Goal: Task Accomplishment & Management: Manage account settings

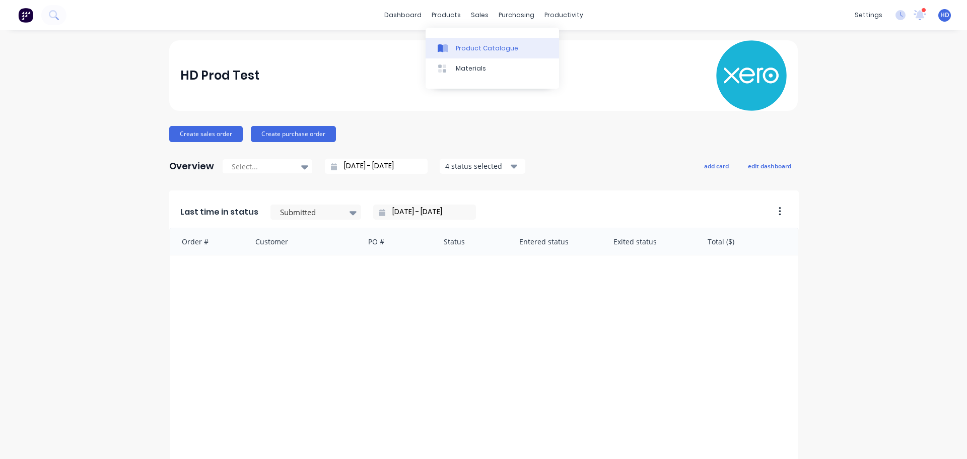
click at [465, 50] on div "Product Catalogue" at bounding box center [487, 48] width 62 height 9
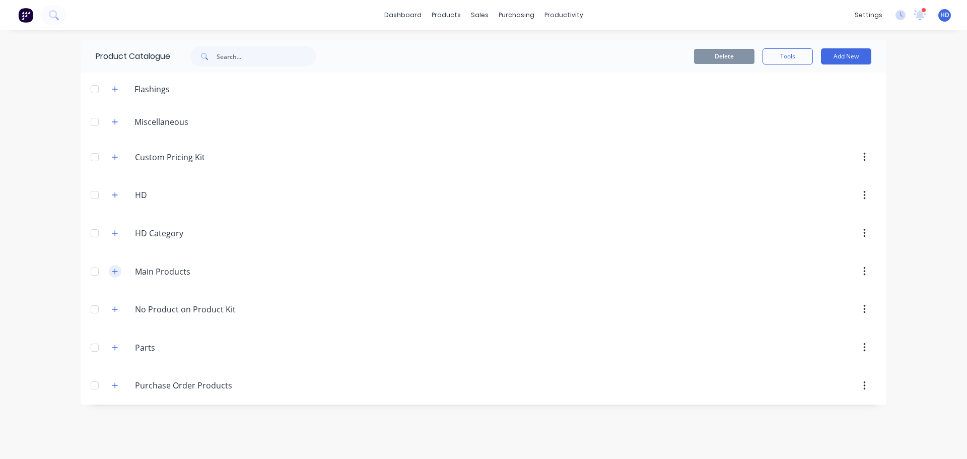
click at [112, 272] on icon "button" at bounding box center [115, 271] width 6 height 7
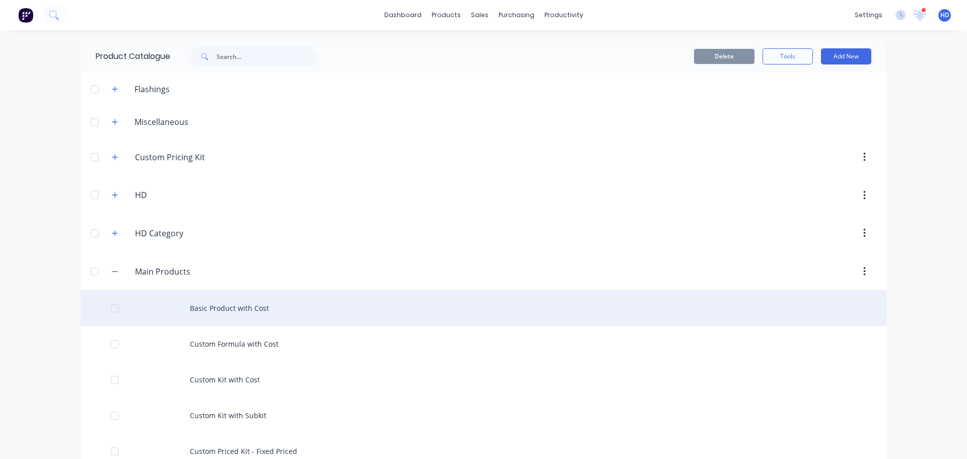
click at [205, 310] on div "Basic Product with Cost" at bounding box center [484, 308] width 806 height 36
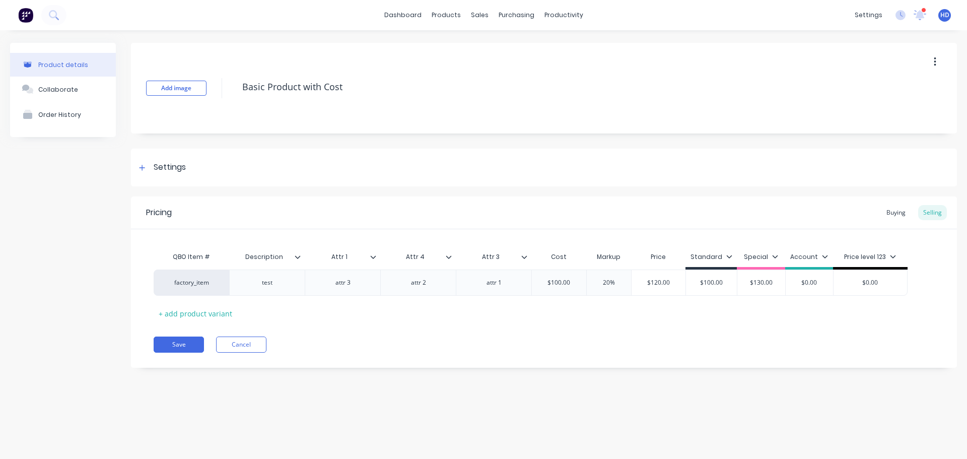
type textarea "x"
click at [893, 214] on div "Buying" at bounding box center [896, 212] width 29 height 15
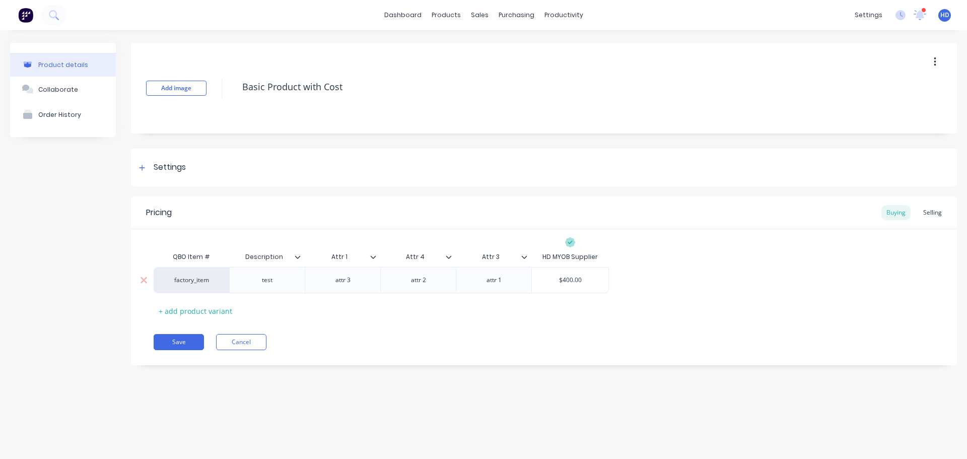
type input "$400.00"
click at [566, 281] on input "$400.00" at bounding box center [570, 280] width 77 height 9
type textarea "x"
type input "$00.00"
type textarea "x"
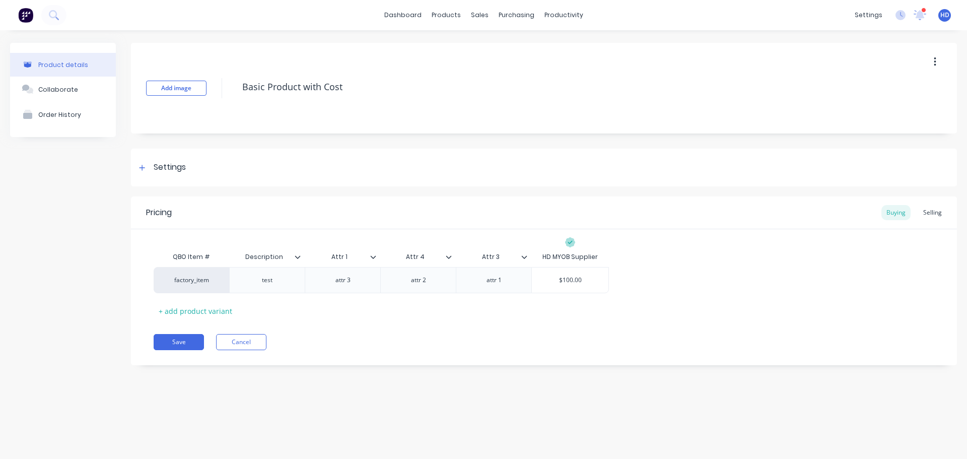
type input "$100.00"
click at [597, 322] on div "Pricing Buying Selling QBO Item # Description Attr 1 Attr 4 Attr 3 HD MYOB Supp…" at bounding box center [544, 280] width 826 height 169
click at [186, 340] on button "Save" at bounding box center [179, 342] width 50 height 16
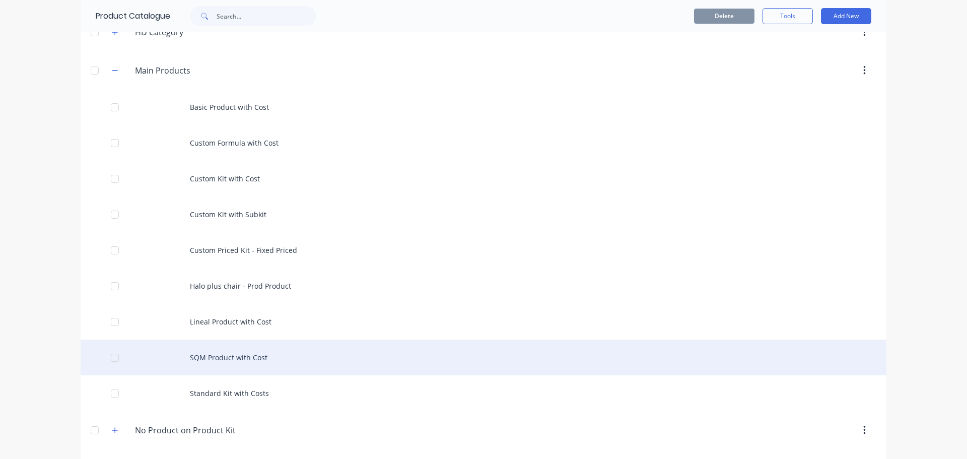
scroll to position [201, 0]
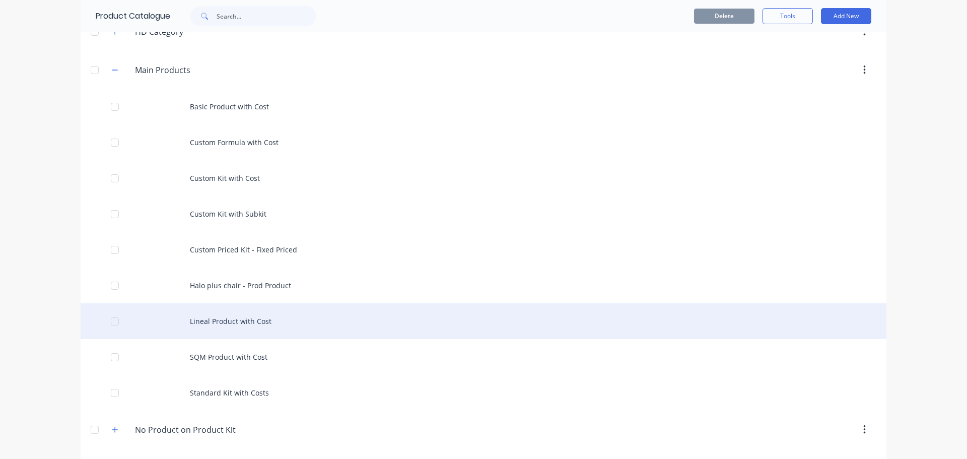
click at [281, 317] on div "Lineal Product with Cost" at bounding box center [484, 321] width 806 height 36
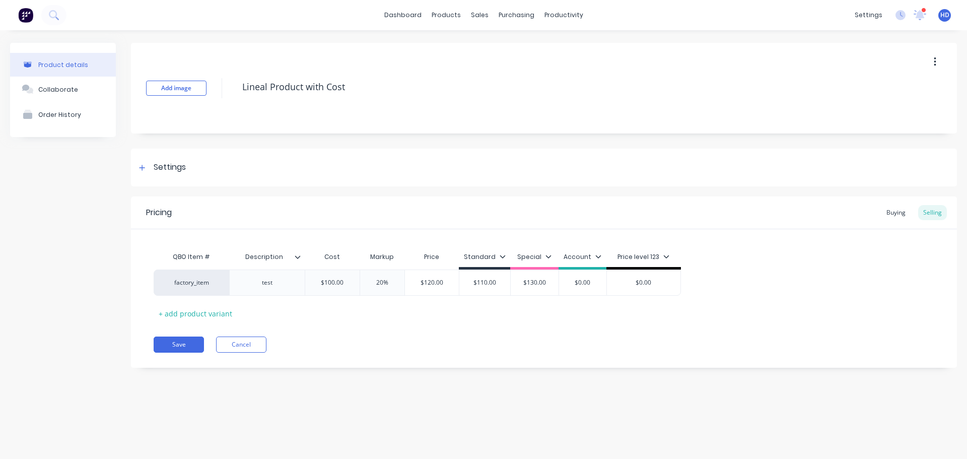
type textarea "x"
click at [892, 211] on div "Buying" at bounding box center [896, 212] width 29 height 15
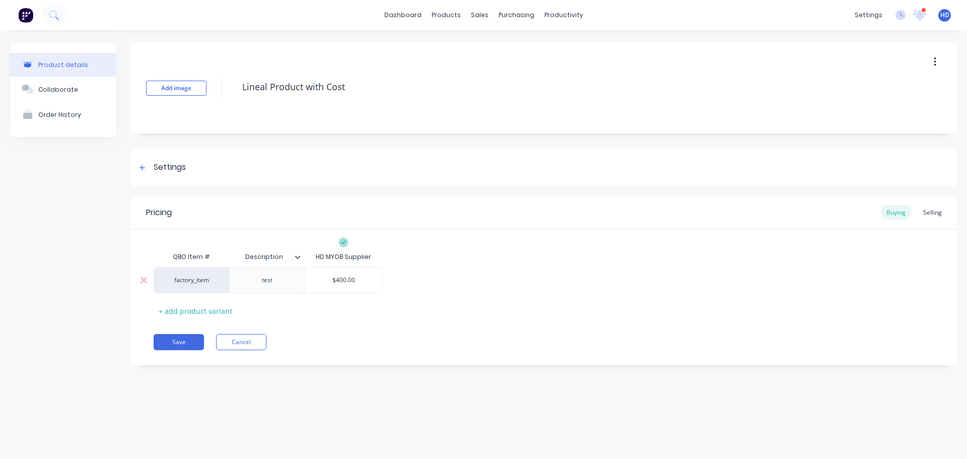
type input "$400.00"
click at [337, 282] on input "$400.00" at bounding box center [343, 280] width 77 height 9
type textarea "x"
type input "$00.00"
type textarea "x"
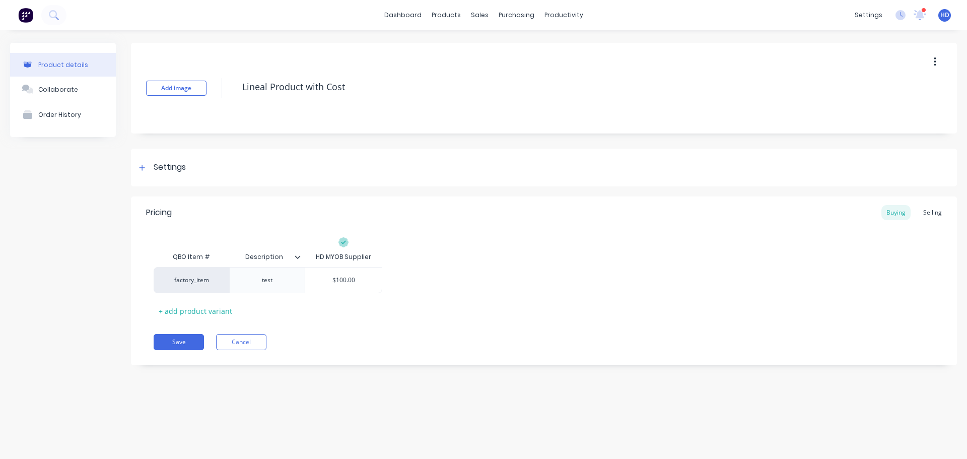
type input "$100.00"
drag, startPoint x: 348, startPoint y: 330, endPoint x: 335, endPoint y: 335, distance: 13.3
click at [348, 330] on div "Pricing Buying Selling QBO Item # Description HD MYOB Supplier factory_item tes…" at bounding box center [544, 280] width 826 height 169
click at [173, 333] on div "Pricing Buying Selling QBO Item # Description HD MYOB Supplier factory_item tes…" at bounding box center [544, 280] width 826 height 169
click at [173, 335] on button "Save" at bounding box center [179, 342] width 50 height 16
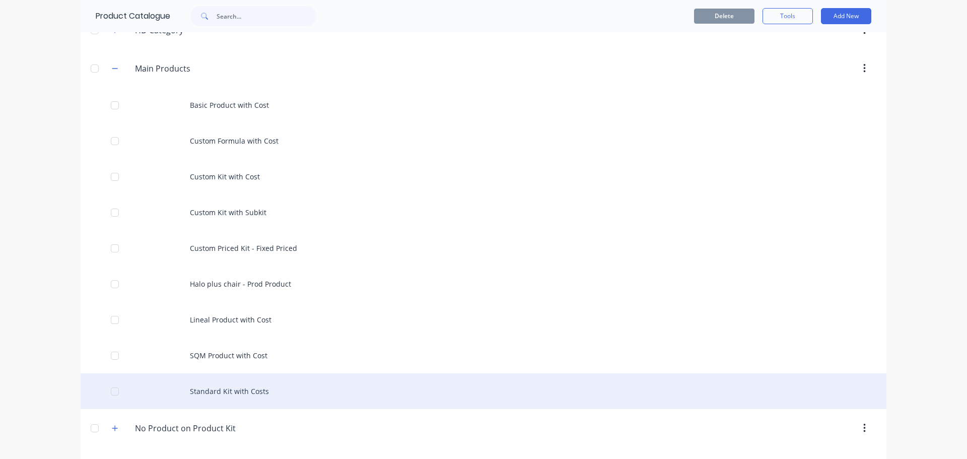
scroll to position [252, 0]
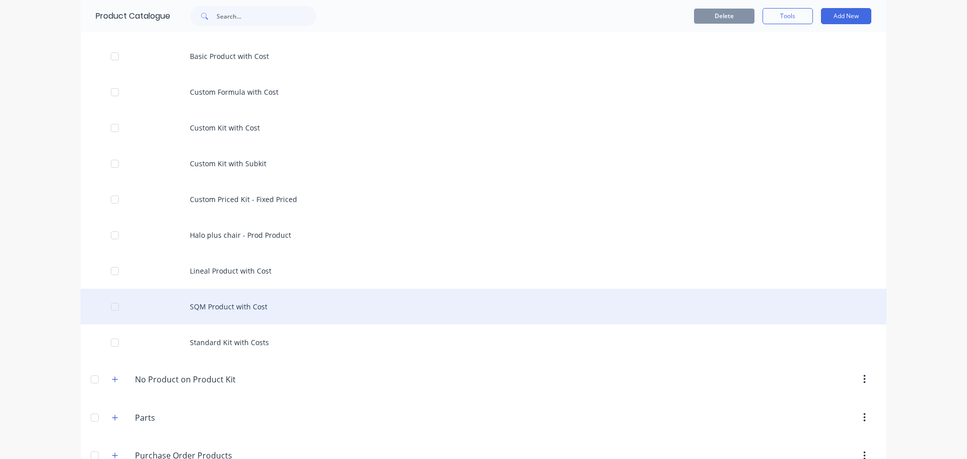
click at [410, 307] on div "SQM Product with Cost" at bounding box center [484, 307] width 806 height 36
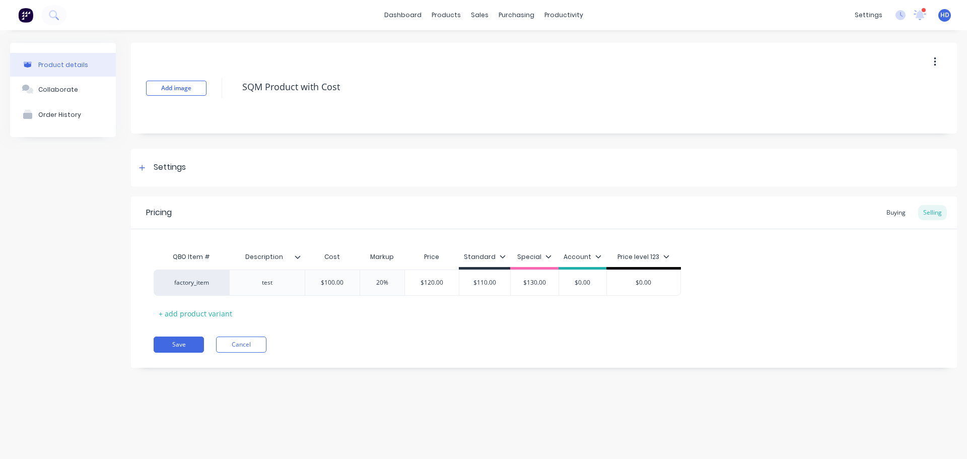
type textarea "x"
click at [910, 214] on div "Buying" at bounding box center [896, 212] width 29 height 15
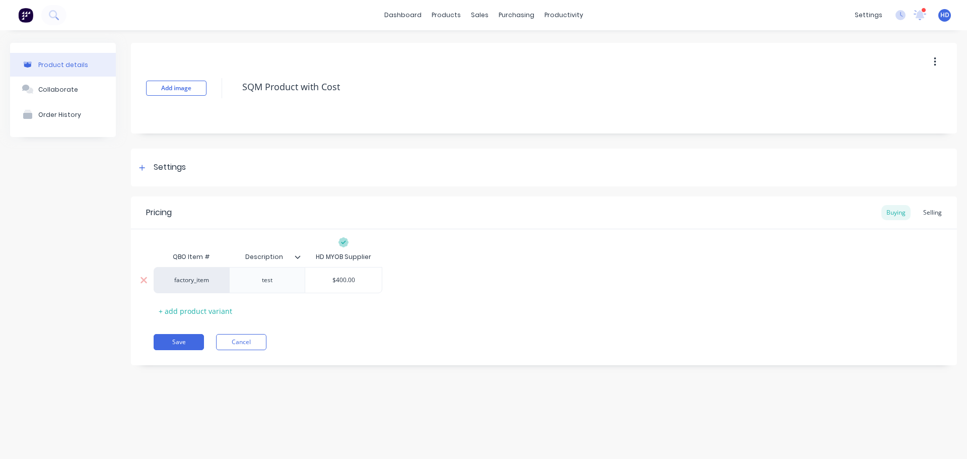
type input "$400.00"
click at [341, 278] on input "$400.00" at bounding box center [343, 280] width 77 height 9
type textarea "x"
type input "$00.00"
type textarea "x"
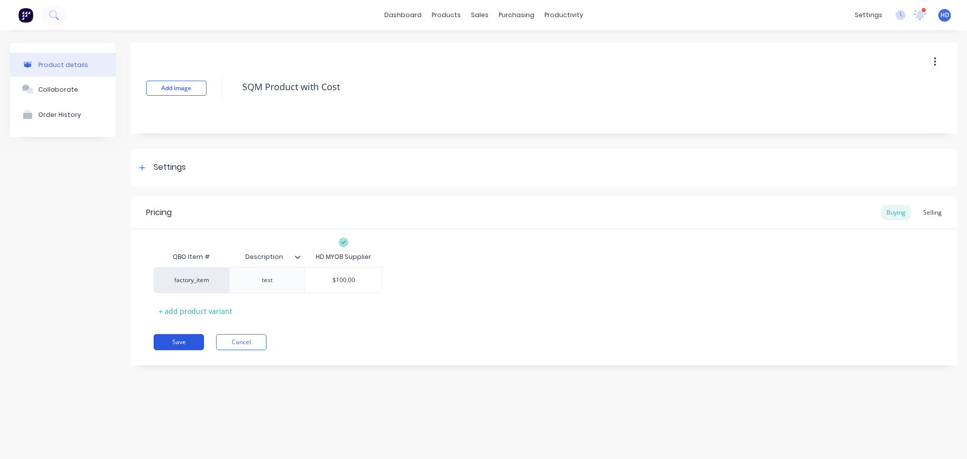
type input "$100.00"
click at [179, 337] on button "Save" at bounding box center [179, 342] width 50 height 16
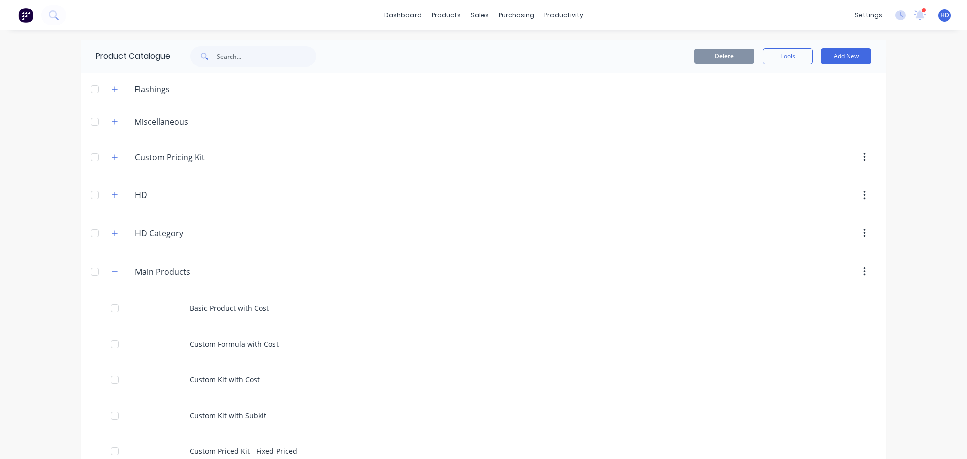
click at [924, 213] on div "dashboard products sales purchasing productivity dashboard products Product Cat…" at bounding box center [483, 229] width 967 height 459
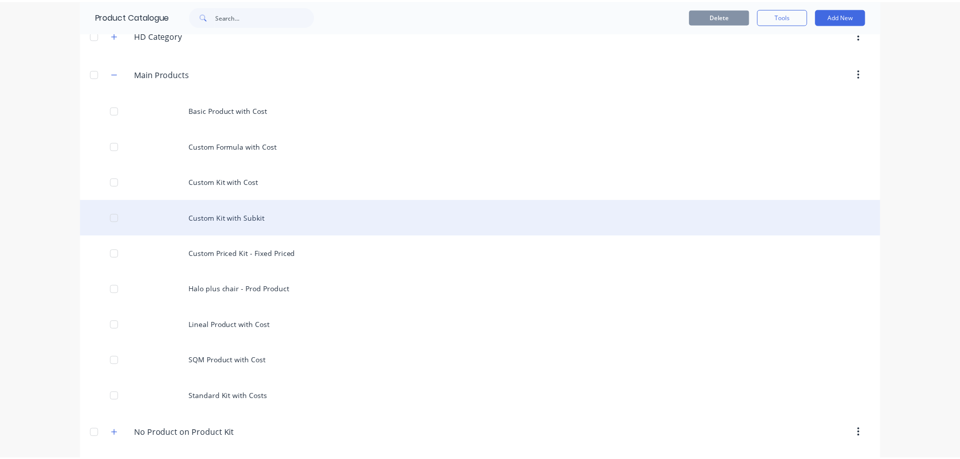
scroll to position [278, 0]
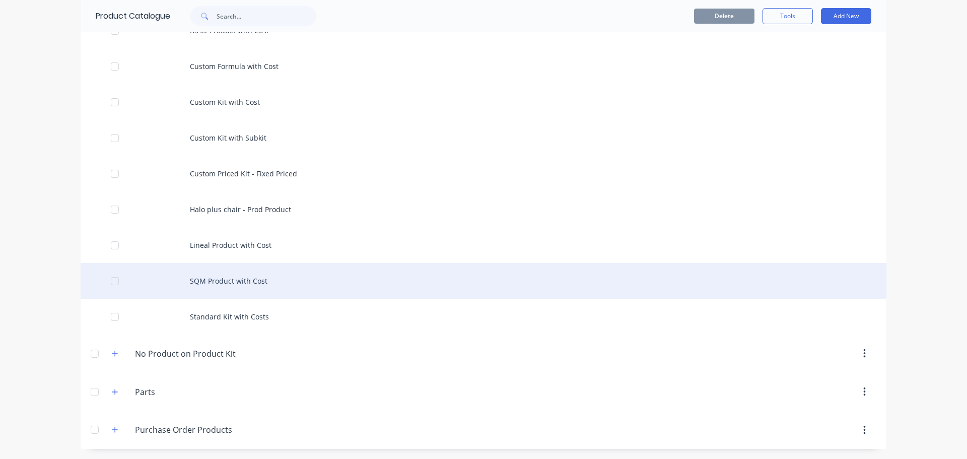
click at [285, 285] on div "SQM Product with Cost" at bounding box center [484, 281] width 806 height 36
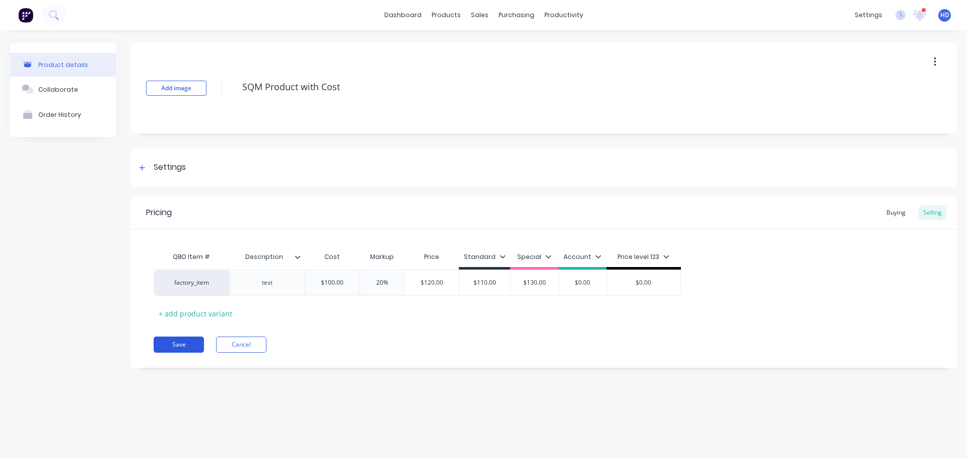
click at [188, 344] on button "Save" at bounding box center [179, 344] width 50 height 16
type textarea "x"
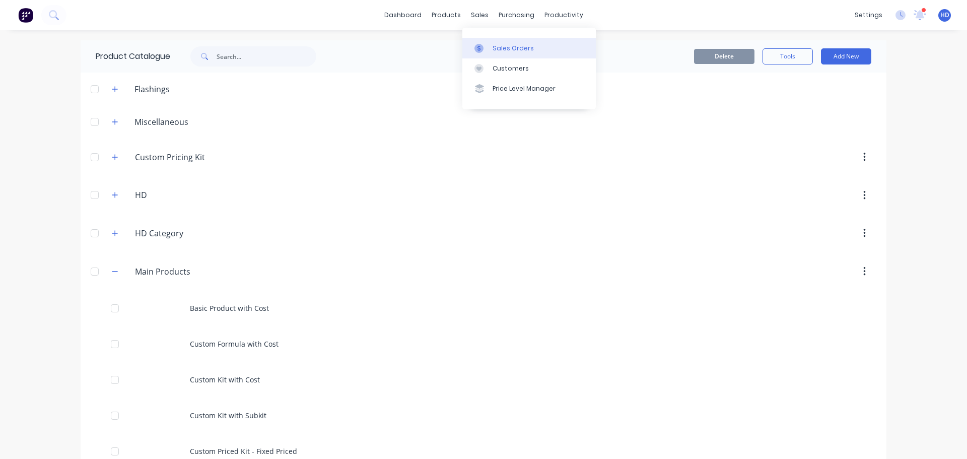
click at [499, 45] on div "Sales Orders" at bounding box center [513, 48] width 41 height 9
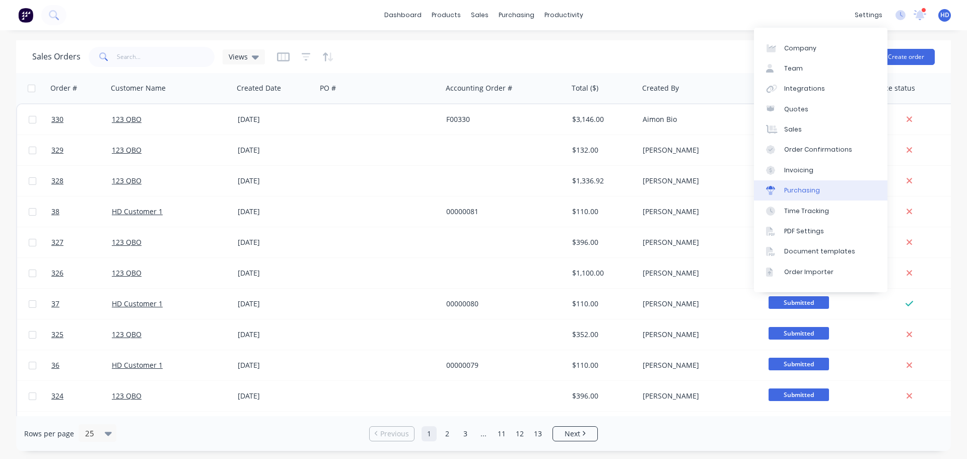
click at [815, 187] on div "Purchasing" at bounding box center [802, 190] width 36 height 9
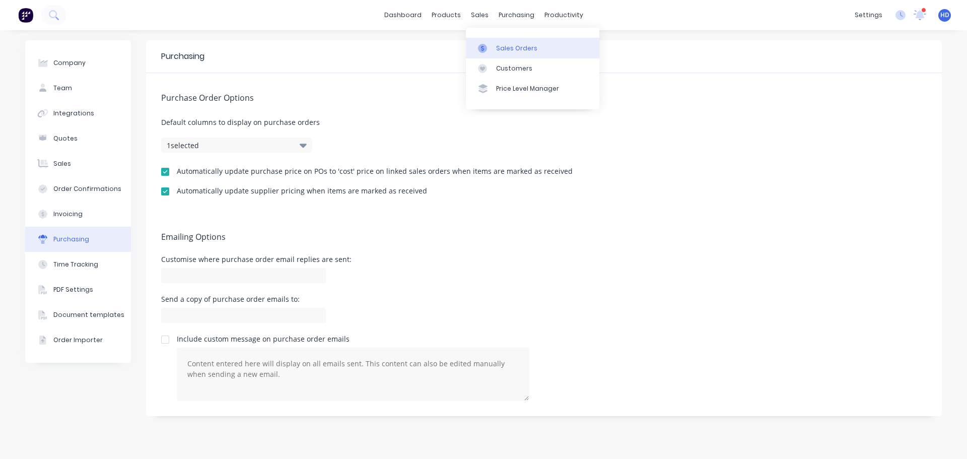
click at [505, 46] on div "Sales Orders" at bounding box center [516, 48] width 41 height 9
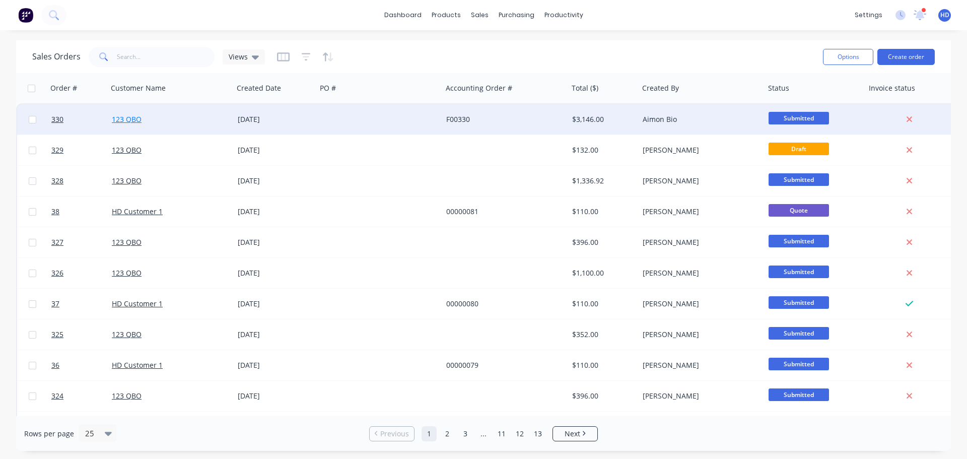
click at [126, 116] on link "123 QBO" at bounding box center [127, 119] width 30 height 10
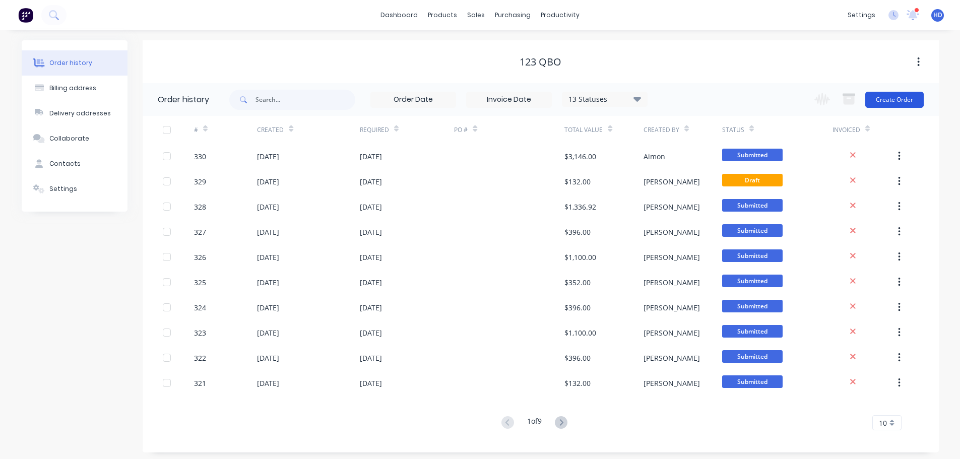
click at [903, 97] on button "Create Order" at bounding box center [894, 100] width 58 height 16
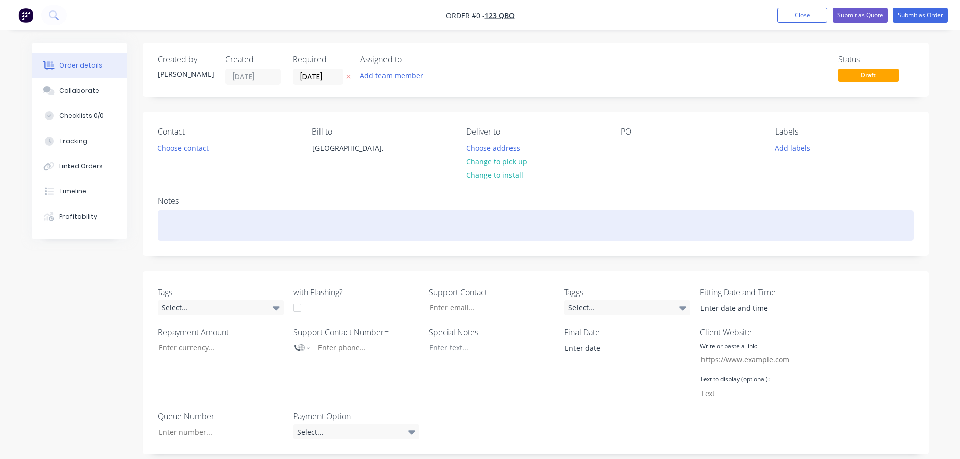
scroll to position [252, 0]
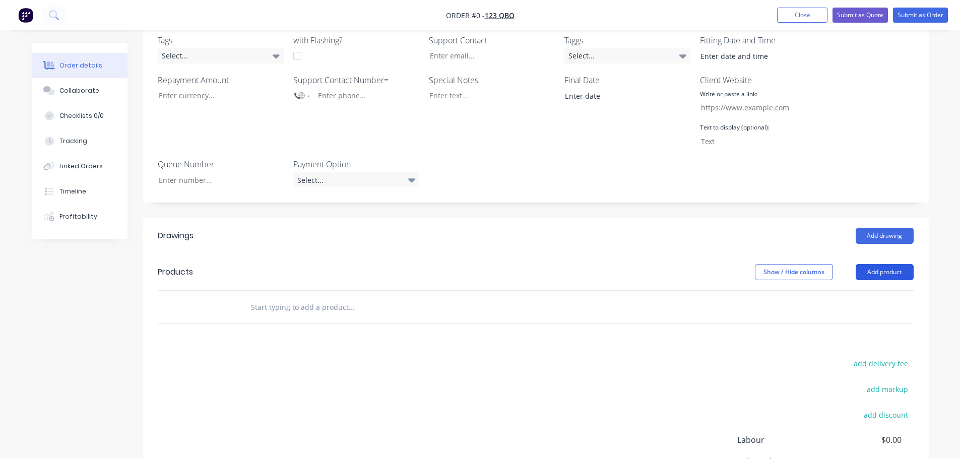
click at [906, 265] on button "Add product" at bounding box center [884, 272] width 58 height 16
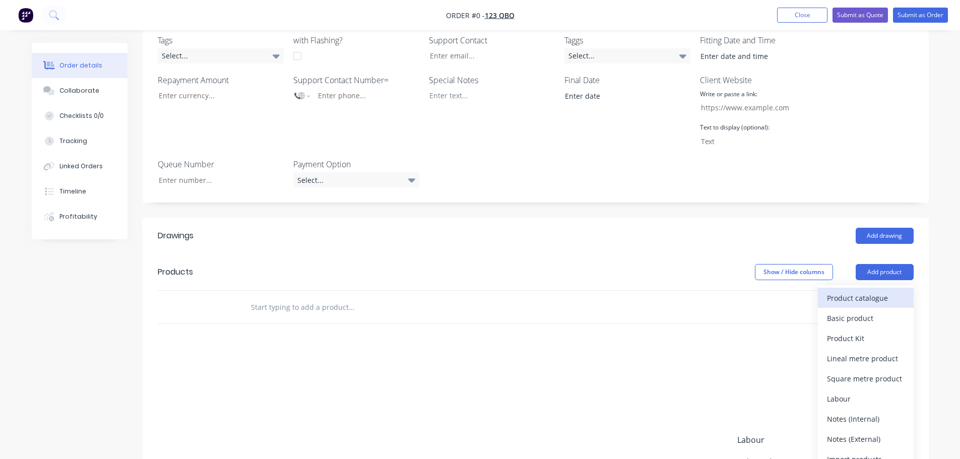
click at [857, 303] on div "Product catalogue" at bounding box center [866, 298] width 78 height 15
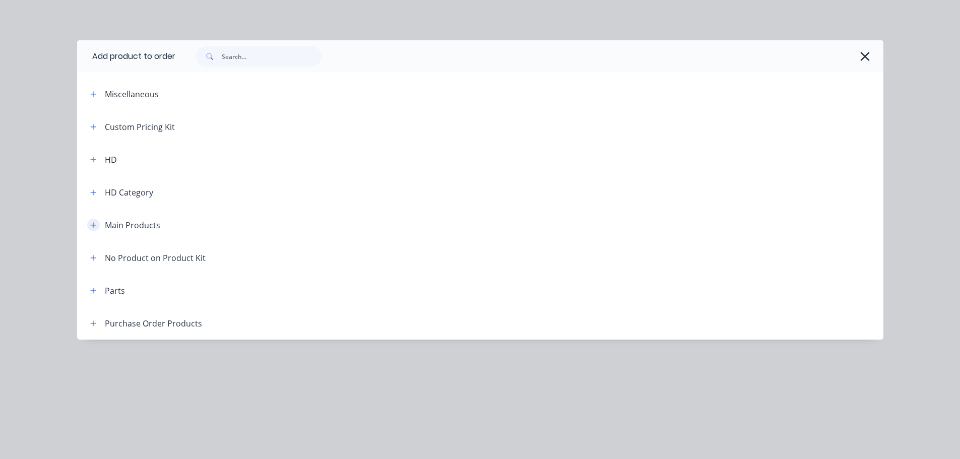
click at [94, 225] on icon "button" at bounding box center [93, 225] width 6 height 6
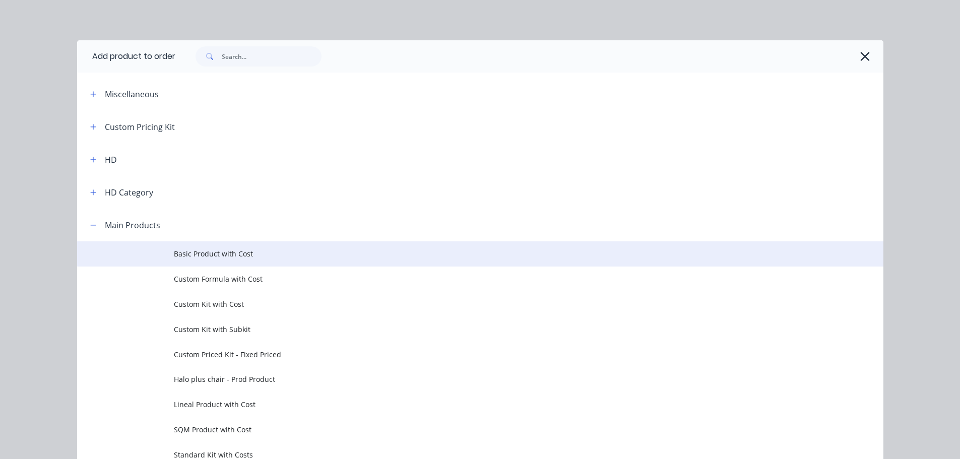
click at [220, 253] on span "Basic Product with Cost" at bounding box center [457, 253] width 567 height 11
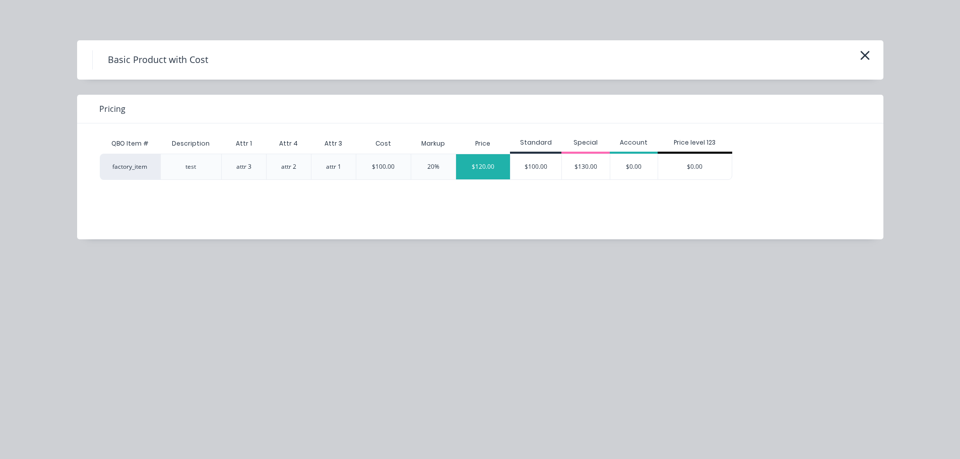
click at [475, 168] on div "$120.00" at bounding box center [483, 166] width 54 height 25
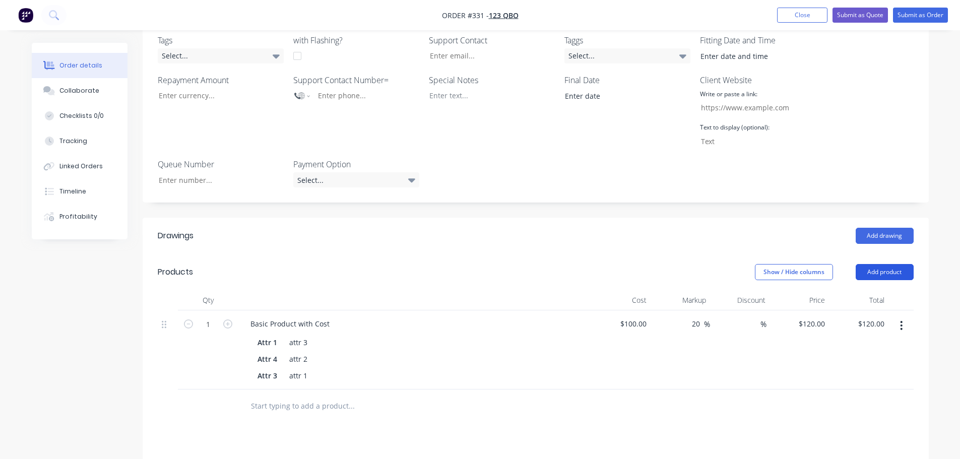
click at [879, 277] on button "Add product" at bounding box center [884, 272] width 58 height 16
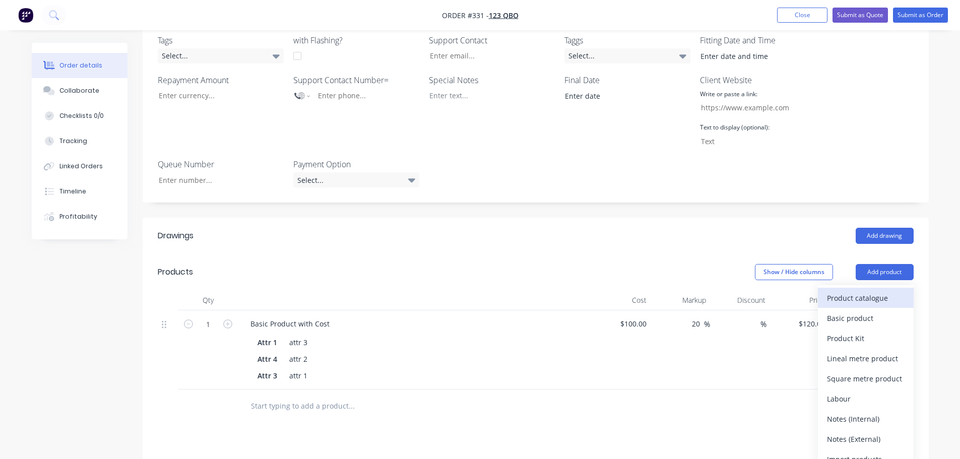
click at [871, 293] on div "Product catalogue" at bounding box center [866, 298] width 78 height 15
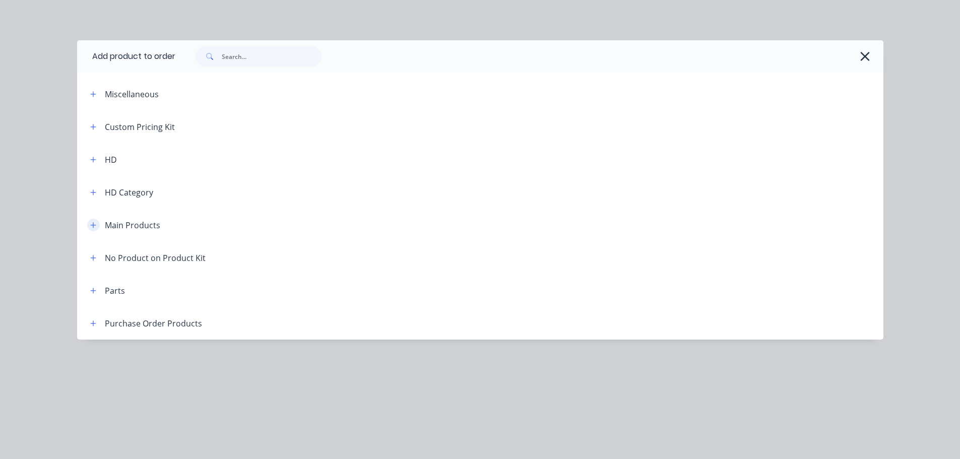
click at [96, 225] on icon "button" at bounding box center [93, 225] width 6 height 7
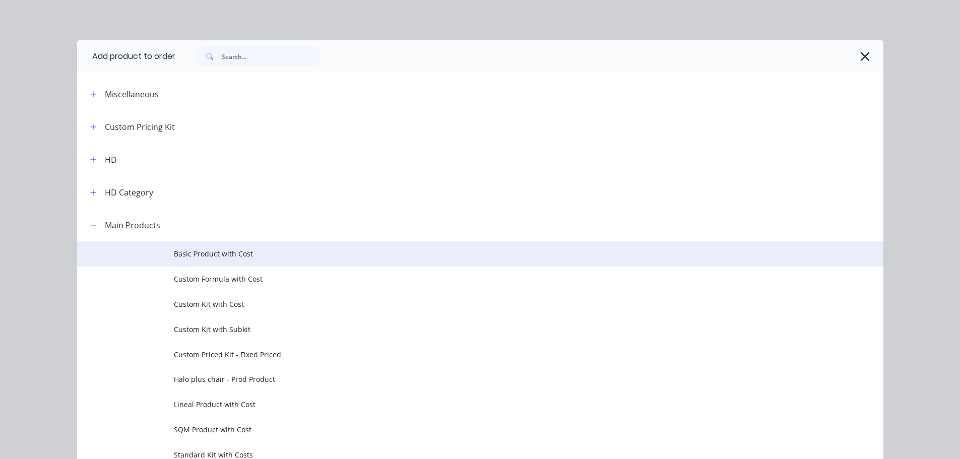
scroll to position [151, 0]
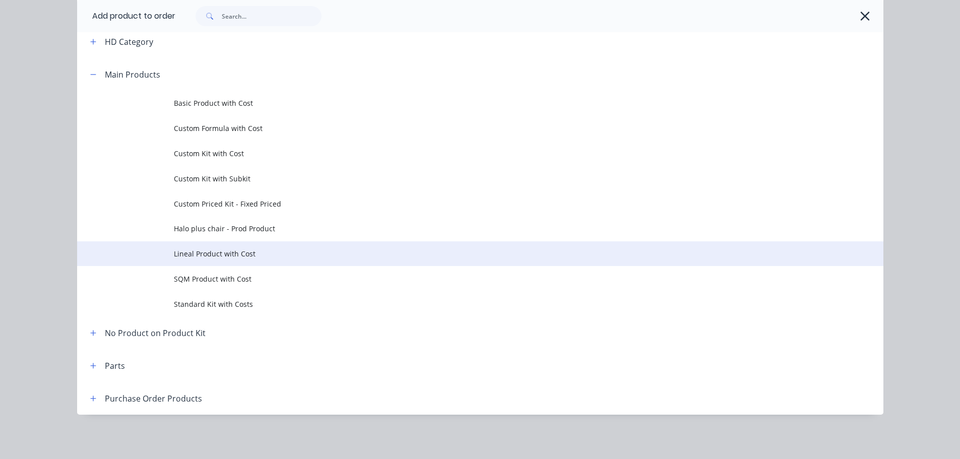
click at [237, 255] on span "Lineal Product with Cost" at bounding box center [457, 253] width 567 height 11
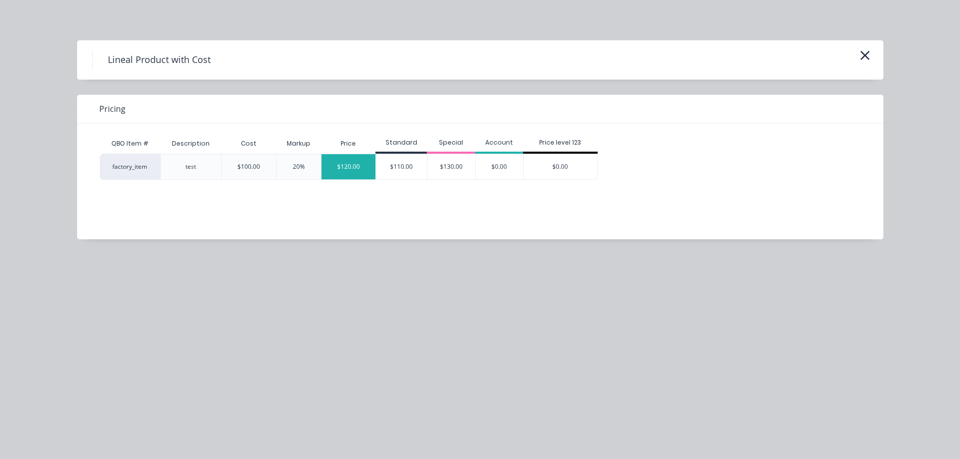
click at [355, 162] on div "$120.00" at bounding box center [348, 166] width 54 height 25
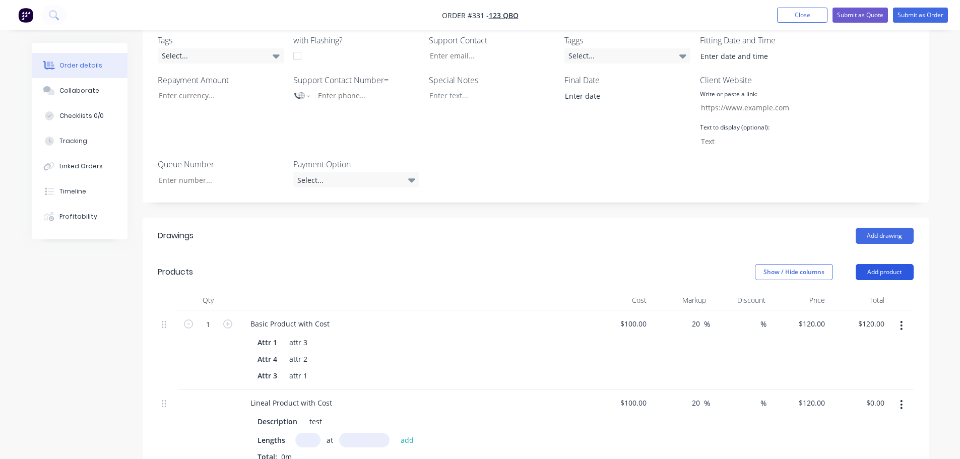
click at [898, 272] on button "Add product" at bounding box center [884, 272] width 58 height 16
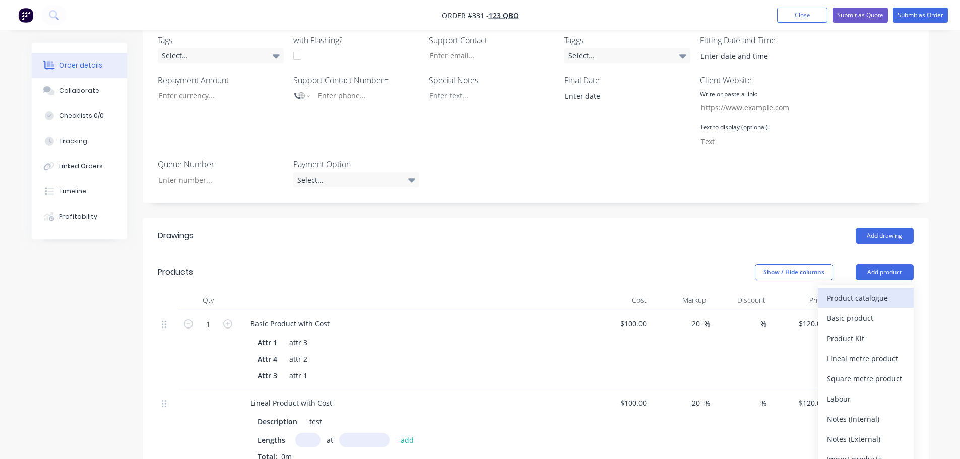
click at [855, 288] on button "Product catalogue" at bounding box center [866, 298] width 96 height 20
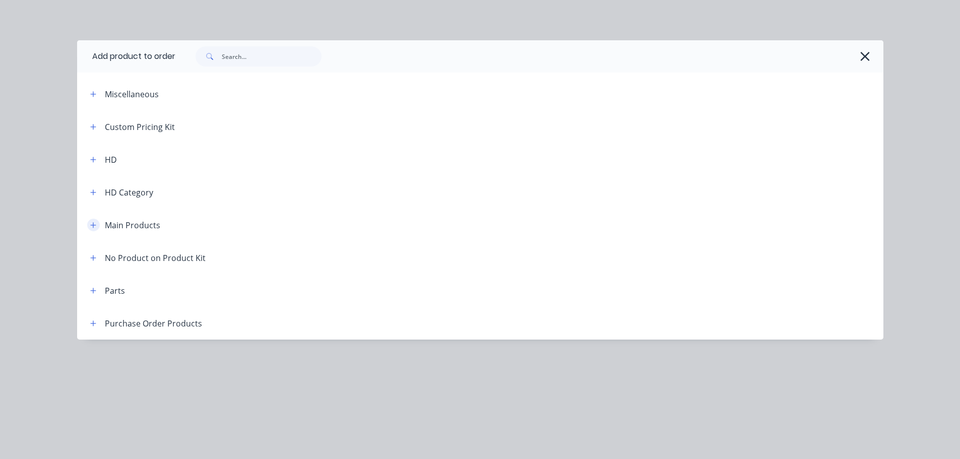
click at [96, 225] on icon "button" at bounding box center [93, 225] width 6 height 7
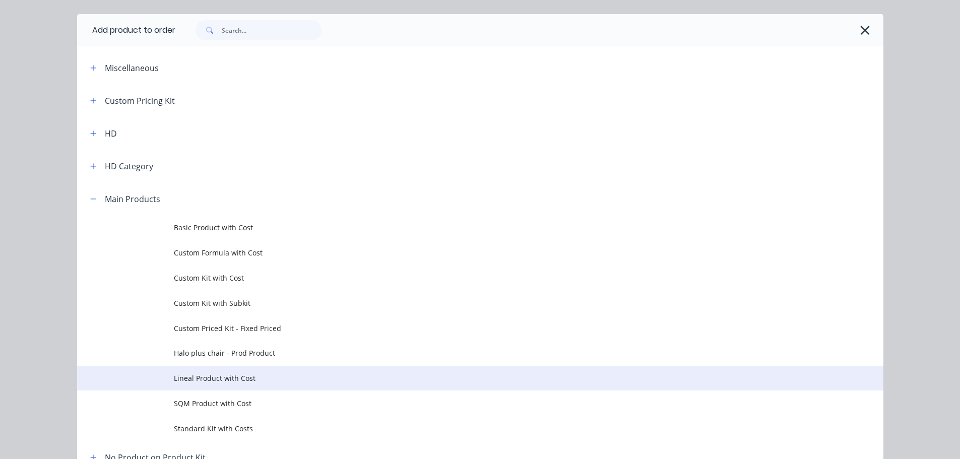
scroll to position [50, 0]
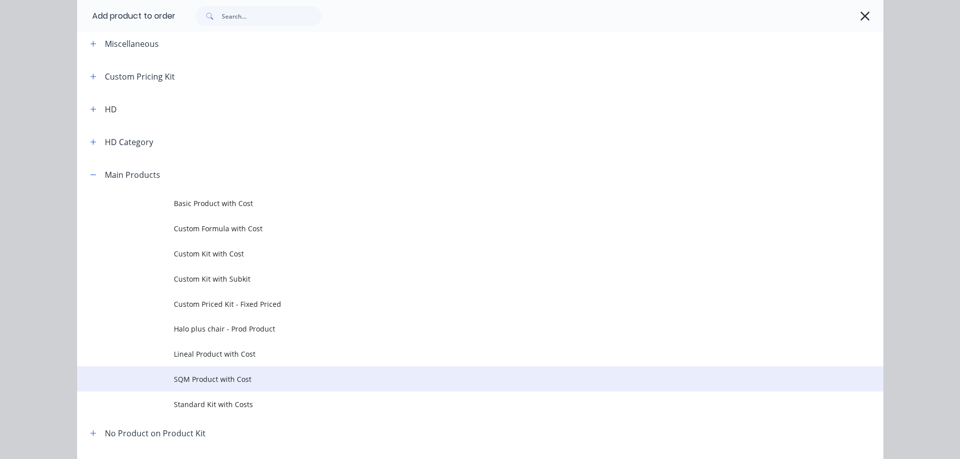
click at [230, 380] on span "SQM Product with Cost" at bounding box center [457, 379] width 567 height 11
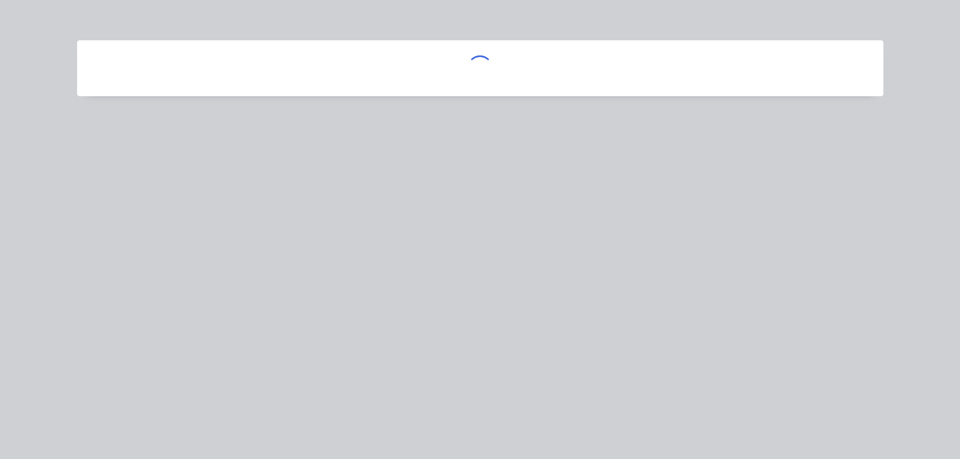
scroll to position [0, 0]
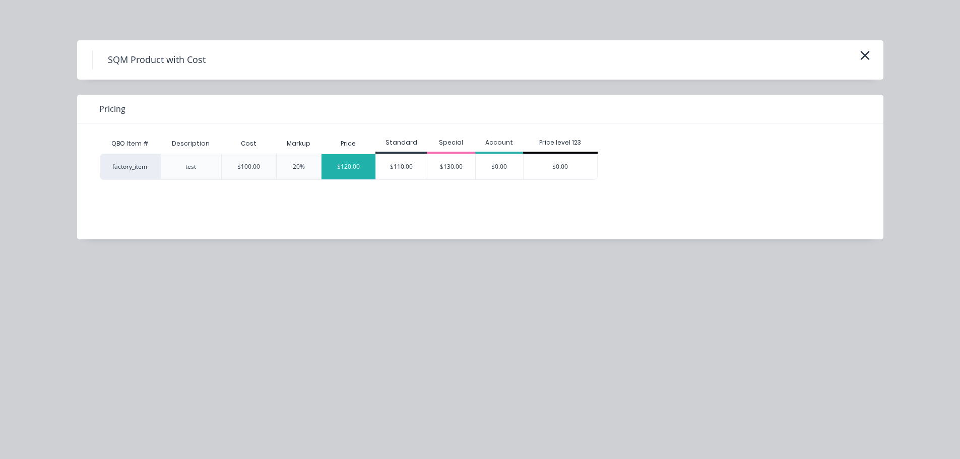
click at [341, 160] on div "$120.00" at bounding box center [348, 166] width 54 height 25
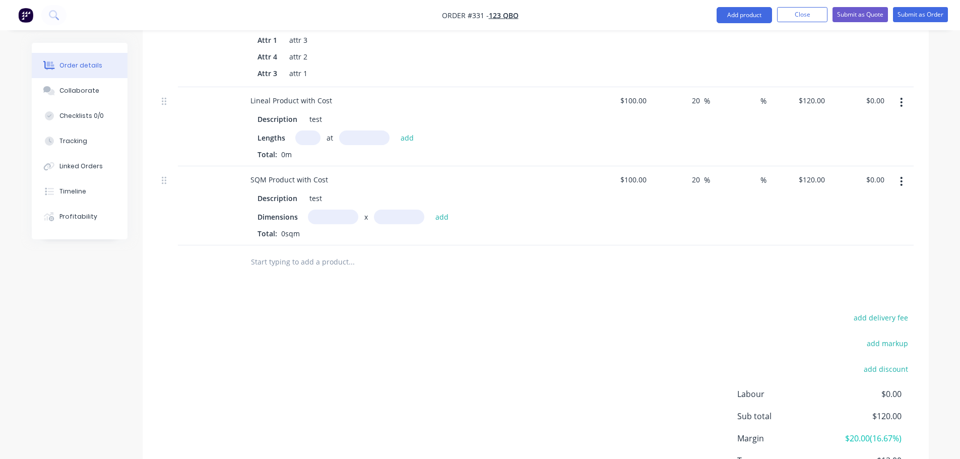
click at [310, 144] on input "text" at bounding box center [307, 137] width 25 height 15
type input "1"
click at [363, 137] on input "text" at bounding box center [364, 137] width 50 height 15
type input "10000"
click at [395, 131] on button "add" at bounding box center [407, 138] width 24 height 14
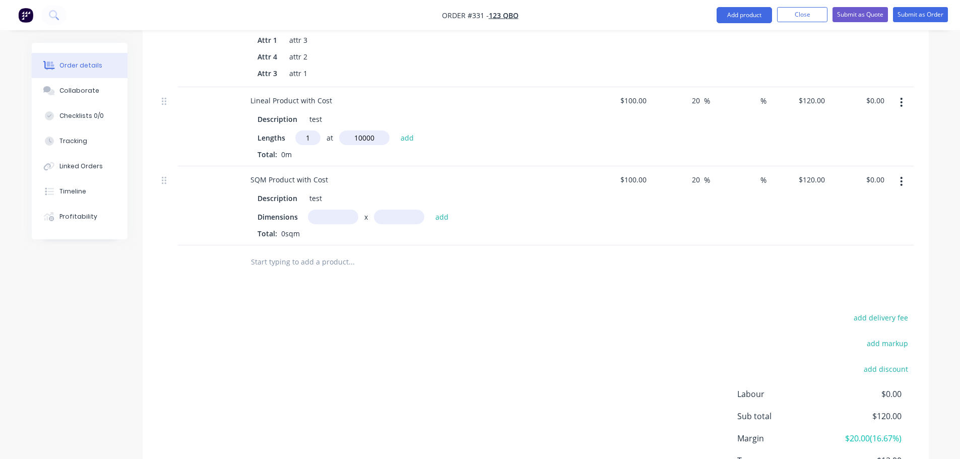
type input "$1,200.00"
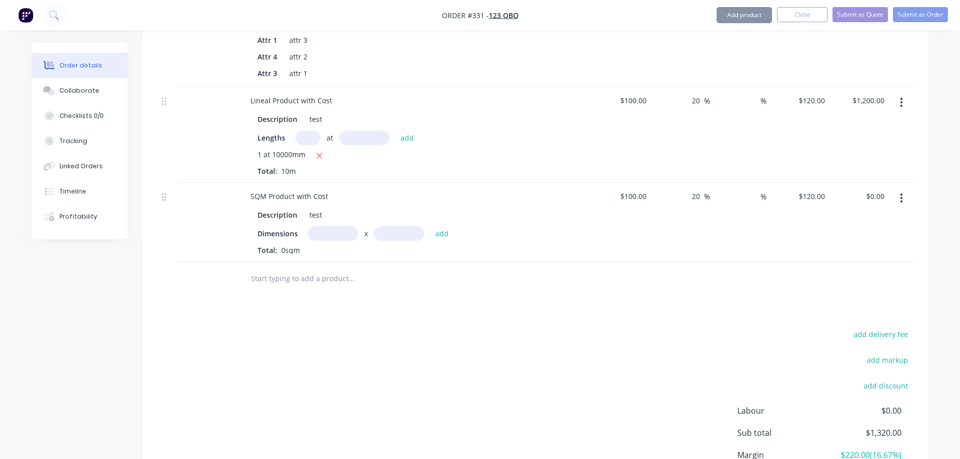
click at [343, 233] on input "text" at bounding box center [333, 233] width 50 height 15
type input "1m"
click at [398, 233] on input "text" at bounding box center [399, 233] width 50 height 15
type input "10"
click at [430, 227] on button "add" at bounding box center [442, 234] width 24 height 14
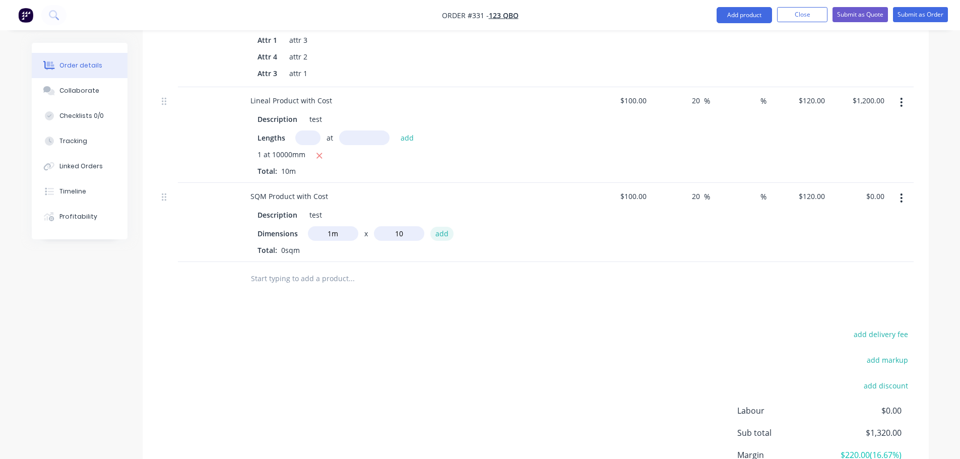
type input "$1,200.00"
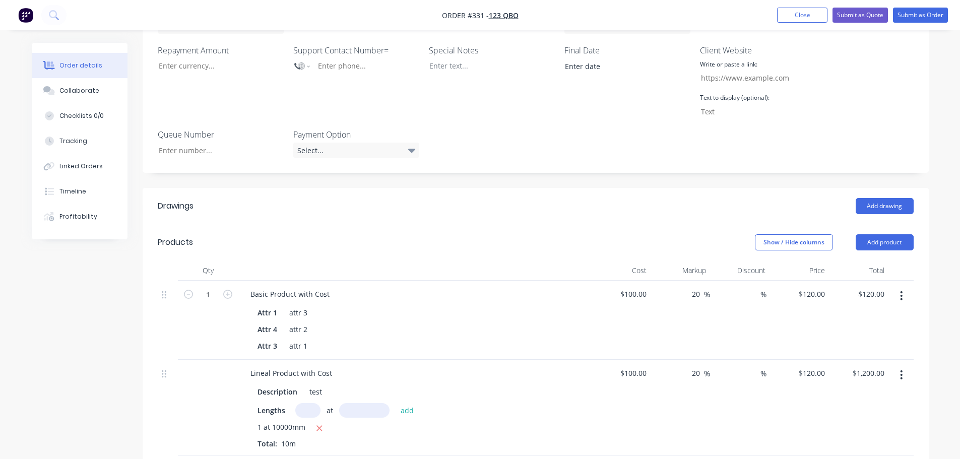
scroll to position [101, 0]
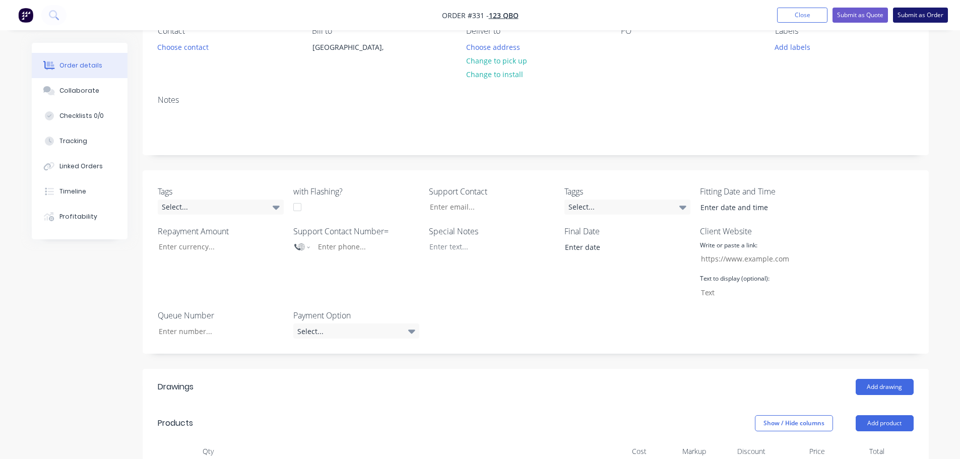
click at [929, 15] on button "Submit as Order" at bounding box center [920, 15] width 55 height 15
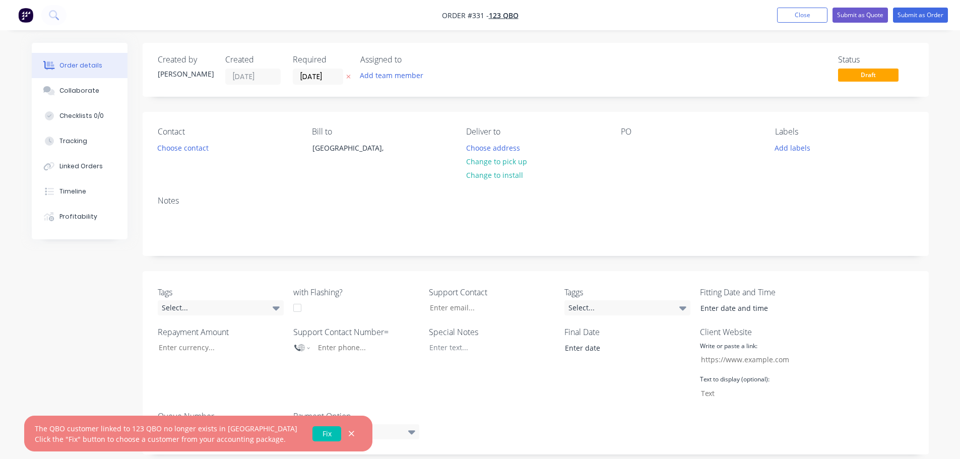
click at [312, 433] on link "Fix" at bounding box center [326, 433] width 29 height 15
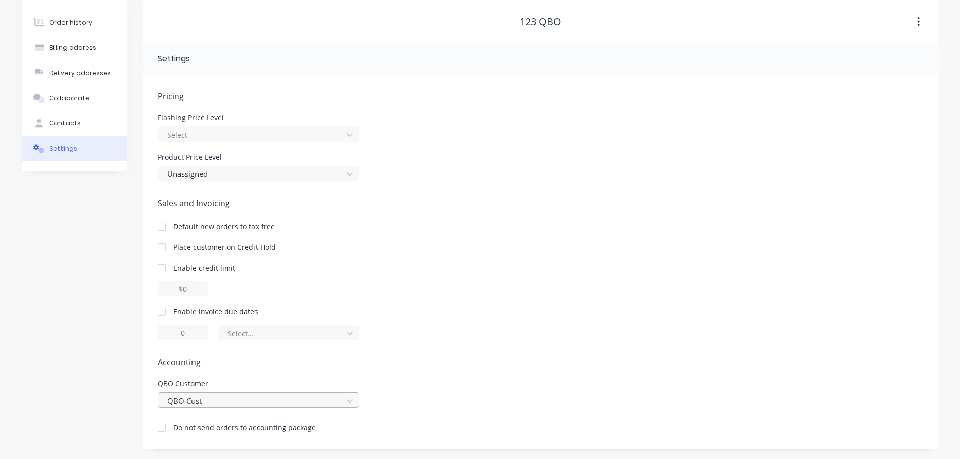
click at [209, 402] on div "QBO Cust" at bounding box center [258, 399] width 201 height 15
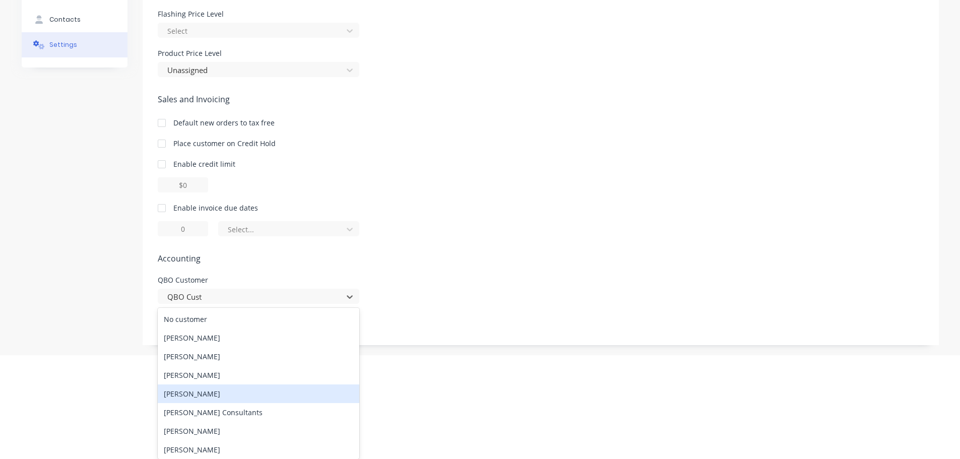
click at [266, 395] on div "[PERSON_NAME]" at bounding box center [258, 393] width 201 height 19
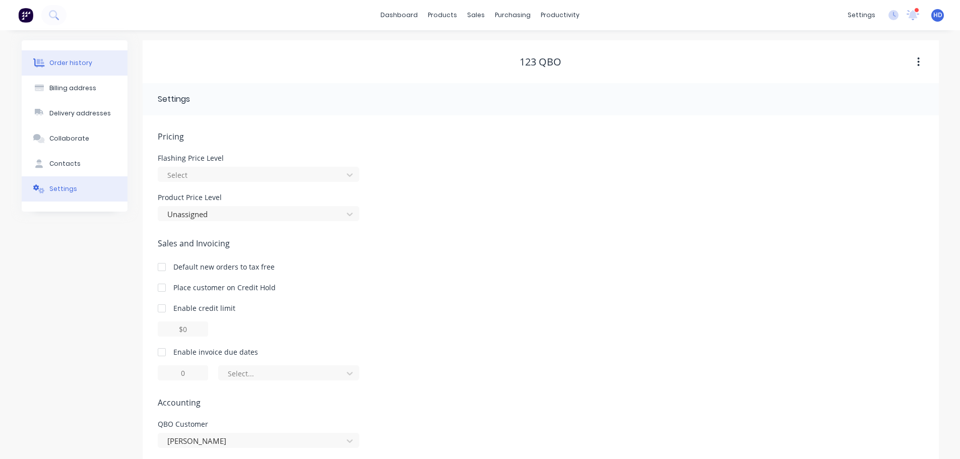
click at [105, 59] on button "Order history" at bounding box center [75, 62] width 106 height 25
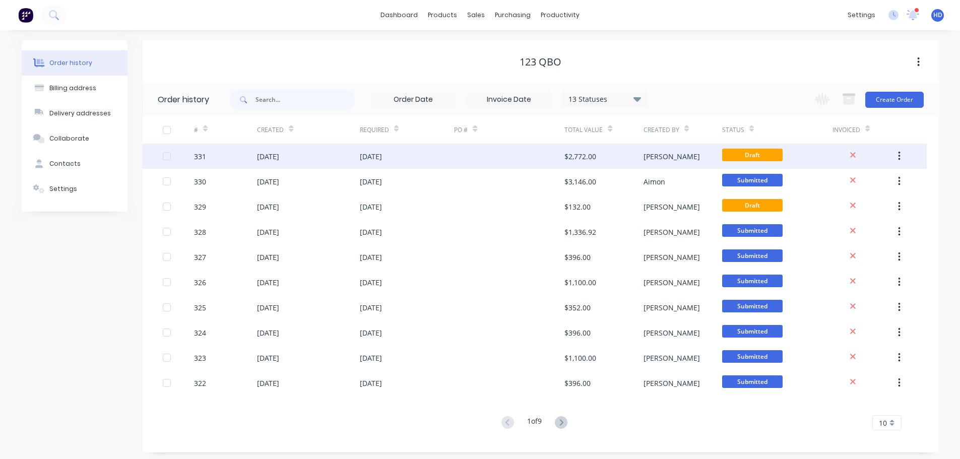
click at [357, 164] on div "11 Sep 2025" at bounding box center [308, 156] width 102 height 25
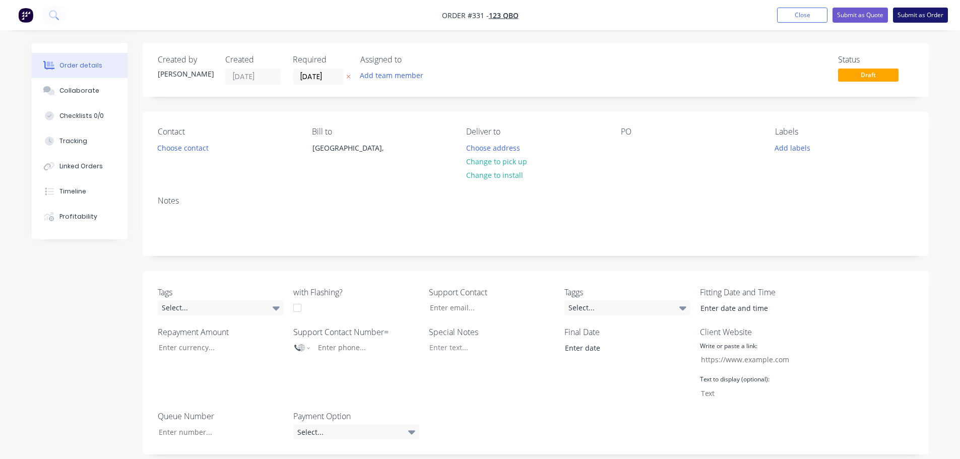
click at [923, 16] on button "Submit as Order" at bounding box center [920, 15] width 55 height 15
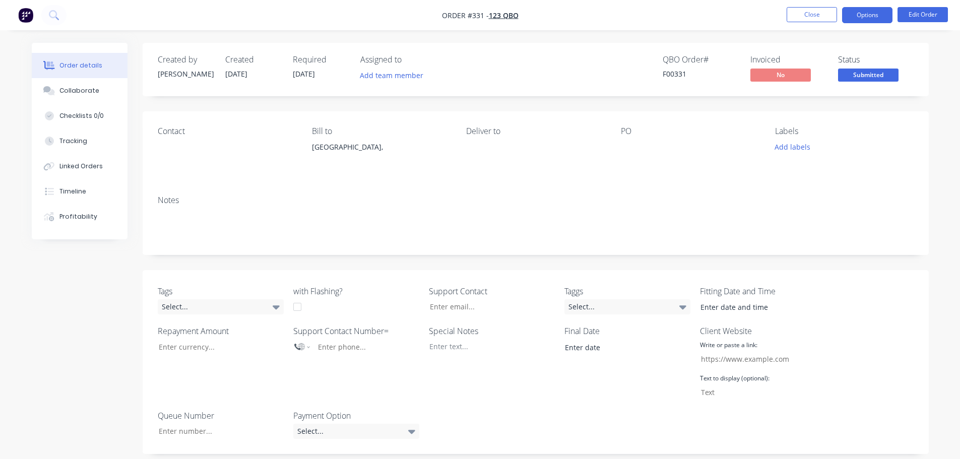
click at [869, 19] on button "Options" at bounding box center [867, 15] width 50 height 16
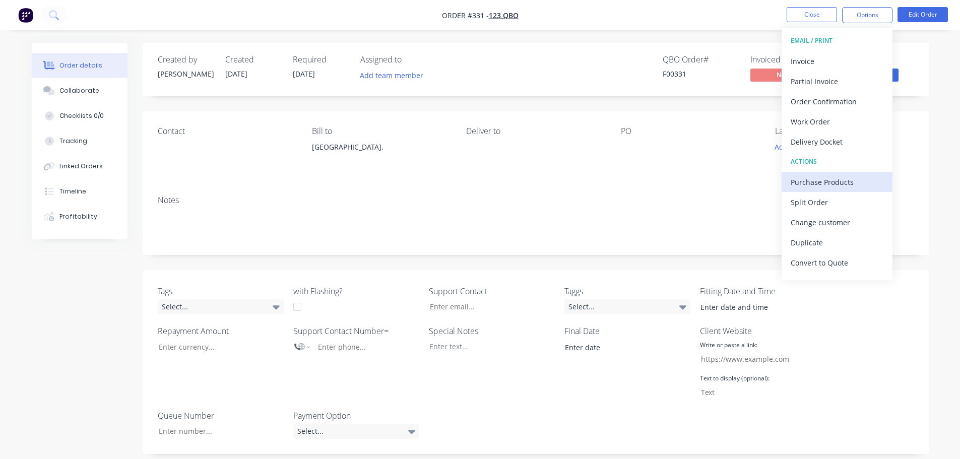
click at [825, 182] on div "Purchase Products" at bounding box center [836, 182] width 93 height 15
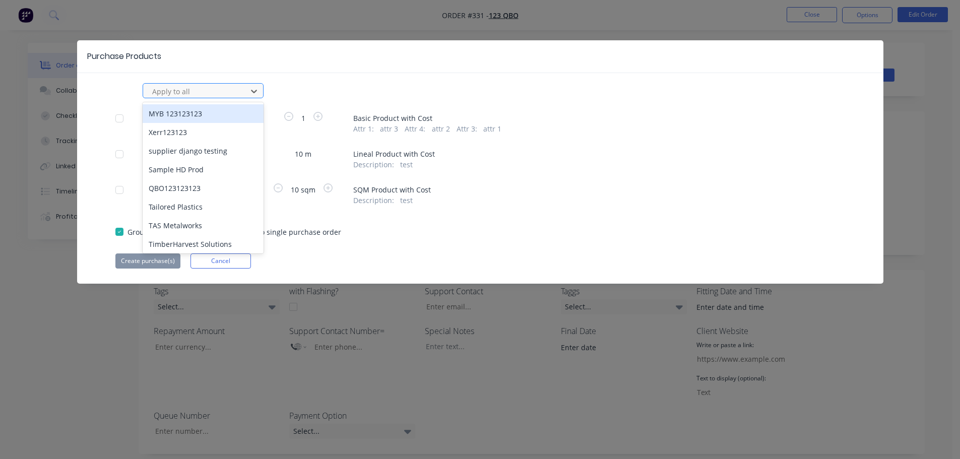
click at [189, 97] on div at bounding box center [196, 91] width 91 height 13
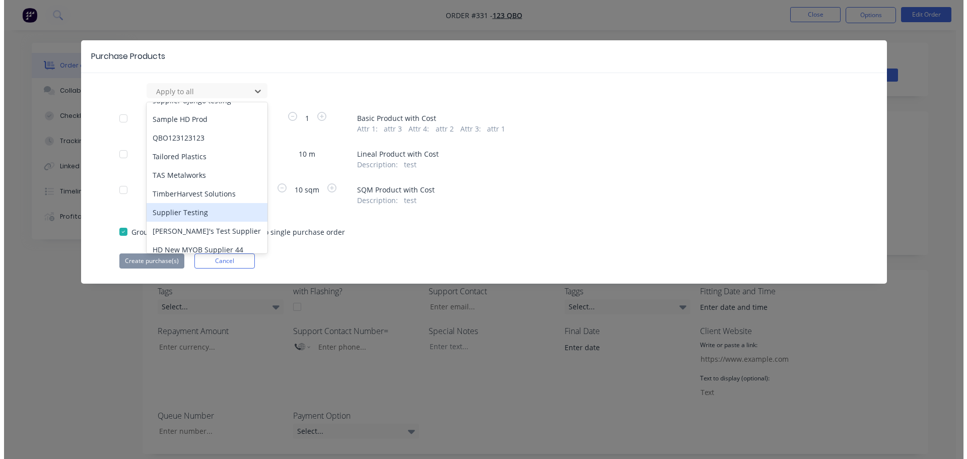
scroll to position [95, 0]
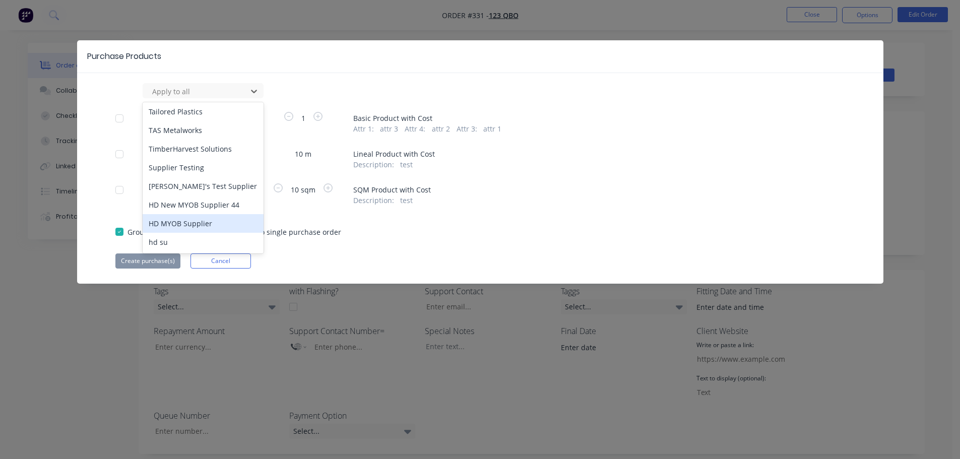
click at [197, 225] on div "HD MYOB Supplier" at bounding box center [203, 223] width 121 height 19
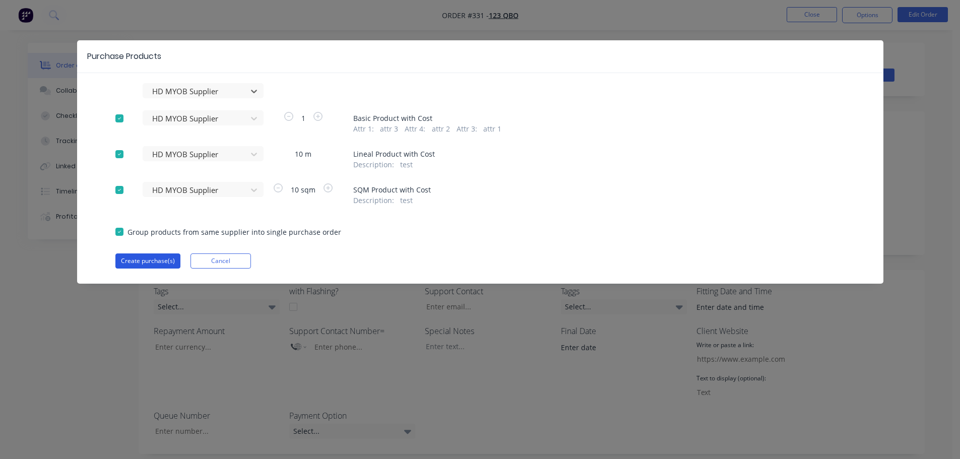
click at [157, 258] on button "Create purchase(s)" at bounding box center [147, 260] width 65 height 15
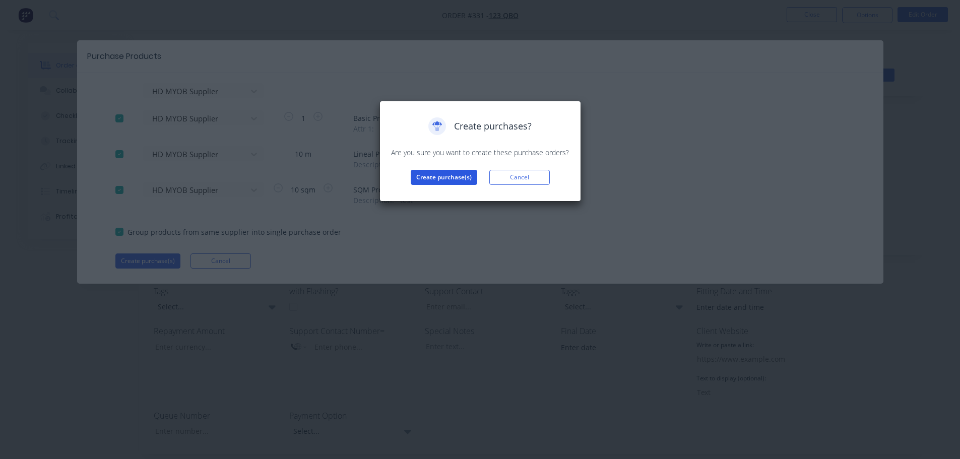
click at [440, 171] on button "Create purchase(s)" at bounding box center [444, 177] width 66 height 15
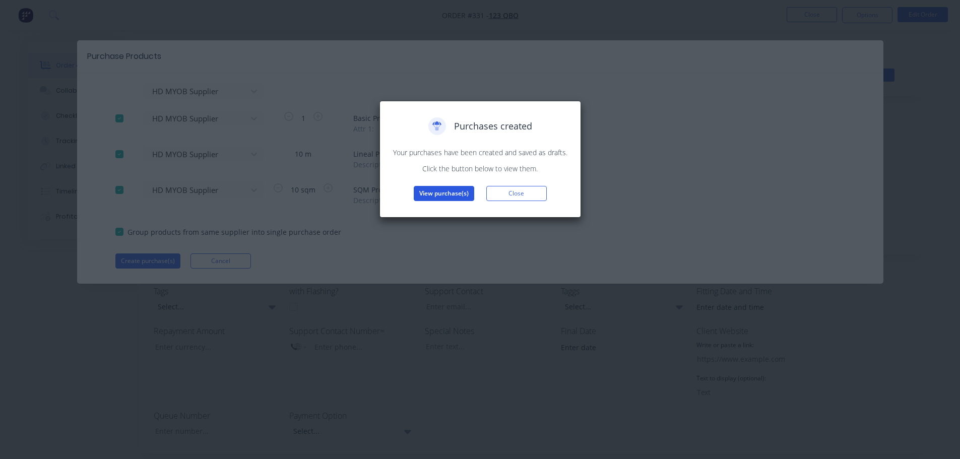
click at [454, 187] on button "View purchase(s)" at bounding box center [444, 193] width 60 height 15
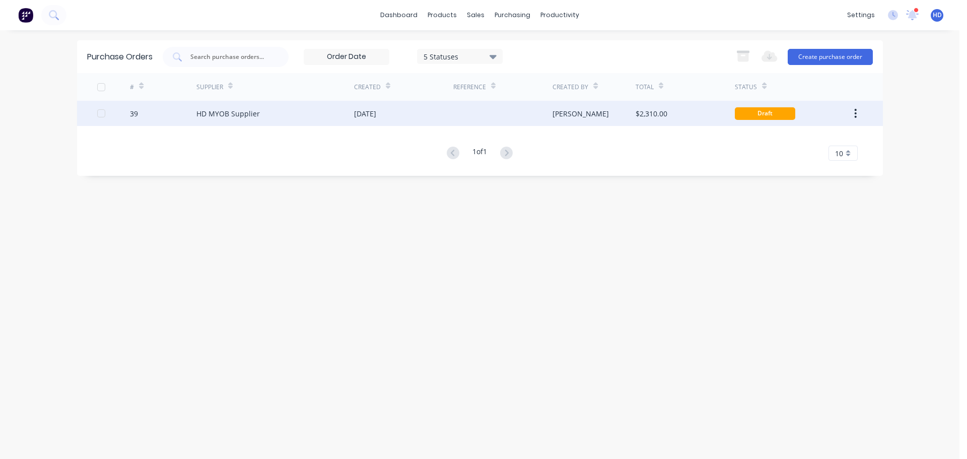
click at [546, 112] on div at bounding box center [502, 113] width 99 height 25
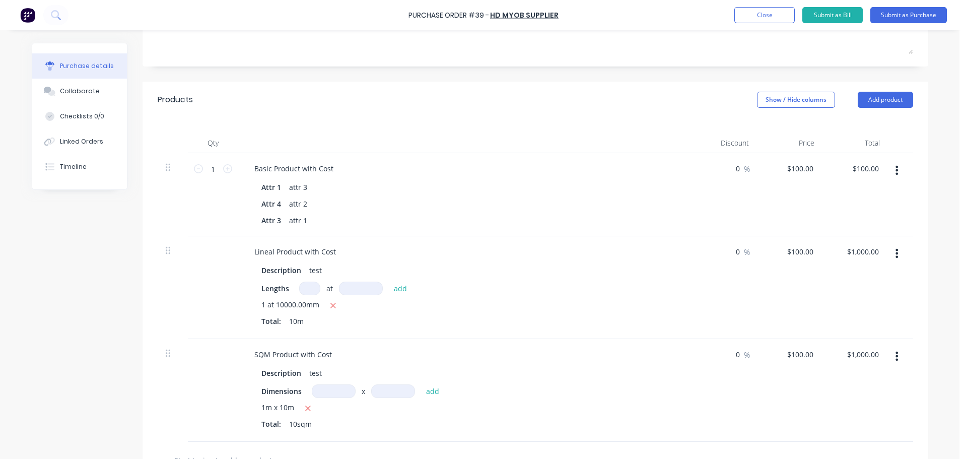
scroll to position [151, 0]
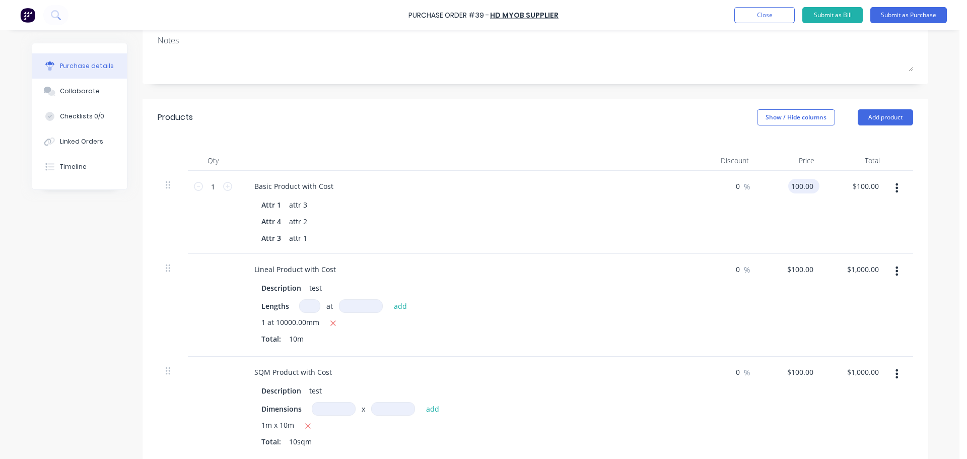
click at [798, 189] on input "100.00" at bounding box center [801, 186] width 27 height 15
type input "$500.00"
click at [796, 273] on input "100.00" at bounding box center [801, 269] width 27 height 15
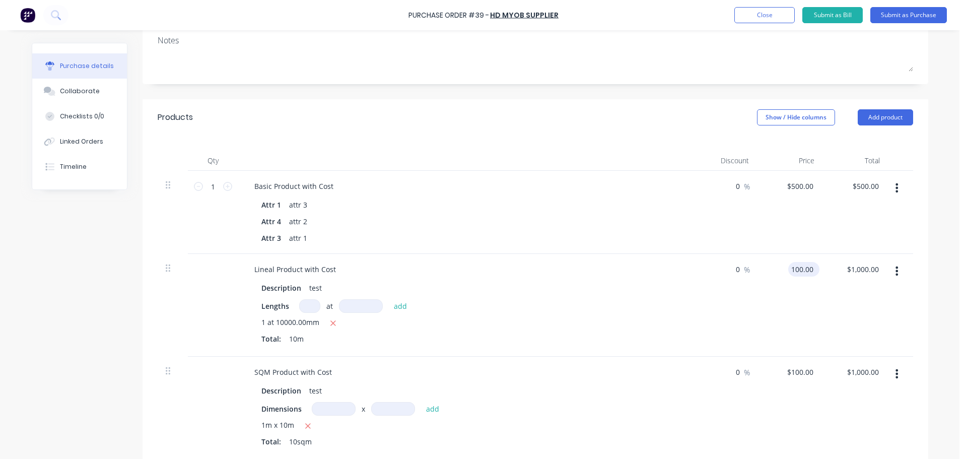
click at [796, 273] on input "100.00" at bounding box center [801, 269] width 27 height 15
type input "$500.00"
type input "$5,000.00"
click at [795, 378] on input "100.00" at bounding box center [801, 372] width 27 height 15
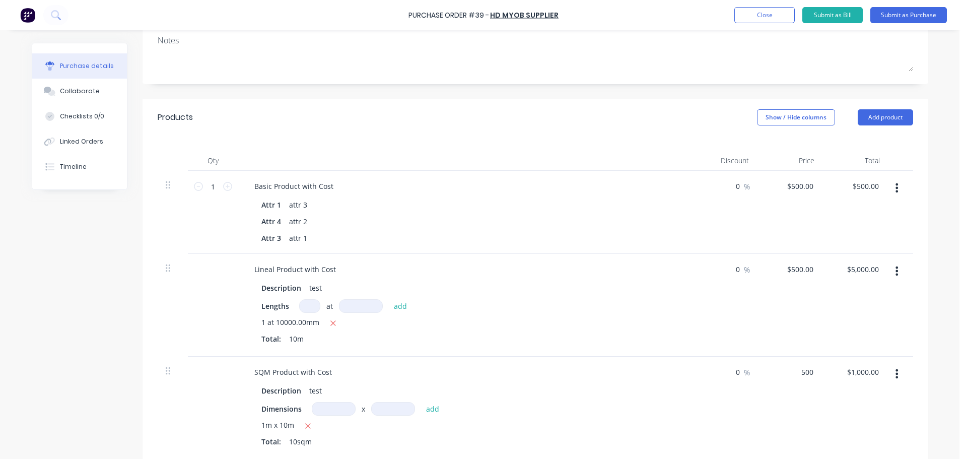
type input "$500.00"
type input "$5,000.00"
click at [823, 345] on div "$5,000.00 $5,000.00" at bounding box center [855, 305] width 65 height 103
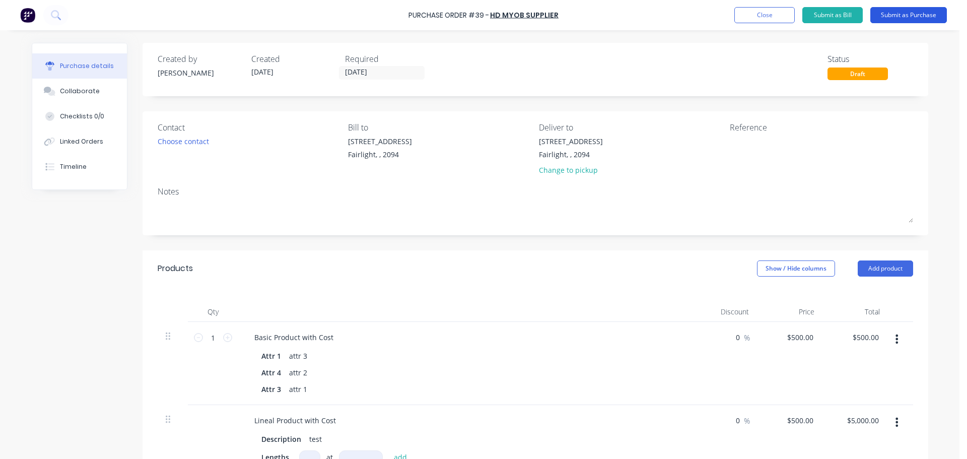
click at [911, 9] on button "Submit as Purchase" at bounding box center [908, 15] width 77 height 16
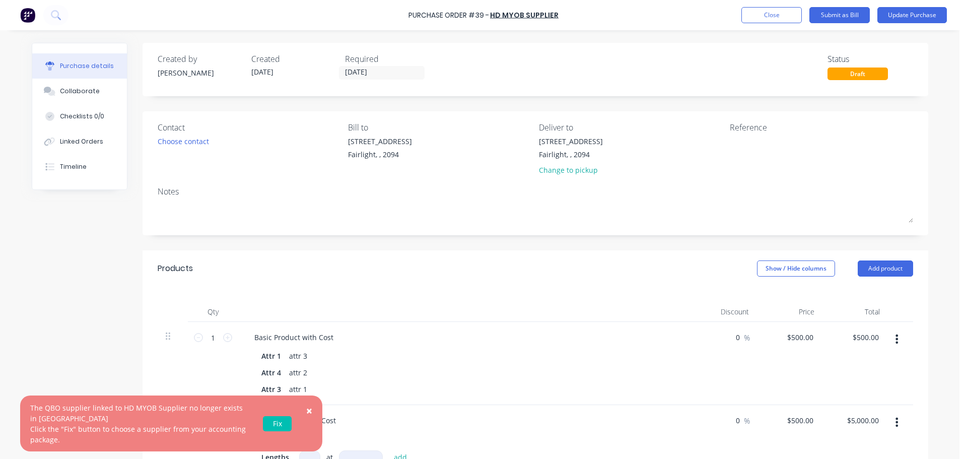
click at [283, 423] on link "Fix" at bounding box center [277, 423] width 29 height 15
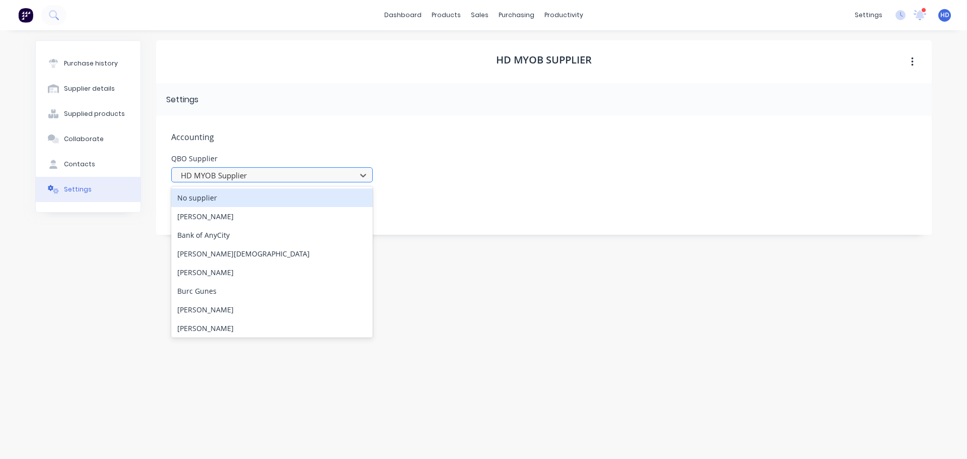
click at [254, 179] on div at bounding box center [265, 175] width 171 height 13
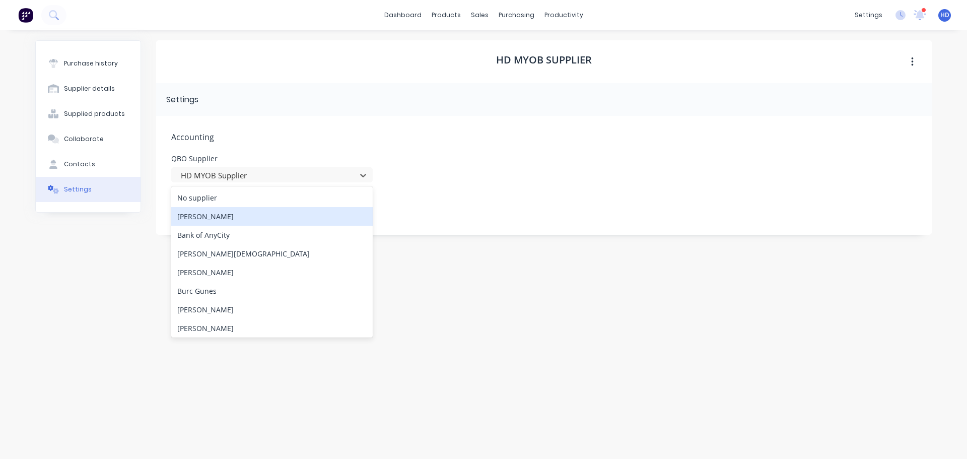
click at [266, 216] on div "Andrew Haberbosch" at bounding box center [271, 216] width 201 height 19
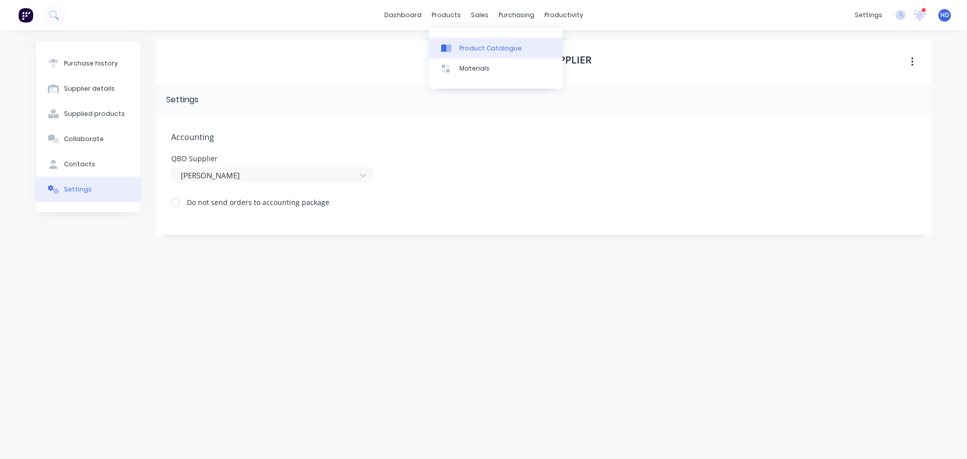
click at [475, 50] on div "Product Catalogue" at bounding box center [490, 48] width 62 height 9
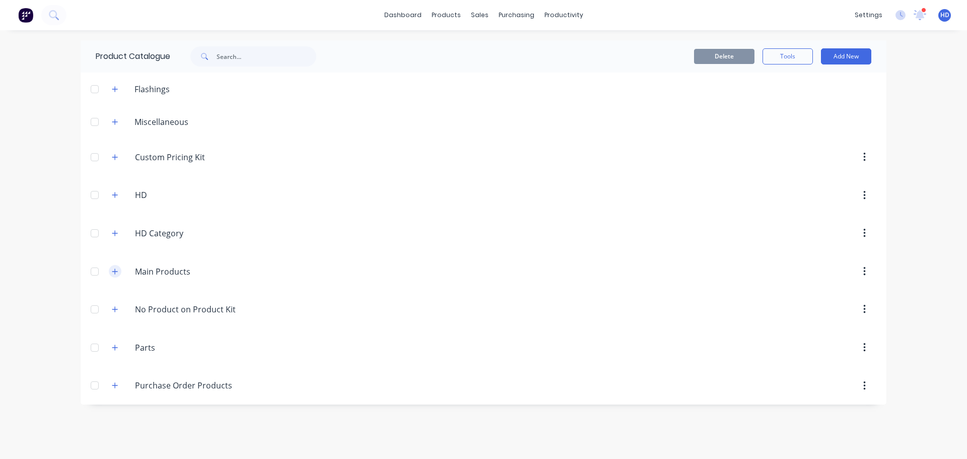
click at [113, 272] on icon "button" at bounding box center [115, 271] width 6 height 7
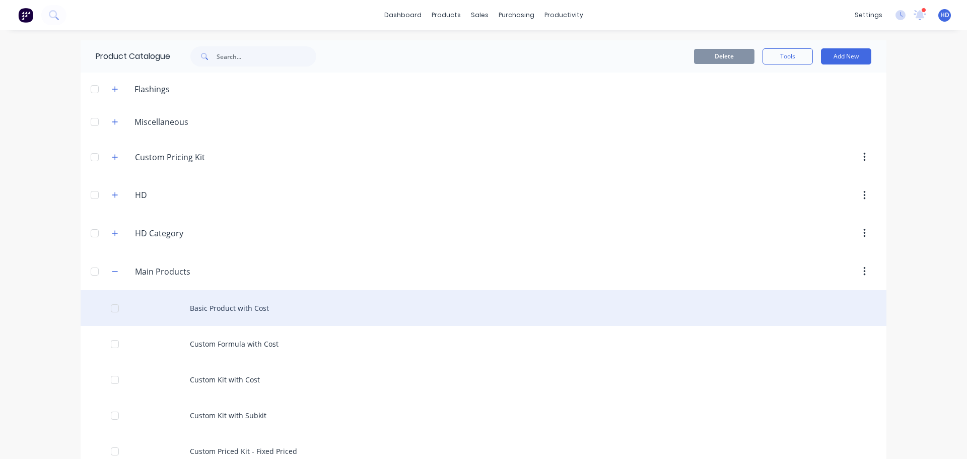
click at [232, 311] on div "Basic Product with Cost" at bounding box center [484, 308] width 806 height 36
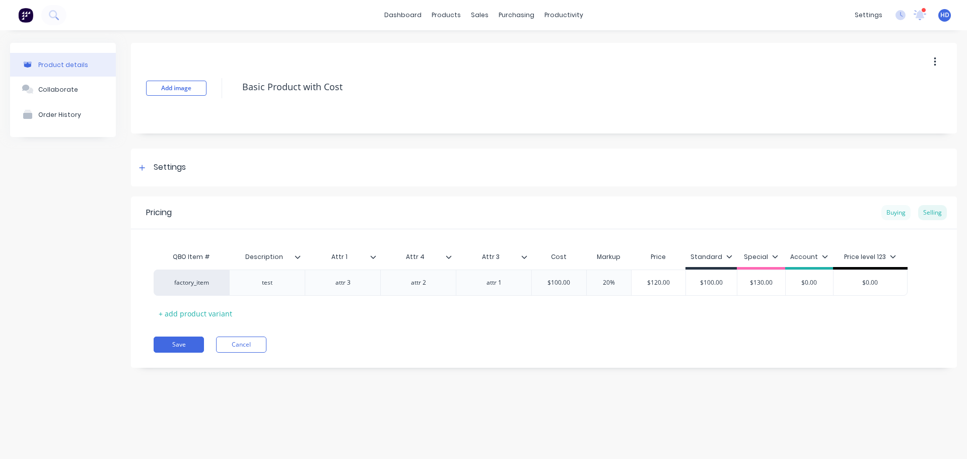
click at [896, 212] on div "Buying" at bounding box center [896, 212] width 29 height 15
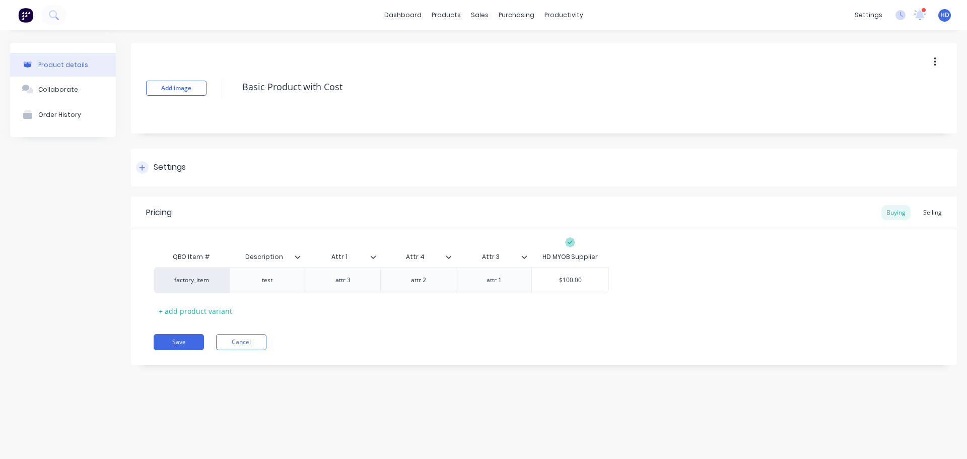
click at [147, 166] on div at bounding box center [142, 167] width 13 height 13
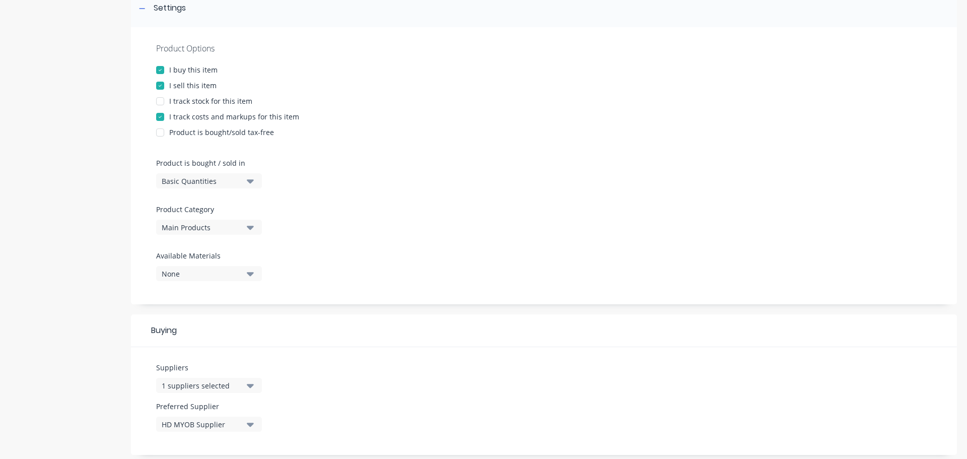
scroll to position [252, 0]
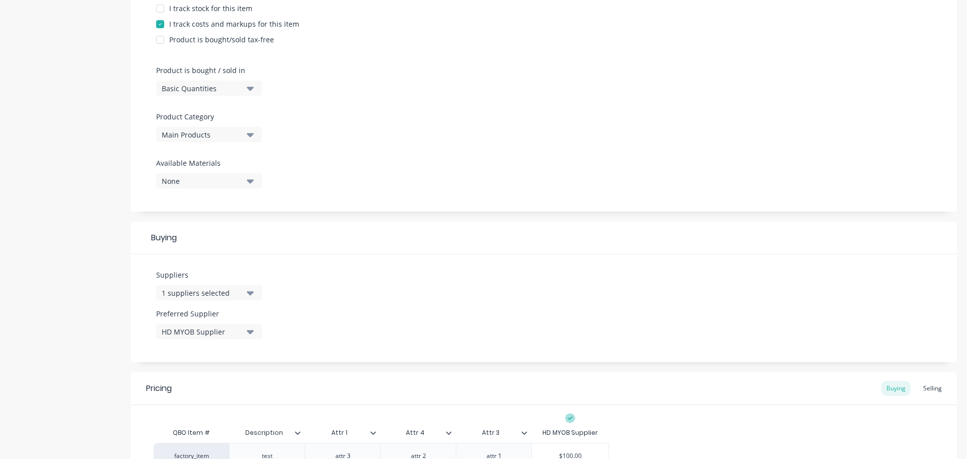
click at [211, 295] on div "1 suppliers selected" at bounding box center [202, 293] width 81 height 11
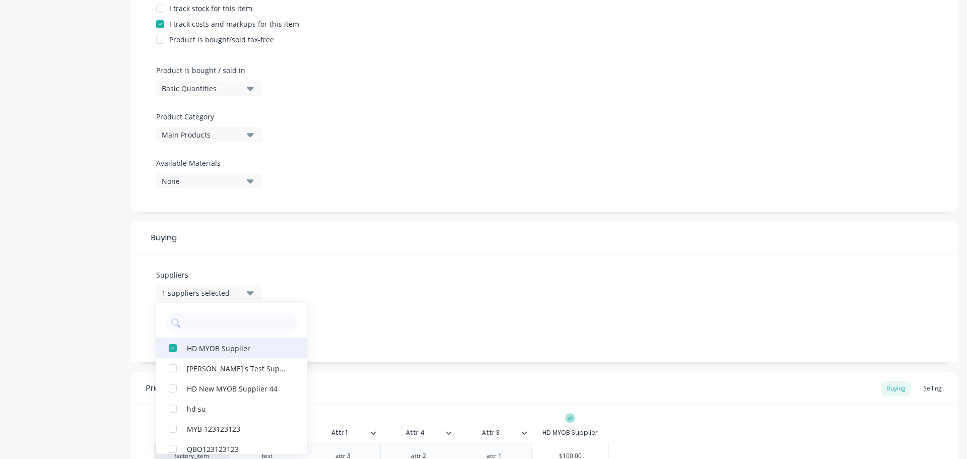
click at [174, 347] on div "button" at bounding box center [173, 348] width 20 height 20
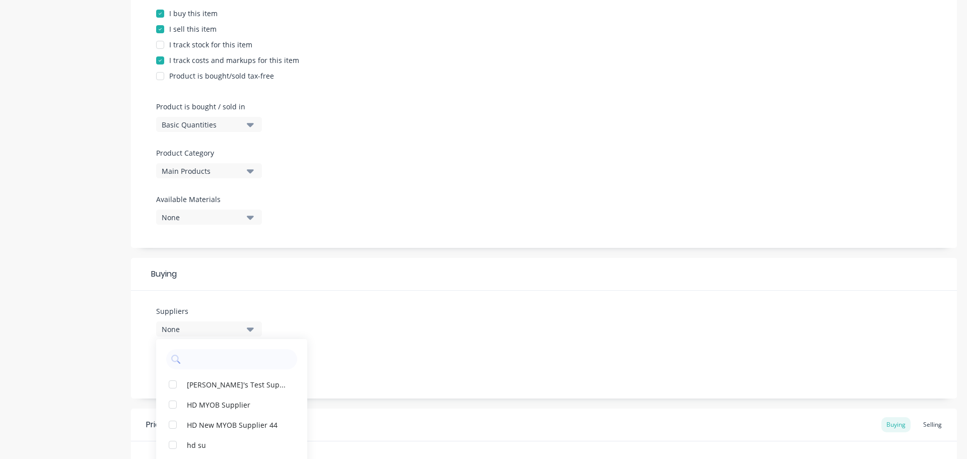
scroll to position [201, 0]
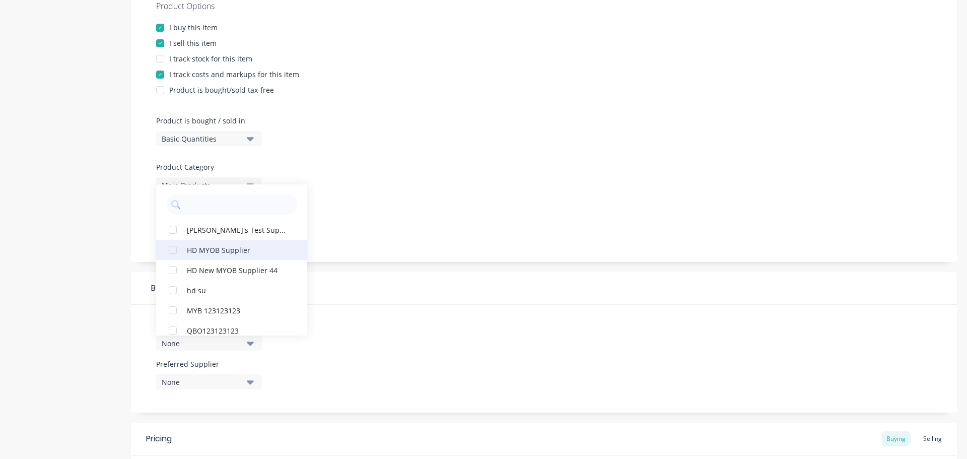
click at [257, 252] on div "HD MYOB Supplier" at bounding box center [237, 249] width 101 height 11
click at [504, 174] on div "Product Options I buy this item I sell this item I track stock for this item I …" at bounding box center [544, 123] width 826 height 277
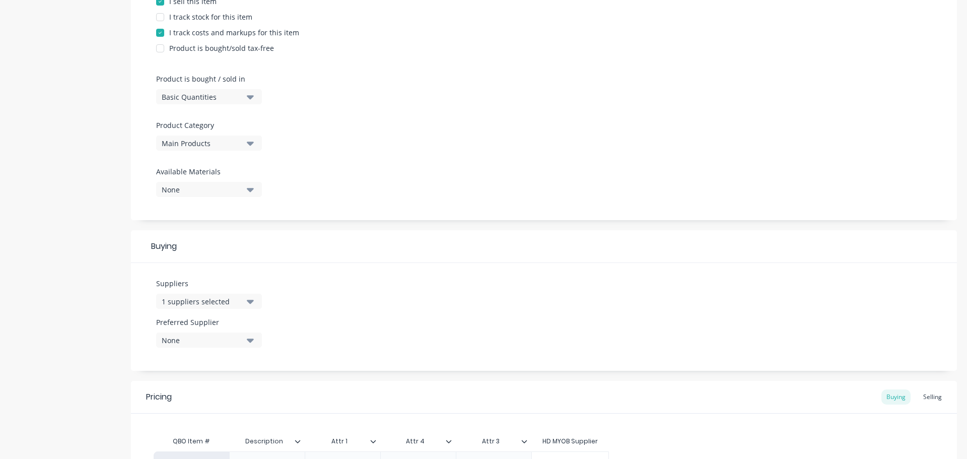
scroll to position [362, 0]
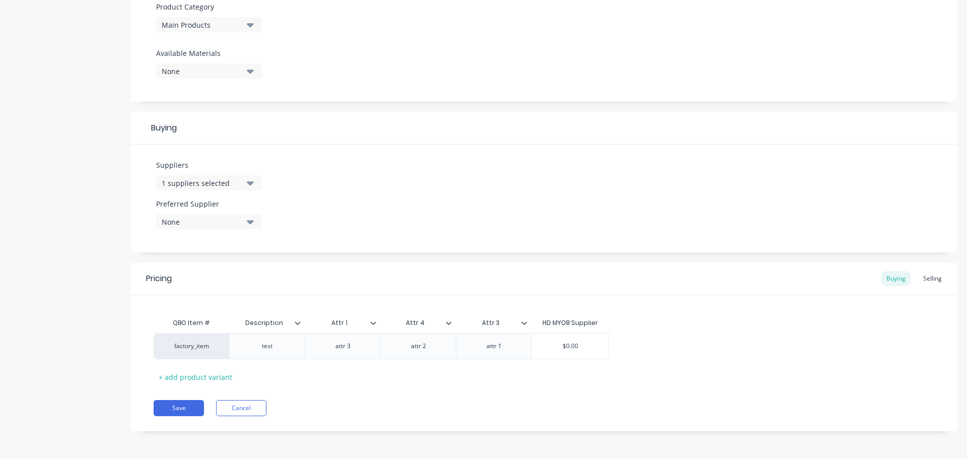
click at [205, 222] on div "None" at bounding box center [202, 222] width 81 height 11
click at [188, 278] on div "HD MYOB Supplier" at bounding box center [237, 277] width 101 height 11
click at [175, 405] on button "Save" at bounding box center [179, 408] width 50 height 16
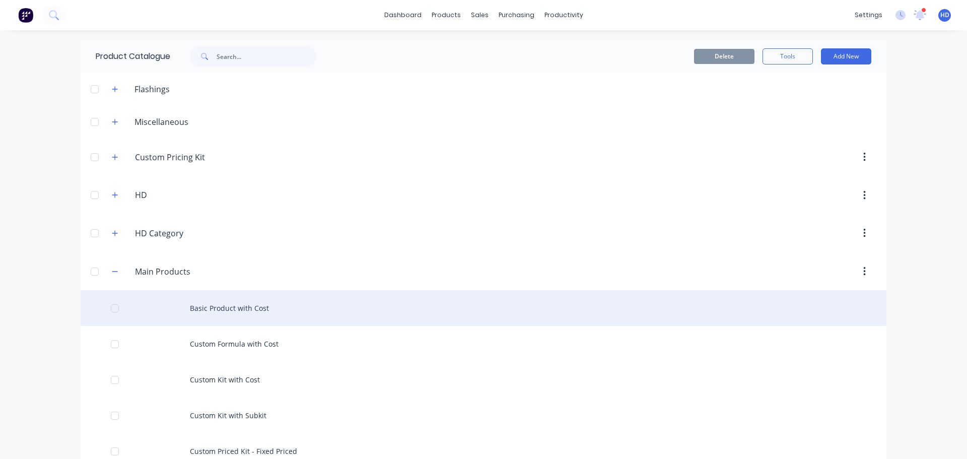
click at [251, 316] on div "Basic Product with Cost" at bounding box center [484, 308] width 806 height 36
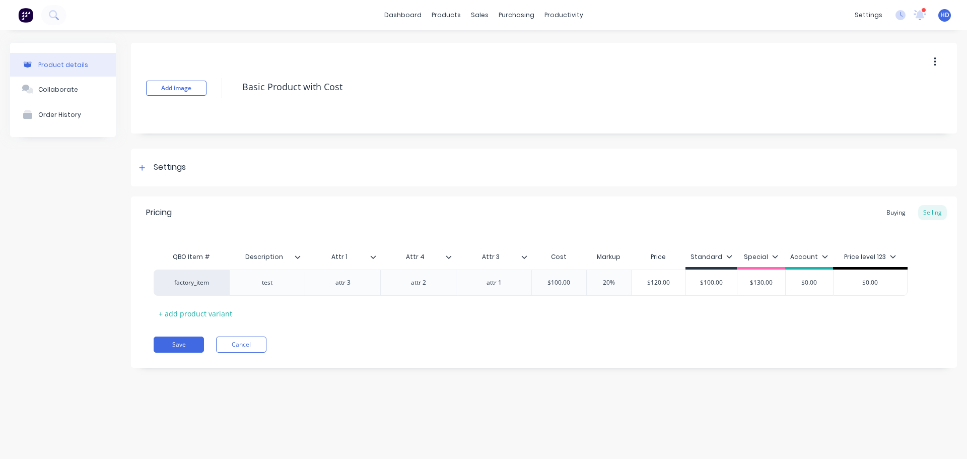
type textarea "x"
click at [898, 213] on div "Buying" at bounding box center [896, 212] width 29 height 15
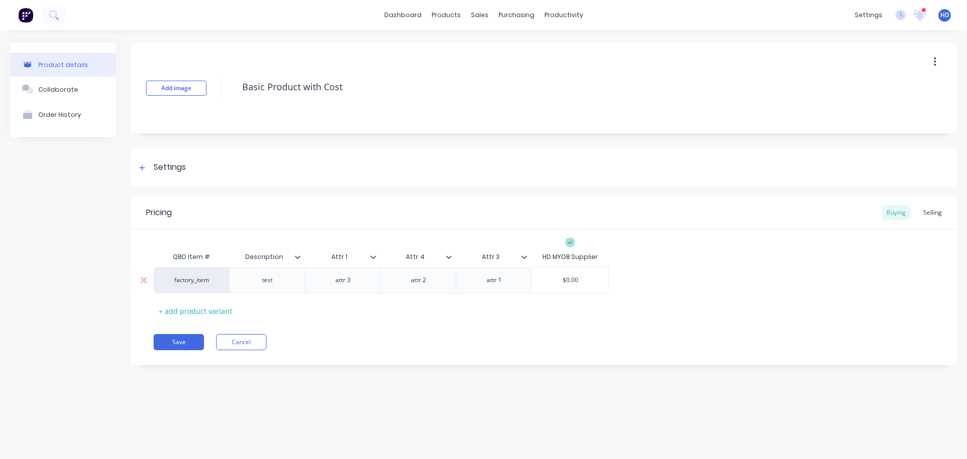
type input "$0.00"
click at [565, 279] on input "$0.00" at bounding box center [570, 280] width 77 height 9
type textarea "x"
type input "$10.00"
type textarea "x"
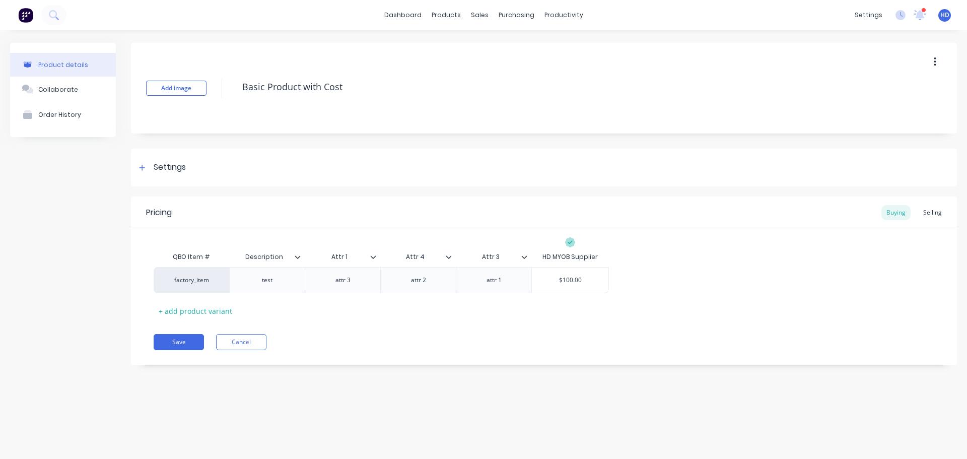
type input "$100.00"
click at [479, 322] on div "Pricing Buying Selling QBO Item # Description Attr 1 Attr 4 Attr 3 HD MYOB Supp…" at bounding box center [544, 280] width 826 height 169
click at [183, 336] on button "Save" at bounding box center [179, 342] width 50 height 16
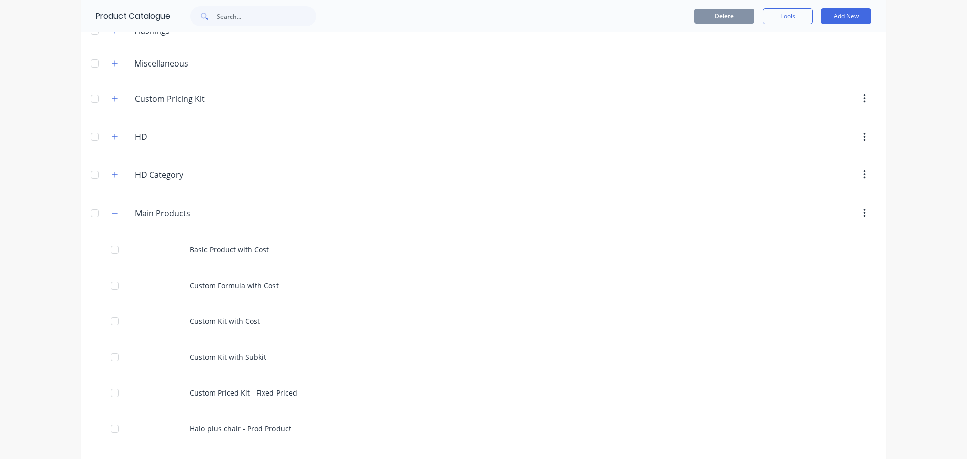
scroll to position [151, 0]
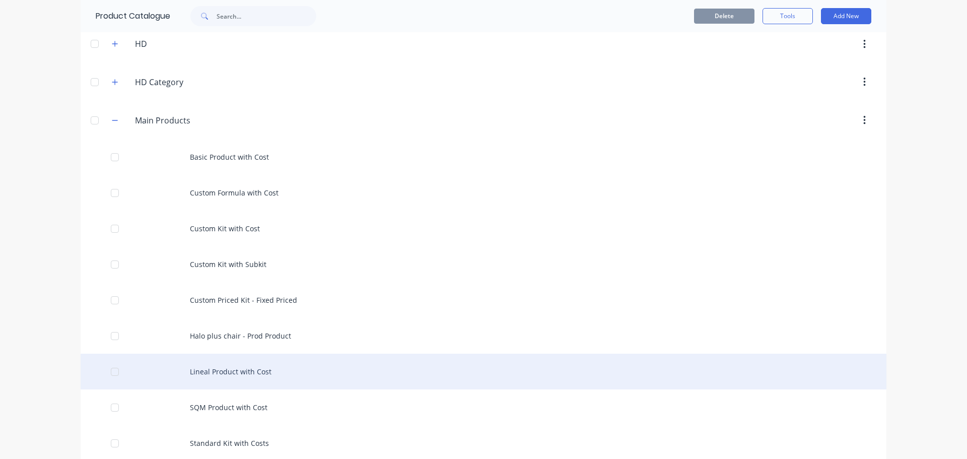
click at [251, 373] on div "Lineal Product with Cost" at bounding box center [484, 372] width 806 height 36
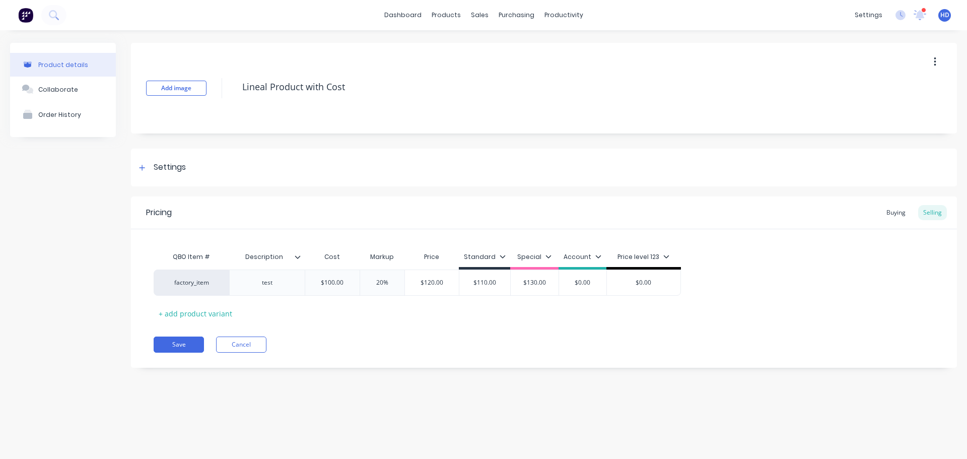
type textarea "x"
click at [895, 215] on div "Buying" at bounding box center [896, 212] width 29 height 15
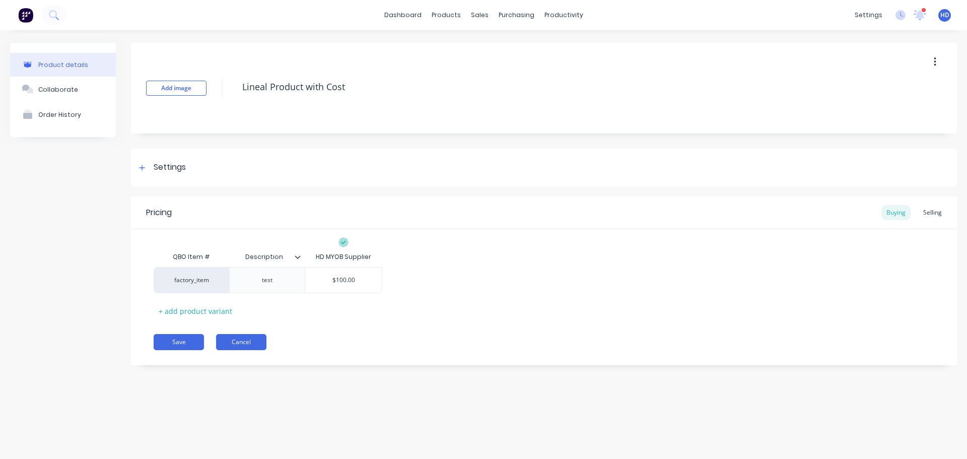
click at [233, 336] on button "Cancel" at bounding box center [241, 342] width 50 height 16
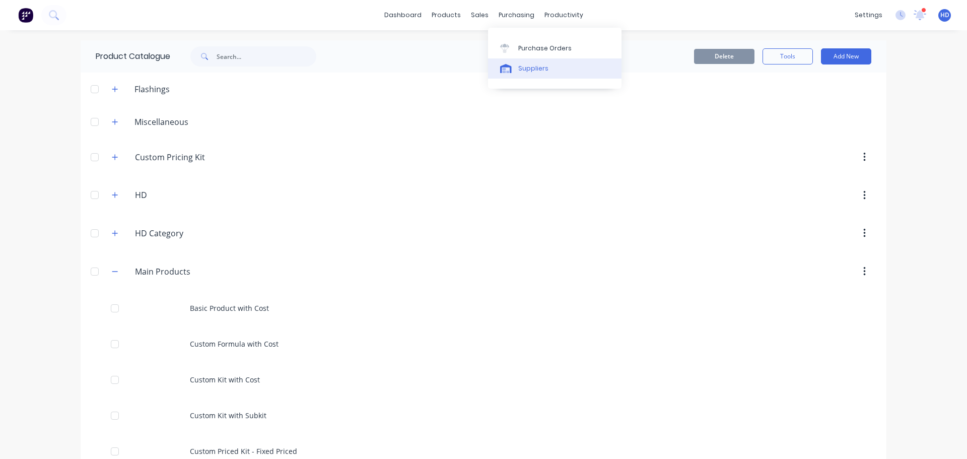
click at [526, 66] on div "Suppliers" at bounding box center [533, 68] width 30 height 9
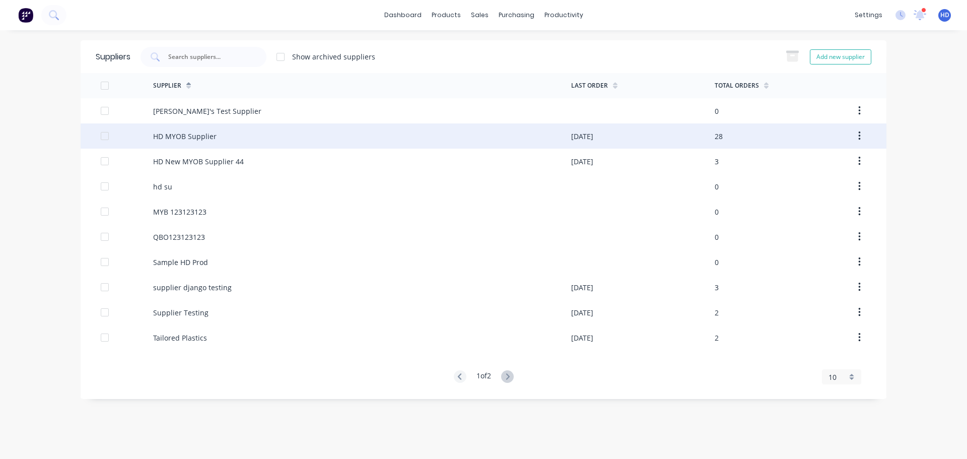
click at [214, 135] on div "HD MYOB Supplier" at bounding box center [184, 136] width 63 height 11
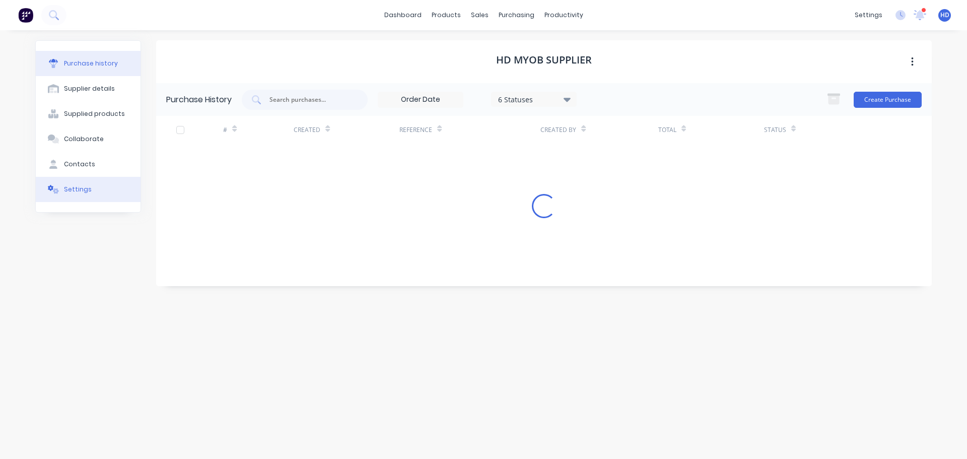
click at [82, 185] on div "Settings" at bounding box center [78, 189] width 28 height 9
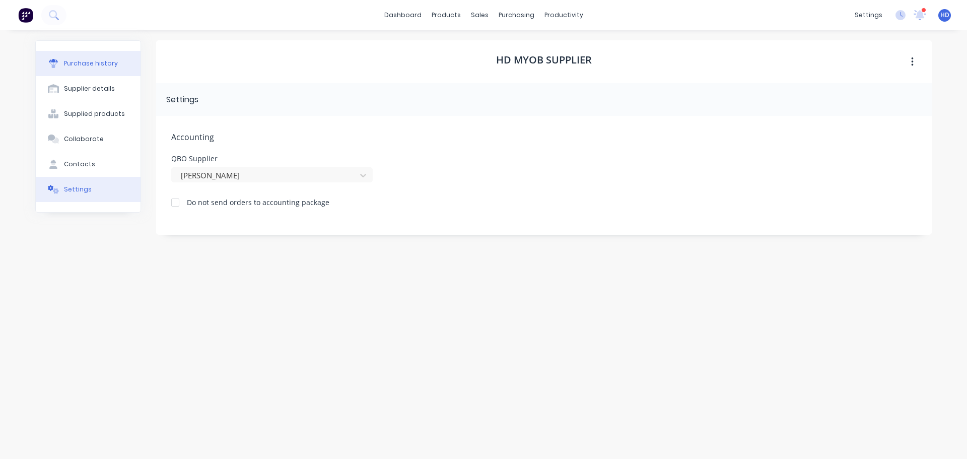
click at [119, 66] on button "Purchase history" at bounding box center [88, 63] width 105 height 25
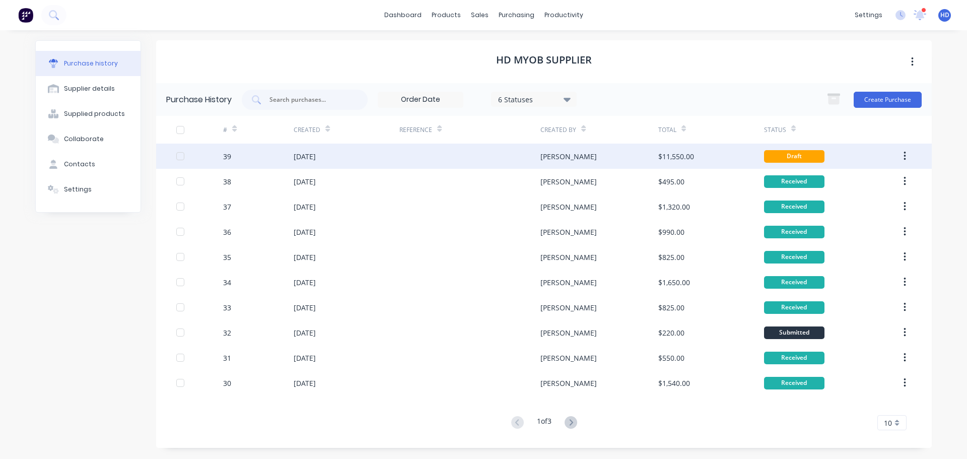
click at [575, 144] on div "[PERSON_NAME]" at bounding box center [599, 156] width 117 height 25
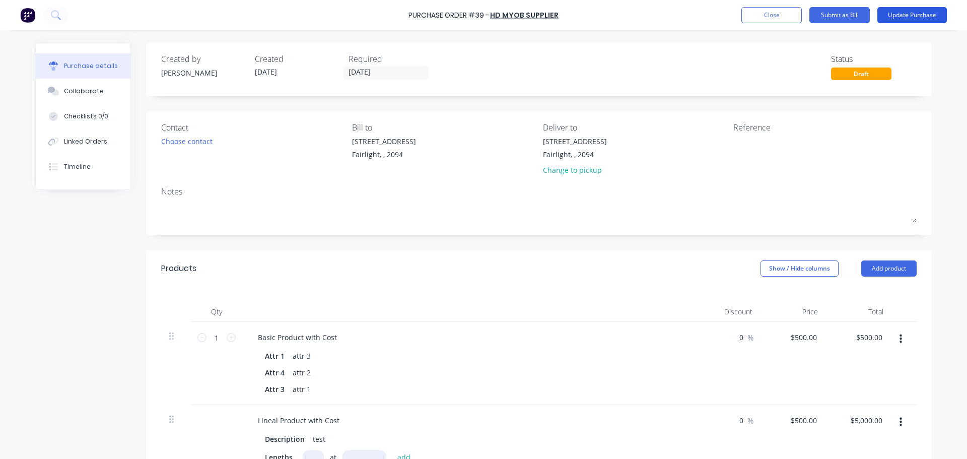
click at [916, 16] on button "Update Purchase" at bounding box center [912, 15] width 70 height 16
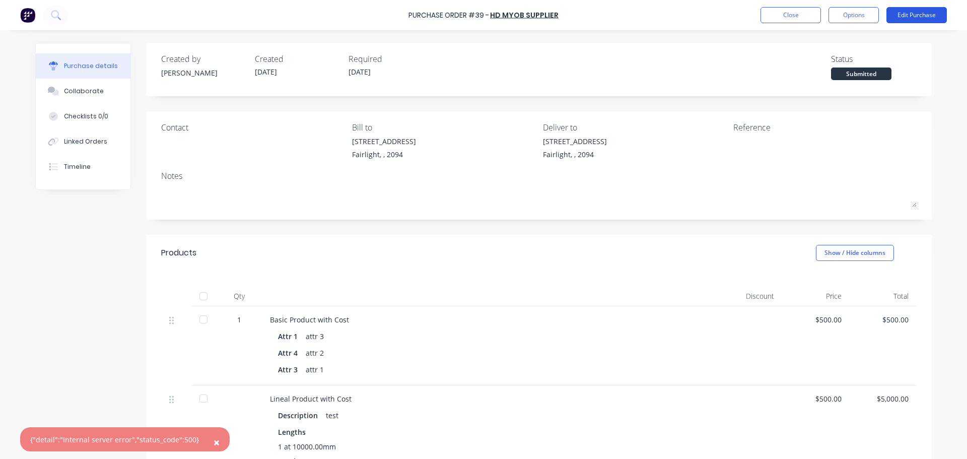
click at [921, 18] on button "Edit Purchase" at bounding box center [917, 15] width 60 height 16
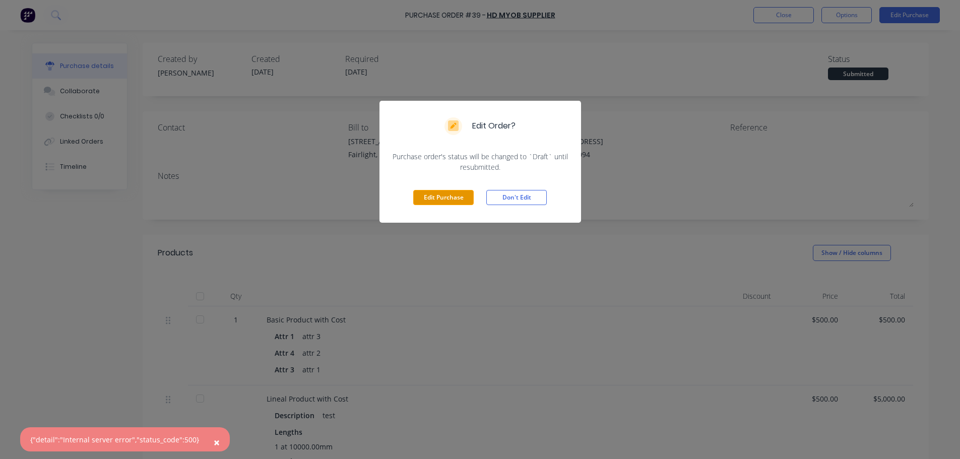
click at [441, 199] on button "Edit Purchase" at bounding box center [443, 197] width 60 height 15
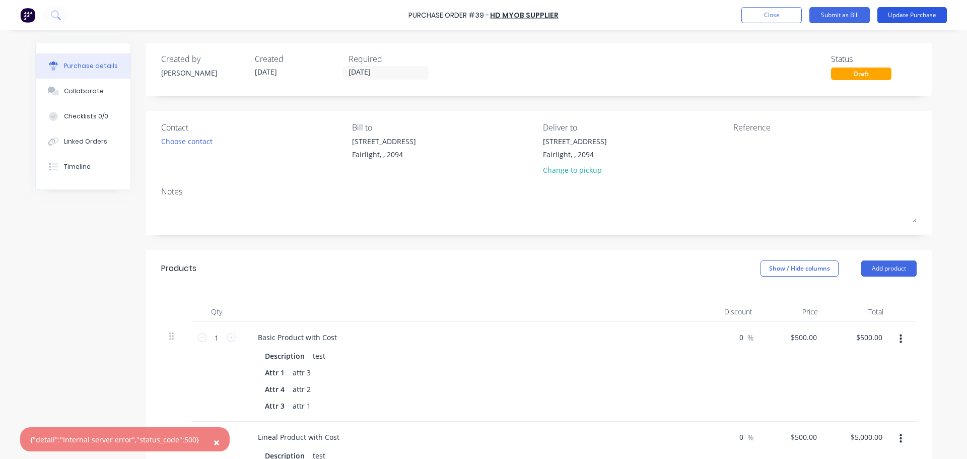
click at [929, 14] on button "Update Purchase" at bounding box center [912, 15] width 70 height 16
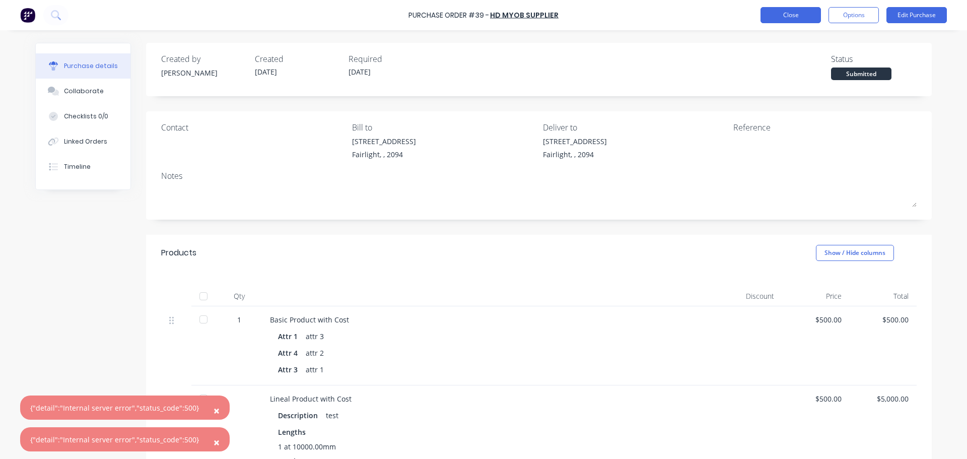
click at [788, 9] on button "Close" at bounding box center [791, 15] width 60 height 16
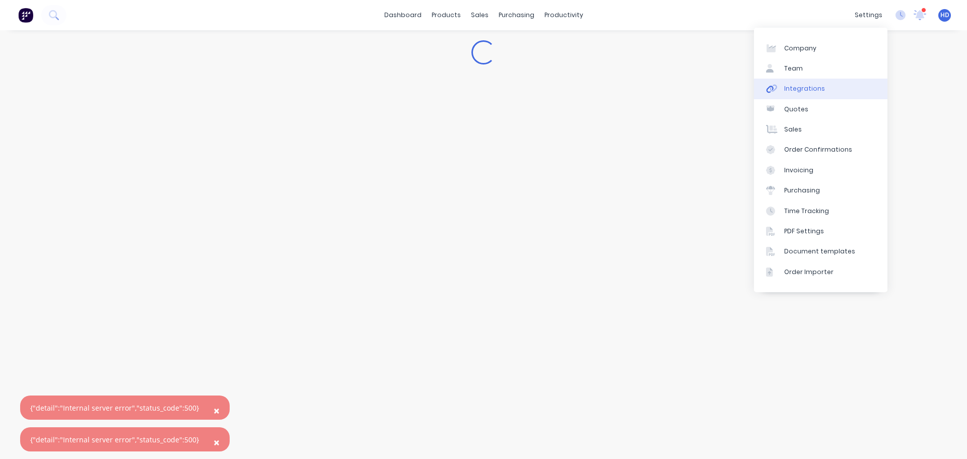
click at [807, 87] on div "Integrations" at bounding box center [804, 88] width 41 height 9
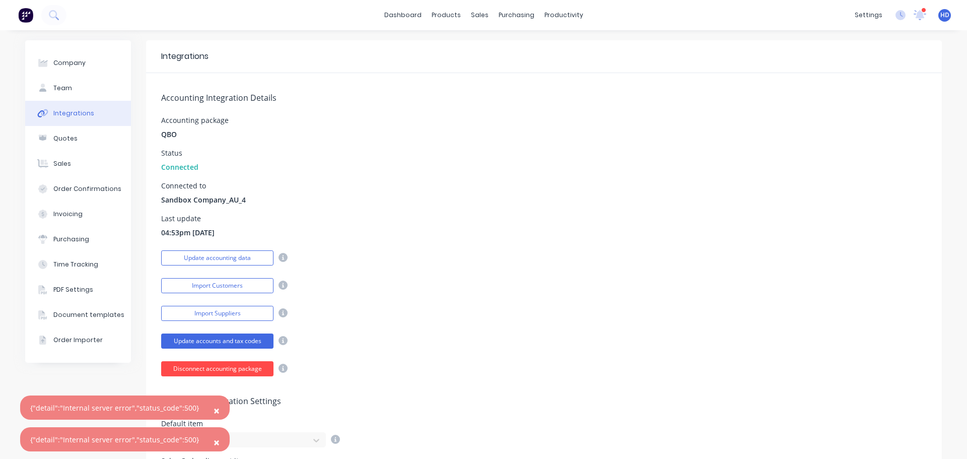
click at [245, 371] on button "Disconnect accounting package" at bounding box center [217, 368] width 112 height 15
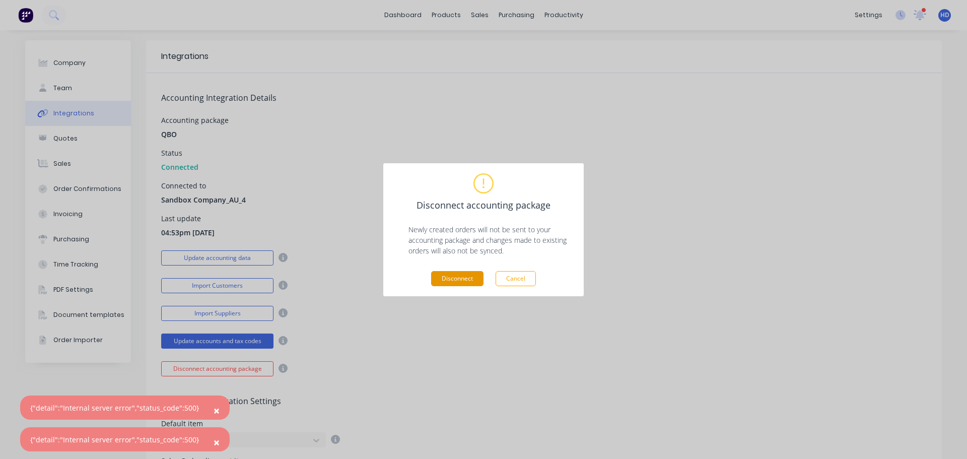
click at [455, 274] on button "Disconnect" at bounding box center [457, 278] width 52 height 15
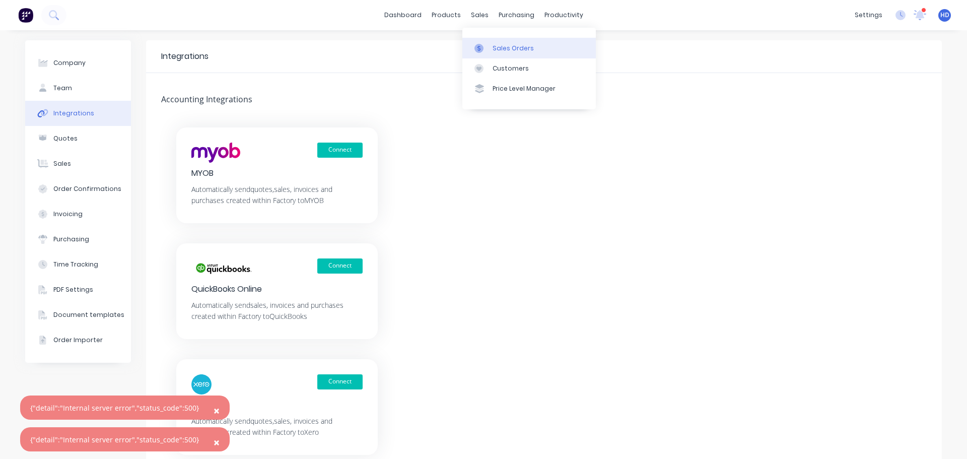
click at [507, 47] on div "Sales Orders" at bounding box center [513, 48] width 41 height 9
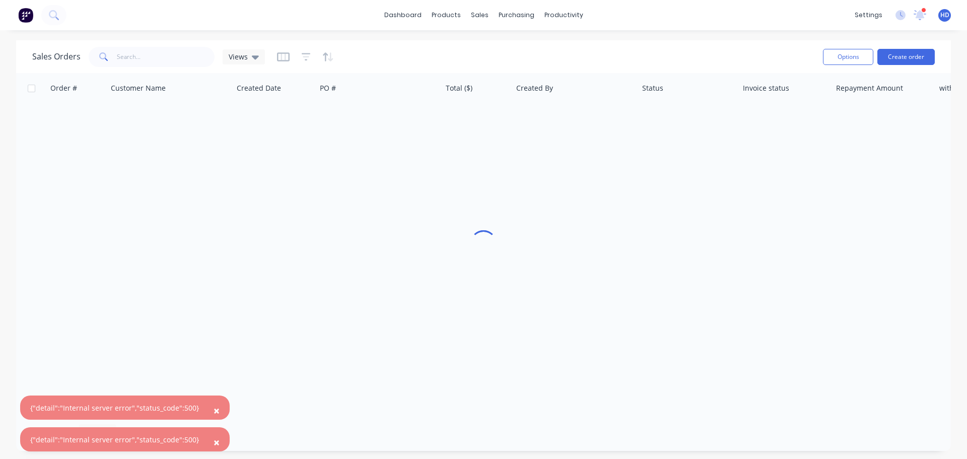
click at [214, 412] on span "×" at bounding box center [217, 410] width 6 height 14
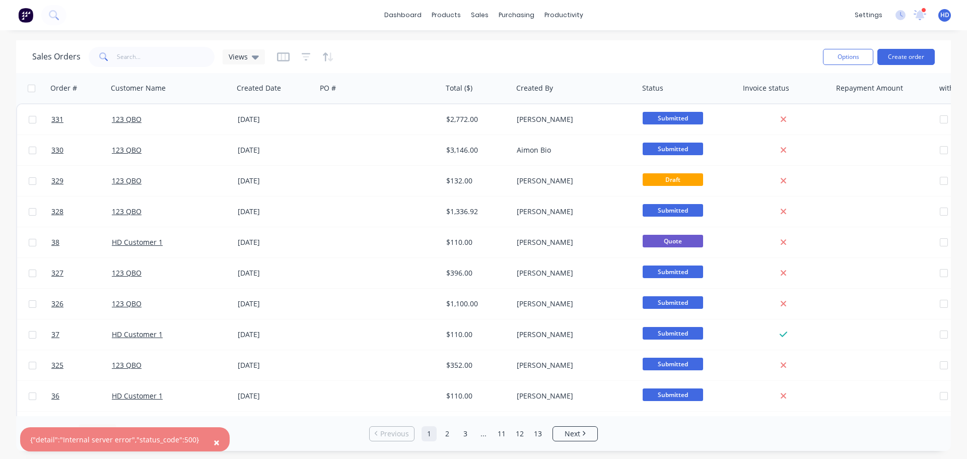
click at [215, 441] on button "×" at bounding box center [217, 442] width 26 height 24
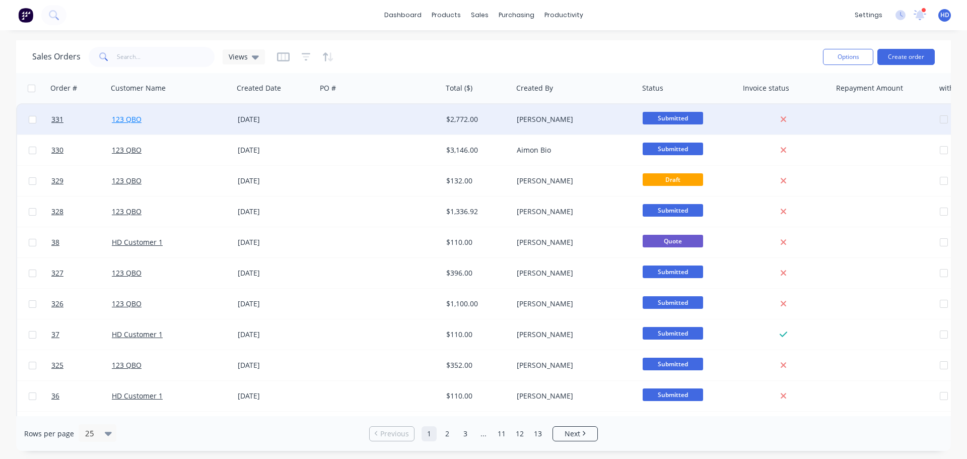
click at [134, 119] on link "123 QBO" at bounding box center [127, 119] width 30 height 10
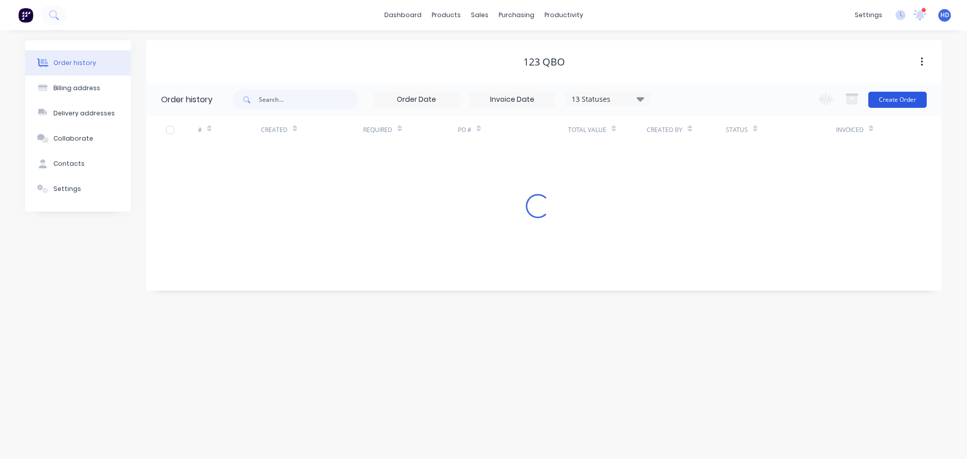
click at [900, 101] on button "Create Order" at bounding box center [897, 100] width 58 height 16
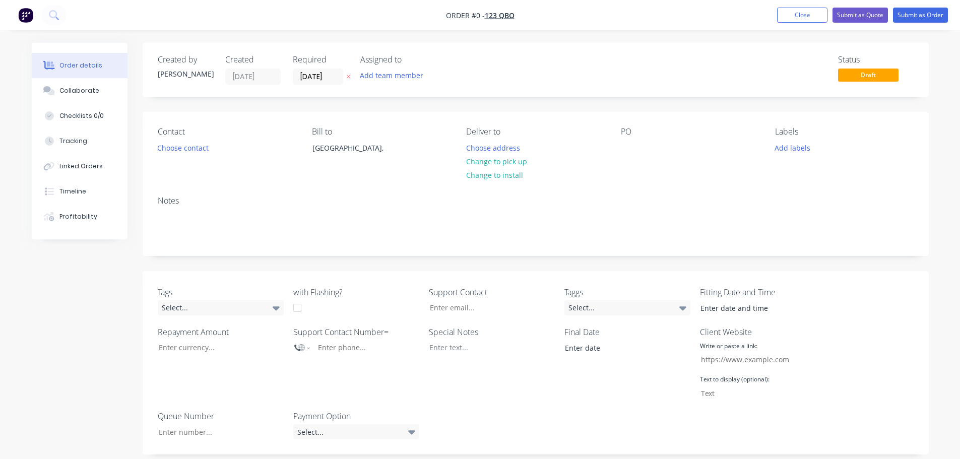
scroll to position [252, 0]
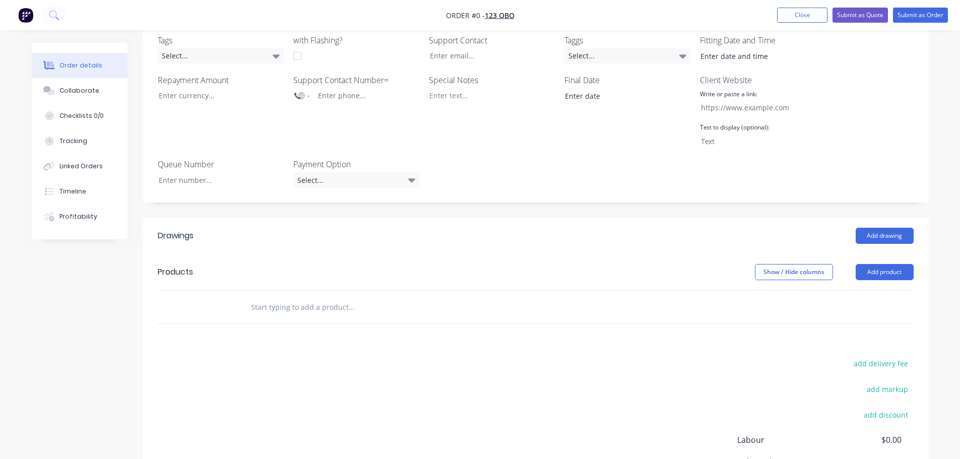
click at [781, 204] on div "Created by Harry Created 11/09/25 Required 11/09/25 Assigned to Add team member…" at bounding box center [536, 178] width 786 height 775
click at [882, 271] on button "Add product" at bounding box center [884, 272] width 58 height 16
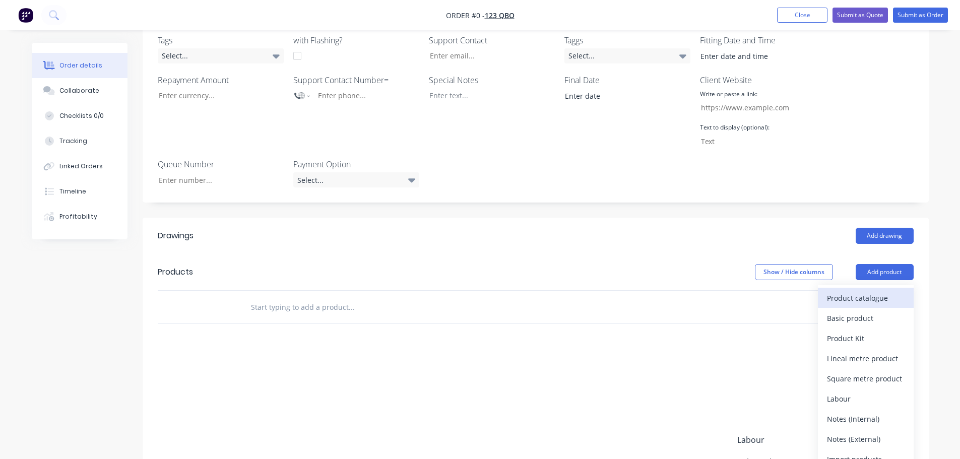
click at [872, 292] on div "Product catalogue" at bounding box center [866, 298] width 78 height 15
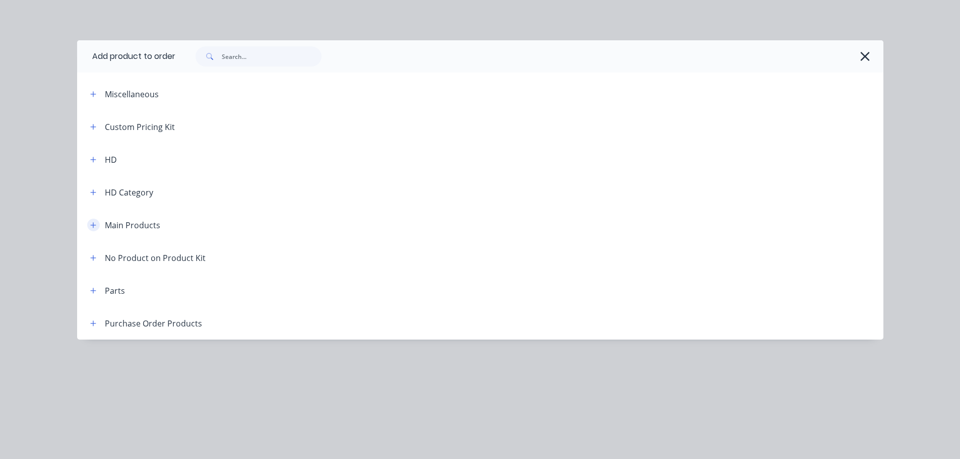
click at [94, 222] on icon "button" at bounding box center [93, 225] width 6 height 7
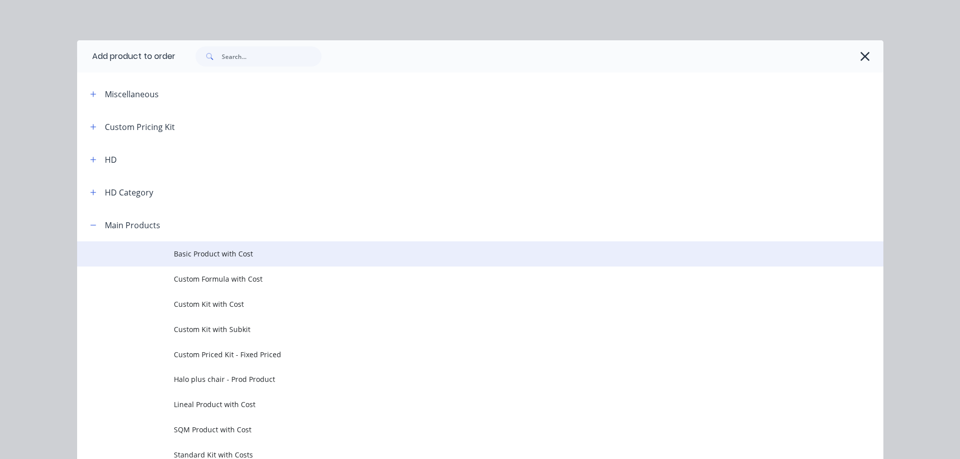
click at [251, 256] on span "Basic Product with Cost" at bounding box center [457, 253] width 567 height 11
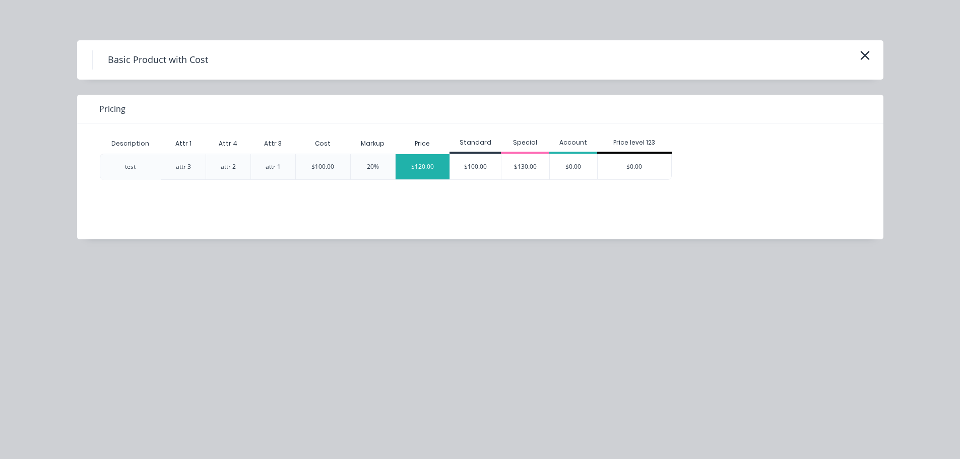
click at [418, 162] on div "$120.00" at bounding box center [422, 166] width 54 height 25
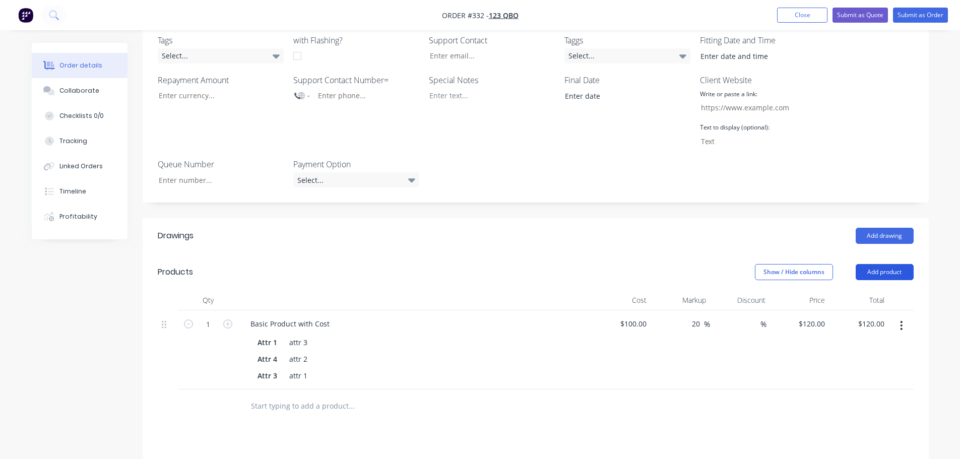
click at [879, 268] on button "Add product" at bounding box center [884, 272] width 58 height 16
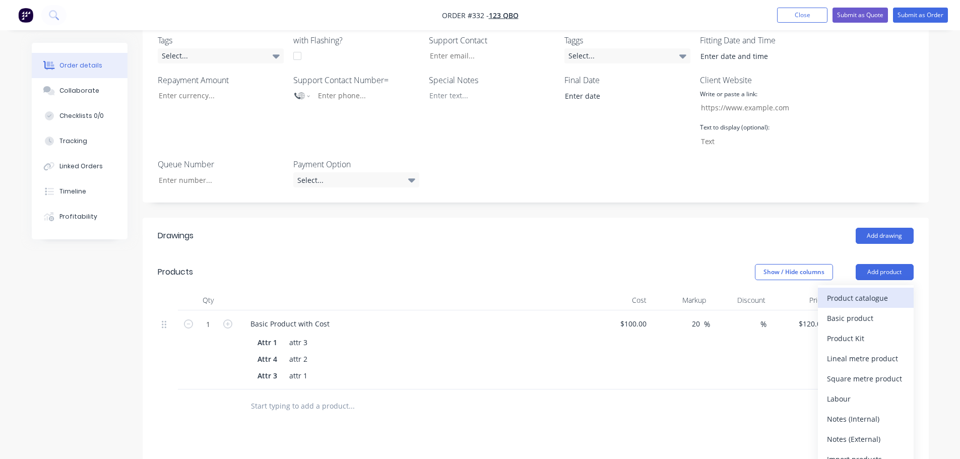
click at [859, 295] on div "Product catalogue" at bounding box center [866, 298] width 78 height 15
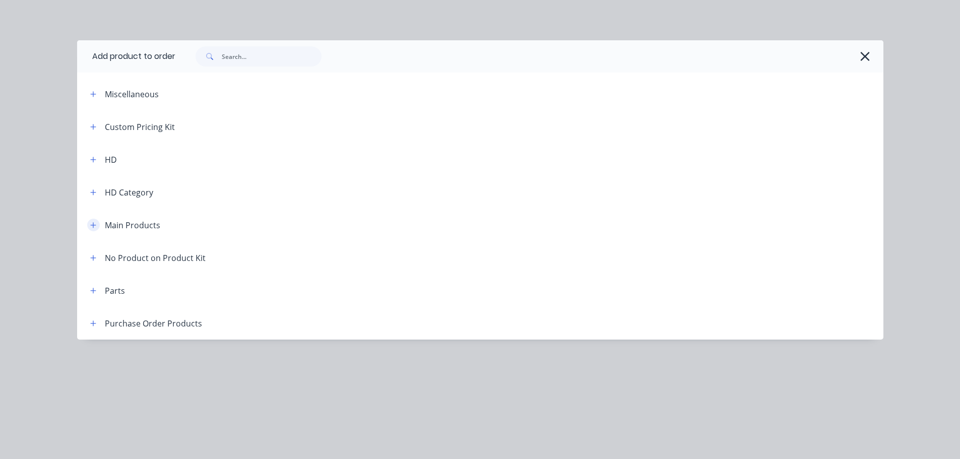
click at [94, 226] on icon "button" at bounding box center [93, 225] width 6 height 7
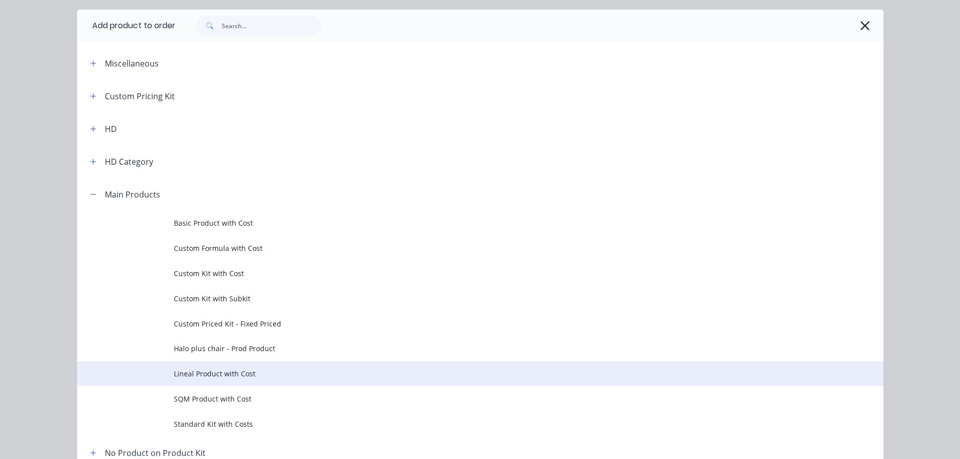
scroll to position [101, 0]
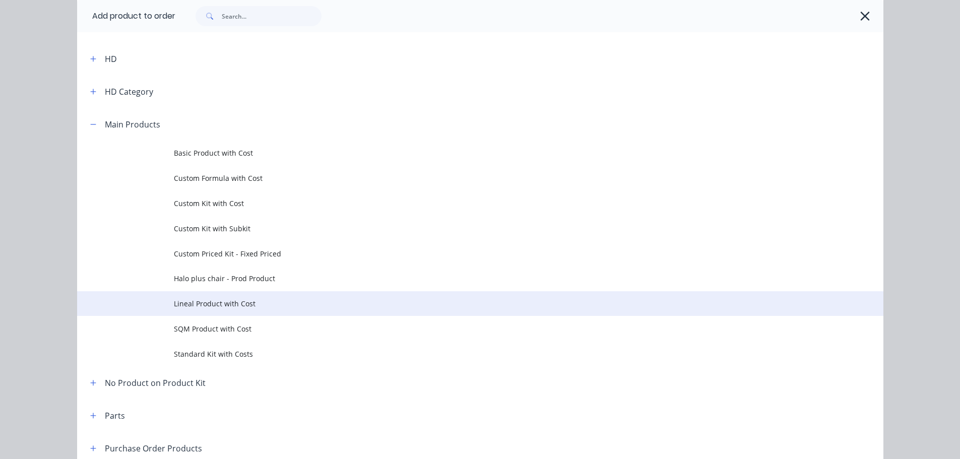
click at [235, 307] on span "Lineal Product with Cost" at bounding box center [457, 303] width 567 height 11
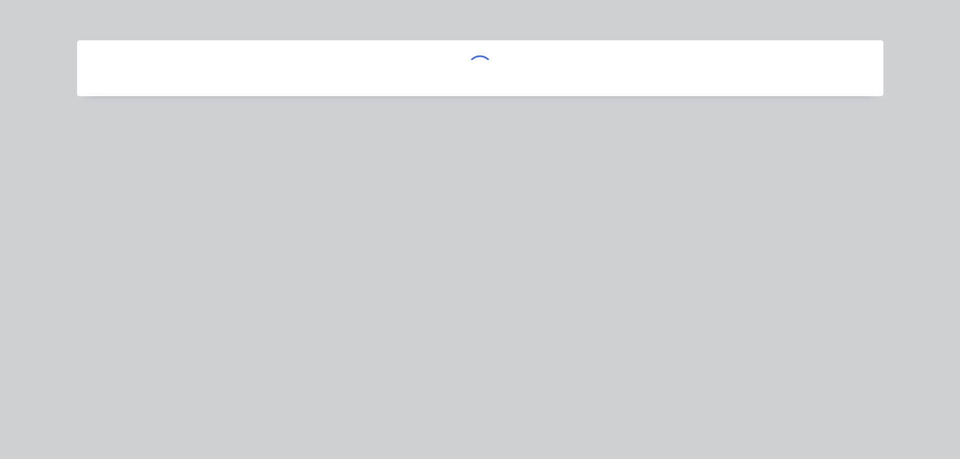
scroll to position [0, 0]
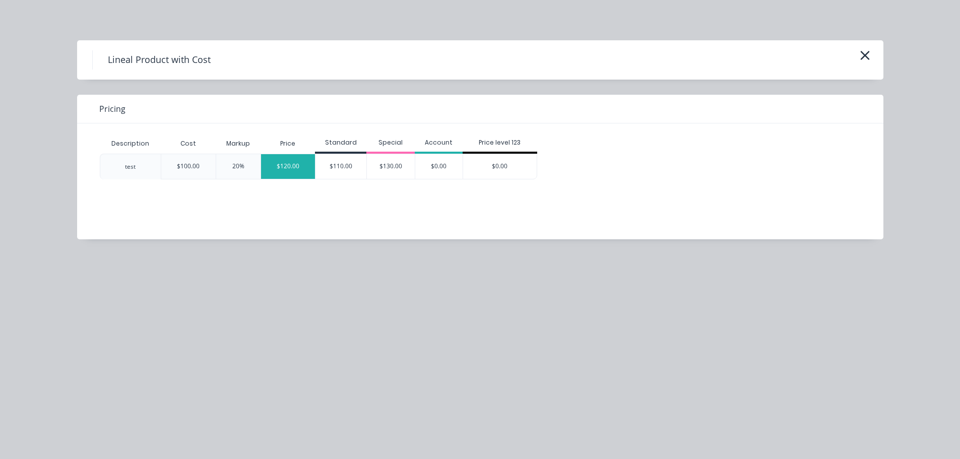
click at [280, 172] on div "$120.00" at bounding box center [288, 166] width 54 height 25
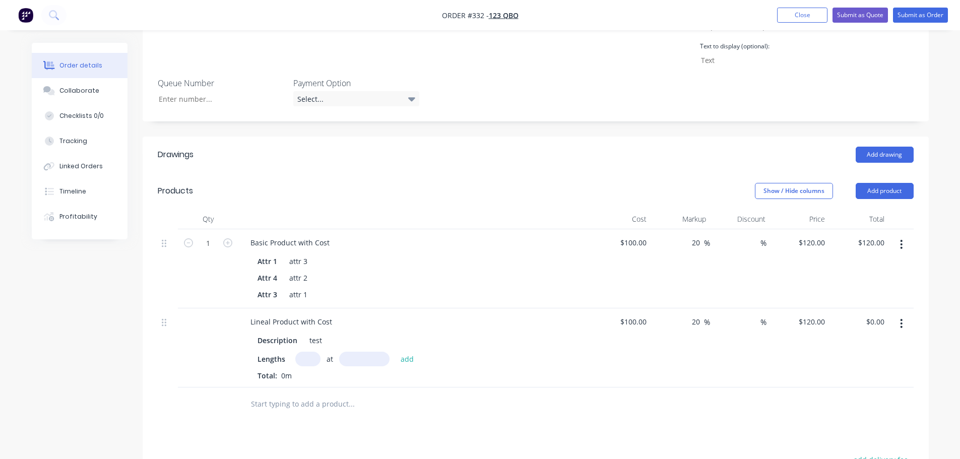
scroll to position [353, 0]
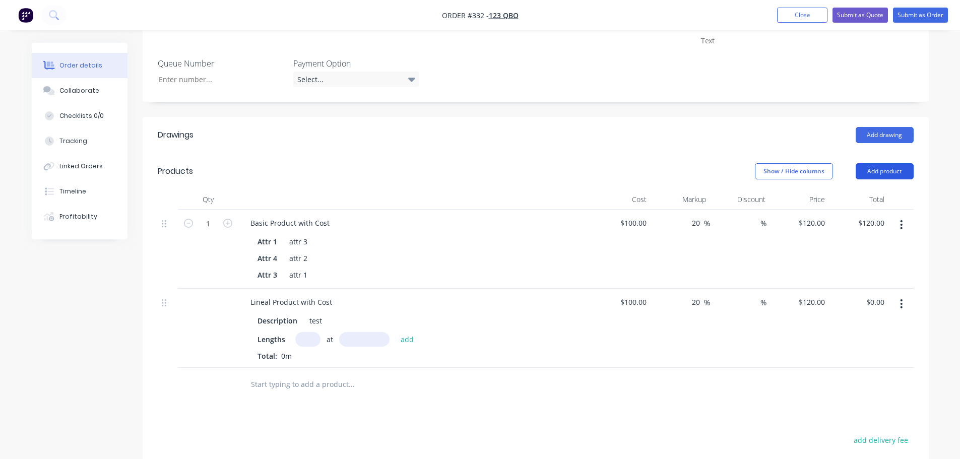
click at [896, 172] on button "Add product" at bounding box center [884, 171] width 58 height 16
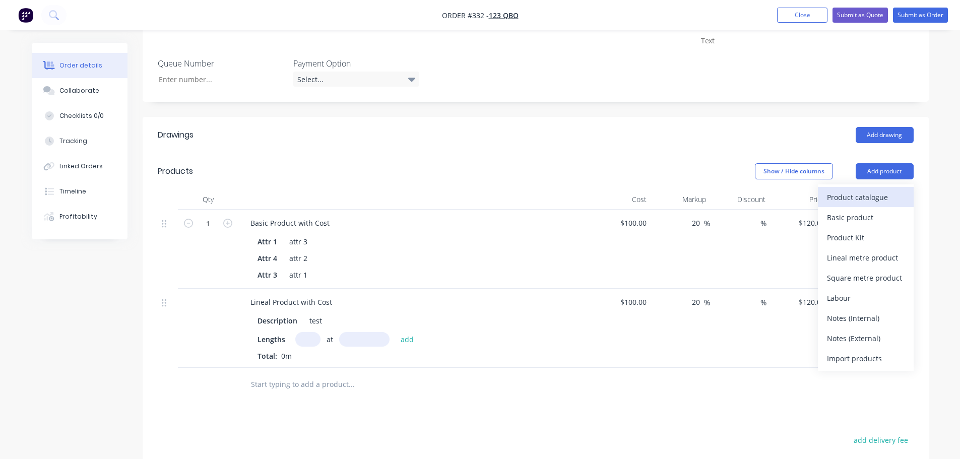
click at [852, 195] on div "Product catalogue" at bounding box center [866, 197] width 78 height 15
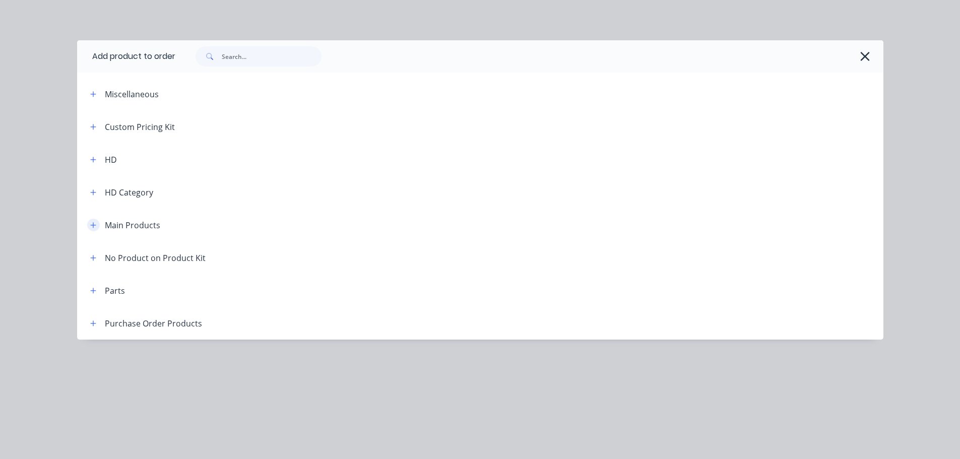
click at [94, 225] on icon "button" at bounding box center [93, 225] width 6 height 6
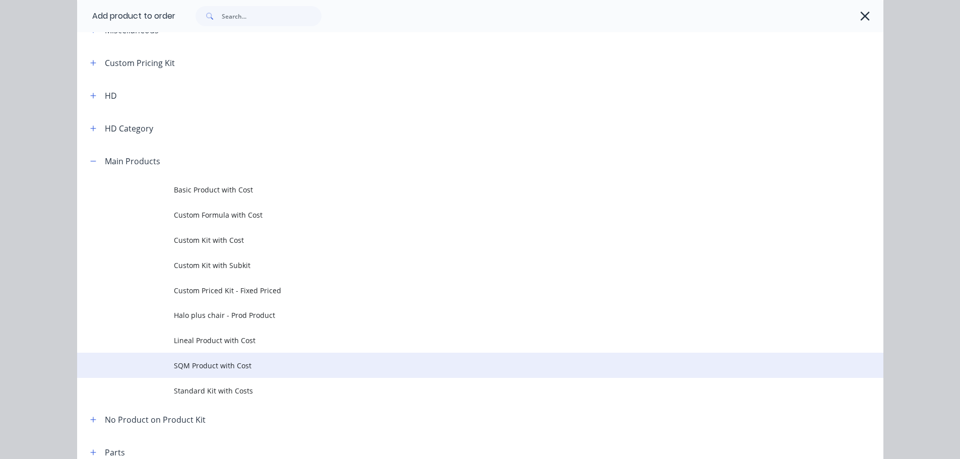
scroll to position [151, 0]
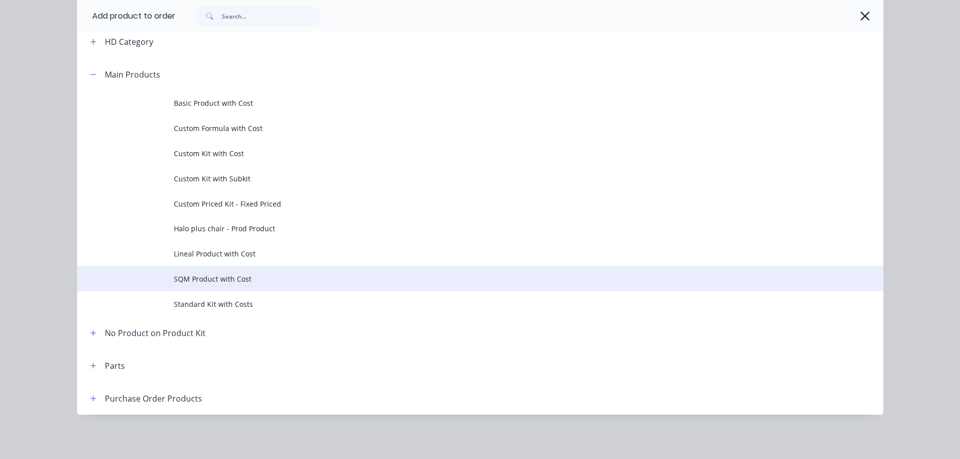
click at [242, 282] on span "SQM Product with Cost" at bounding box center [457, 279] width 567 height 11
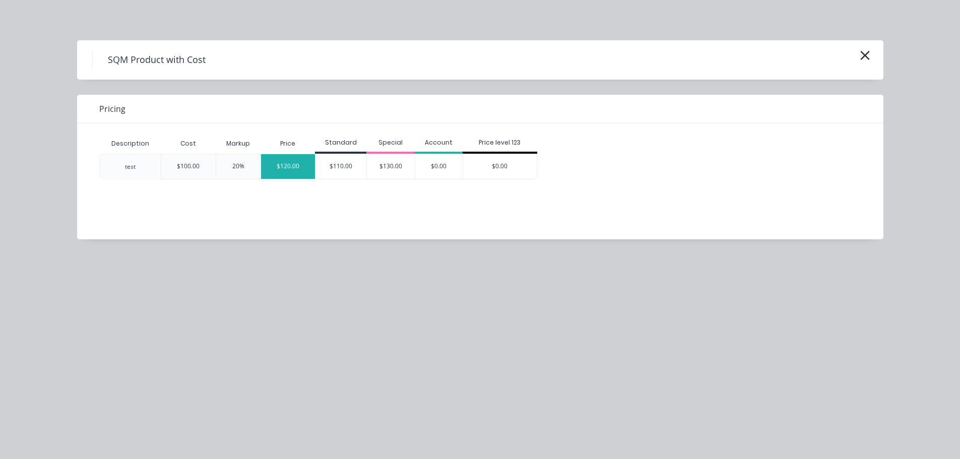
click at [301, 168] on div "$120.00" at bounding box center [288, 166] width 54 height 25
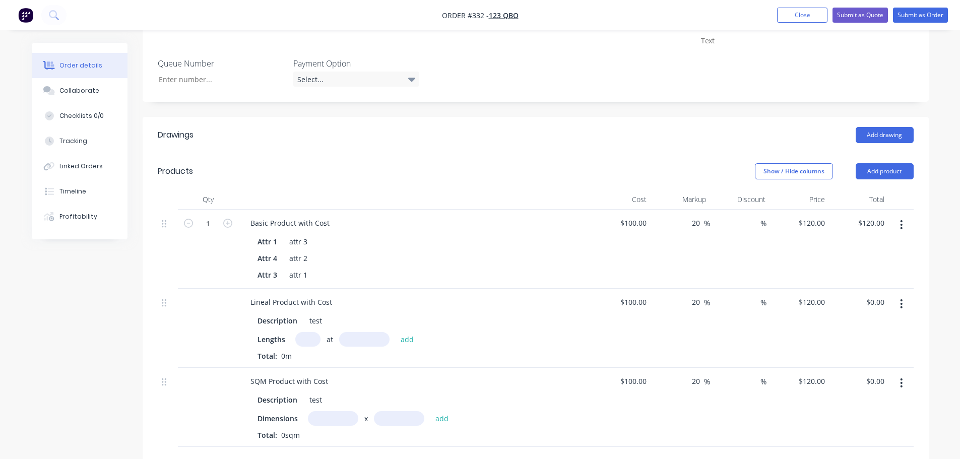
click at [313, 339] on input "text" at bounding box center [307, 339] width 25 height 15
type input "1"
click at [345, 337] on input "text" at bounding box center [364, 339] width 50 height 15
type input "10000"
click at [395, 332] on button "add" at bounding box center [407, 339] width 24 height 14
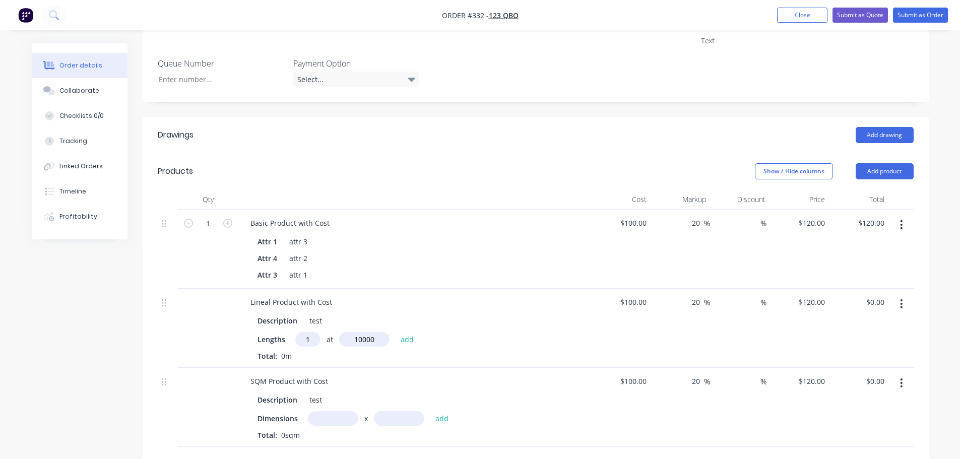
type input "$1,200.00"
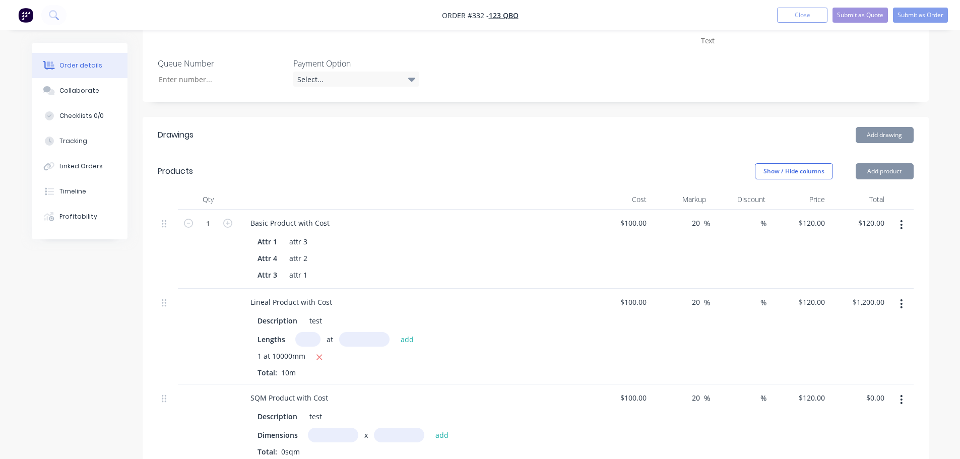
click at [331, 438] on input "text" at bounding box center [333, 435] width 50 height 15
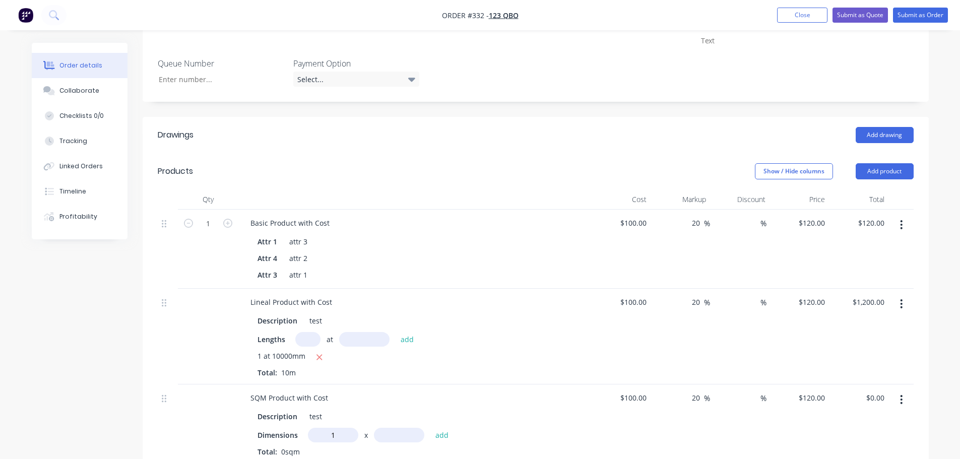
type input "1m"
click at [402, 437] on input "text" at bounding box center [399, 435] width 50 height 15
type input "10"
click at [430, 428] on button "add" at bounding box center [442, 435] width 24 height 14
type input "$1,200.00"
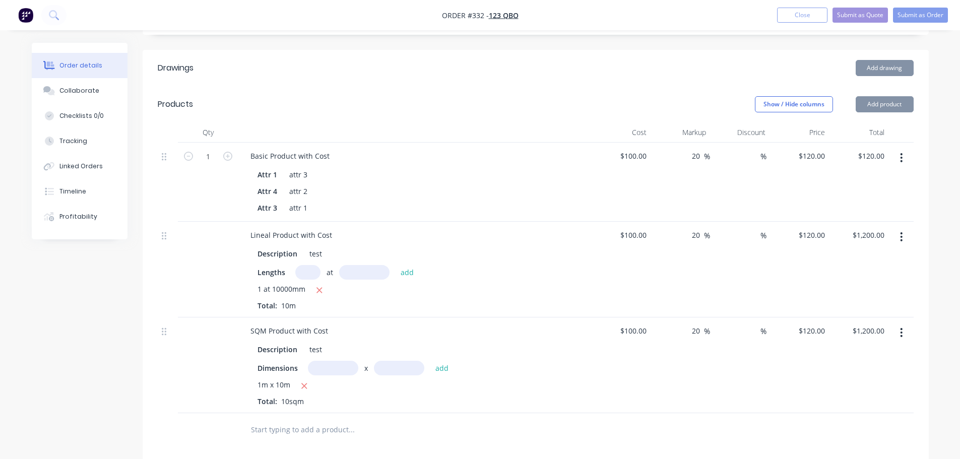
scroll to position [504, 0]
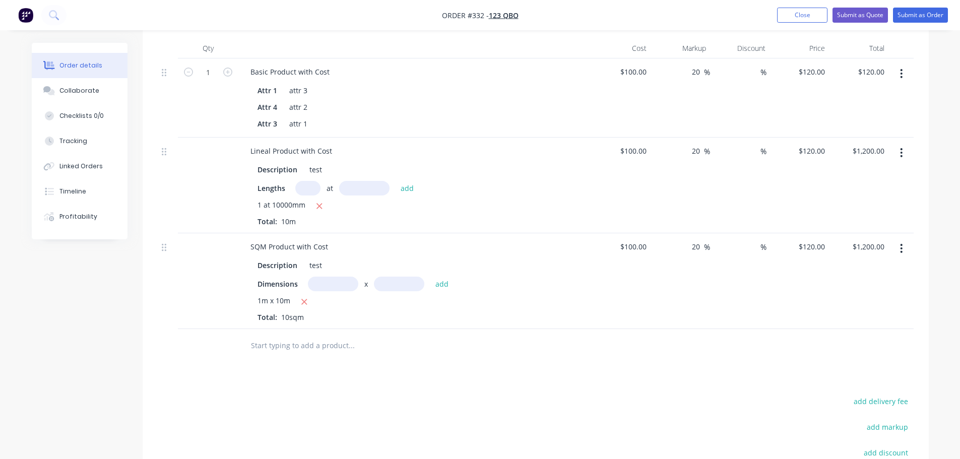
click at [642, 326] on div "$100.00 $100.00" at bounding box center [620, 281] width 59 height 96
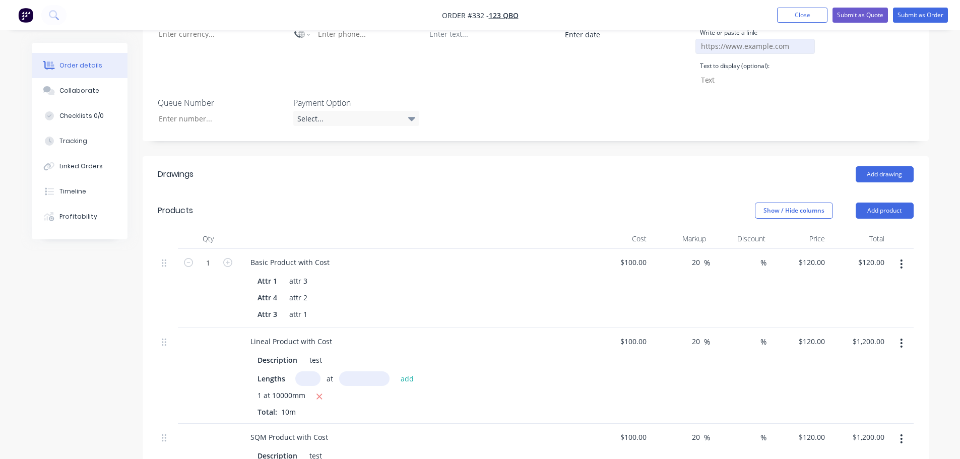
scroll to position [151, 0]
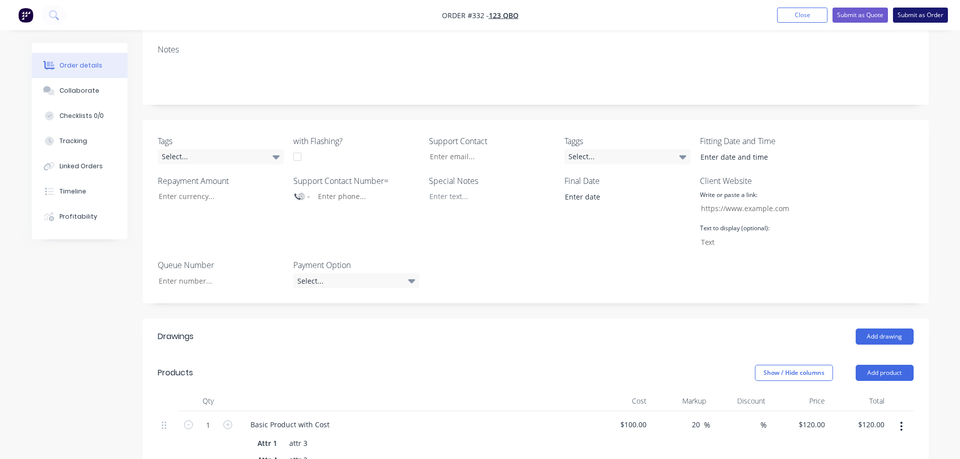
click at [924, 11] on button "Submit as Order" at bounding box center [920, 15] width 55 height 15
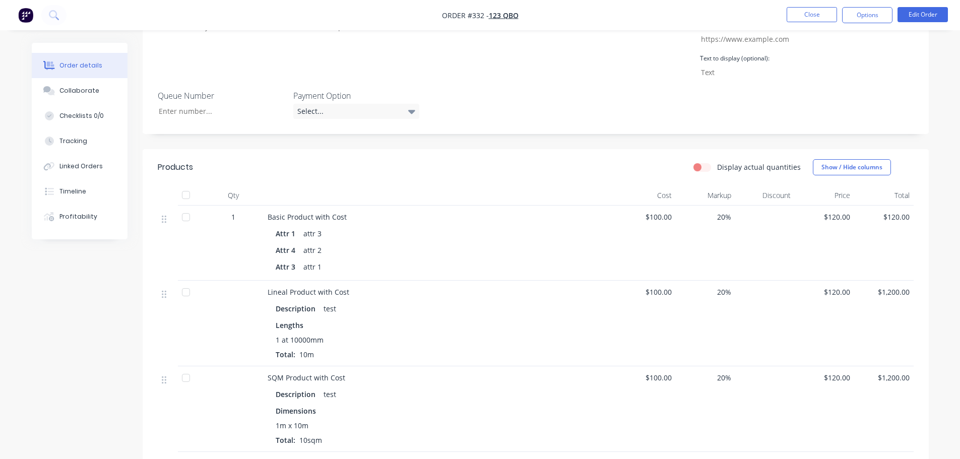
scroll to position [453, 0]
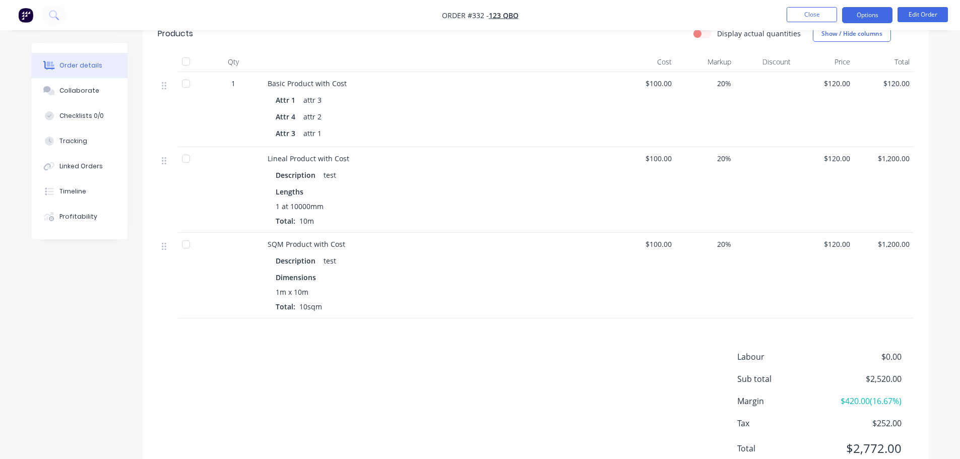
click at [873, 20] on button "Options" at bounding box center [867, 15] width 50 height 16
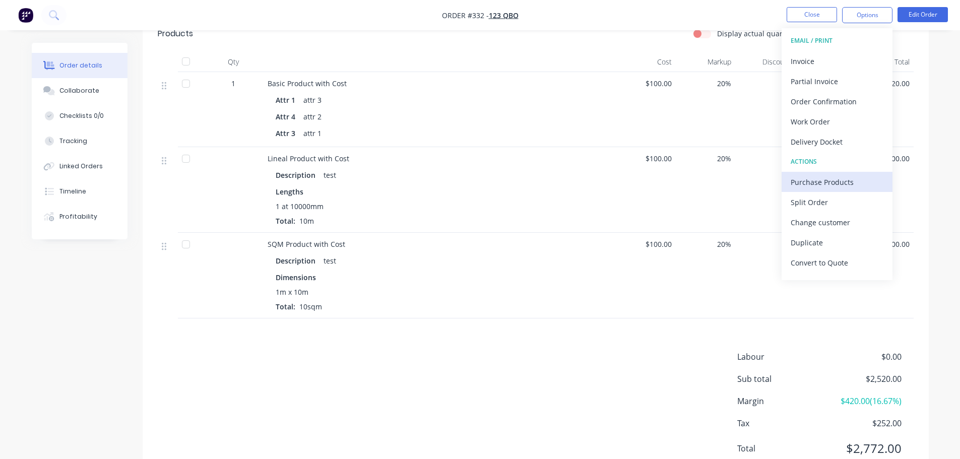
click at [835, 183] on div "Purchase Products" at bounding box center [836, 182] width 93 height 15
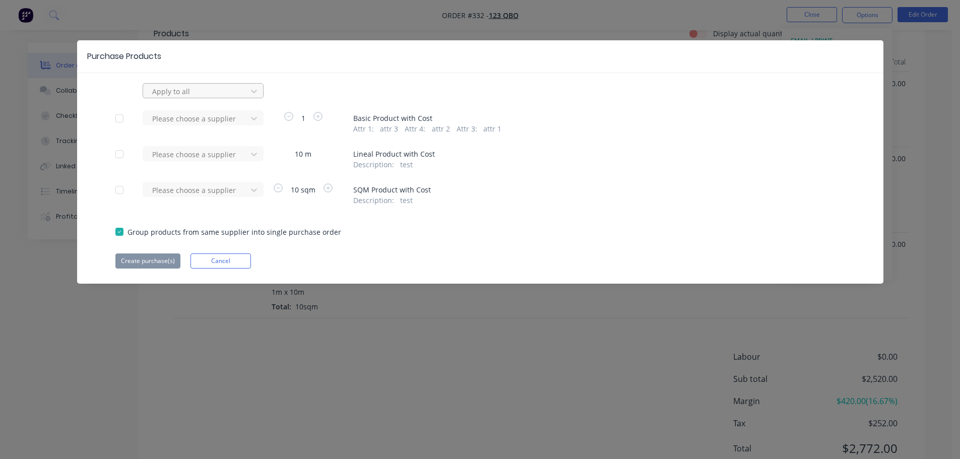
click at [225, 86] on div at bounding box center [196, 91] width 91 height 13
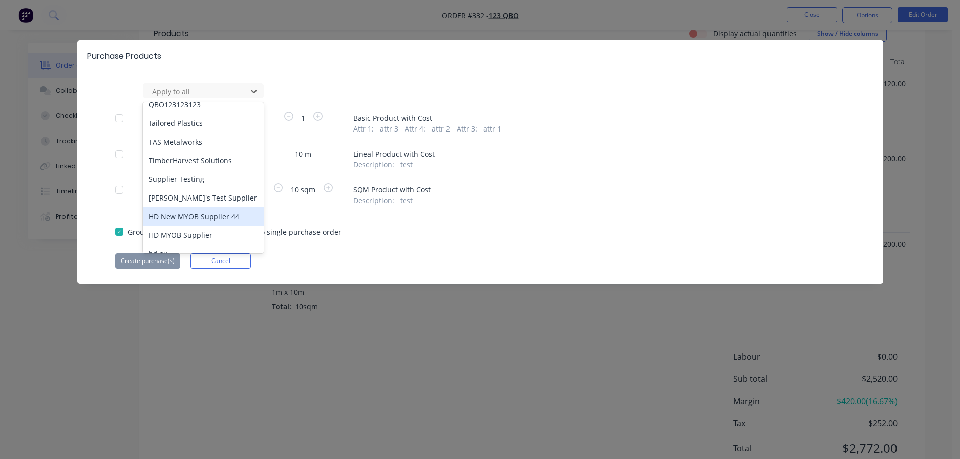
scroll to position [95, 0]
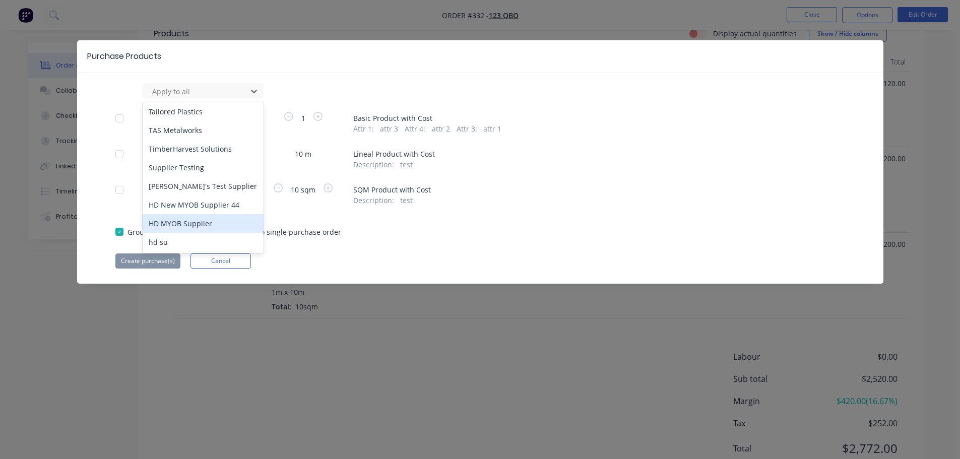
click at [197, 220] on div "HD MYOB Supplier" at bounding box center [203, 223] width 121 height 19
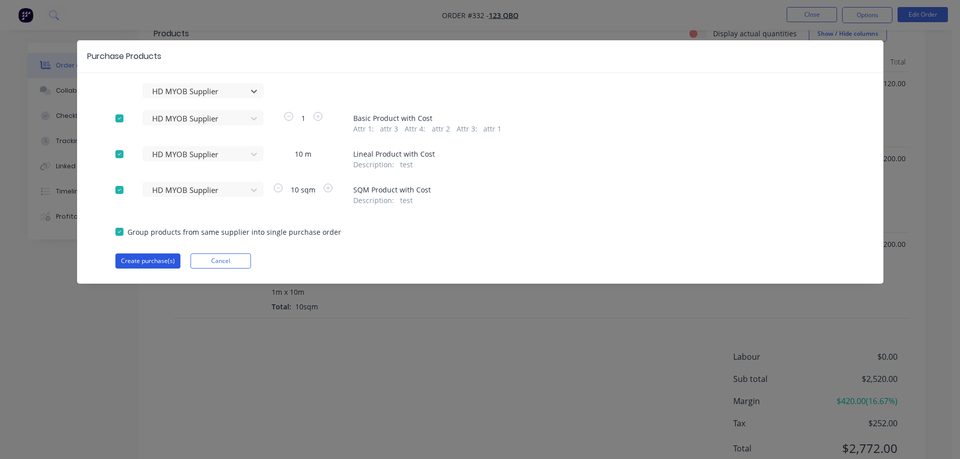
click at [152, 258] on button "Create purchase(s)" at bounding box center [147, 260] width 65 height 15
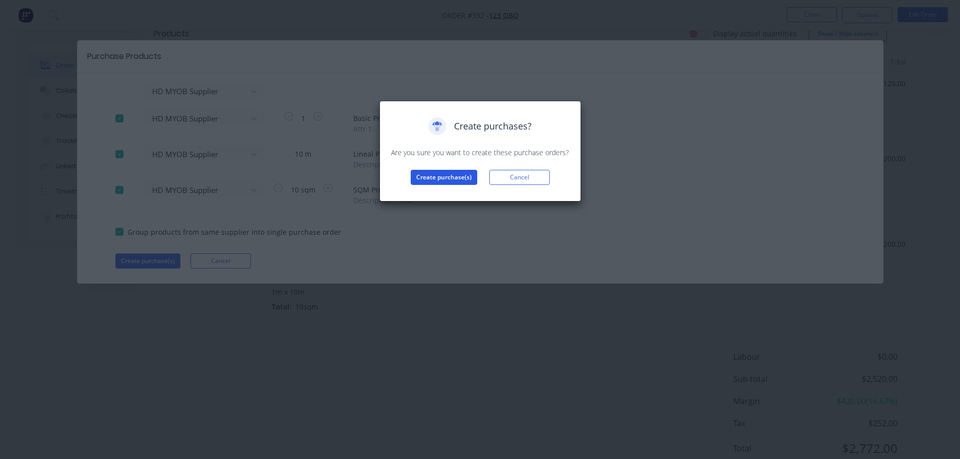
click at [447, 177] on button "Create purchase(s)" at bounding box center [444, 177] width 66 height 15
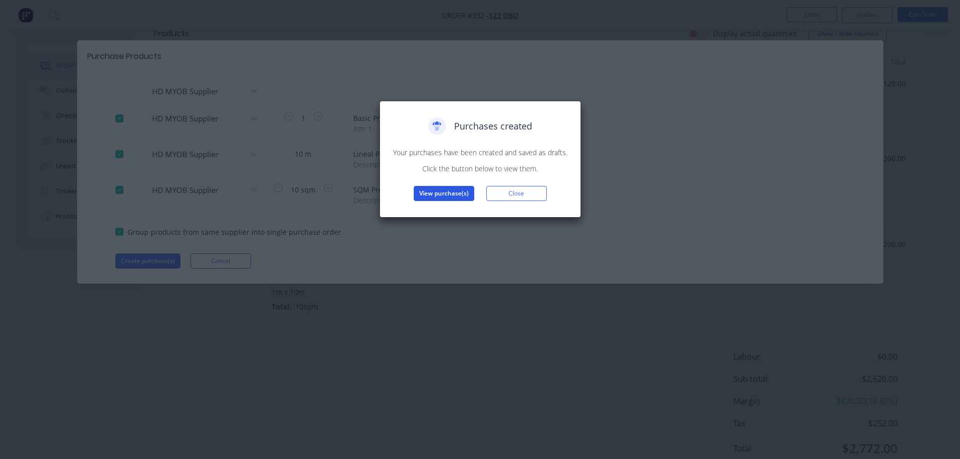
click at [449, 193] on button "View purchase(s)" at bounding box center [444, 193] width 60 height 15
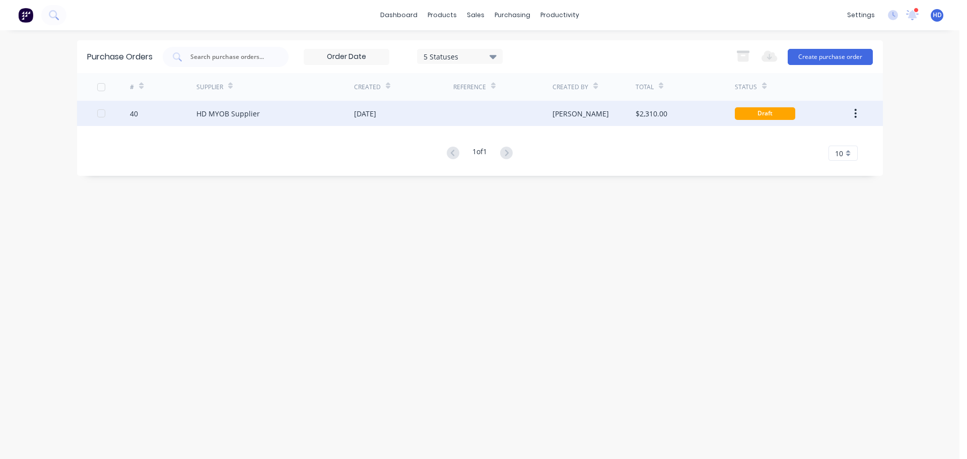
click at [632, 115] on div "[PERSON_NAME]" at bounding box center [594, 113] width 83 height 25
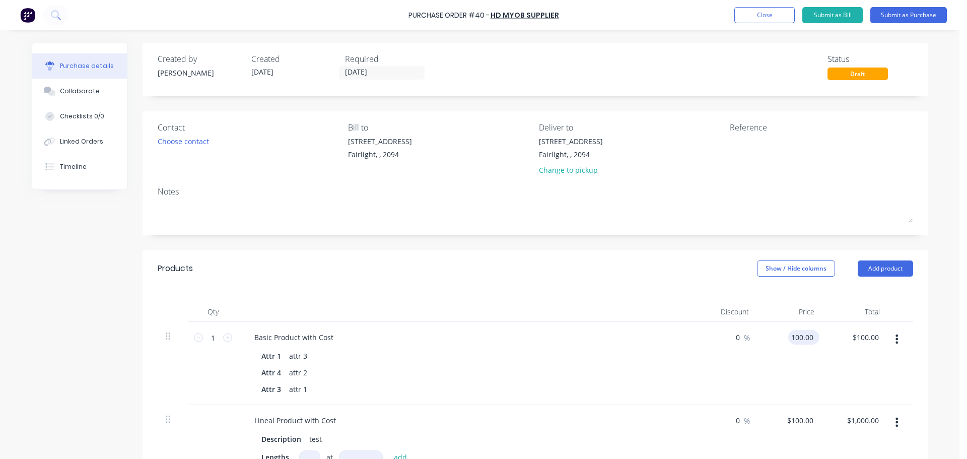
click at [801, 340] on input "100.00" at bounding box center [801, 337] width 27 height 15
type input "$1,000.00"
click at [823, 373] on div "$1,000.00 $1,000.00" at bounding box center [855, 363] width 65 height 83
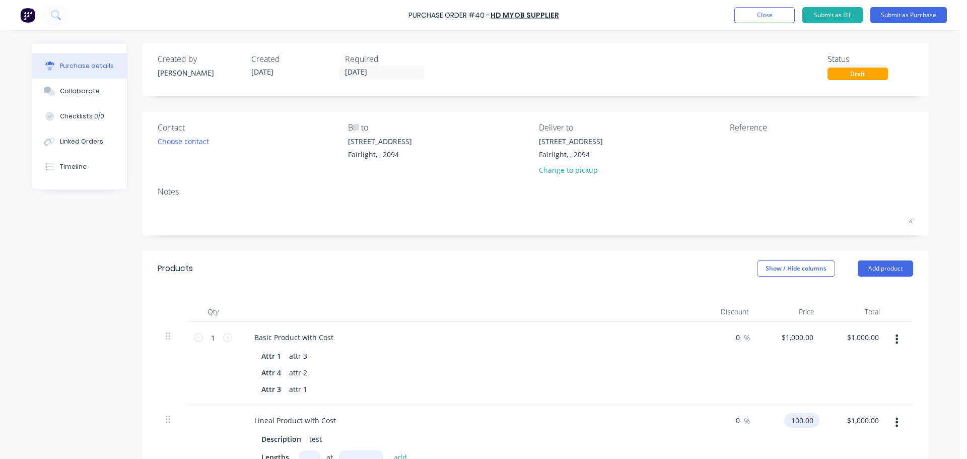
click at [798, 420] on input "100.00" at bounding box center [799, 420] width 31 height 15
click at [795, 420] on input "100.00" at bounding box center [801, 420] width 27 height 15
type input "$1,000.00"
type input "$10,000.00"
click at [829, 394] on div "$1,000.00 $1,000.00" at bounding box center [855, 363] width 65 height 83
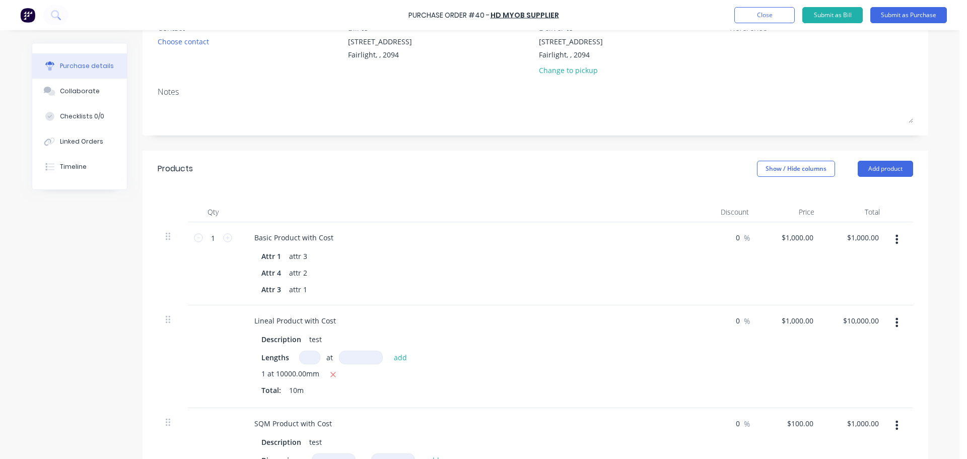
scroll to position [101, 0]
click at [791, 421] on input "100.00" at bounding box center [799, 422] width 31 height 15
type input "$1,000.00"
type input "$10,000.00"
click at [792, 349] on div "$1,000.00 $1,000.00" at bounding box center [789, 355] width 65 height 103
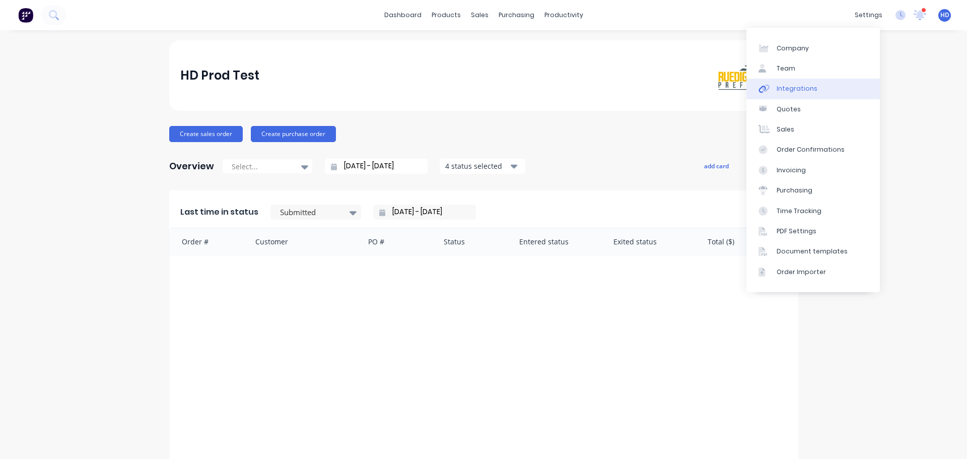
click at [818, 88] on link "Integrations" at bounding box center [813, 89] width 133 height 20
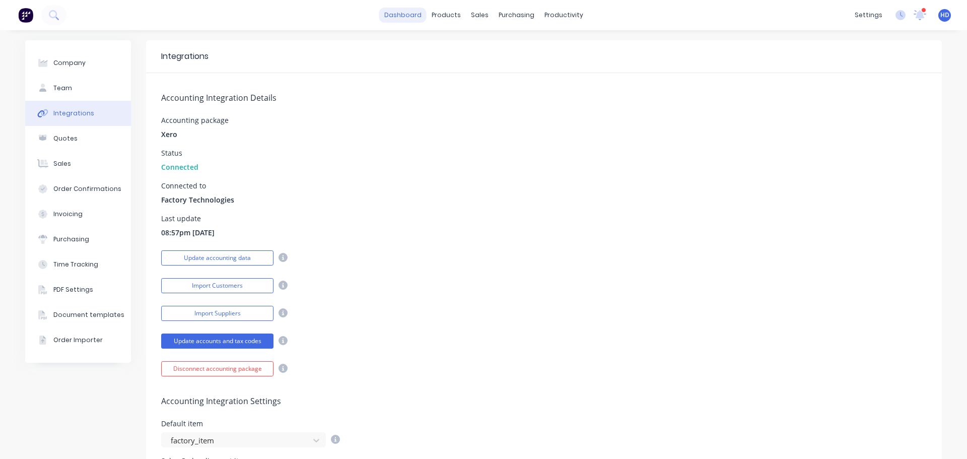
click at [408, 15] on link "dashboard" at bounding box center [402, 15] width 47 height 15
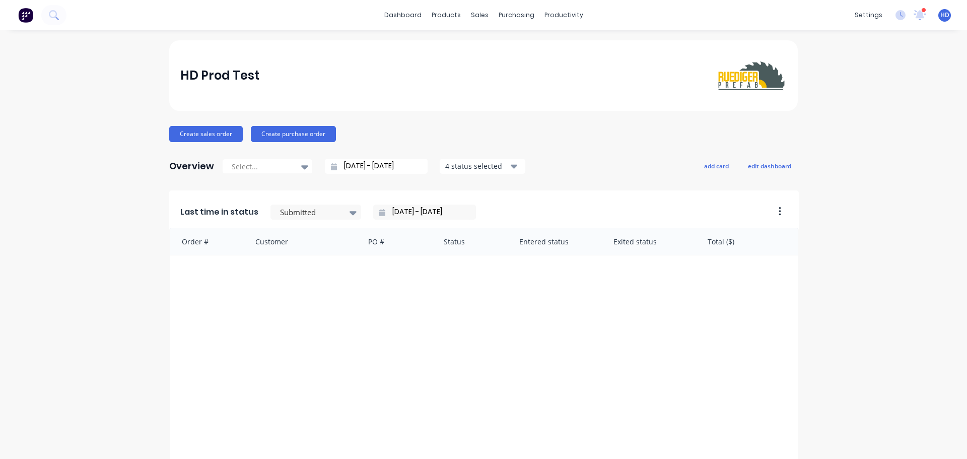
click at [834, 248] on div "HD Prod Test Create sales order Create purchase order Overview Select... [DATE]…" at bounding box center [483, 303] width 967 height 526
click at [626, 36] on div "dashboard products sales purchasing productivity dashboard products Product Cat…" at bounding box center [483, 229] width 967 height 459
click at [897, 16] on icon at bounding box center [901, 15] width 10 height 10
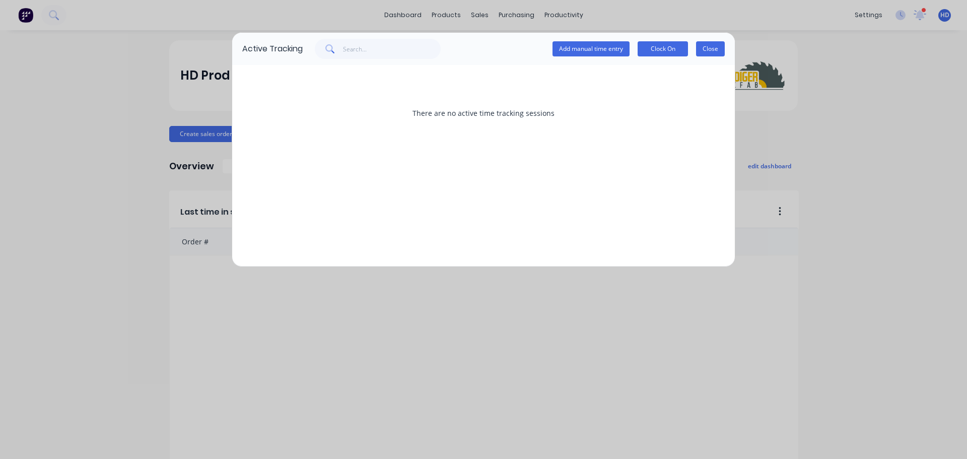
click at [714, 48] on button "Close" at bounding box center [710, 48] width 29 height 15
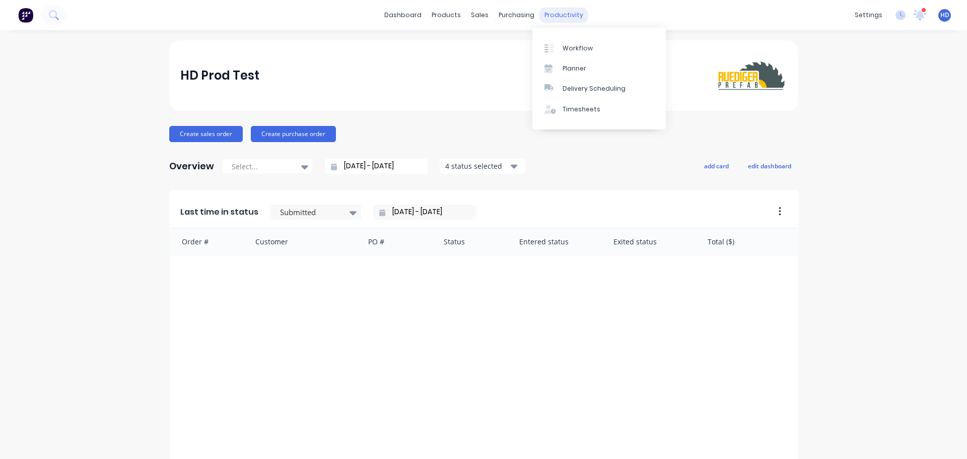
click at [555, 13] on div "productivity" at bounding box center [563, 15] width 49 height 15
click at [590, 112] on div "Timesheets" at bounding box center [582, 109] width 38 height 9
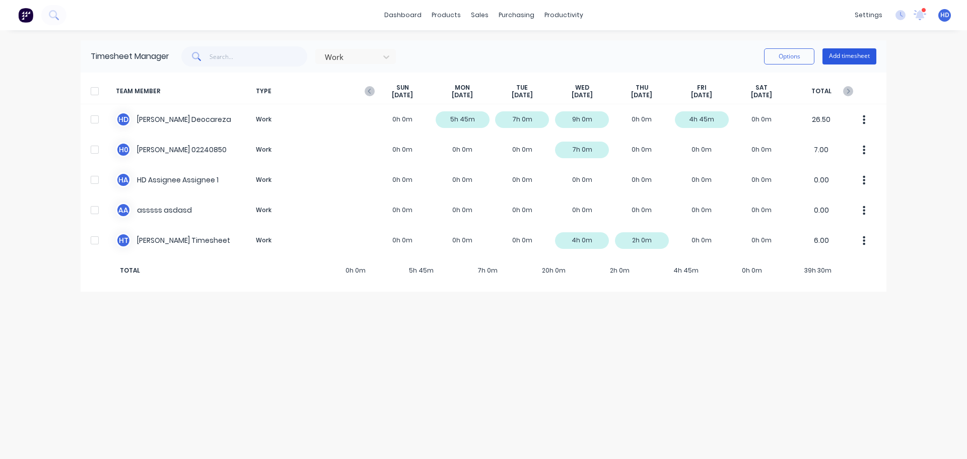
click at [863, 53] on button "Add timesheet" at bounding box center [850, 56] width 54 height 16
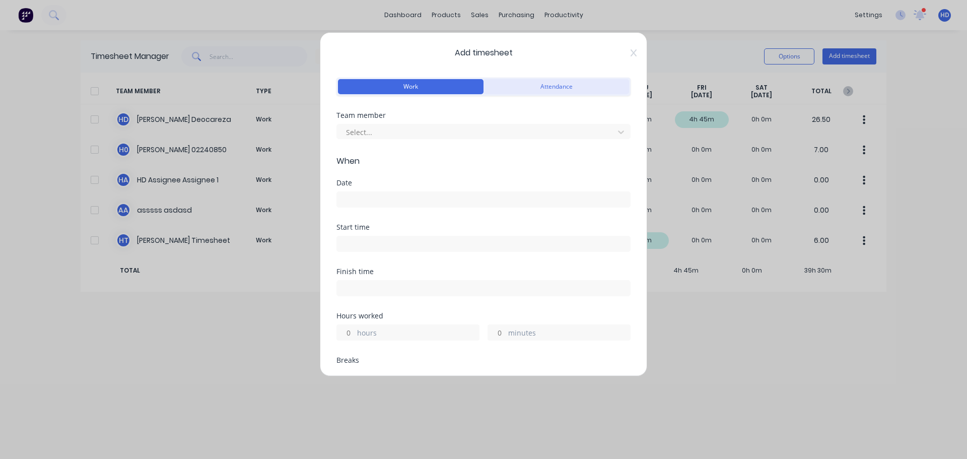
click at [583, 88] on button "Attendance" at bounding box center [557, 86] width 146 height 15
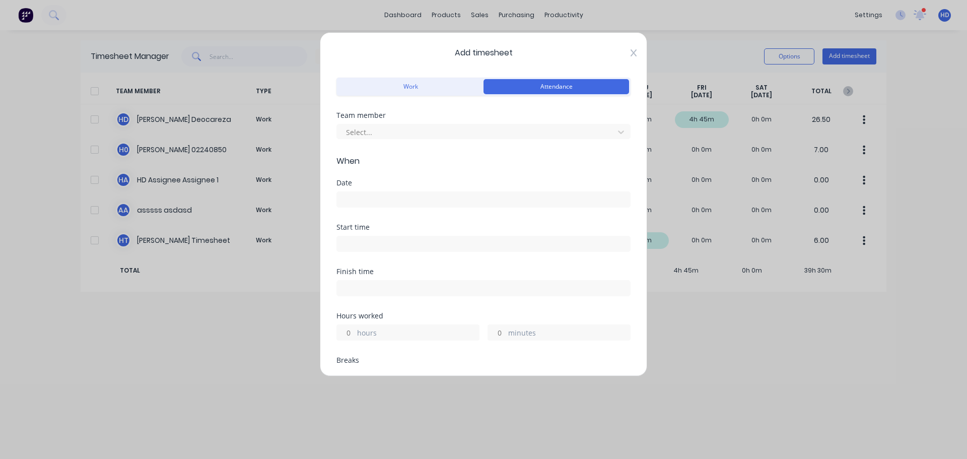
click at [631, 52] on icon at bounding box center [634, 52] width 6 height 7
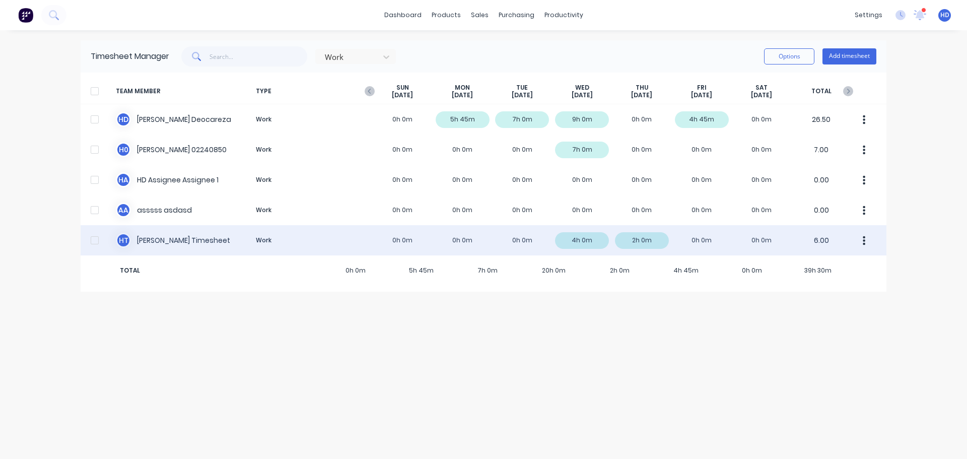
click at [183, 242] on div "H T Harold Timesheet Work 0h 0m 0h 0m 0h 0m 4h 0m 2h 0m 0h 0m 0h 0m 6.00" at bounding box center [484, 240] width 806 height 30
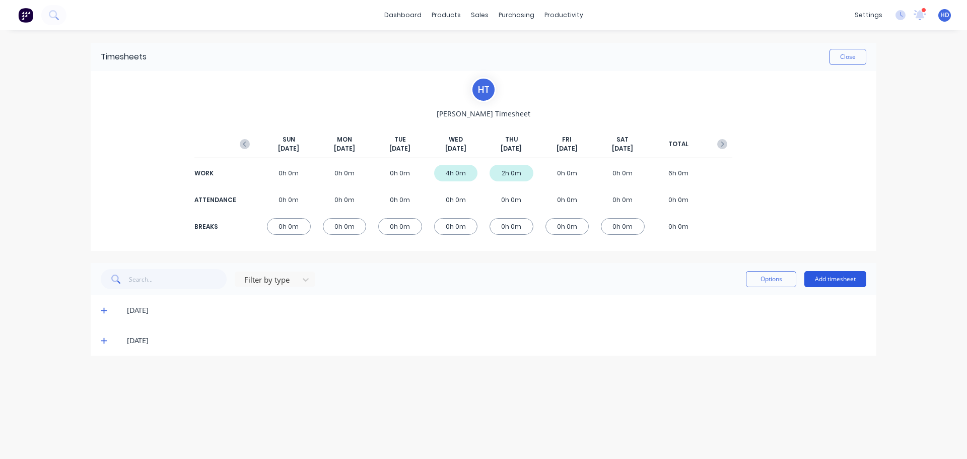
click at [852, 276] on button "Add timesheet" at bounding box center [835, 279] width 62 height 16
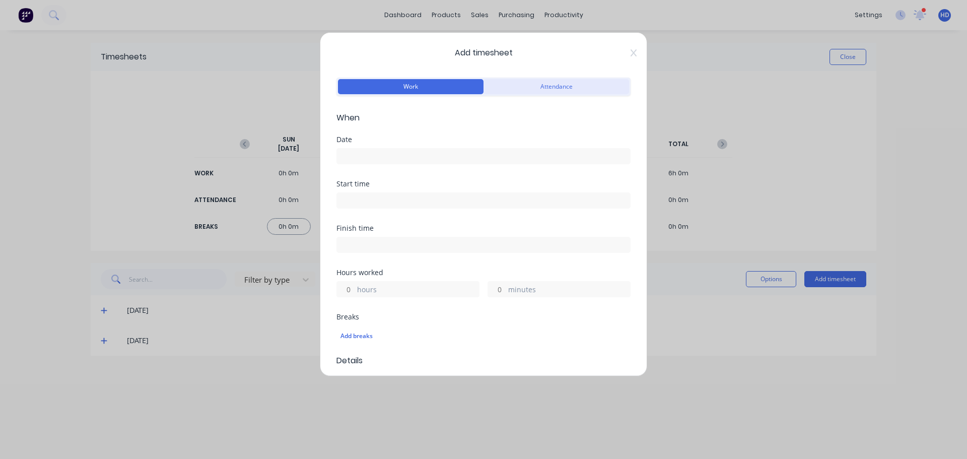
click at [557, 89] on button "Attendance" at bounding box center [557, 86] width 146 height 15
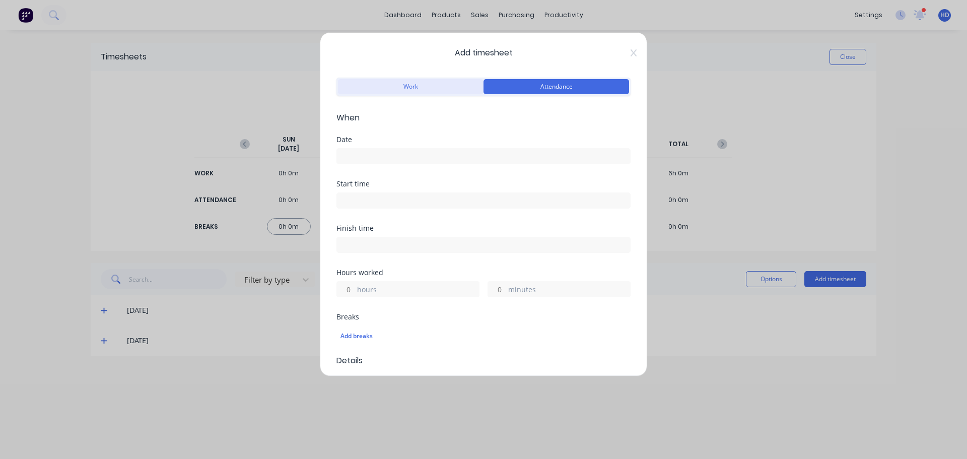
click at [408, 89] on button "Work" at bounding box center [411, 86] width 146 height 15
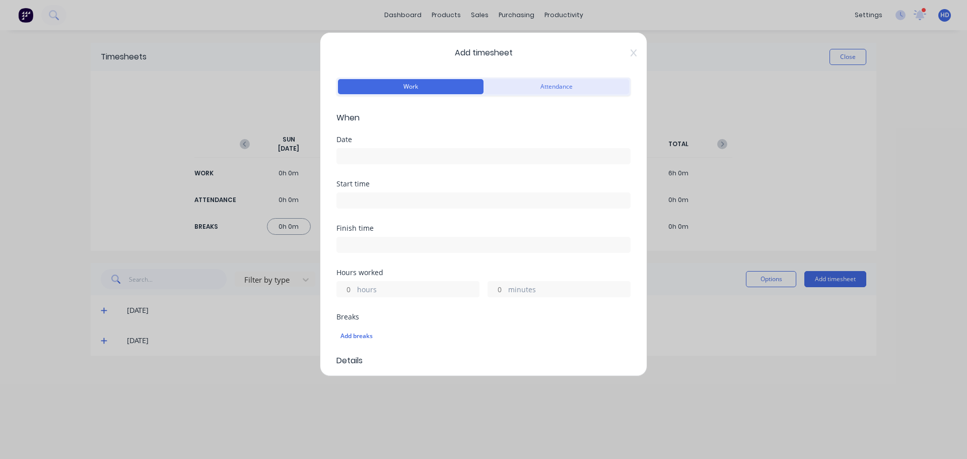
click at [580, 92] on button "Attendance" at bounding box center [557, 86] width 146 height 15
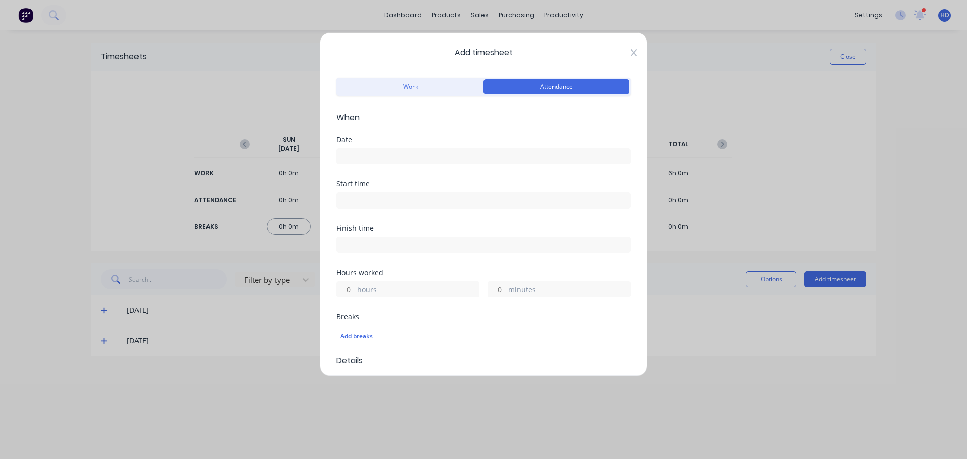
click at [631, 52] on icon at bounding box center [634, 53] width 6 height 8
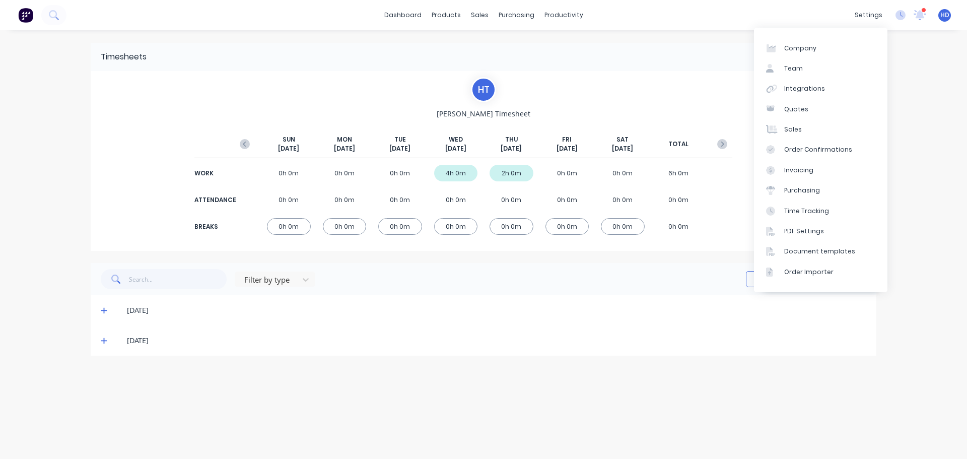
click at [939, 58] on div "dashboard products sales purchasing productivity dashboard products Product Cat…" at bounding box center [483, 229] width 967 height 459
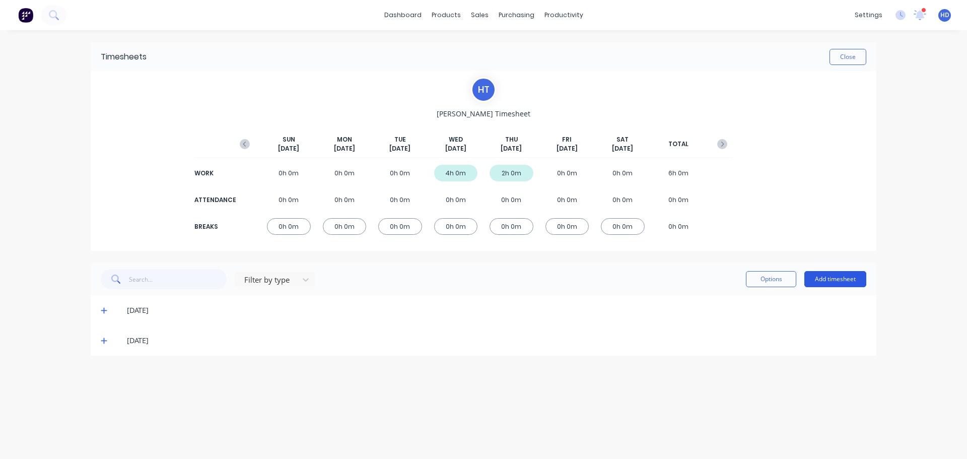
click at [831, 278] on button "Add timesheet" at bounding box center [835, 279] width 62 height 16
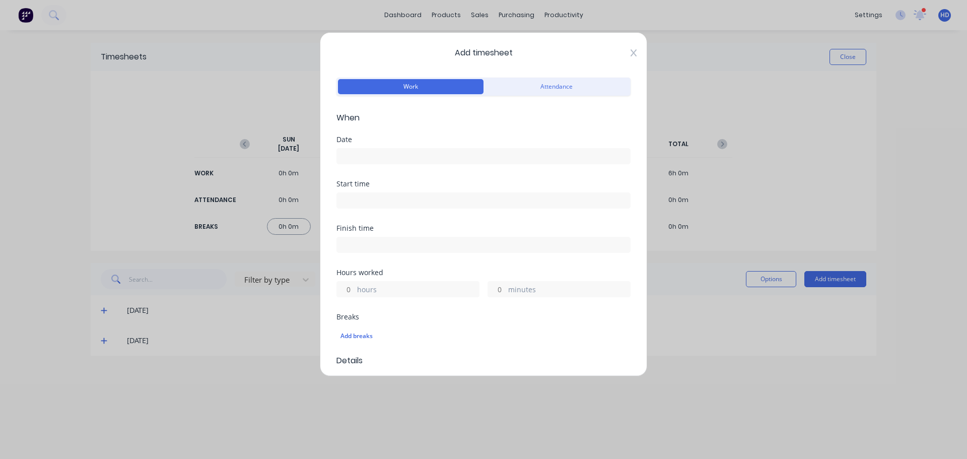
click at [631, 52] on icon at bounding box center [634, 53] width 6 height 8
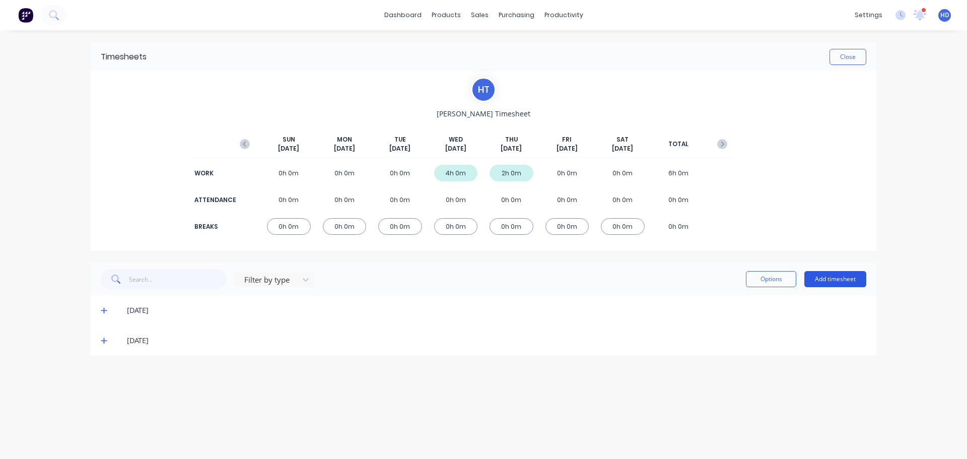
click at [850, 278] on button "Add timesheet" at bounding box center [835, 279] width 62 height 16
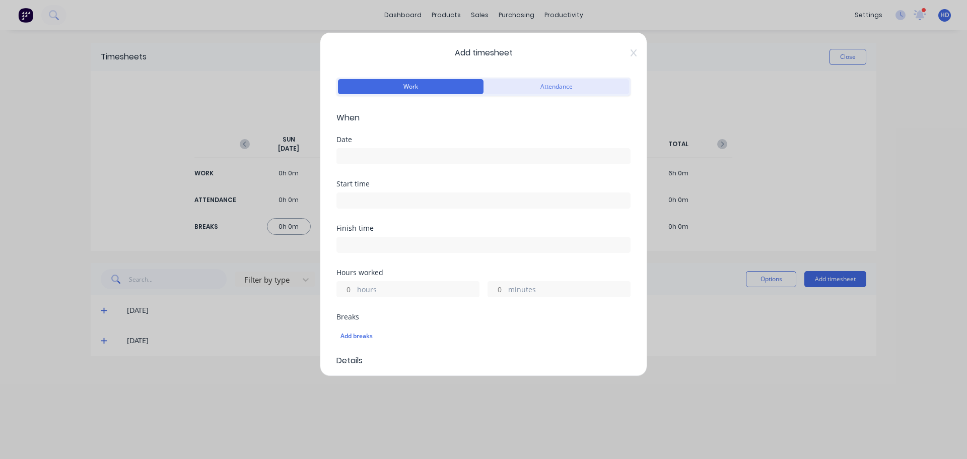
click at [565, 87] on button "Attendance" at bounding box center [557, 86] width 146 height 15
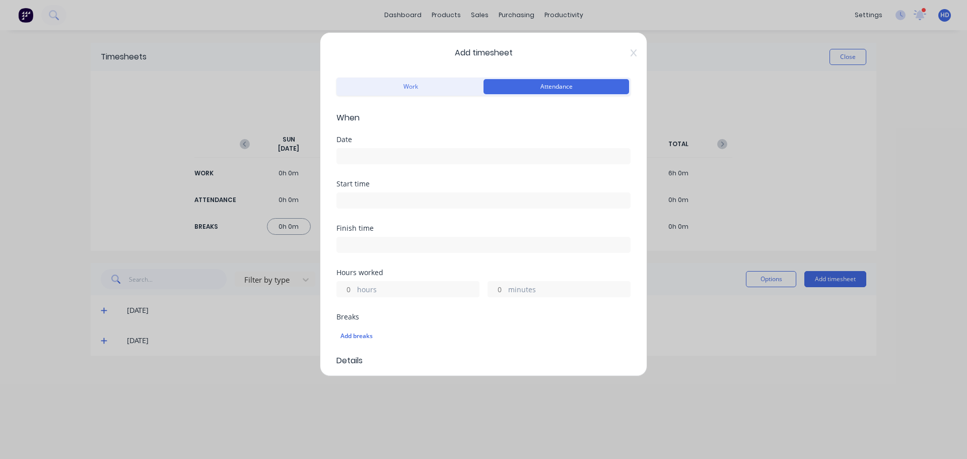
click at [557, 162] on input at bounding box center [483, 156] width 293 height 15
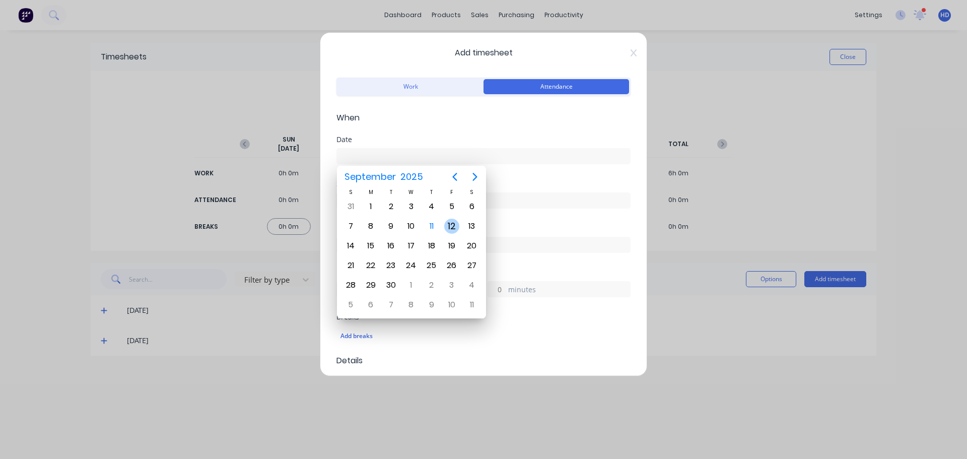
click at [450, 226] on div "12" at bounding box center [451, 226] width 15 height 15
type input "12/09/2025"
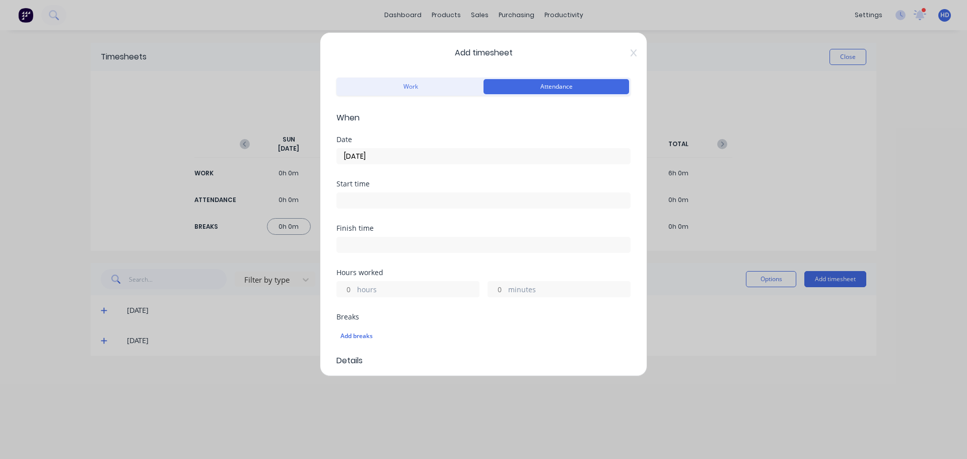
click at [365, 204] on input at bounding box center [483, 200] width 293 height 15
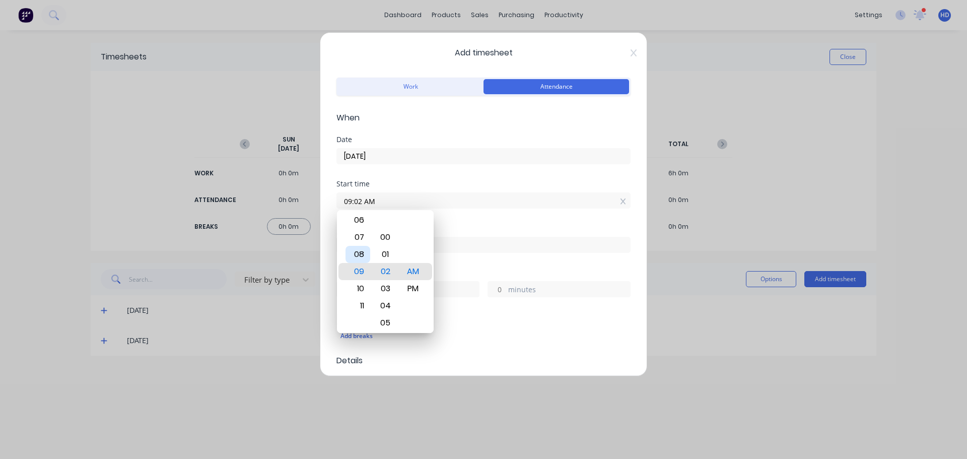
click at [365, 254] on div "08" at bounding box center [358, 254] width 25 height 17
type input "08:02 AM"
click at [418, 270] on div "AM" at bounding box center [413, 271] width 25 height 17
click at [489, 229] on div "Finish time" at bounding box center [483, 228] width 294 height 7
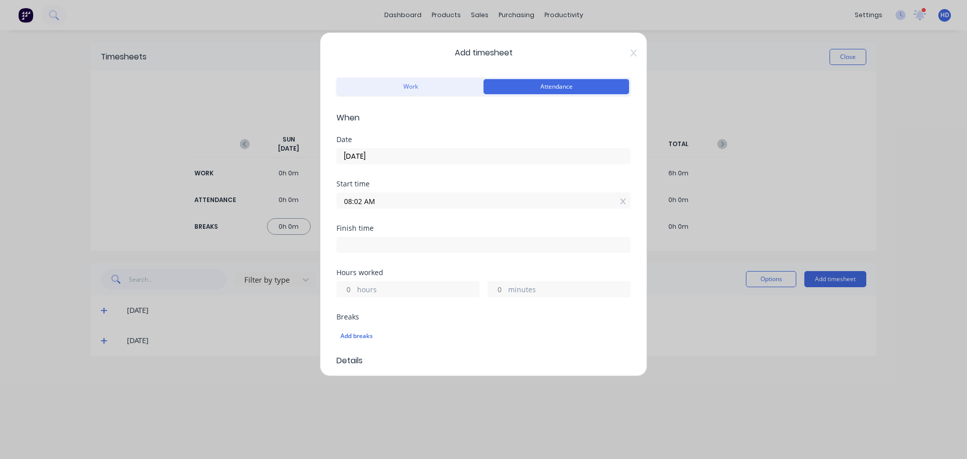
click at [349, 295] on input "hours" at bounding box center [346, 289] width 18 height 15
type input "8"
type input "04:02 PM"
type input "0"
click at [475, 254] on div "Finish time 04:02 PM" at bounding box center [483, 247] width 294 height 44
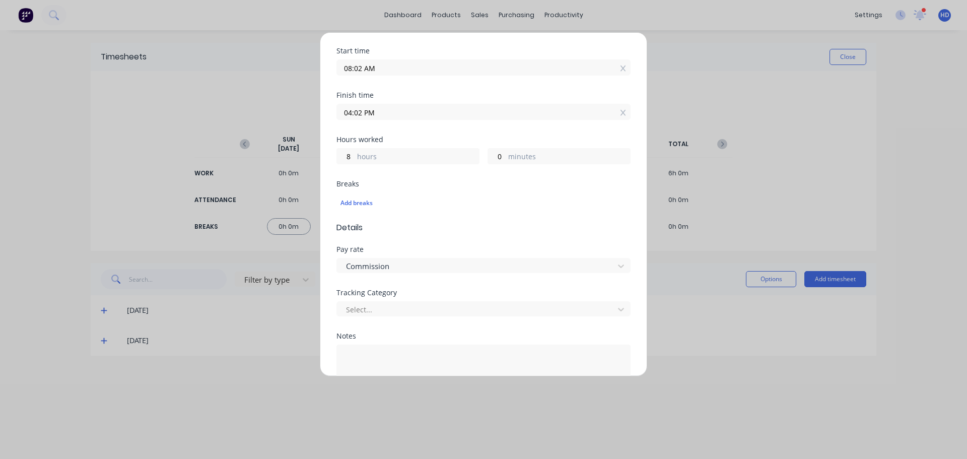
scroll to position [201, 0]
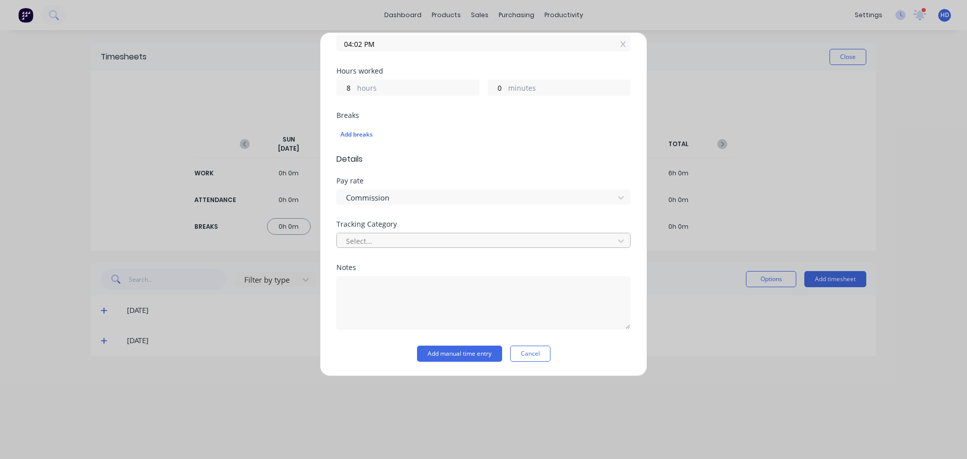
click at [403, 239] on div at bounding box center [477, 241] width 264 height 13
click at [466, 301] on textarea at bounding box center [483, 302] width 294 height 53
type textarea "Attendance"
click at [441, 263] on div "Tracking Category HD Category 2 / TC2 Option 1" at bounding box center [483, 242] width 294 height 43
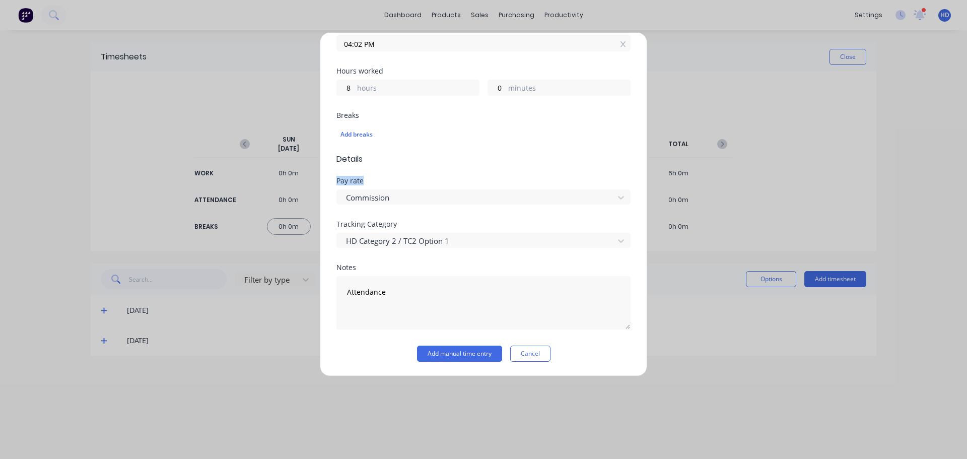
drag, startPoint x: 339, startPoint y: 179, endPoint x: 361, endPoint y: 179, distance: 22.7
click at [361, 179] on div "Pay rate" at bounding box center [483, 180] width 294 height 7
click at [380, 180] on div "Pay rate" at bounding box center [483, 180] width 294 height 7
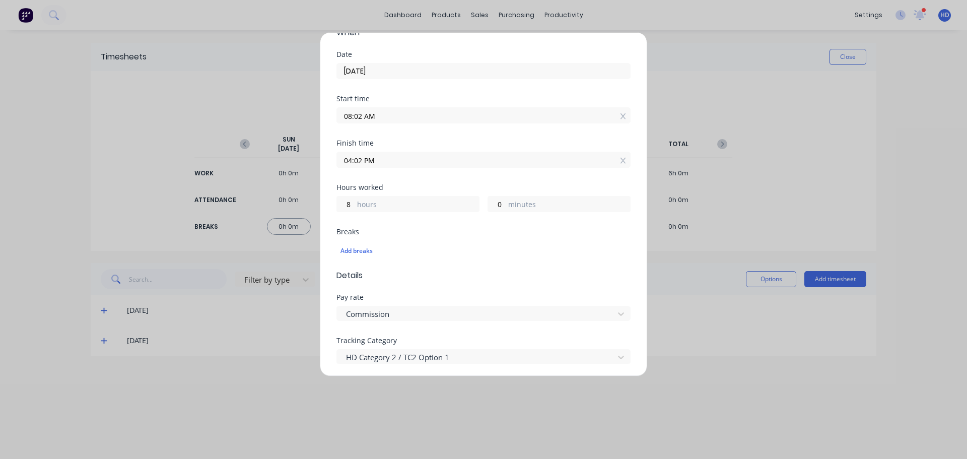
scroll to position [101, 0]
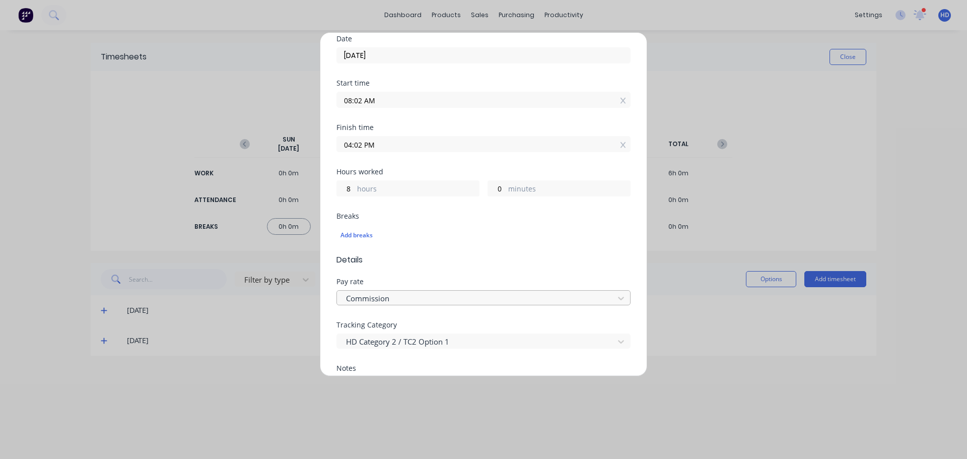
click at [426, 298] on div at bounding box center [477, 298] width 264 height 13
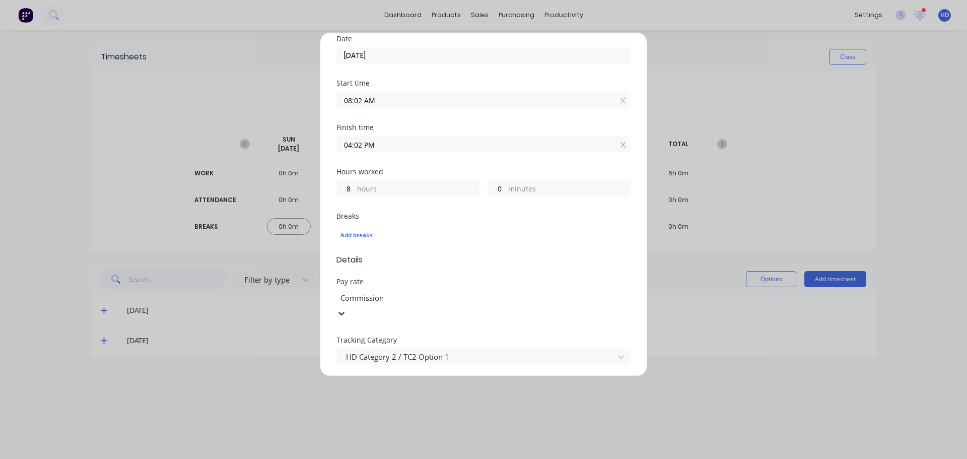
click at [463, 276] on form "Work Attendance When Date 12/09/2025 Start time 08:02 AM Finish time 04:02 PM H…" at bounding box center [483, 225] width 294 height 503
drag, startPoint x: 363, startPoint y: 282, endPoint x: 408, endPoint y: 280, distance: 45.4
click at [408, 280] on div "Pay rate" at bounding box center [483, 281] width 294 height 7
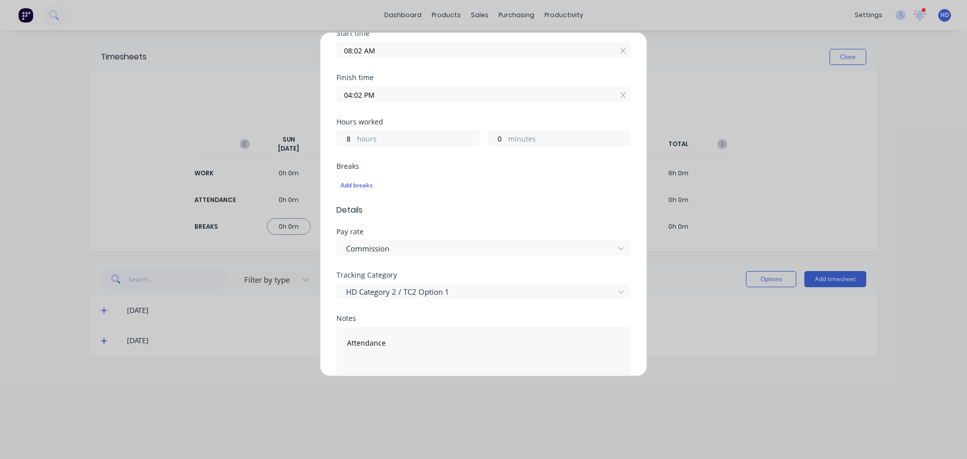
scroll to position [151, 0]
drag, startPoint x: 361, startPoint y: 230, endPoint x: 381, endPoint y: 229, distance: 20.7
click at [381, 229] on div "Pay rate" at bounding box center [483, 231] width 294 height 7
click at [403, 230] on div "Pay rate" at bounding box center [483, 231] width 294 height 7
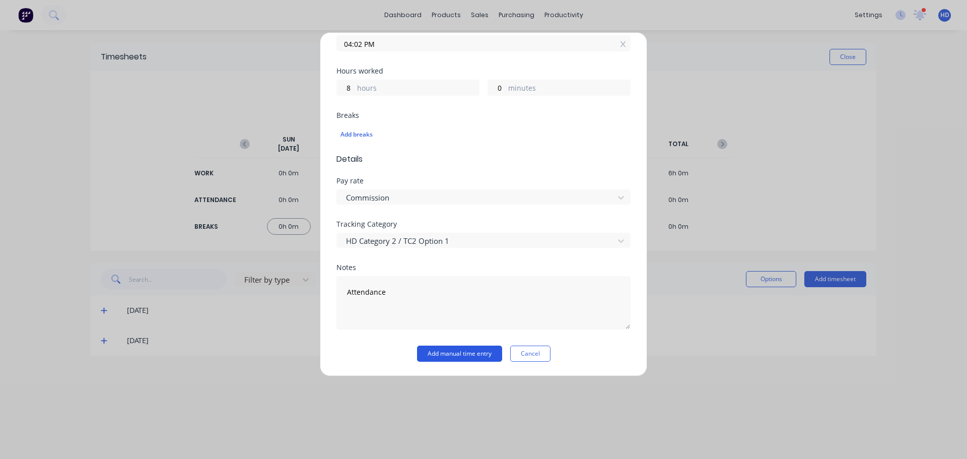
click at [449, 354] on button "Add manual time entry" at bounding box center [459, 354] width 85 height 16
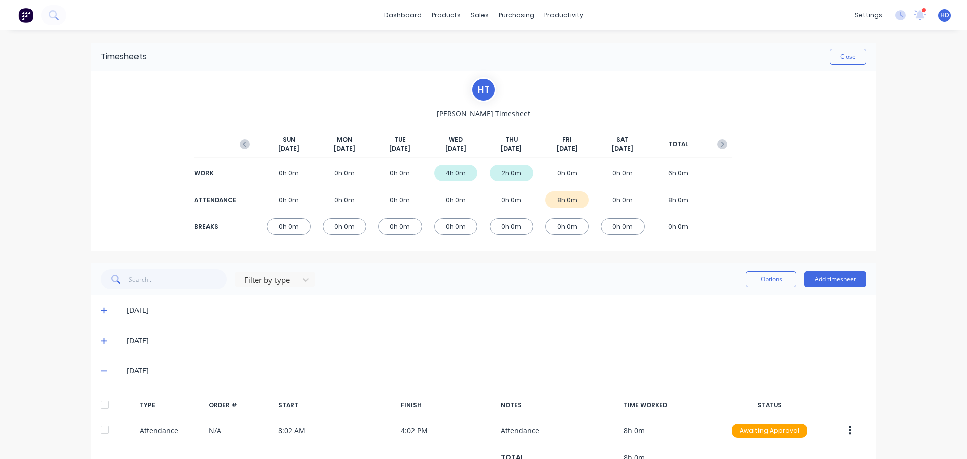
scroll to position [39, 0]
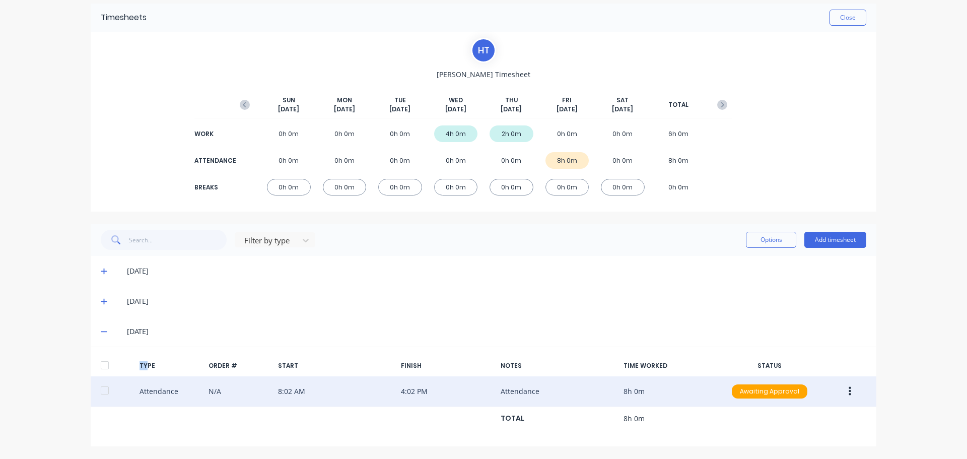
drag, startPoint x: 136, startPoint y: 363, endPoint x: 156, endPoint y: 386, distance: 31.1
click at [147, 368] on div "TYPE" at bounding box center [170, 365] width 61 height 9
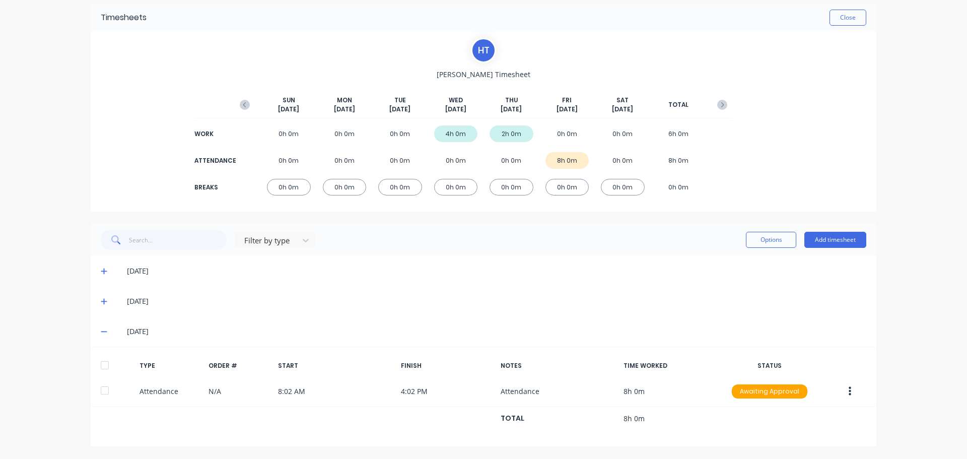
click at [68, 381] on div "dashboard products sales purchasing productivity dashboard products Product Cat…" at bounding box center [483, 229] width 967 height 459
click at [104, 367] on div at bounding box center [105, 365] width 20 height 20
click at [776, 243] on button "Options" at bounding box center [771, 240] width 50 height 16
click at [945, 291] on div "dashboard products sales purchasing productivity dashboard products Product Cat…" at bounding box center [483, 229] width 967 height 459
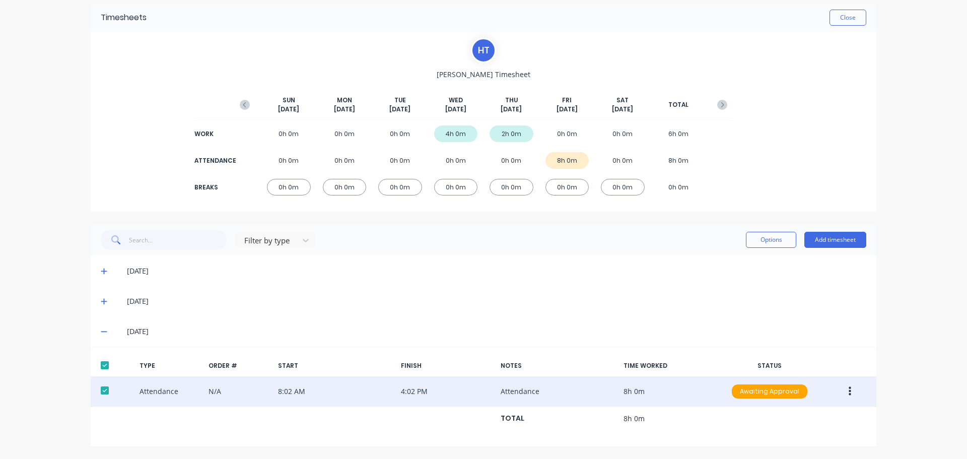
click at [850, 391] on button "button" at bounding box center [850, 391] width 24 height 18
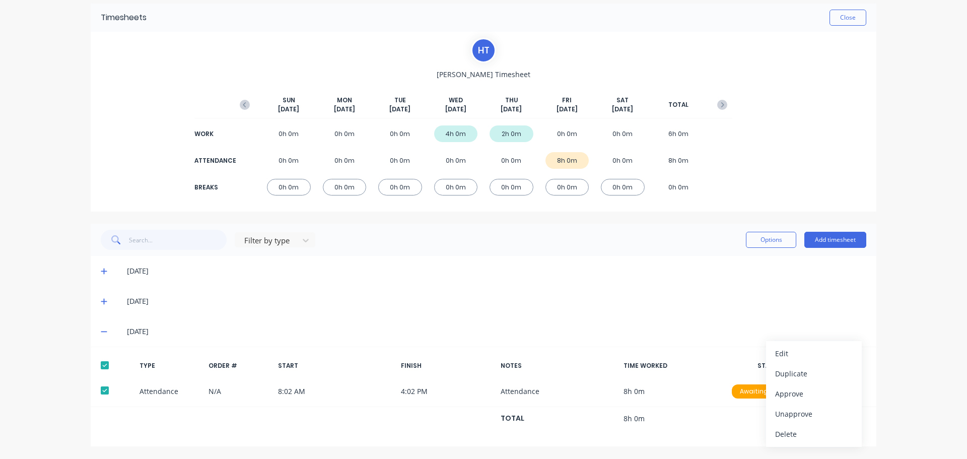
click at [48, 299] on div "dashboard products sales purchasing productivity dashboard products Product Cat…" at bounding box center [483, 229] width 967 height 459
click at [46, 257] on div "dashboard products sales purchasing productivity dashboard products Product Cat…" at bounding box center [483, 229] width 967 height 459
click at [101, 164] on div "H T Harold Timesheet SUN Sep 7th MON Sep 8th TUE Sep 9th WED Sep 10th THU Sep 1…" at bounding box center [484, 122] width 786 height 180
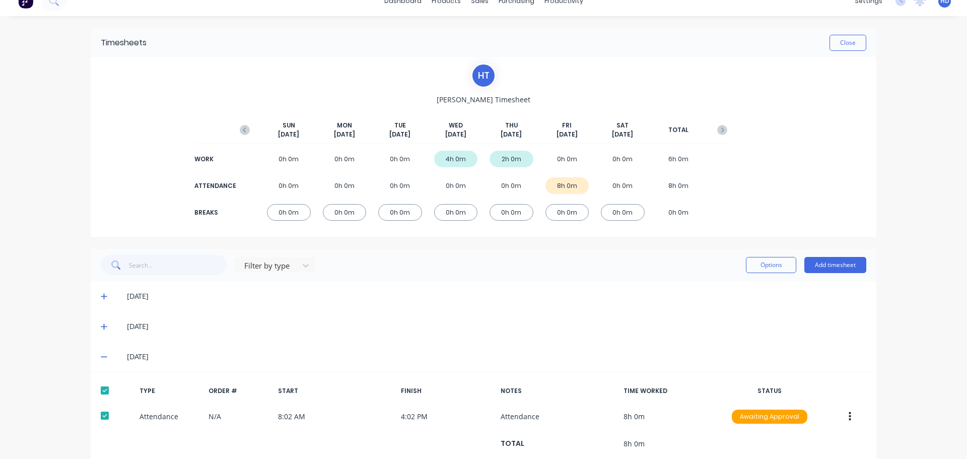
scroll to position [0, 0]
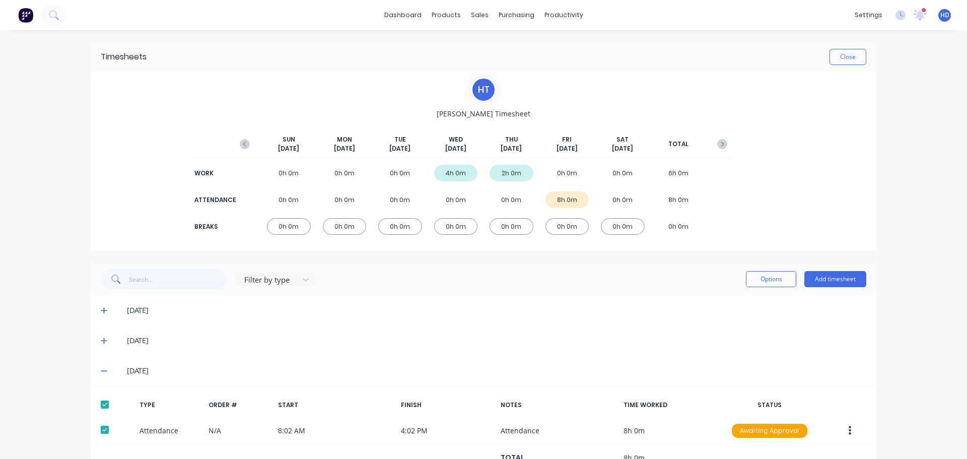
click at [100, 198] on div "H T Harold Timesheet SUN Sep 7th MON Sep 8th TUE Sep 9th WED Sep 10th THU Sep 1…" at bounding box center [484, 161] width 786 height 180
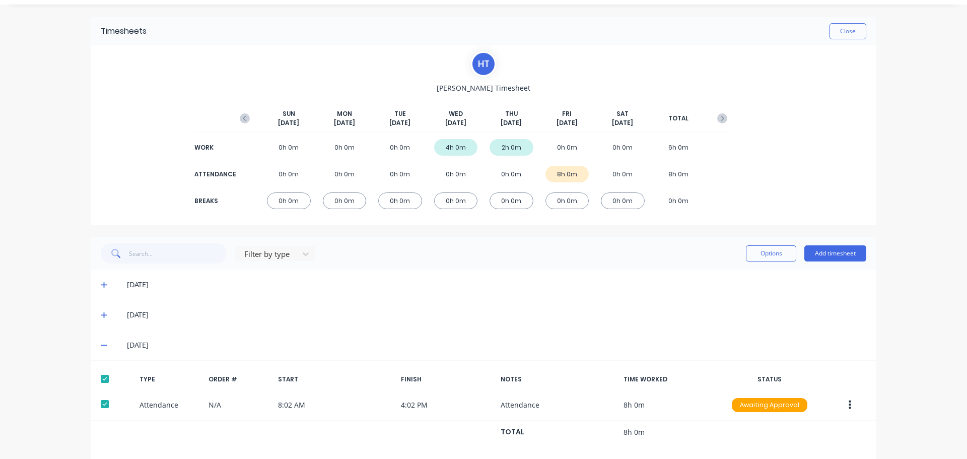
scroll to position [39, 0]
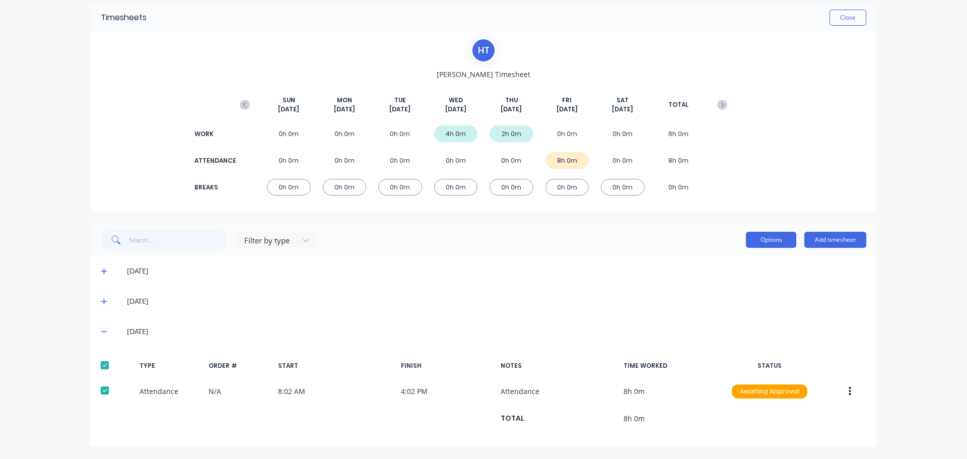
click at [779, 242] on button "Options" at bounding box center [771, 240] width 50 height 16
click at [50, 216] on div "dashboard products sales purchasing productivity dashboard products Product Cat…" at bounding box center [483, 229] width 967 height 459
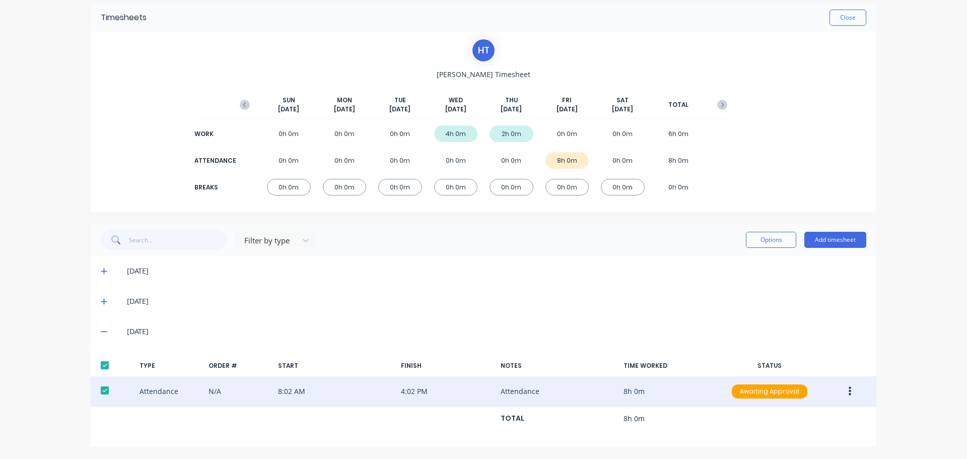
click at [848, 395] on button "button" at bounding box center [850, 391] width 24 height 18
click at [796, 395] on div "Approve" at bounding box center [814, 393] width 78 height 15
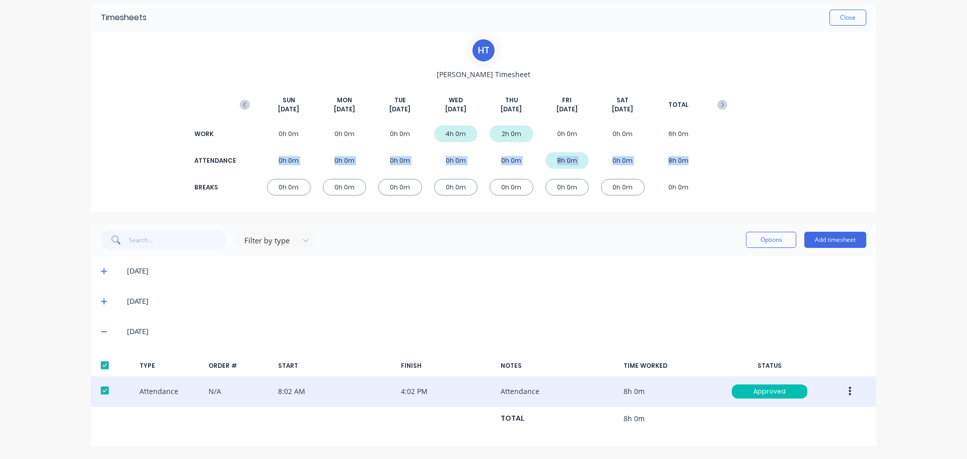
drag, startPoint x: 188, startPoint y: 157, endPoint x: 702, endPoint y: 155, distance: 513.8
click at [702, 155] on div "H T Harold Timesheet SUN Sep 7th MON Sep 8th TUE Sep 9th WED Sep 10th THU Sep 1…" at bounding box center [484, 122] width 786 height 180
click at [759, 157] on div "H T Harold Timesheet SUN Sep 7th MON Sep 8th TUE Sep 9th WED Sep 10th THU Sep 1…" at bounding box center [484, 122] width 786 height 180
drag, startPoint x: 207, startPoint y: 156, endPoint x: 285, endPoint y: 154, distance: 78.6
click at [252, 153] on div "ATTENDANCE 0h 0m 0h 0m 0h 0m 0h 0m 0h 0m 8h 0m 0h 0m 8h 0m" at bounding box center [484, 160] width 498 height 23
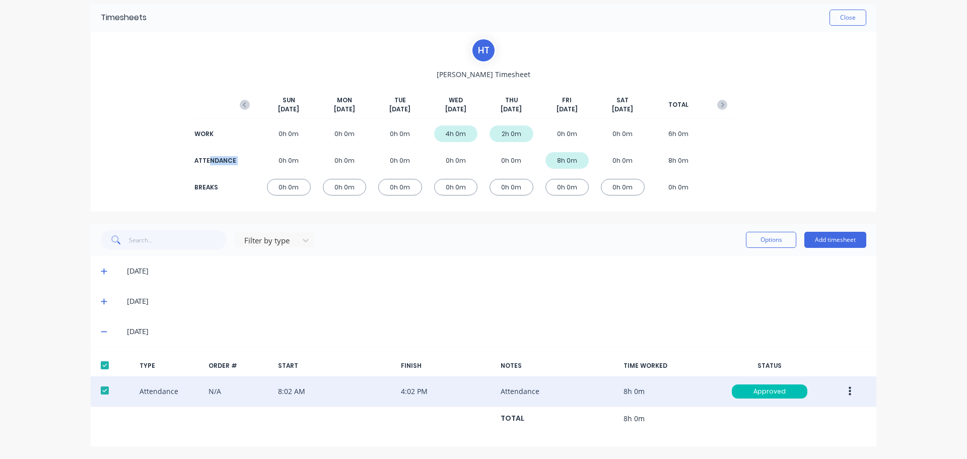
click at [237, 162] on div "ATTENDANCE 0h 0m 0h 0m 0h 0m 0h 0m 0h 0m 8h 0m 0h 0m 8h 0m" at bounding box center [484, 160] width 498 height 23
click at [842, 18] on button "Close" at bounding box center [848, 18] width 37 height 16
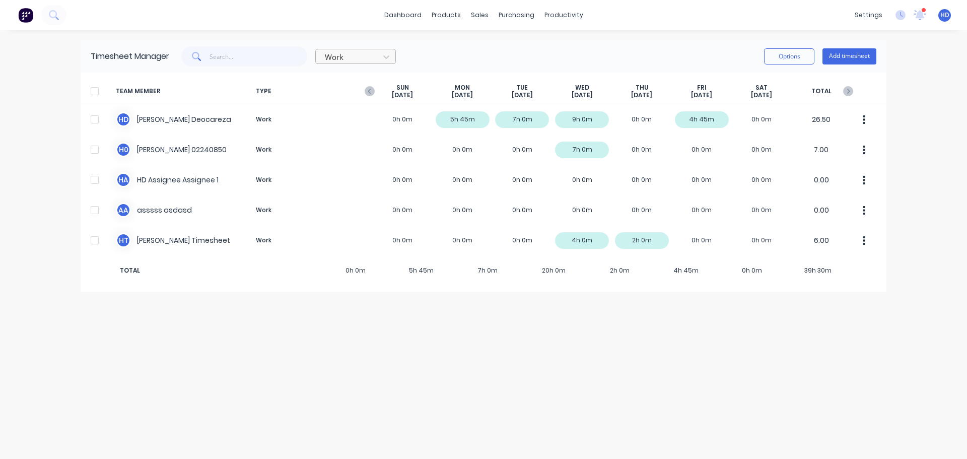
click at [360, 55] on div at bounding box center [349, 57] width 50 height 13
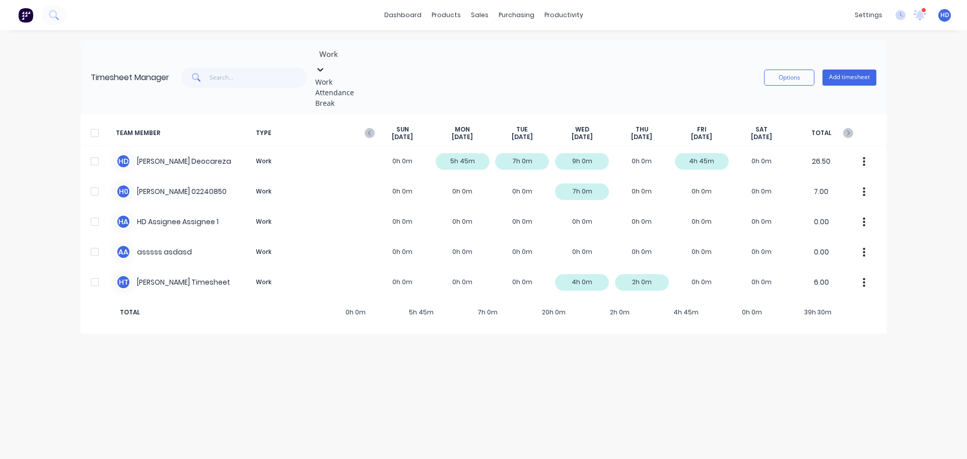
click at [347, 98] on div "Attendance" at bounding box center [390, 92] width 151 height 11
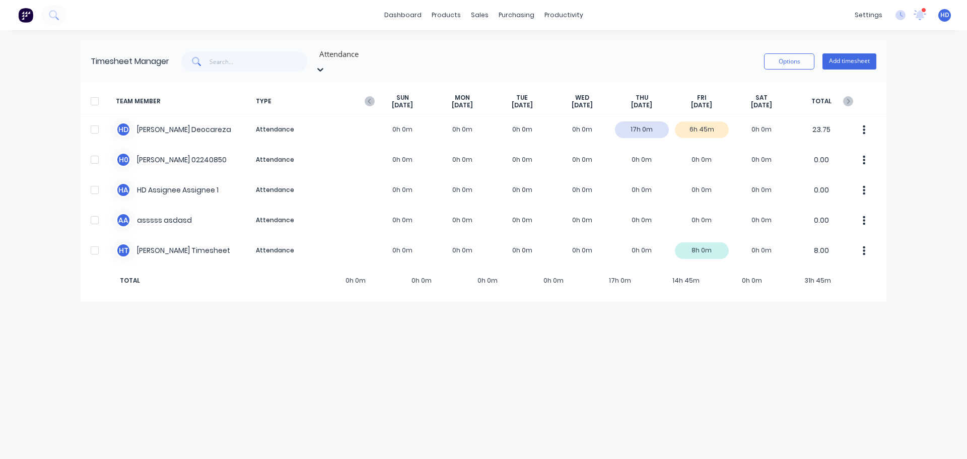
click at [426, 376] on div "Timesheet Manager option Attendance, selected. Attendance Options Add timesheet…" at bounding box center [484, 244] width 806 height 409
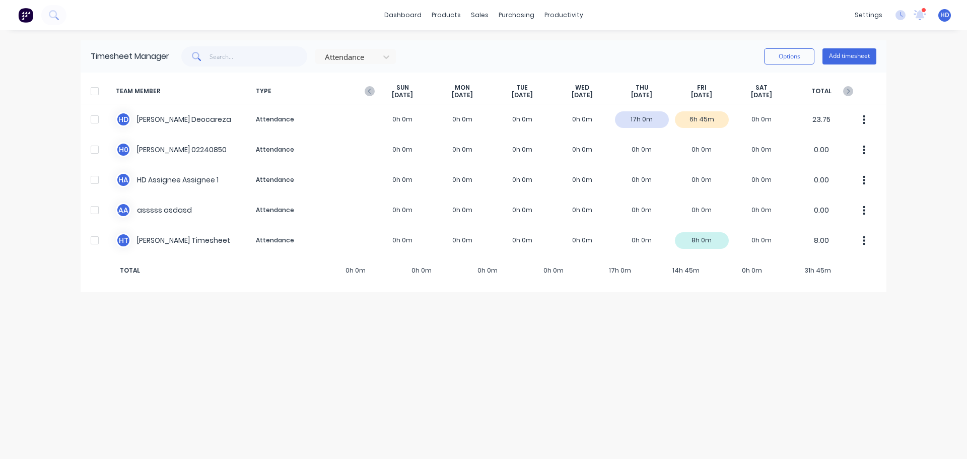
click at [501, 342] on div "Timesheet Manager Attendance Options Add timesheet TEAM MEMBER TYPE SUN Sep 7th…" at bounding box center [484, 244] width 806 height 409
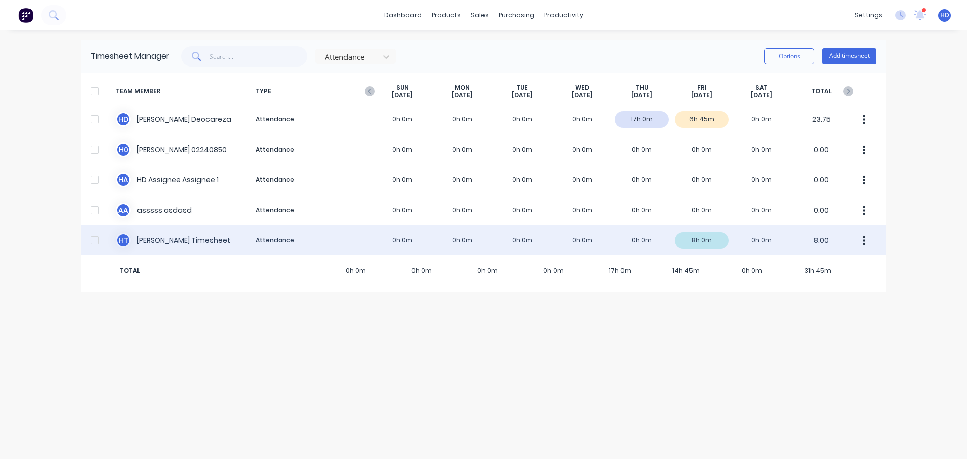
click at [95, 238] on div at bounding box center [95, 240] width 20 height 20
click at [865, 241] on icon "button" at bounding box center [864, 240] width 3 height 9
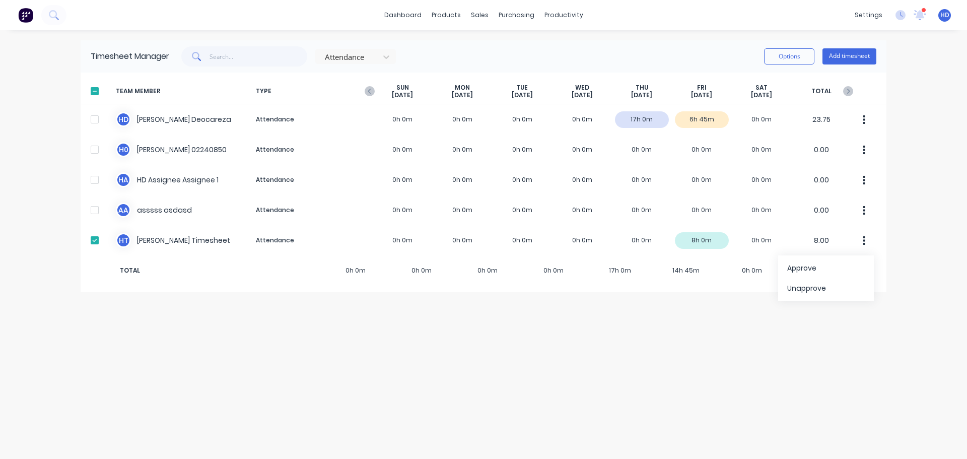
click at [595, 390] on div "Timesheet Manager Attendance Options Add timesheet TEAM MEMBER TYPE SUN Sep 7th…" at bounding box center [484, 244] width 806 height 409
click at [797, 52] on button "Options" at bounding box center [789, 56] width 50 height 16
click at [353, 56] on div at bounding box center [349, 57] width 50 height 13
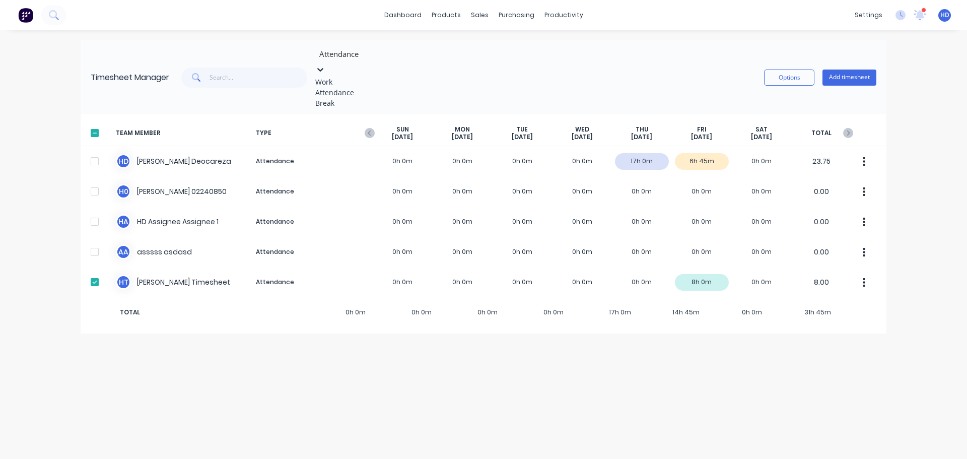
click at [502, 348] on div "Timesheet Manager 3 results available. Use Up and Down to choose options, press…" at bounding box center [484, 244] width 806 height 409
click at [325, 64] on icon at bounding box center [320, 69] width 10 height 10
click at [352, 83] on div "Work" at bounding box center [390, 82] width 151 height 11
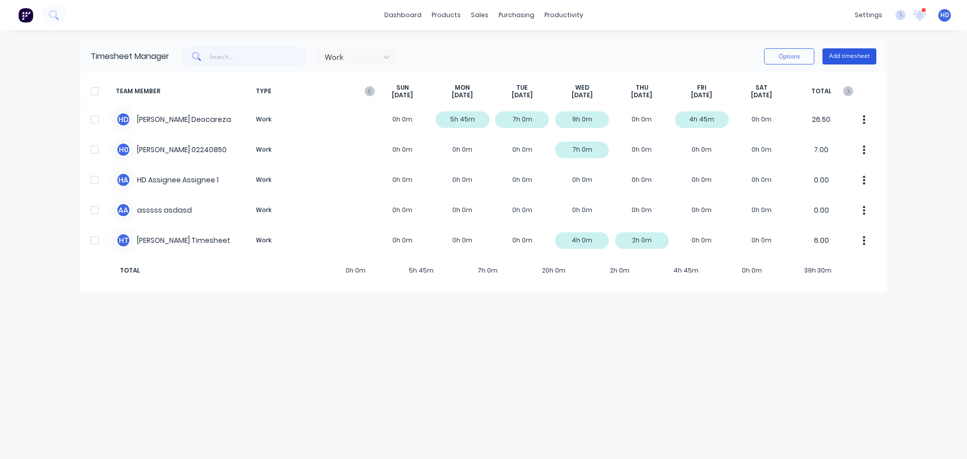
click at [862, 58] on button "Add timesheet" at bounding box center [850, 56] width 54 height 16
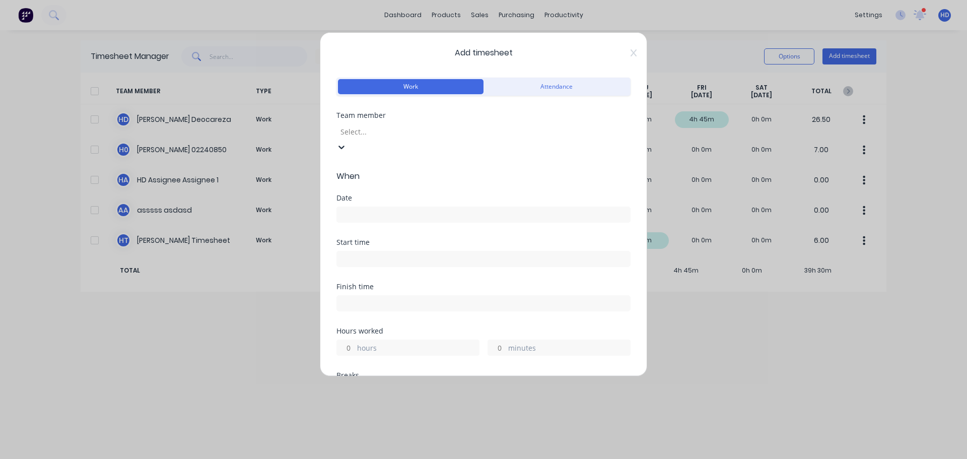
click at [398, 134] on div at bounding box center [412, 131] width 145 height 13
click at [557, 51] on span "Add timesheet" at bounding box center [483, 53] width 294 height 12
click at [631, 51] on icon at bounding box center [634, 53] width 6 height 8
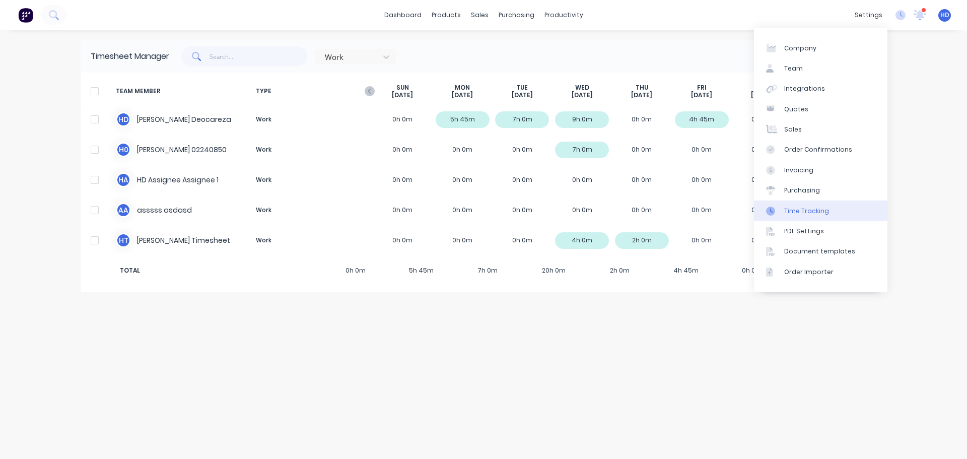
click at [820, 213] on div "Time Tracking" at bounding box center [806, 211] width 45 height 9
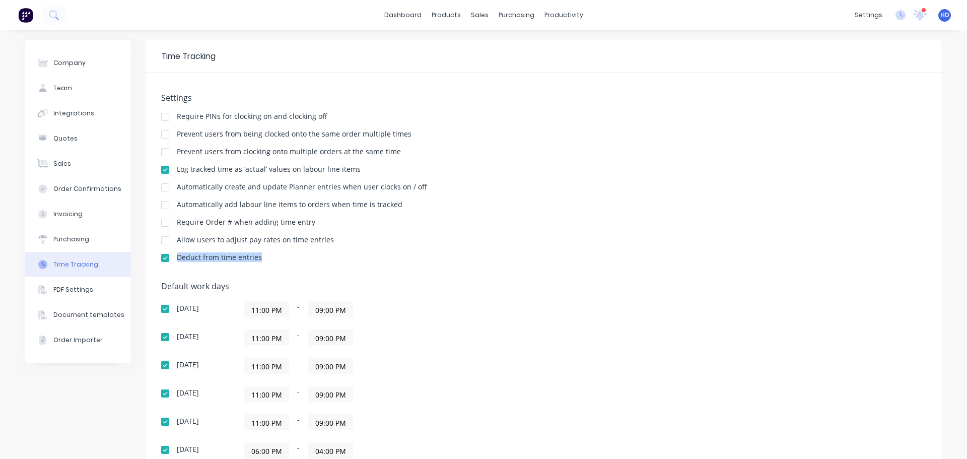
drag, startPoint x: 258, startPoint y: 258, endPoint x: 169, endPoint y: 257, distance: 89.2
click at [169, 257] on div "Deduct from time entries" at bounding box center [544, 259] width 766 height 10
click at [678, 247] on div "Settings Require PINs for clocking on and clocking off Prevent users from being…" at bounding box center [544, 182] width 766 height 178
click at [302, 236] on div "Allow users to adjust pay rates on time entries" at bounding box center [255, 239] width 157 height 7
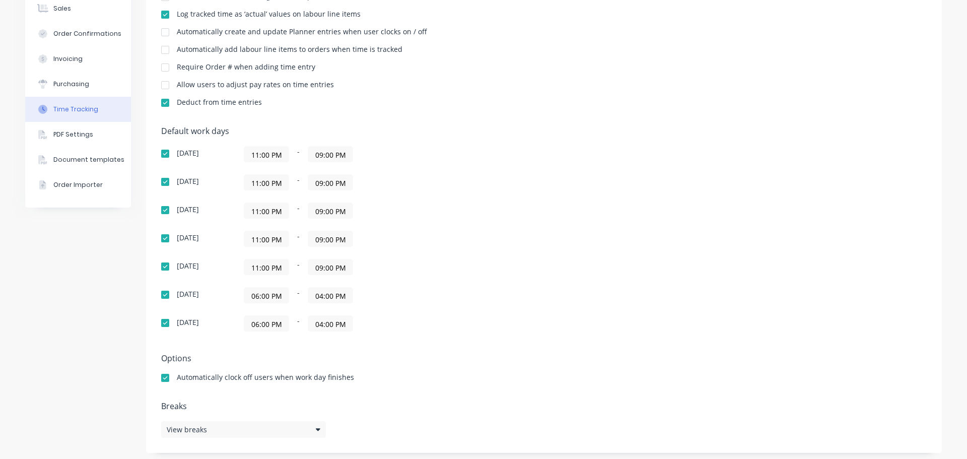
scroll to position [159, 0]
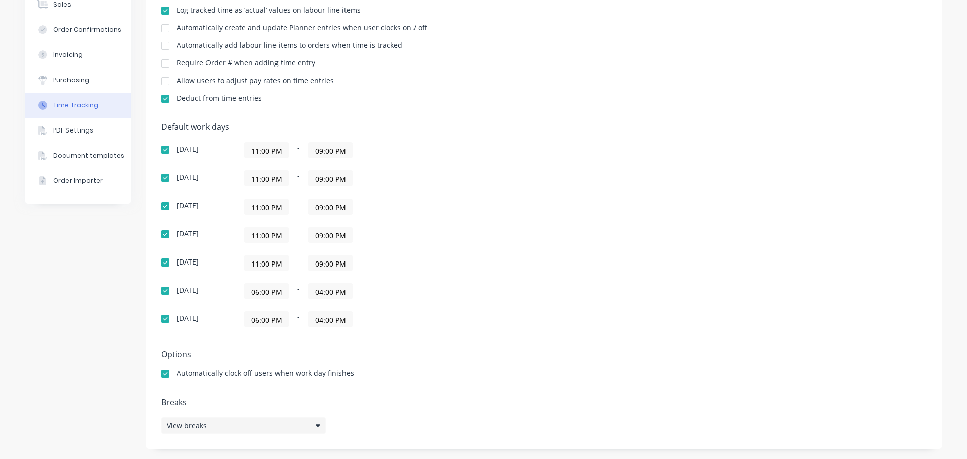
click at [287, 422] on div "View breaks" at bounding box center [243, 425] width 165 height 17
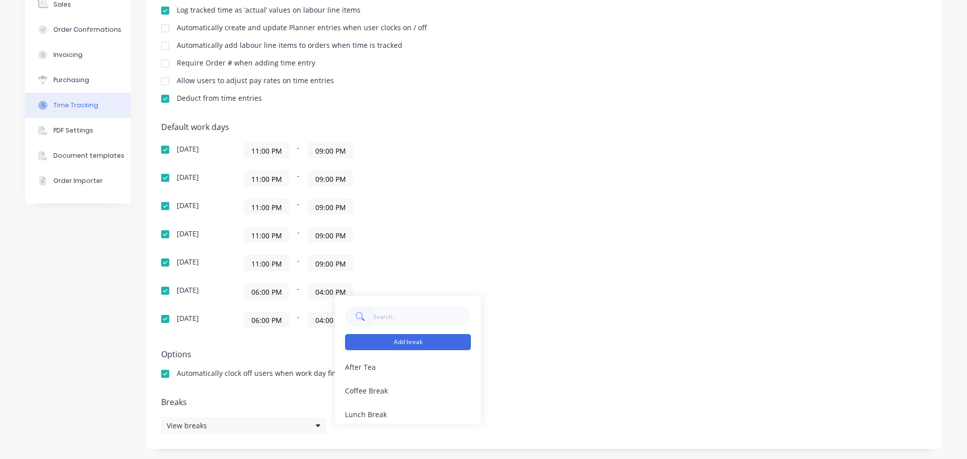
click at [395, 344] on button "Add break" at bounding box center [408, 342] width 126 height 16
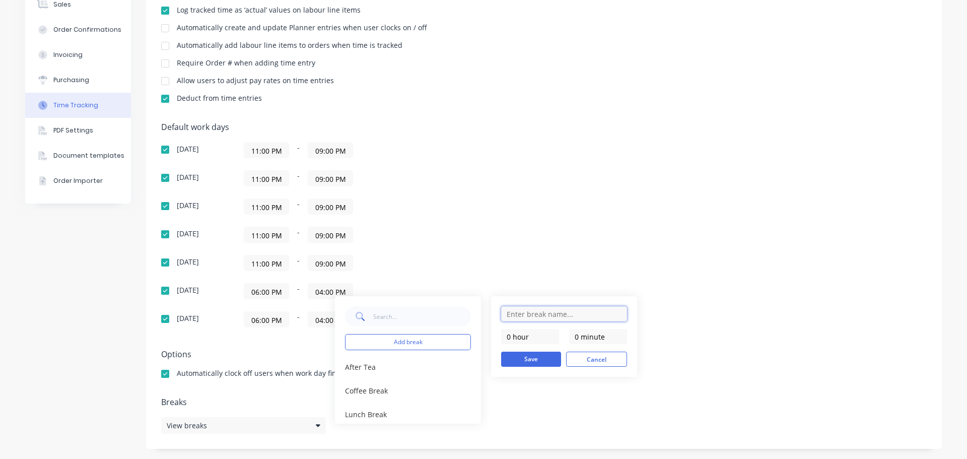
click at [584, 315] on input "text" at bounding box center [564, 313] width 126 height 15
type input "Morning Tea"
click at [577, 298] on div "Morning Tea 0 hour 0 minute Save Cancel" at bounding box center [564, 336] width 146 height 81
drag, startPoint x: 575, startPoint y: 332, endPoint x: 589, endPoint y: 335, distance: 15.0
click at [575, 331] on input "0 minute" at bounding box center [598, 336] width 58 height 15
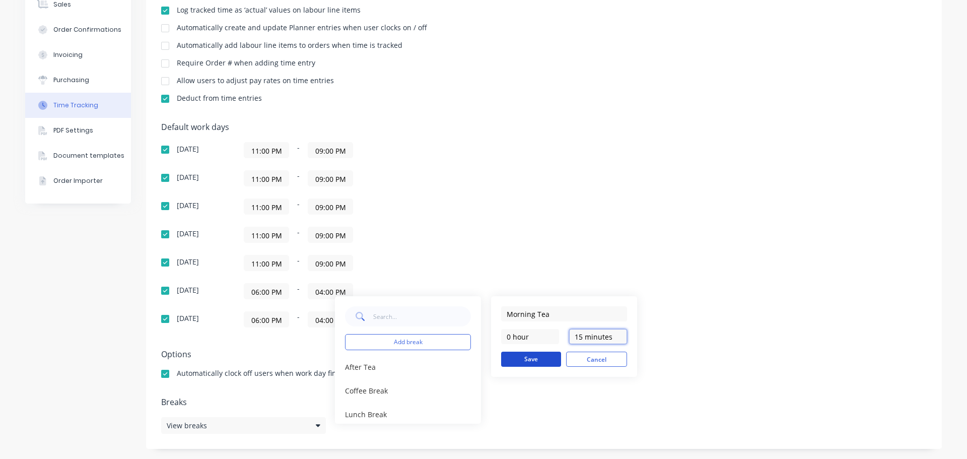
type input "15 minutes"
click at [528, 356] on button "Save" at bounding box center [531, 359] width 60 height 15
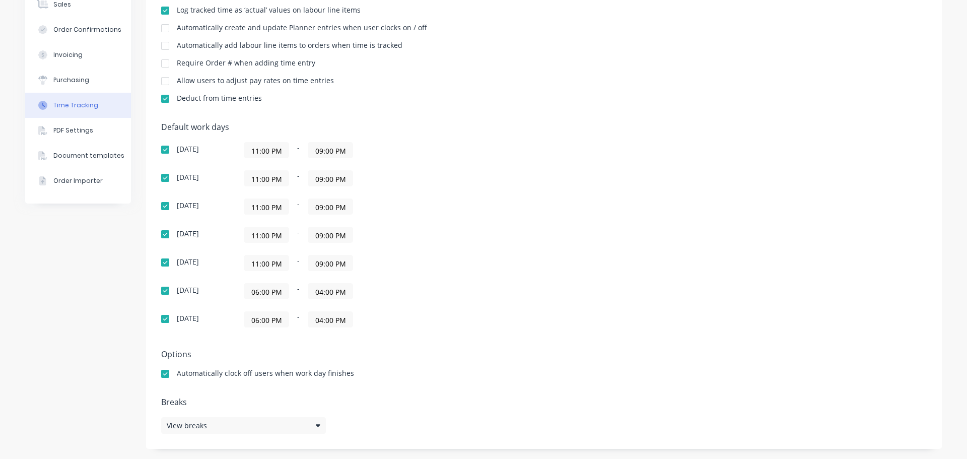
click at [675, 234] on div "Default work days Sunday 11:00 PM - 09:00 PM Monday 11:00 PM - 09:00 PM Tuesday…" at bounding box center [544, 230] width 766 height 217
click at [301, 423] on div "View breaks" at bounding box center [243, 425] width 165 height 17
click at [619, 264] on div "Add break After Tea edit Coffee Break edit Lunch Break edit Morning Tea edit" at bounding box center [481, 347] width 312 height 171
click at [647, 209] on div "Default work days Sunday 11:00 PM - 09:00 PM Monday 11:00 PM - 09:00 PM Tuesday…" at bounding box center [544, 230] width 766 height 217
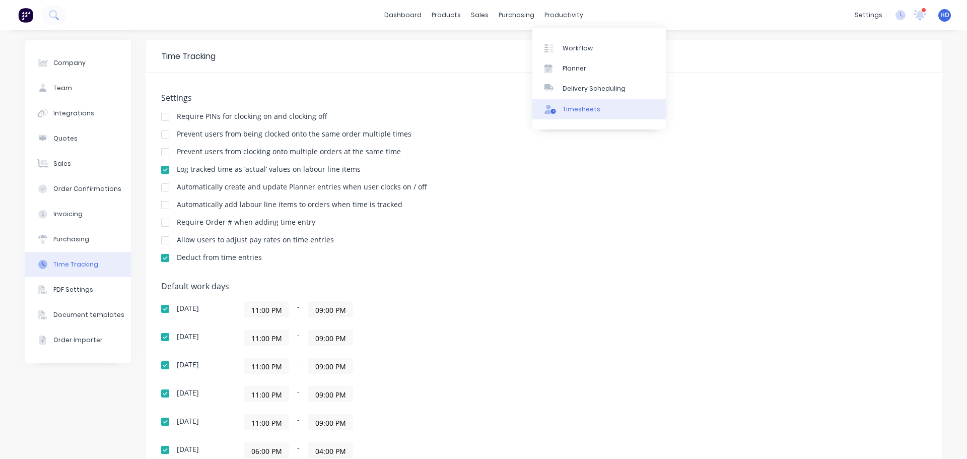
click at [571, 103] on link "Timesheets" at bounding box center [598, 109] width 133 height 20
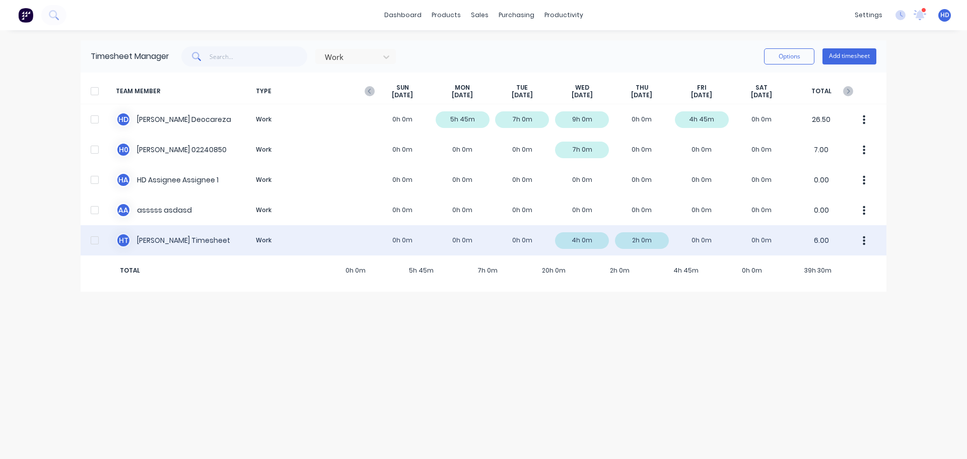
click at [172, 239] on div "H T Harold Timesheet Work 0h 0m 0h 0m 0h 0m 4h 0m 2h 0m 0h 0m 0h 0m 6.00" at bounding box center [484, 240] width 806 height 30
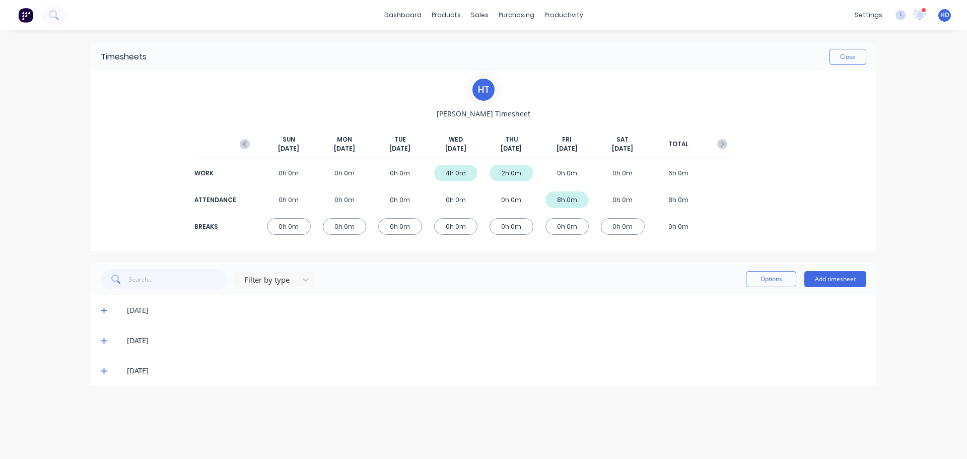
drag, startPoint x: 337, startPoint y: 139, endPoint x: 359, endPoint y: 145, distance: 23.0
click at [358, 143] on div "MON Sep 8th" at bounding box center [345, 144] width 44 height 18
click at [928, 89] on div "dashboard products sales purchasing productivity dashboard products Product Cat…" at bounding box center [483, 229] width 967 height 459
click at [851, 278] on button "Add timesheet" at bounding box center [835, 279] width 62 height 16
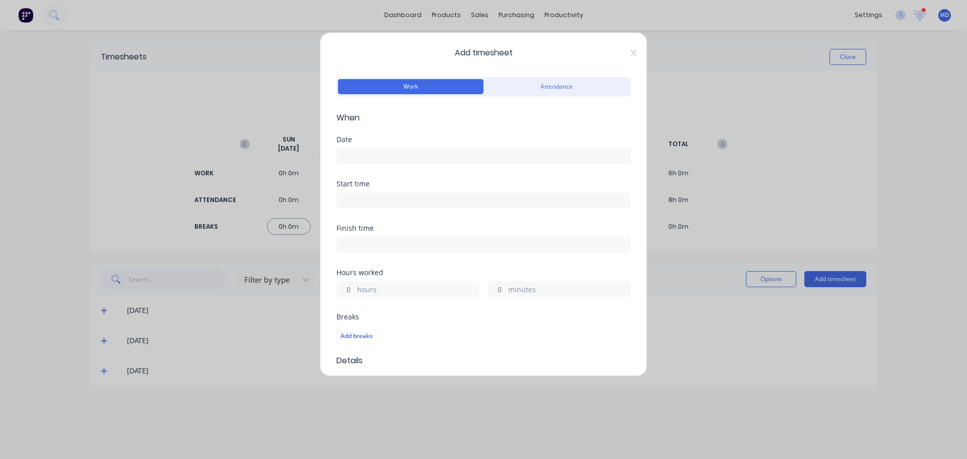
click at [395, 157] on input at bounding box center [483, 156] width 293 height 15
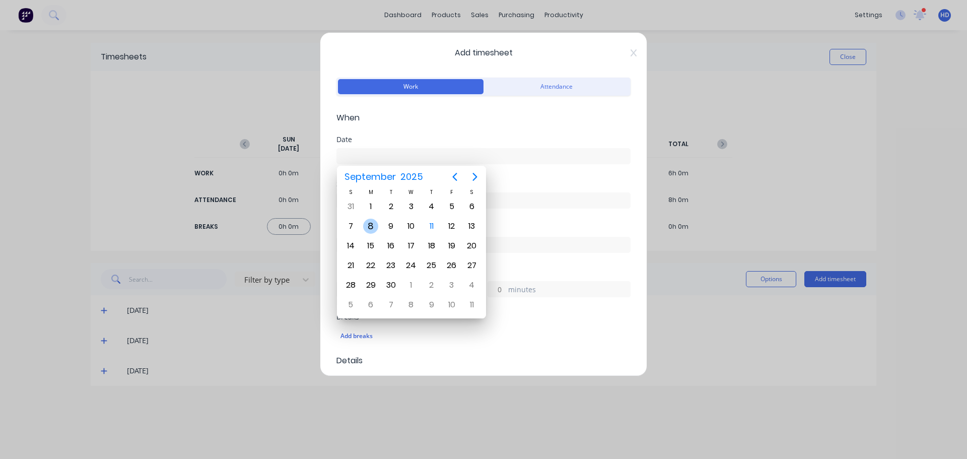
click at [371, 224] on div "8" at bounding box center [370, 226] width 15 height 15
type input "08/09/2025"
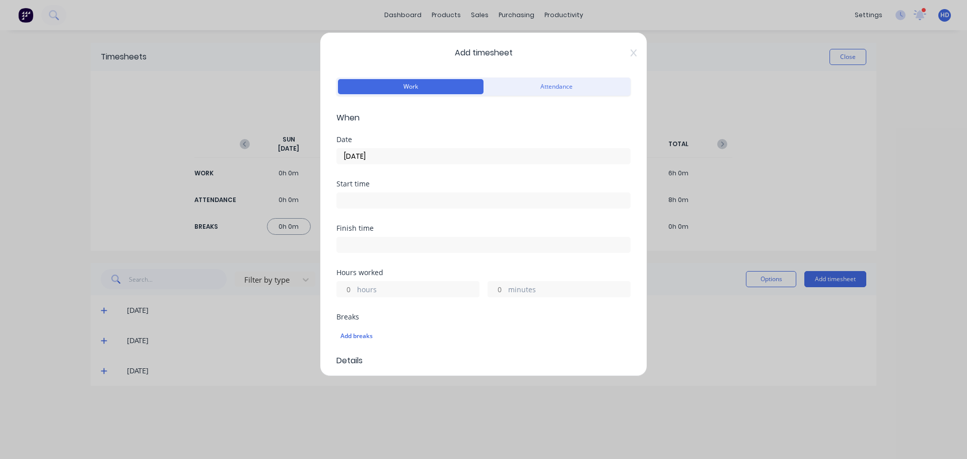
click at [384, 200] on input at bounding box center [483, 200] width 293 height 15
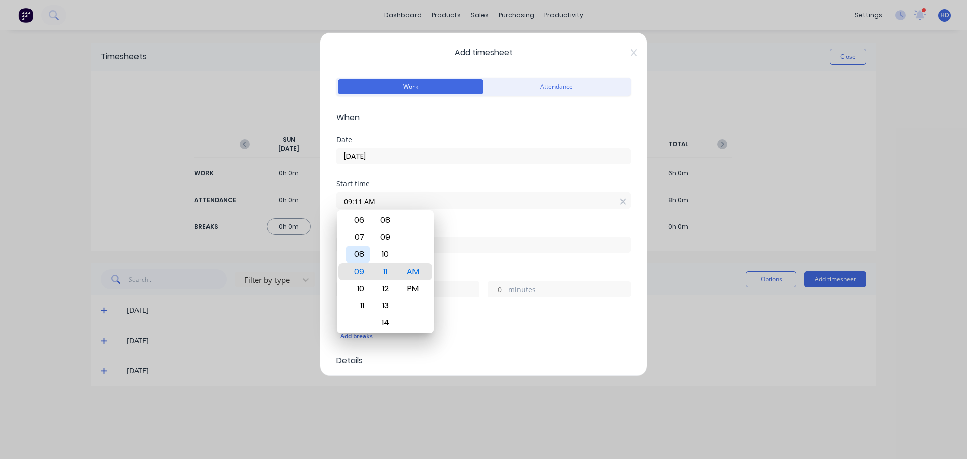
click at [359, 253] on div "08" at bounding box center [358, 254] width 25 height 17
type input "08:00 AM"
click at [388, 272] on div "00" at bounding box center [385, 271] width 25 height 17
click at [412, 269] on div "AM" at bounding box center [413, 271] width 25 height 17
click at [458, 225] on div "Finish time" at bounding box center [483, 228] width 294 height 7
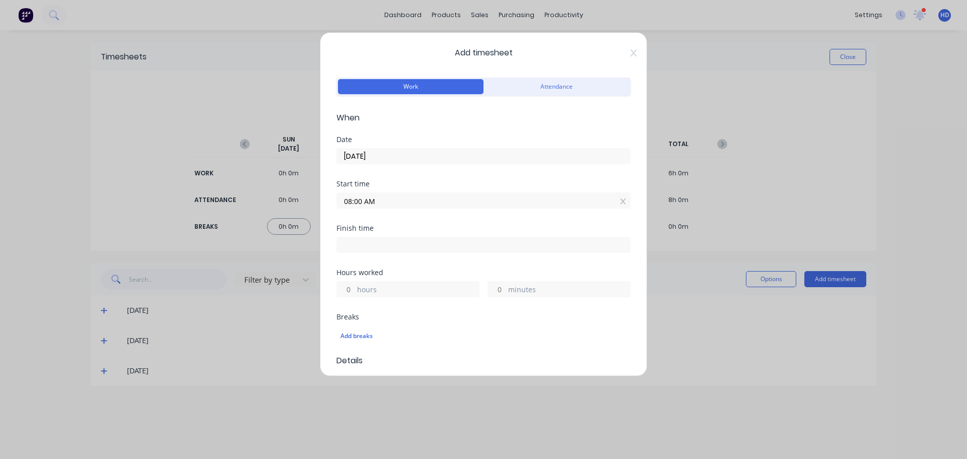
click at [348, 289] on input "hours" at bounding box center [346, 289] width 18 height 15
type input "8"
type input "04:00 PM"
type input "0"
click at [413, 263] on div "Finish time 04:00 PM" at bounding box center [483, 247] width 294 height 44
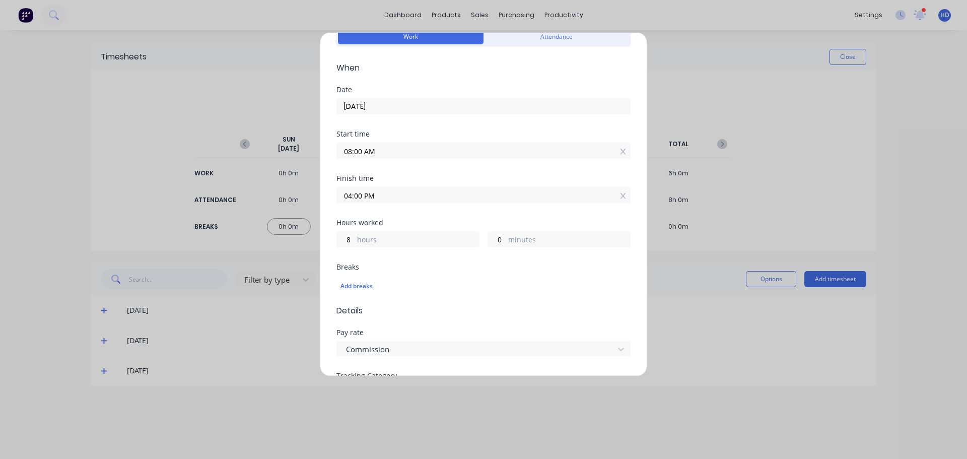
scroll to position [50, 0]
click at [360, 281] on div "Add breaks" at bounding box center [484, 285] width 286 height 13
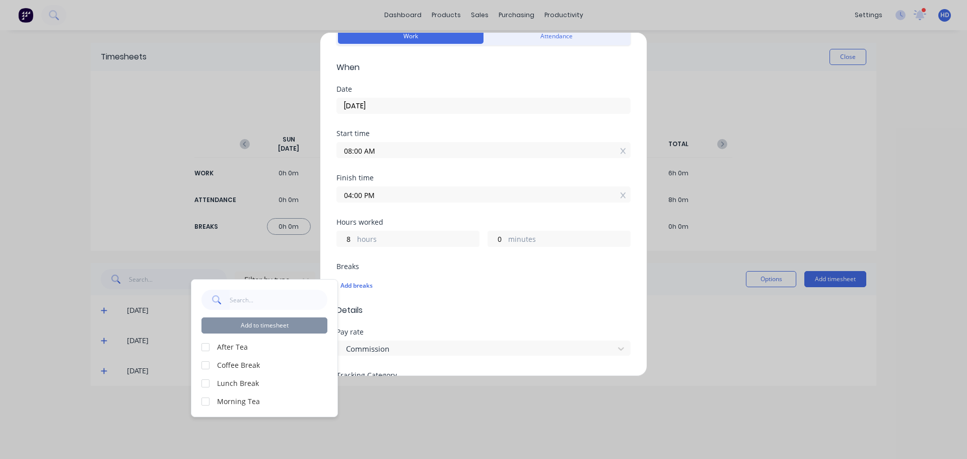
click at [207, 381] on div at bounding box center [205, 383] width 20 height 20
click at [206, 365] on div at bounding box center [205, 365] width 20 height 20
click at [207, 399] on div at bounding box center [205, 401] width 20 height 20
click at [284, 325] on button "Add to timesheet" at bounding box center [264, 325] width 126 height 16
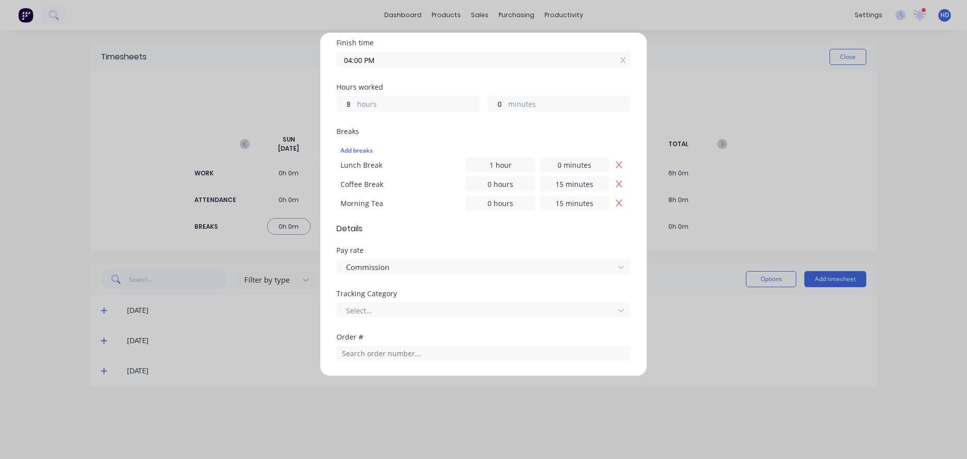
scroll to position [197, 0]
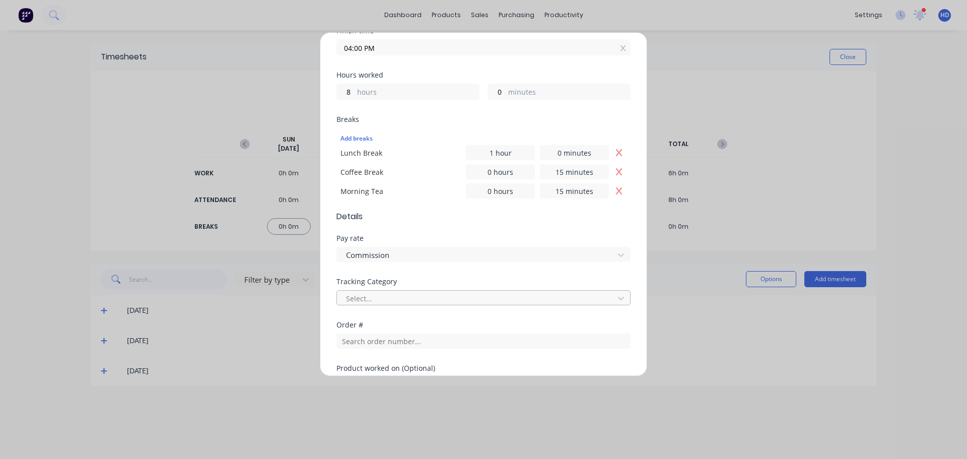
click at [410, 298] on div at bounding box center [477, 298] width 264 height 13
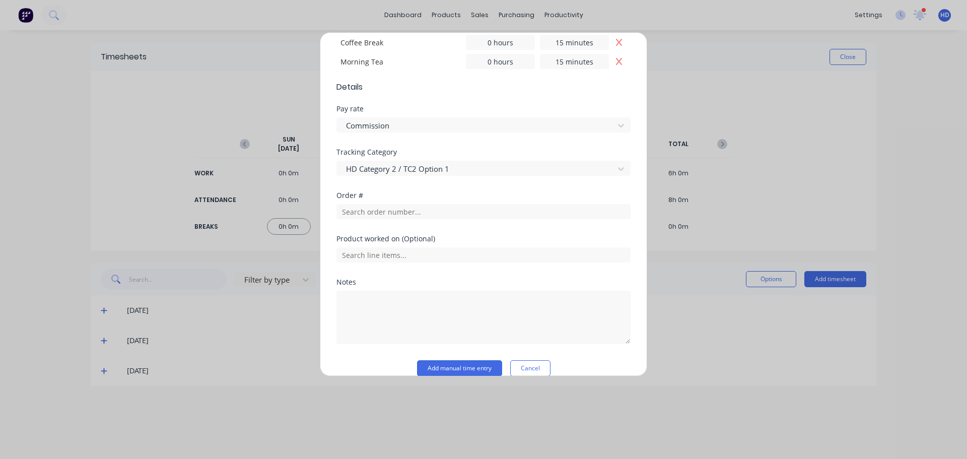
scroll to position [342, 0]
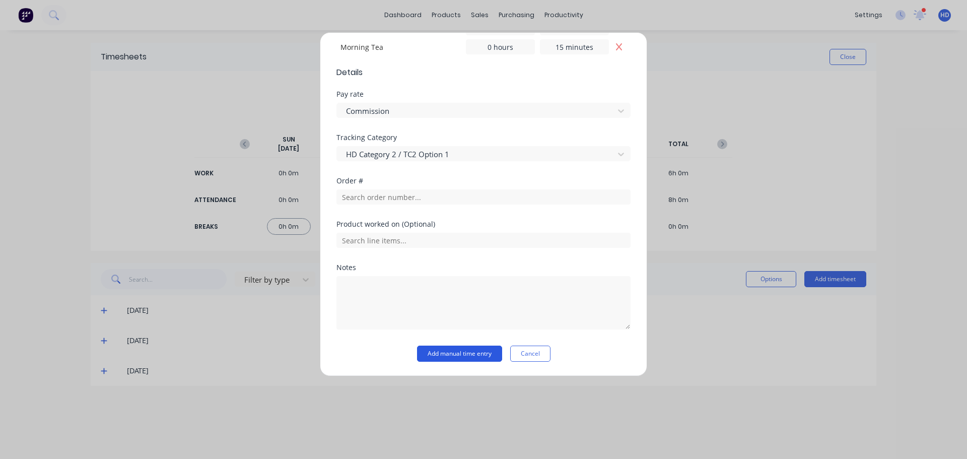
click at [448, 354] on button "Add manual time entry" at bounding box center [459, 354] width 85 height 16
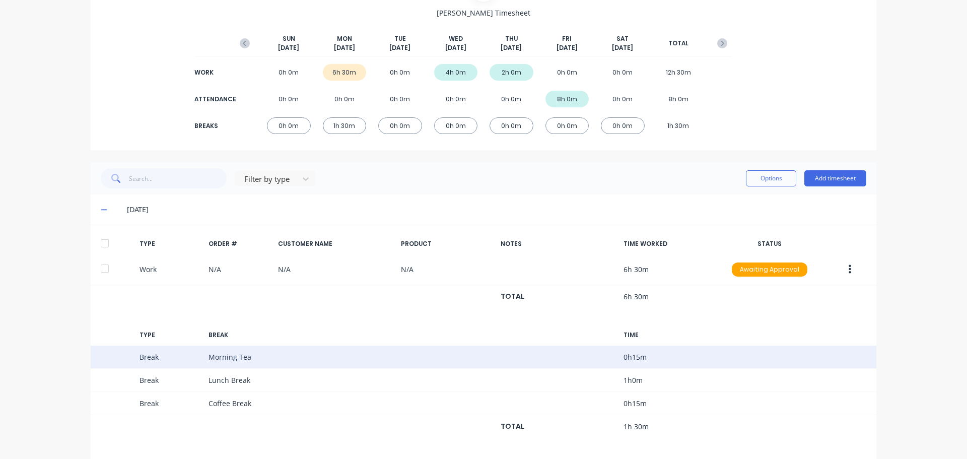
scroll to position [151, 0]
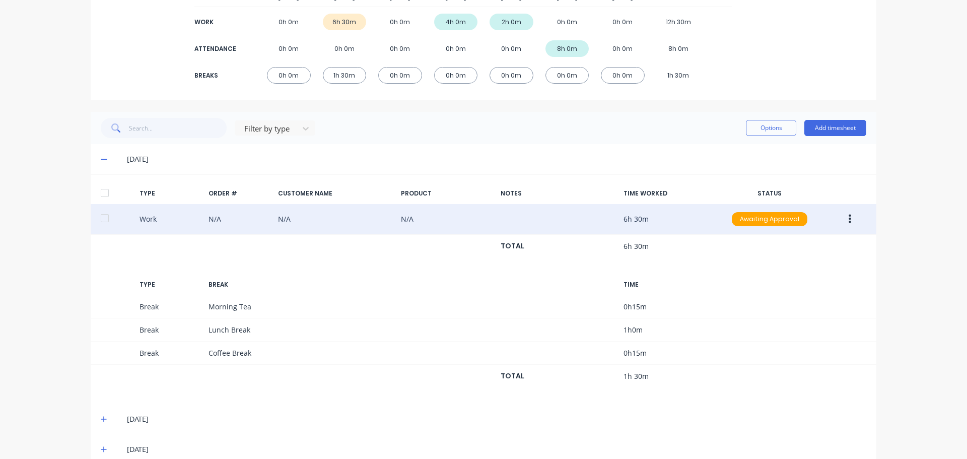
click at [843, 214] on button "button" at bounding box center [850, 219] width 24 height 18
click at [800, 183] on div "Edit" at bounding box center [814, 181] width 78 height 15
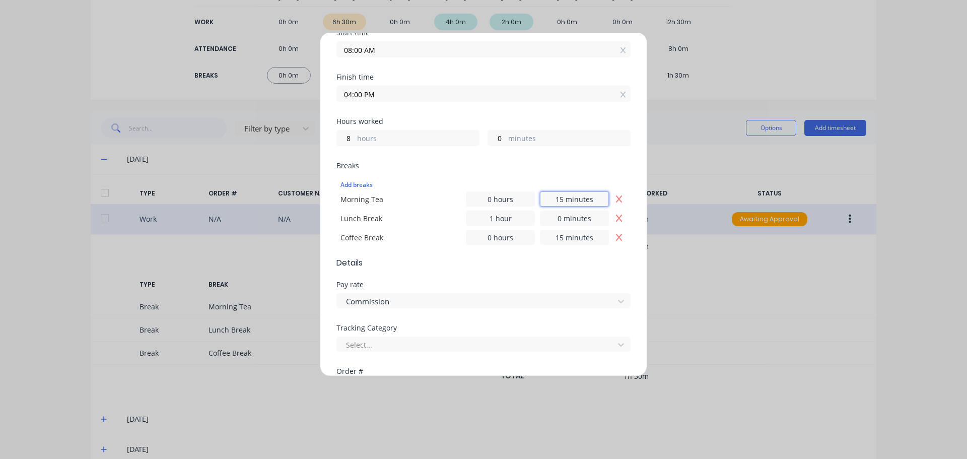
click at [555, 202] on input "15 minutes" at bounding box center [574, 198] width 69 height 15
type input "30 minutes"
click at [562, 272] on form "Work Attendance When Date 08/09/2025 Start time 08:00 AM Finish time 04:00 PM H…" at bounding box center [483, 255] width 294 height 662
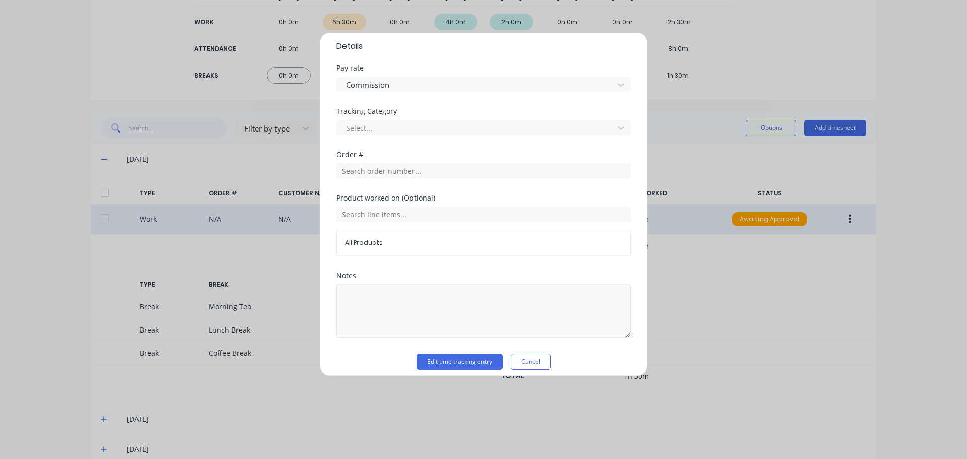
scroll to position [376, 0]
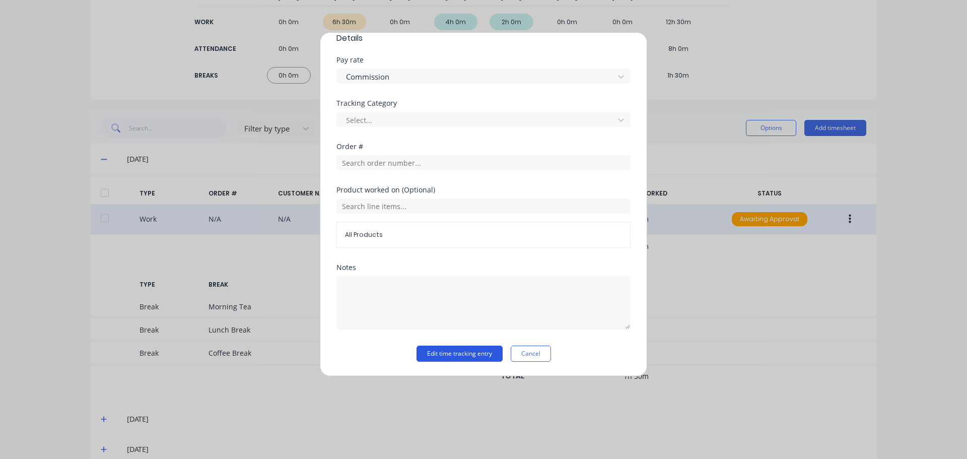
click at [459, 353] on button "Edit time tracking entry" at bounding box center [460, 354] width 86 height 16
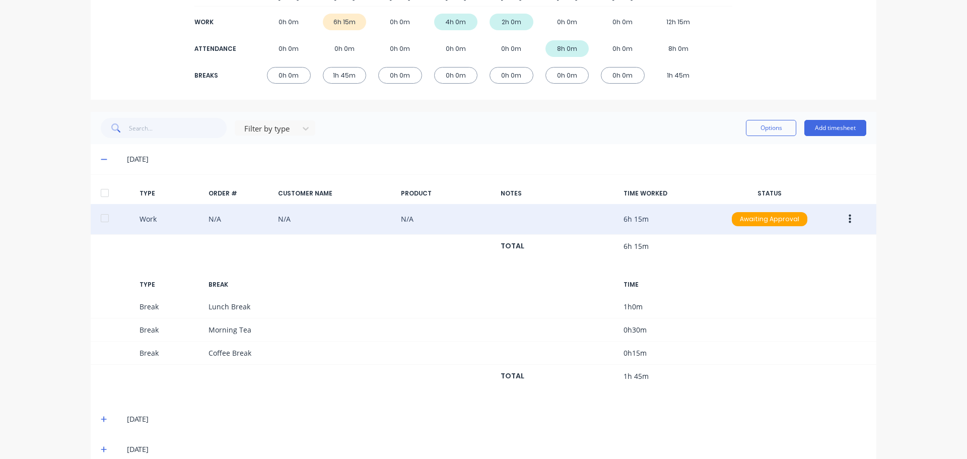
click at [915, 287] on div "dashboard products sales purchasing productivity dashboard products Product Cat…" at bounding box center [483, 229] width 967 height 459
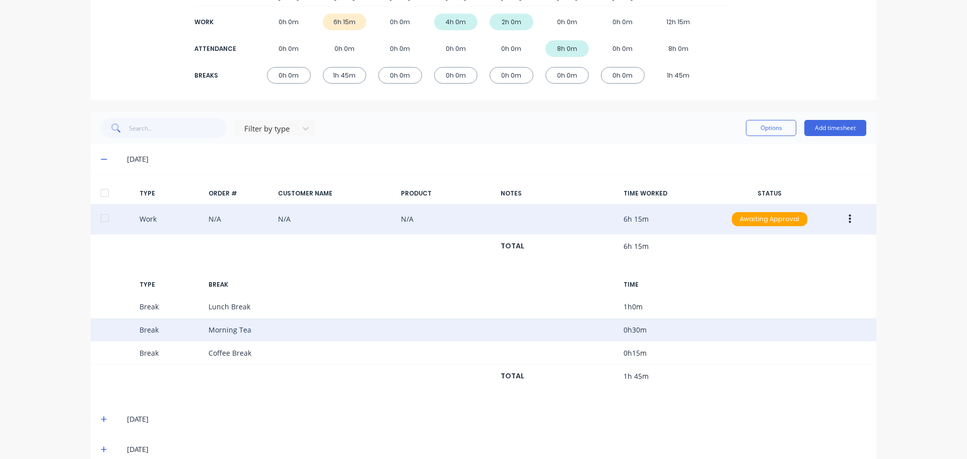
scroll to position [0, 0]
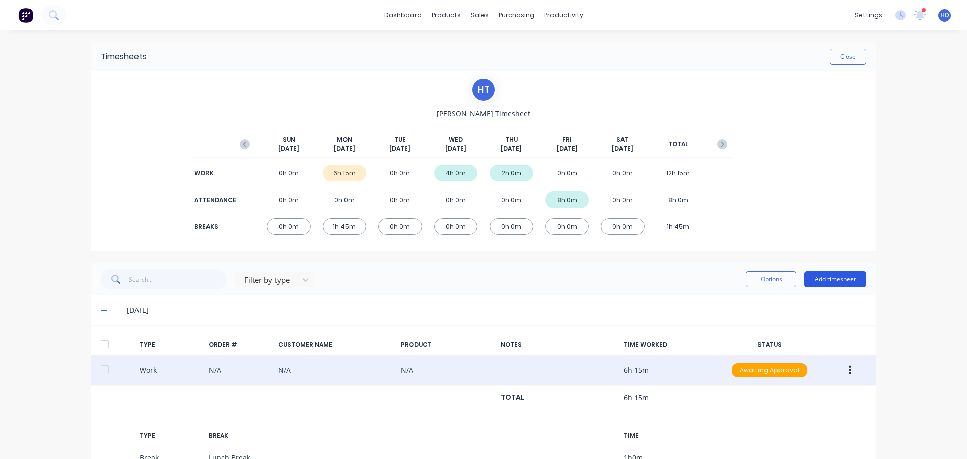
click at [846, 277] on button "Add timesheet" at bounding box center [835, 279] width 62 height 16
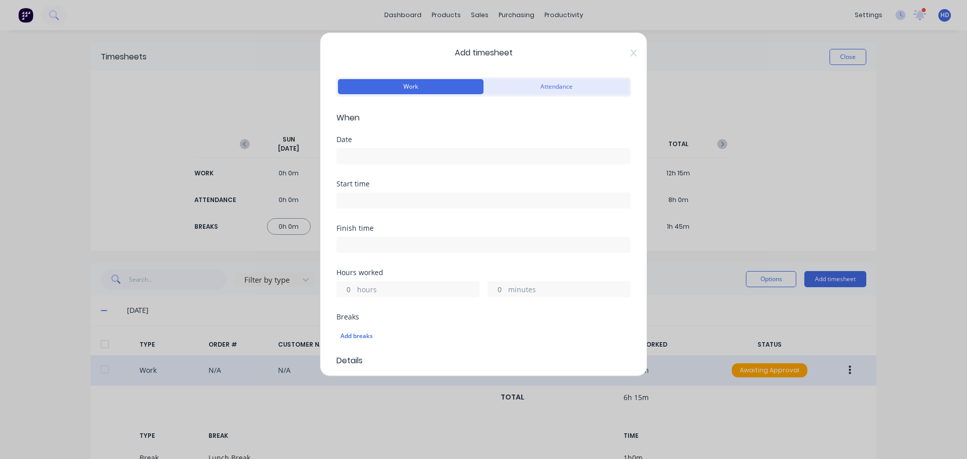
click at [537, 85] on button "Attendance" at bounding box center [557, 86] width 146 height 15
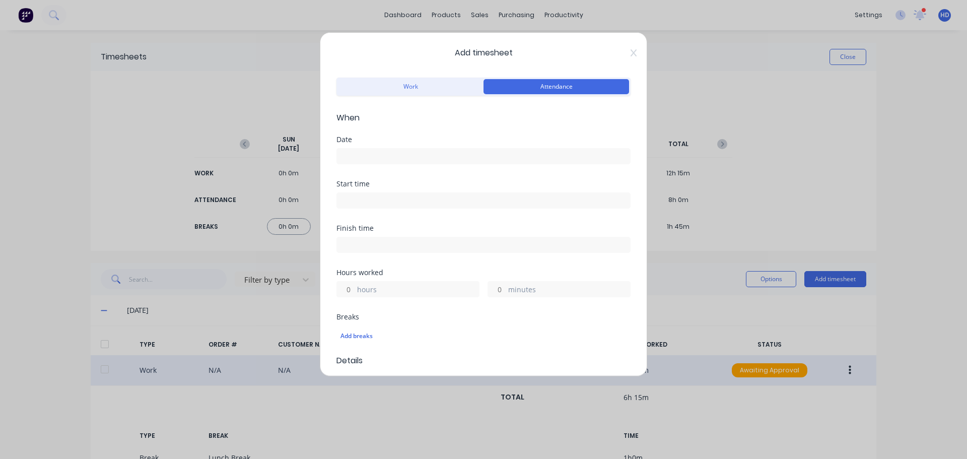
click at [623, 56] on span "Add timesheet" at bounding box center [483, 53] width 294 height 12
click at [631, 49] on icon at bounding box center [634, 53] width 6 height 8
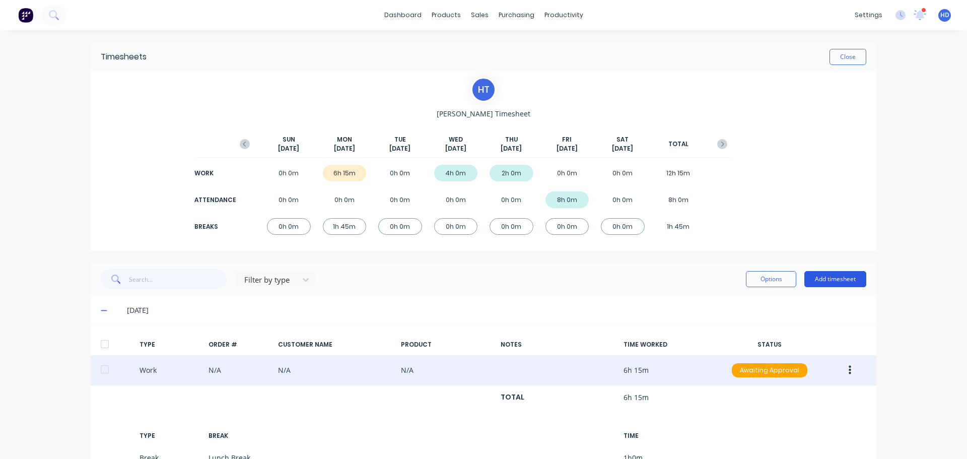
click at [830, 283] on button "Add timesheet" at bounding box center [835, 279] width 62 height 16
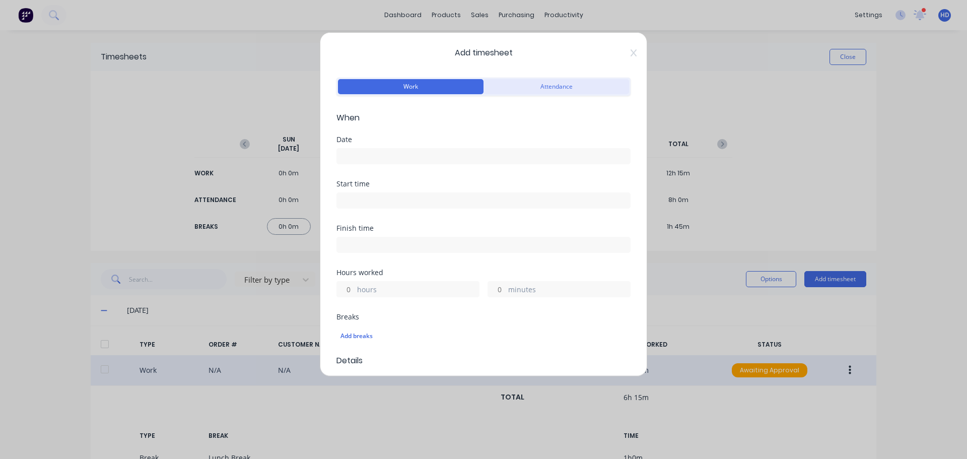
click at [535, 90] on button "Attendance" at bounding box center [557, 86] width 146 height 15
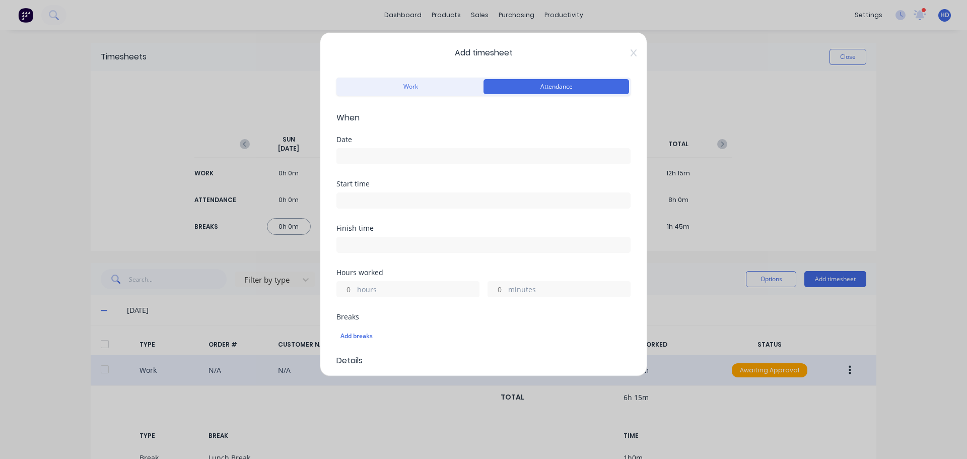
click at [387, 148] on div at bounding box center [483, 155] width 294 height 19
drag, startPoint x: 387, startPoint y: 151, endPoint x: 386, endPoint y: 157, distance: 5.6
click at [386, 151] on input at bounding box center [483, 156] width 293 height 15
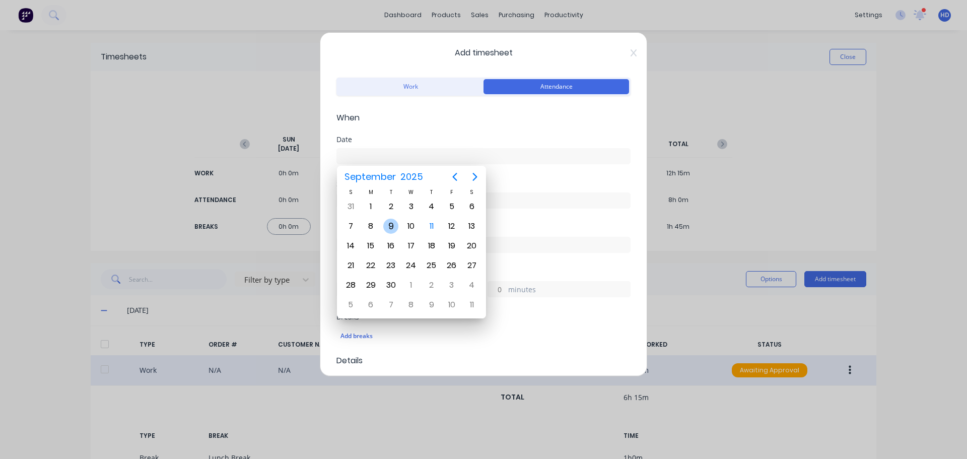
click at [390, 222] on div "9" at bounding box center [390, 226] width 15 height 15
type input "09/09/2025"
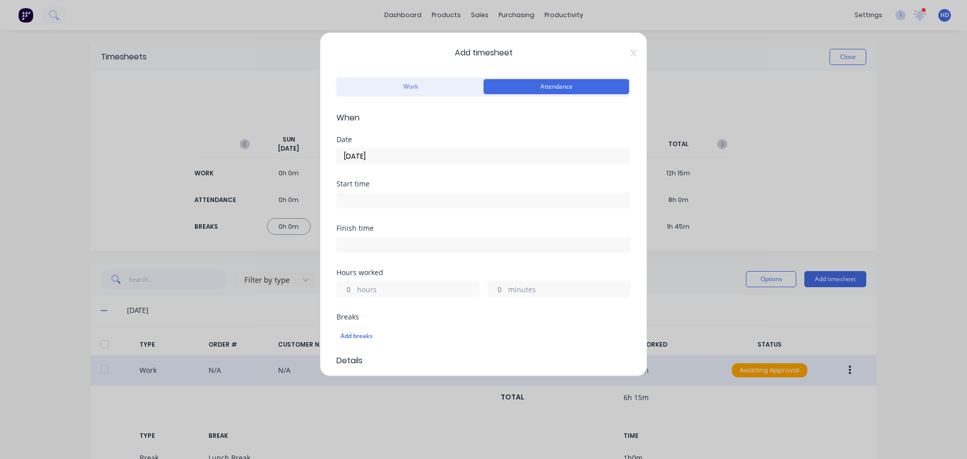
click at [370, 200] on input at bounding box center [483, 200] width 293 height 15
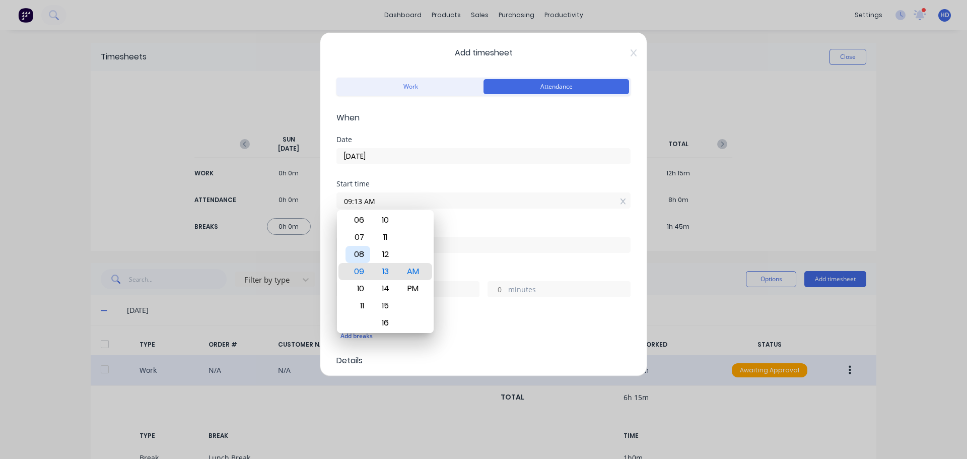
click at [360, 257] on div "08" at bounding box center [358, 254] width 25 height 17
click at [385, 239] on div "00" at bounding box center [385, 237] width 25 height 17
type input "08:00 AM"
click at [415, 265] on div "AM" at bounding box center [413, 271] width 25 height 17
click at [480, 225] on div "Finish time" at bounding box center [483, 228] width 294 height 7
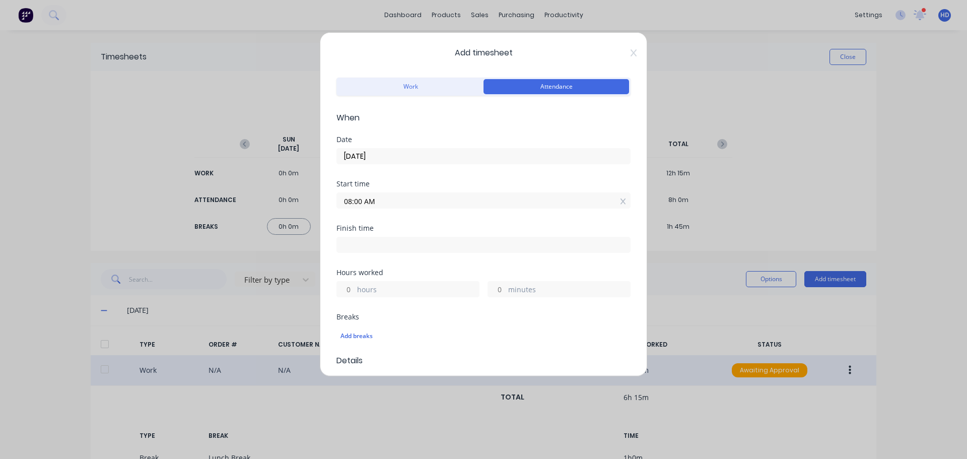
click at [349, 293] on input "hours" at bounding box center [346, 289] width 18 height 15
type input "9"
type input "05:00 PM"
type input "0"
click at [419, 266] on div "Finish time 05:00 PM" at bounding box center [483, 247] width 294 height 44
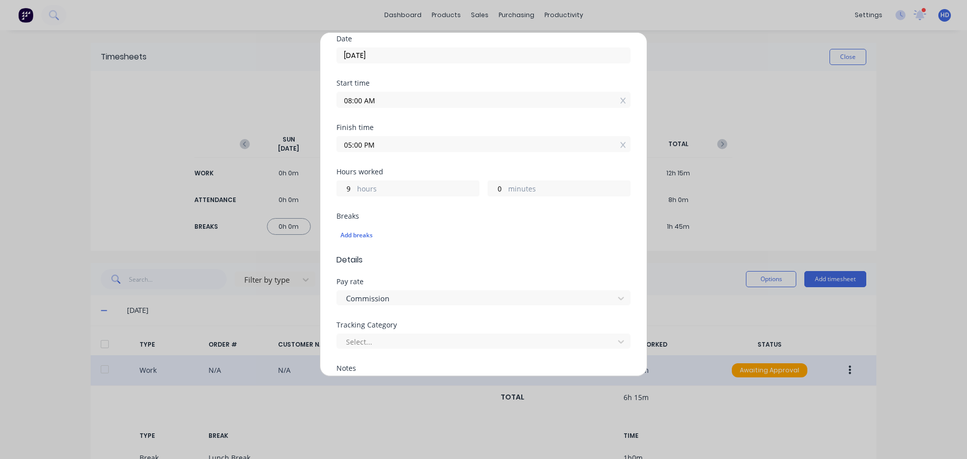
scroll to position [151, 0]
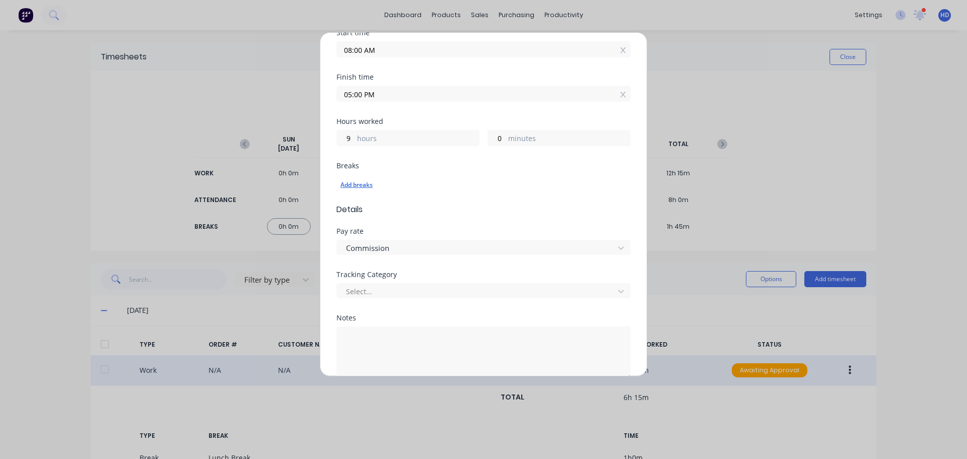
click at [361, 183] on div "Add breaks" at bounding box center [484, 184] width 286 height 13
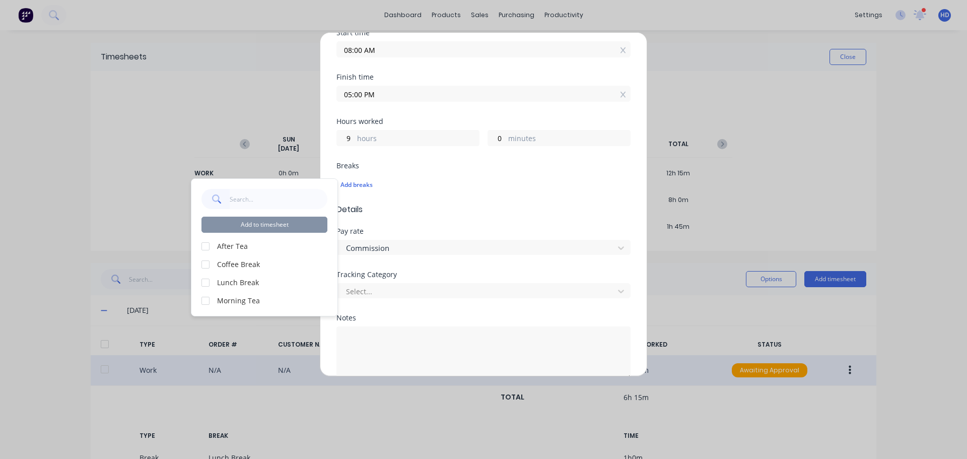
click at [209, 282] on div at bounding box center [205, 283] width 20 height 20
click at [259, 224] on button "Add to timesheet" at bounding box center [264, 225] width 126 height 16
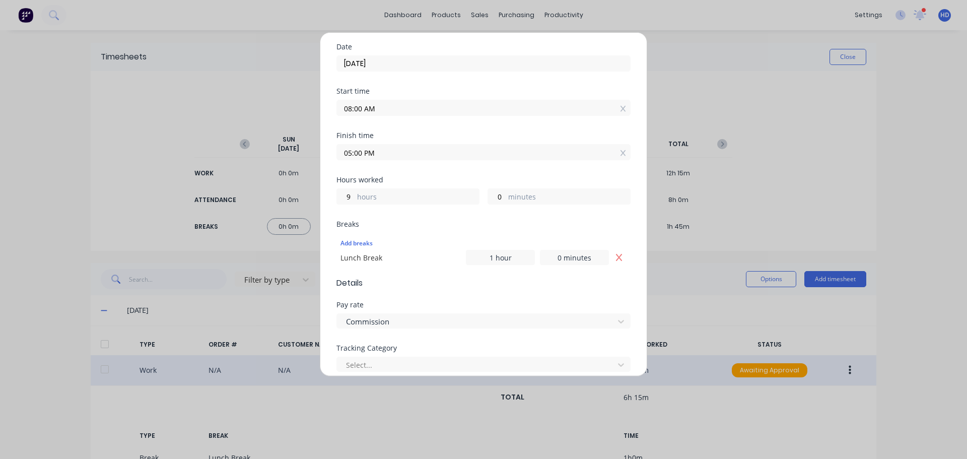
scroll to position [217, 0]
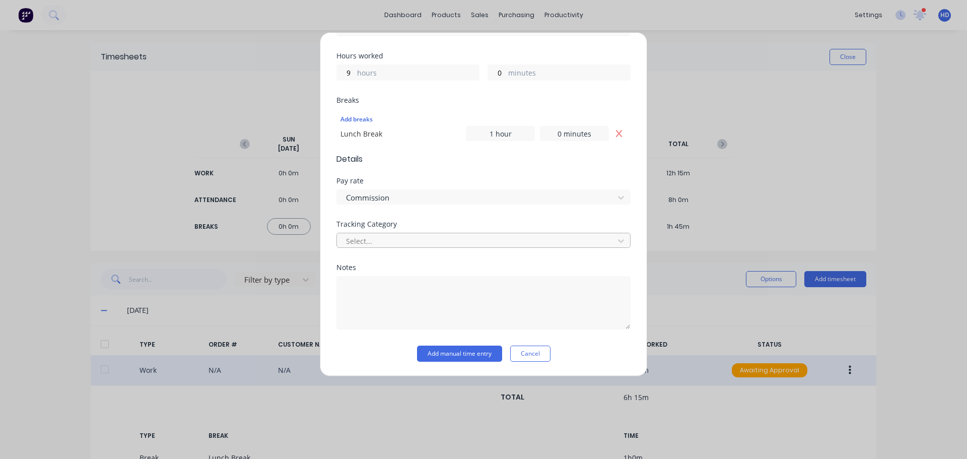
click at [427, 239] on div at bounding box center [477, 241] width 264 height 13
click at [472, 353] on button "Add manual time entry" at bounding box center [459, 354] width 85 height 16
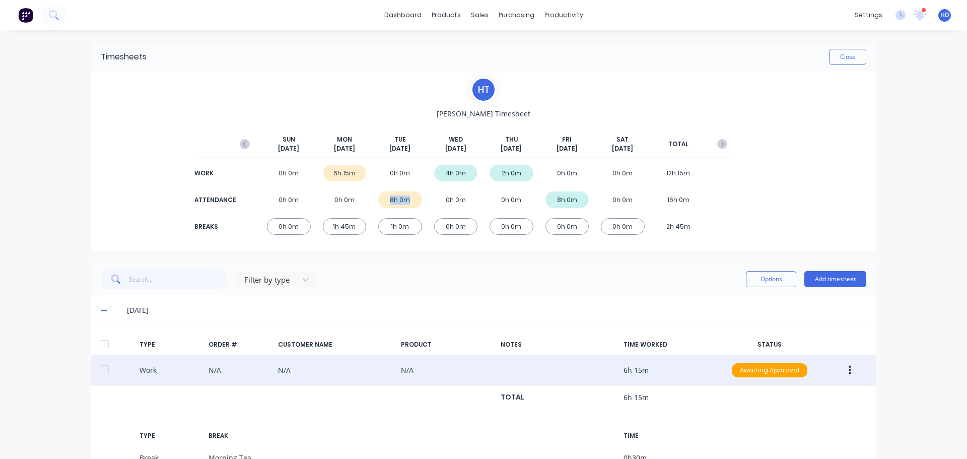
drag, startPoint x: 381, startPoint y: 198, endPoint x: 416, endPoint y: 202, distance: 35.6
click at [416, 202] on div "8h 0m" at bounding box center [400, 199] width 44 height 17
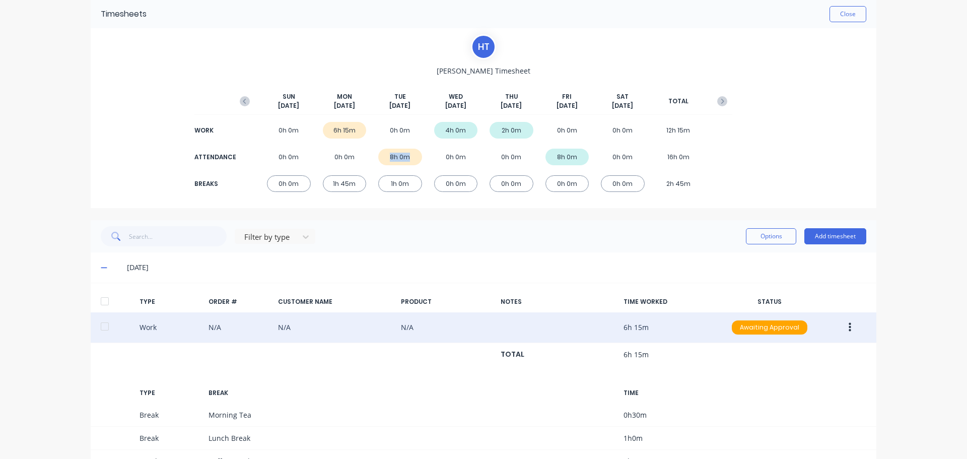
scroll to position [101, 0]
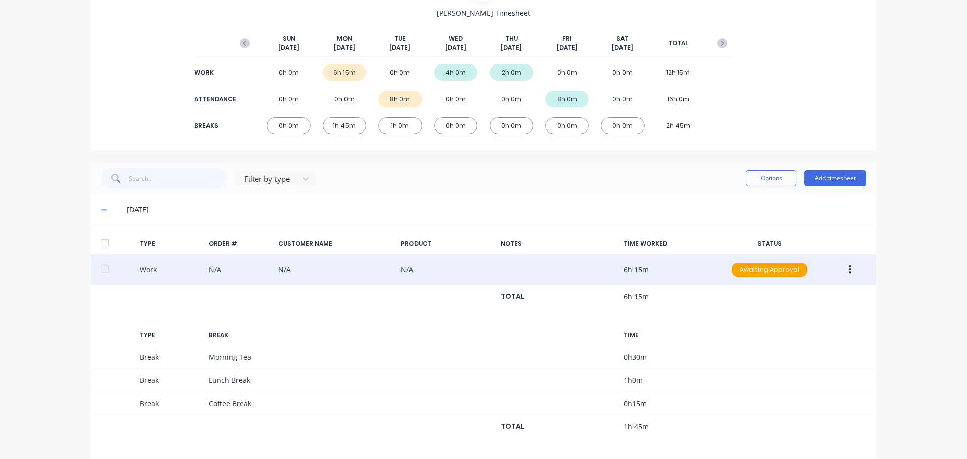
click at [102, 211] on icon at bounding box center [104, 209] width 7 height 7
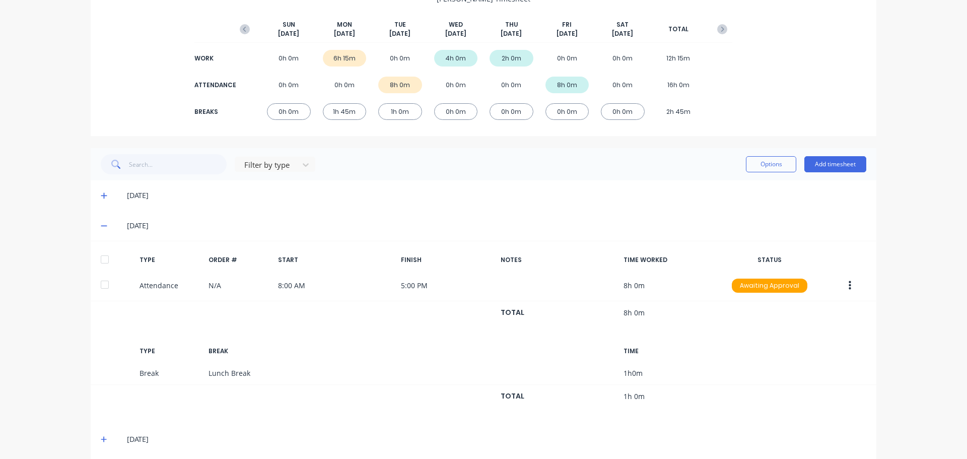
scroll to position [133, 0]
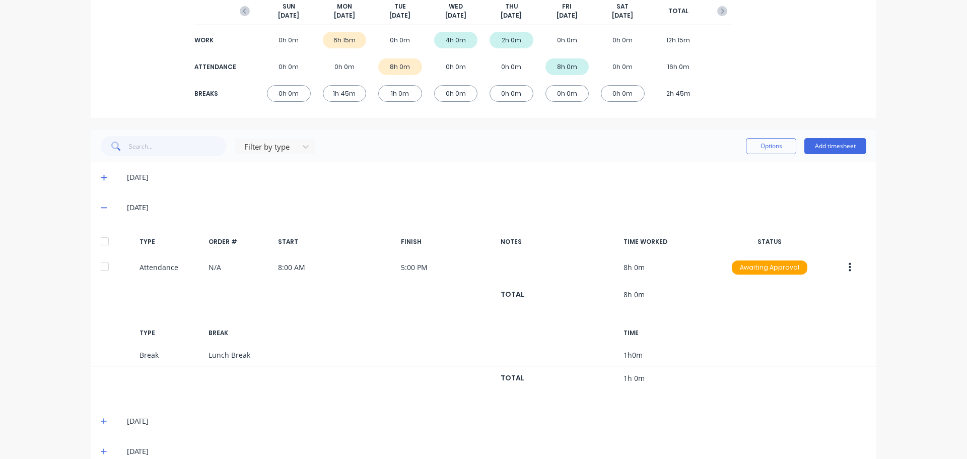
click at [101, 208] on icon at bounding box center [104, 208] width 6 height 1
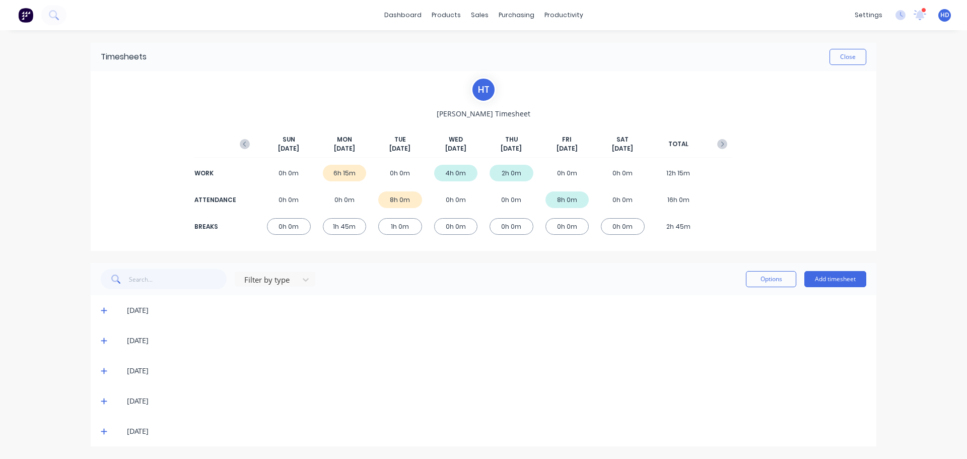
scroll to position [0, 0]
click at [102, 310] on icon at bounding box center [104, 311] width 6 height 6
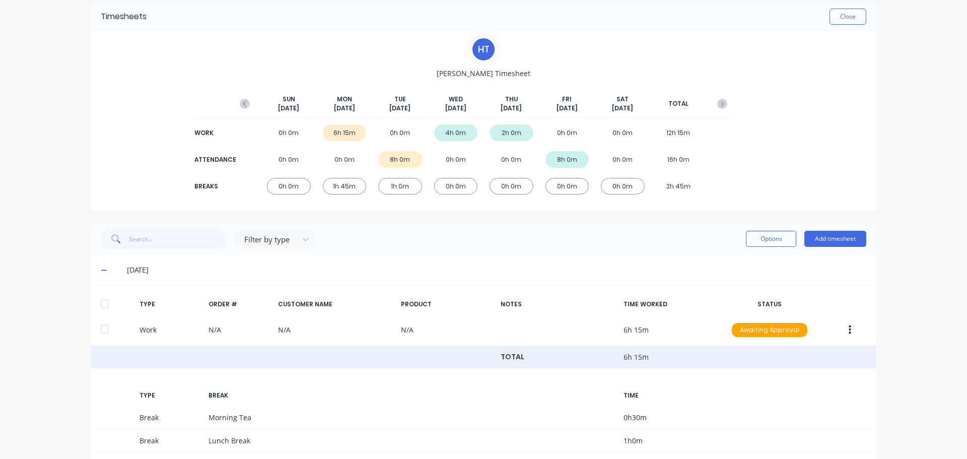
scroll to position [101, 0]
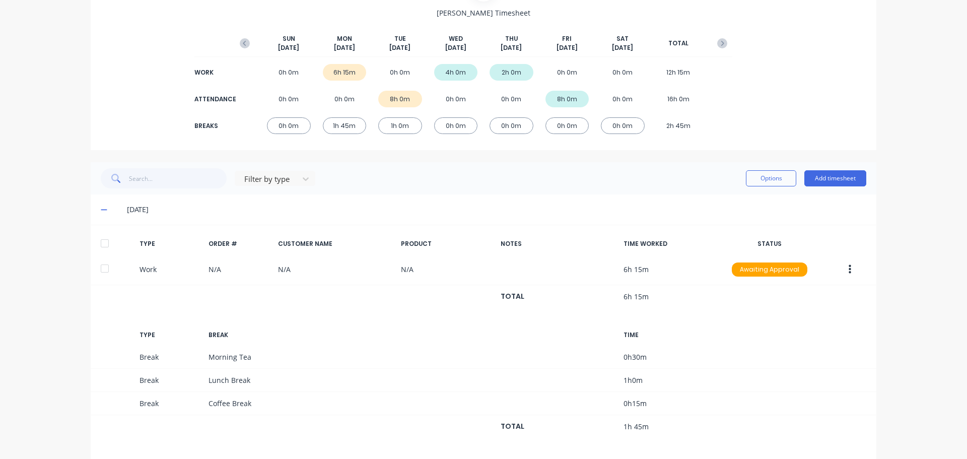
click at [99, 244] on div at bounding box center [105, 243] width 20 height 20
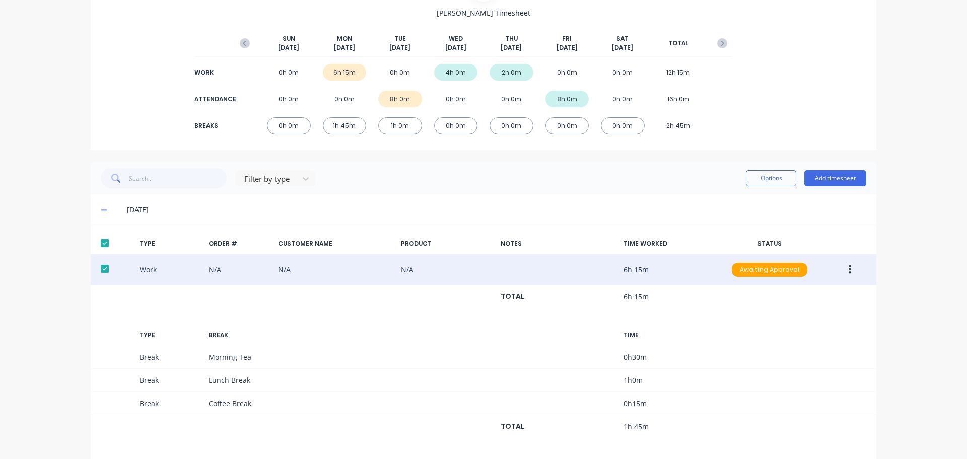
click at [849, 271] on icon "button" at bounding box center [850, 269] width 3 height 11
click at [794, 272] on div "Approve" at bounding box center [814, 271] width 78 height 15
click at [758, 171] on button "Options" at bounding box center [771, 178] width 50 height 16
click at [723, 264] on div "Export" at bounding box center [749, 264] width 78 height 15
click at [908, 236] on div "dashboard products sales purchasing productivity dashboard products Product Cat…" at bounding box center [483, 229] width 967 height 459
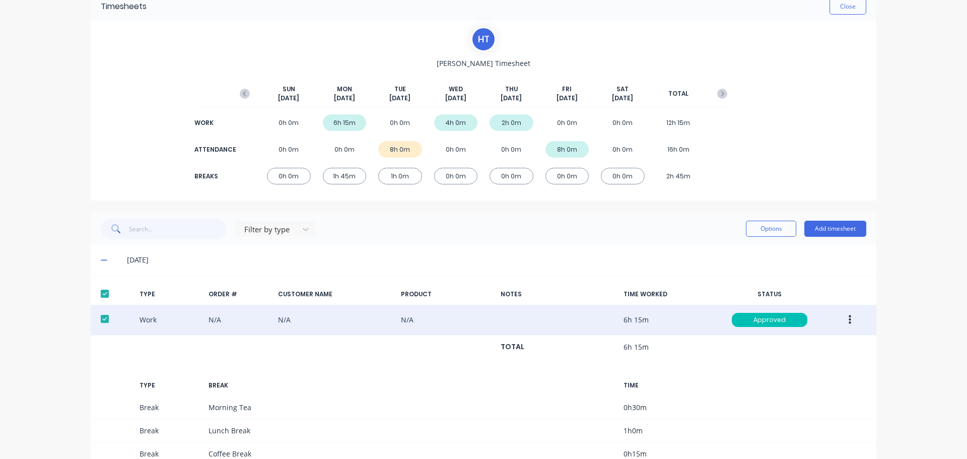
scroll to position [0, 0]
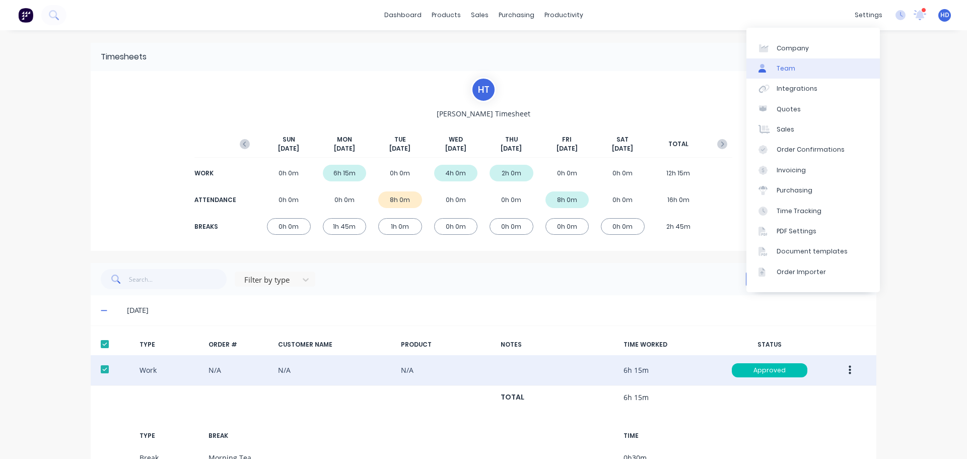
click at [791, 67] on div "Team" at bounding box center [786, 68] width 19 height 9
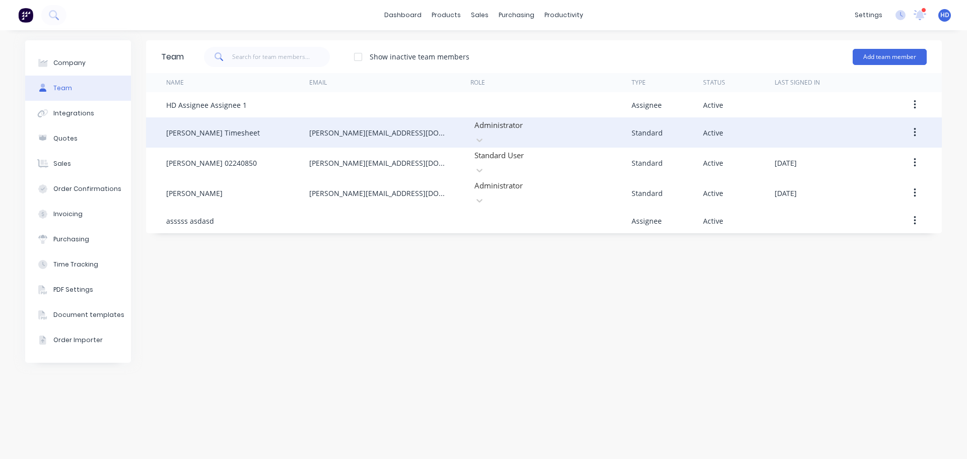
click at [916, 129] on icon "button" at bounding box center [915, 132] width 2 height 9
click at [848, 154] on div "Edit" at bounding box center [879, 159] width 78 height 15
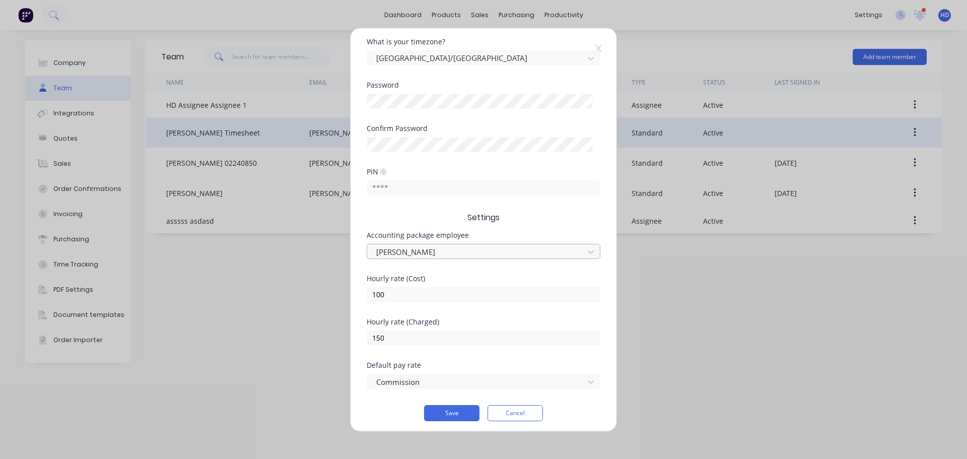
scroll to position [210, 0]
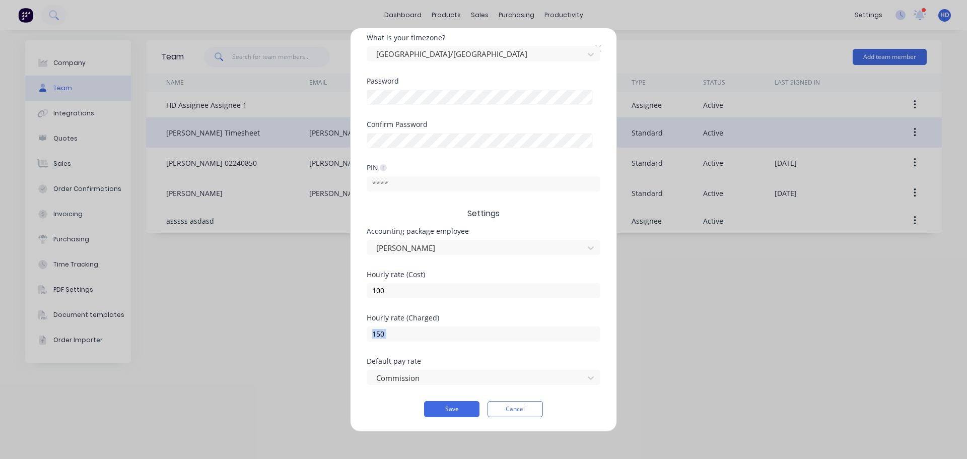
drag, startPoint x: 365, startPoint y: 359, endPoint x: 441, endPoint y: 349, distance: 77.3
click at [441, 349] on div "Edit Standard team member Username harold+time @ factory.app First name Harold …" at bounding box center [484, 229] width 266 height 403
click at [441, 361] on div "Default pay rate" at bounding box center [484, 361] width 234 height 7
click at [512, 407] on button "Cancel" at bounding box center [515, 409] width 55 height 16
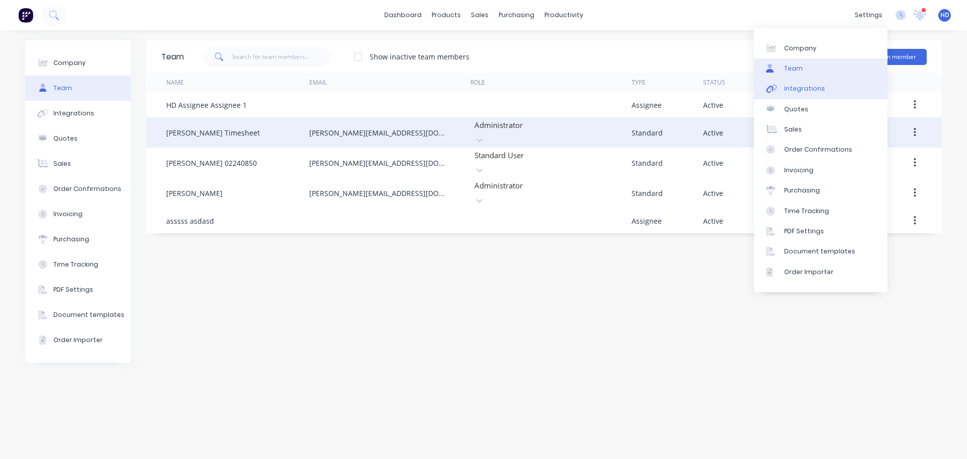
click at [797, 91] on div "Integrations" at bounding box center [804, 88] width 41 height 9
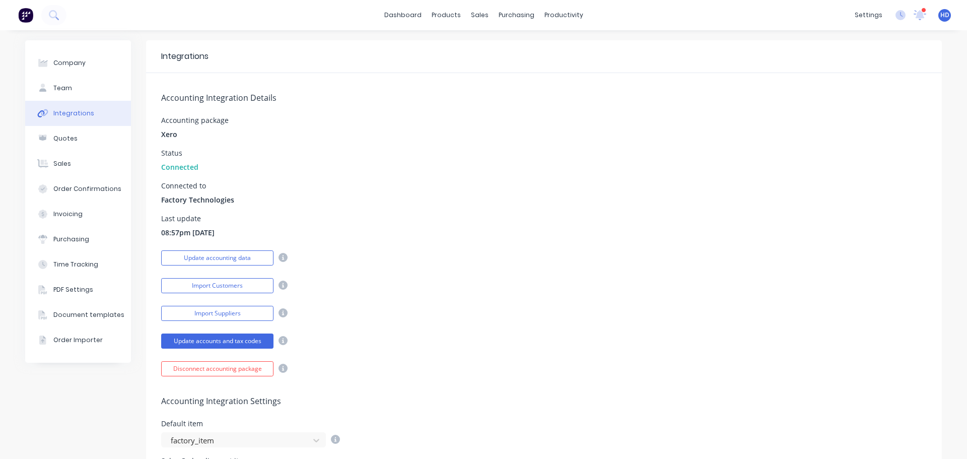
click at [471, 325] on div "Accounting Integration Details Accounting package Xero Status Connected Connect…" at bounding box center [544, 224] width 796 height 303
click at [587, 114] on link "Timesheets" at bounding box center [598, 109] width 133 height 20
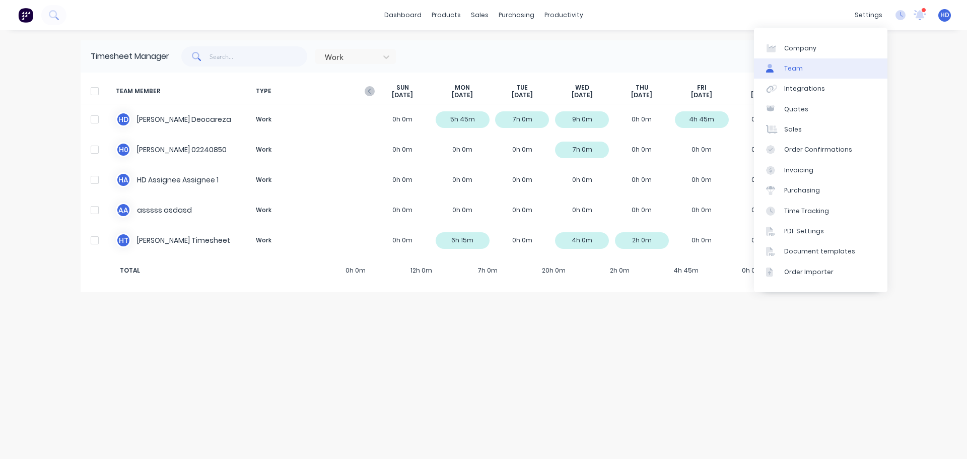
click at [820, 70] on link "Team" at bounding box center [820, 68] width 133 height 20
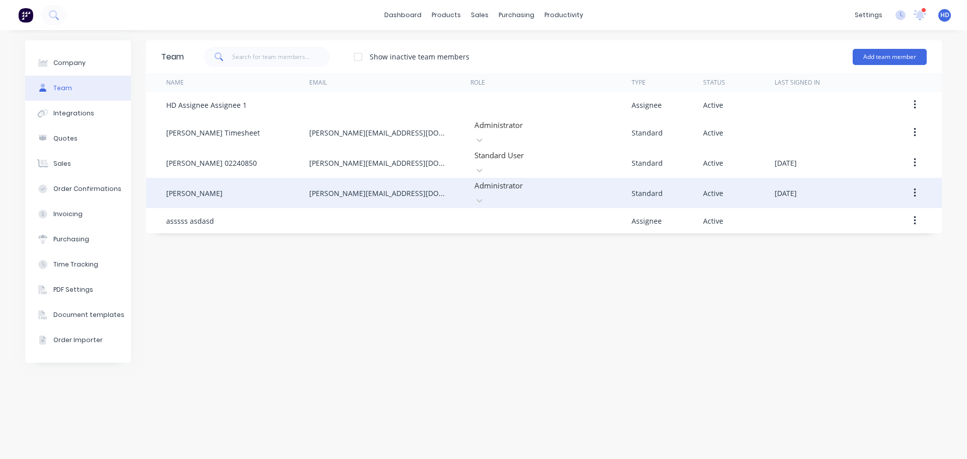
click at [916, 187] on icon "button" at bounding box center [915, 192] width 3 height 11
click at [850, 212] on div "Edit" at bounding box center [879, 219] width 78 height 15
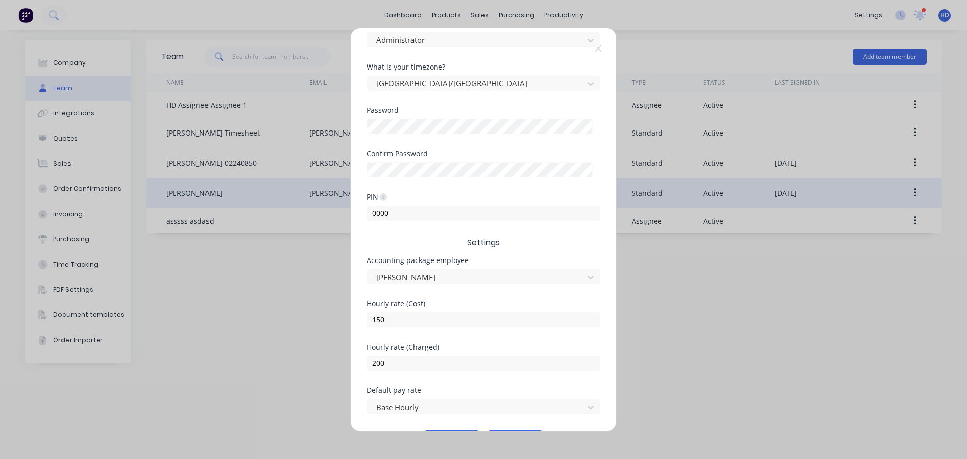
scroll to position [210, 0]
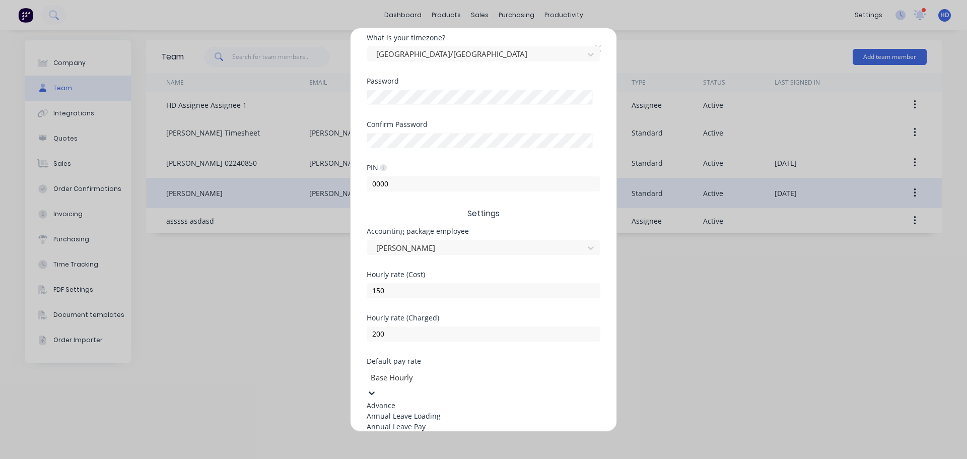
click at [452, 377] on div at bounding box center [442, 377] width 145 height 13
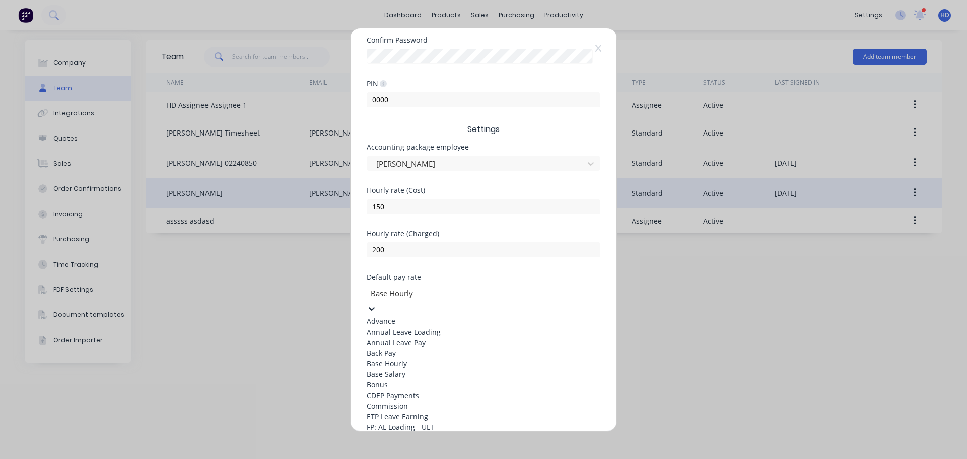
scroll to position [303, 0]
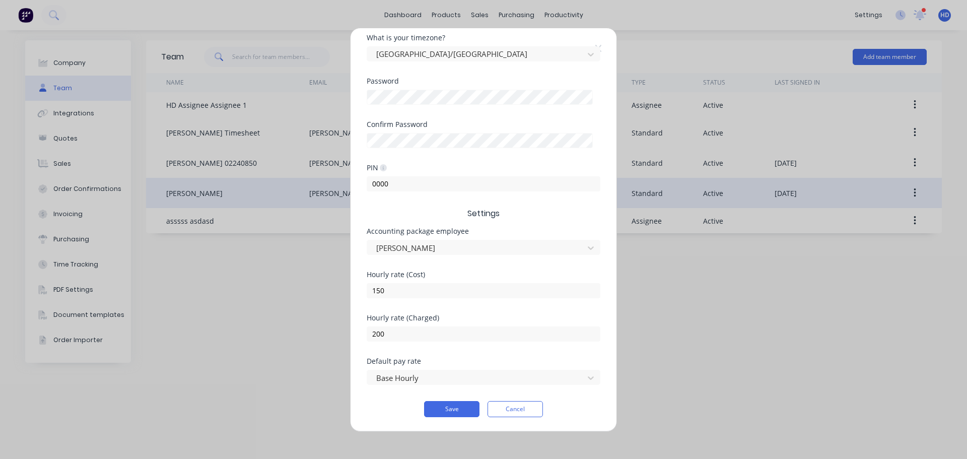
click at [501, 259] on form "Username harold+prodtest @ factory.app First name Harry Last name Deocareza Rol…" at bounding box center [484, 139] width 234 height 556
click at [507, 411] on button "Cancel" at bounding box center [515, 409] width 55 height 16
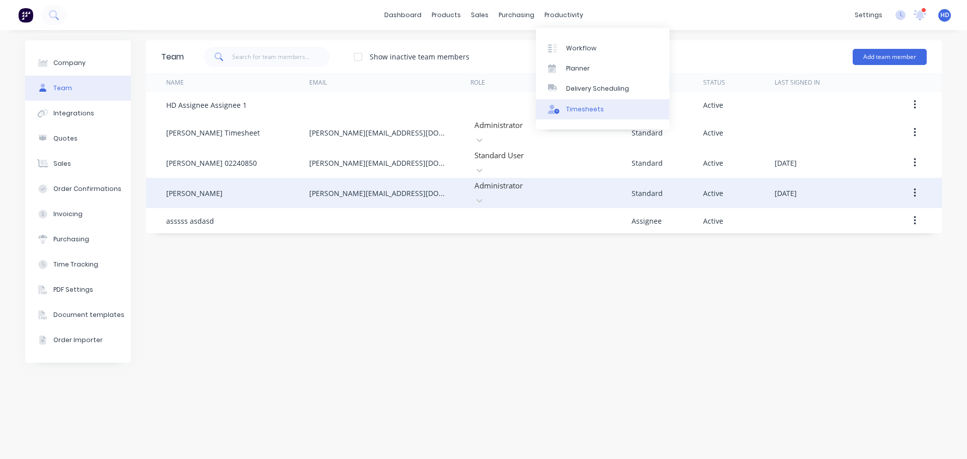
click at [578, 109] on div "Timesheets" at bounding box center [585, 109] width 38 height 9
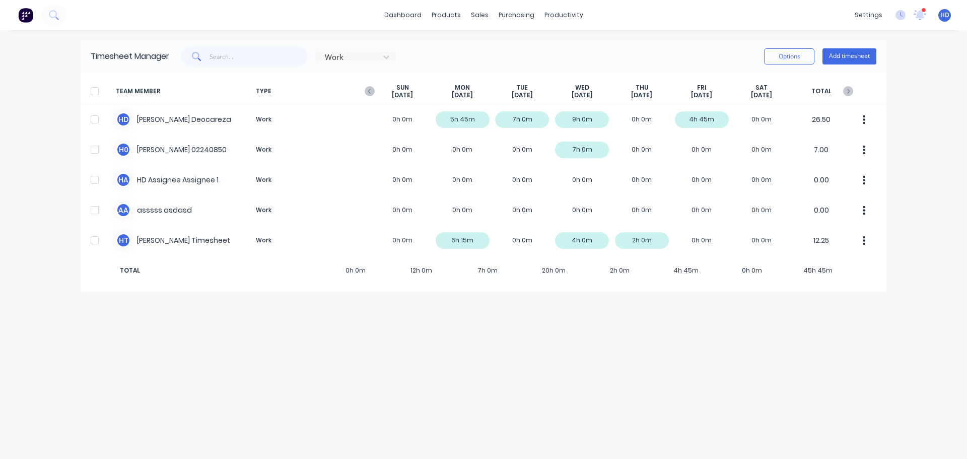
click at [49, 221] on div "dashboard products sales purchasing productivity dashboard products Product Cat…" at bounding box center [483, 229] width 967 height 459
click at [854, 50] on button "Add timesheet" at bounding box center [850, 56] width 54 height 16
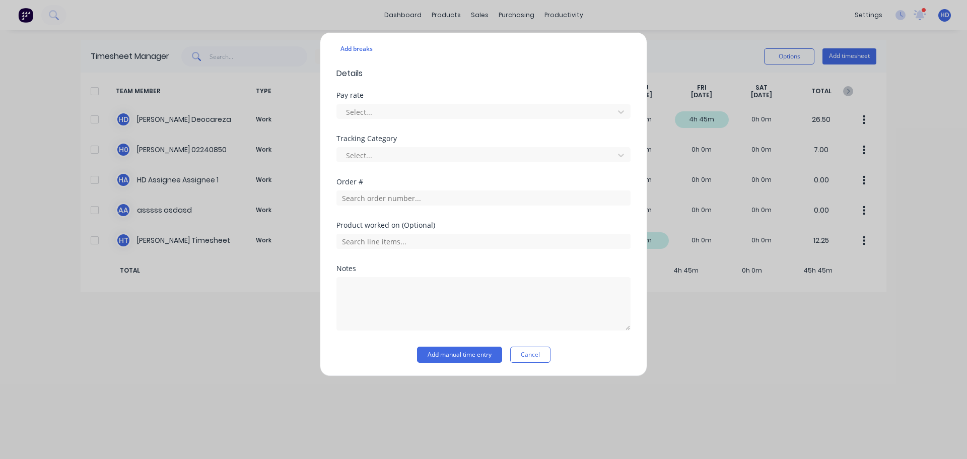
scroll to position [331, 0]
drag, startPoint x: 333, startPoint y: 136, endPoint x: 399, endPoint y: 136, distance: 65.5
click at [399, 136] on div "Add timesheet Work Attendance Team member Select... When Date Start time Finish…" at bounding box center [483, 204] width 327 height 344
click at [399, 136] on div "Tracking Category" at bounding box center [483, 137] width 294 height 7
click at [530, 354] on button "Cancel" at bounding box center [530, 354] width 40 height 16
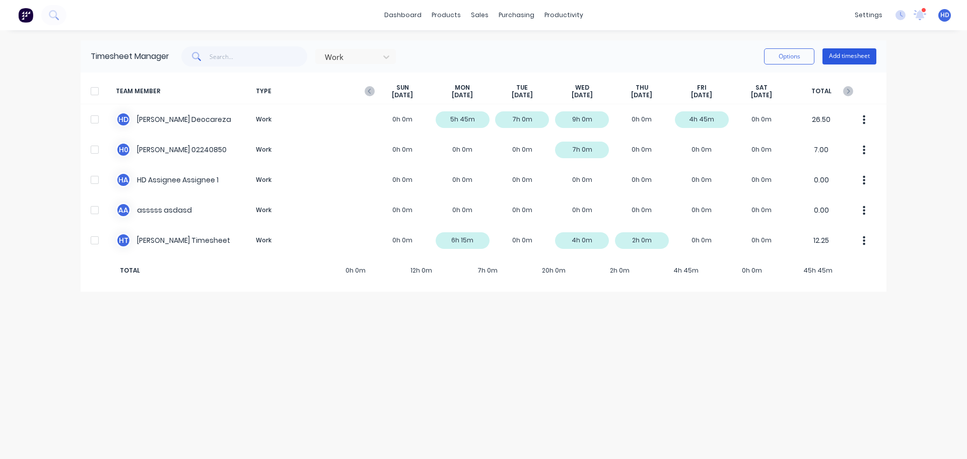
click at [844, 55] on button "Add timesheet" at bounding box center [850, 56] width 54 height 16
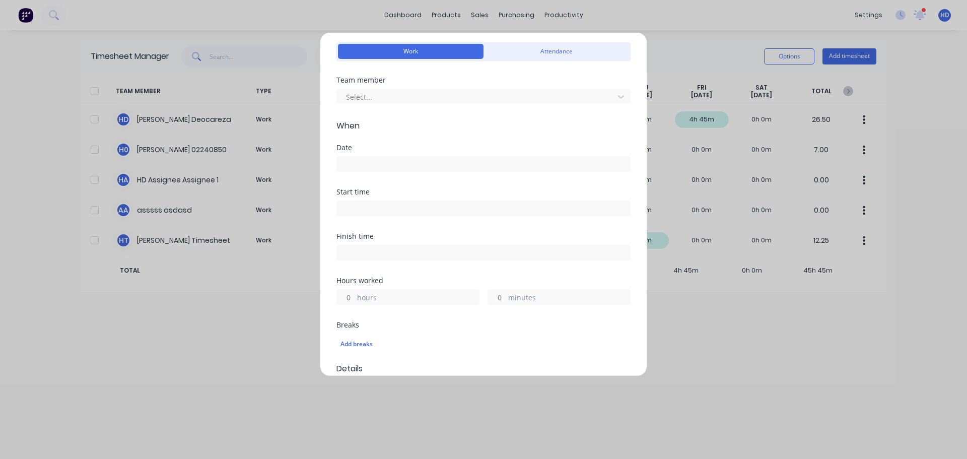
scroll to position [151, 0]
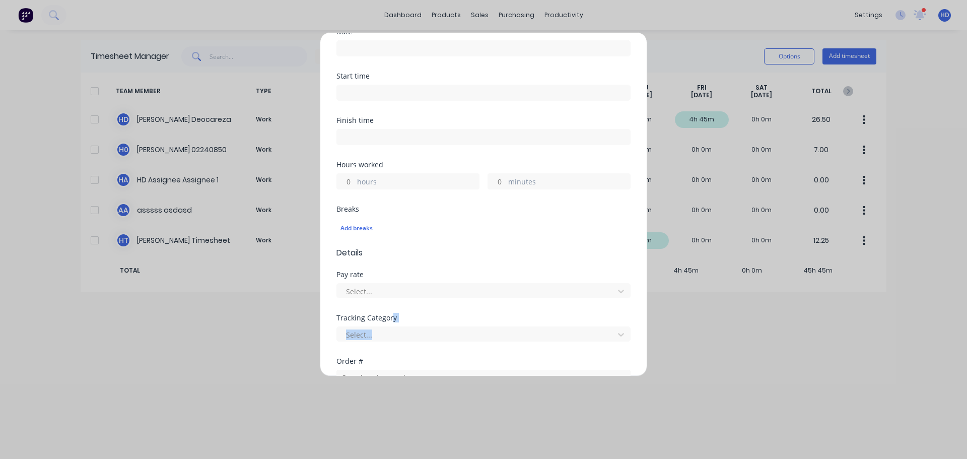
drag, startPoint x: 391, startPoint y: 319, endPoint x: 327, endPoint y: 321, distance: 64.0
click at [327, 321] on div "Add timesheet Work Attendance Team member Select... When Date Start time Finish…" at bounding box center [483, 204] width 327 height 344
click at [379, 321] on div "Tracking Category" at bounding box center [483, 317] width 294 height 7
click at [394, 320] on div "Tracking Category" at bounding box center [483, 317] width 294 height 7
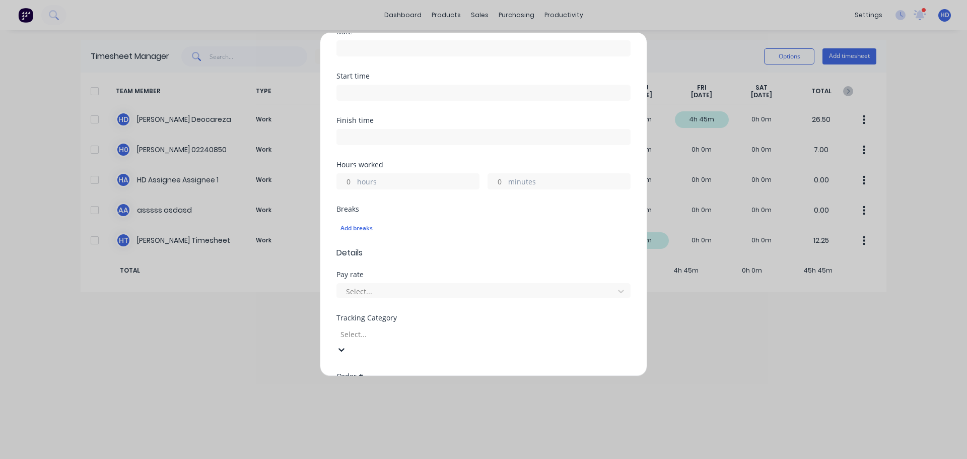
click at [411, 335] on div at bounding box center [412, 334] width 145 height 13
click at [705, 56] on div "Add timesheet Work Attendance Team member Select... When Date Start time Finish…" at bounding box center [483, 229] width 967 height 459
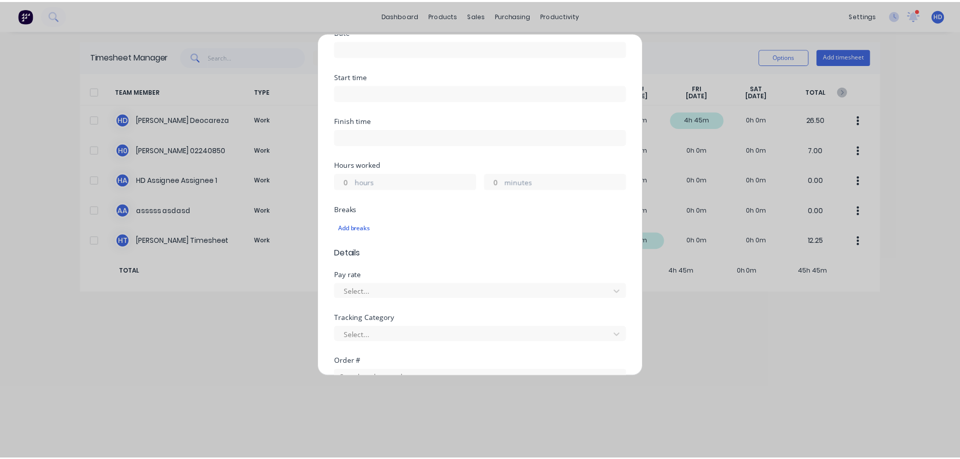
scroll to position [0, 0]
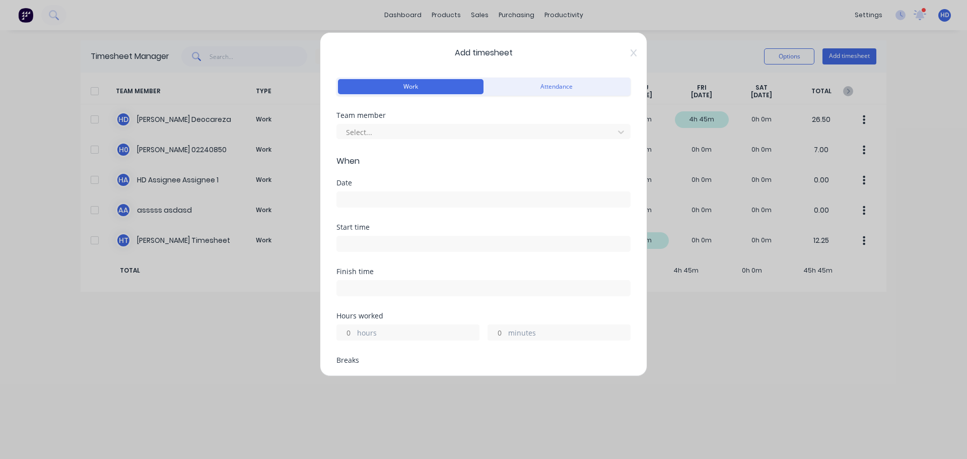
click at [631, 54] on icon at bounding box center [634, 52] width 6 height 7
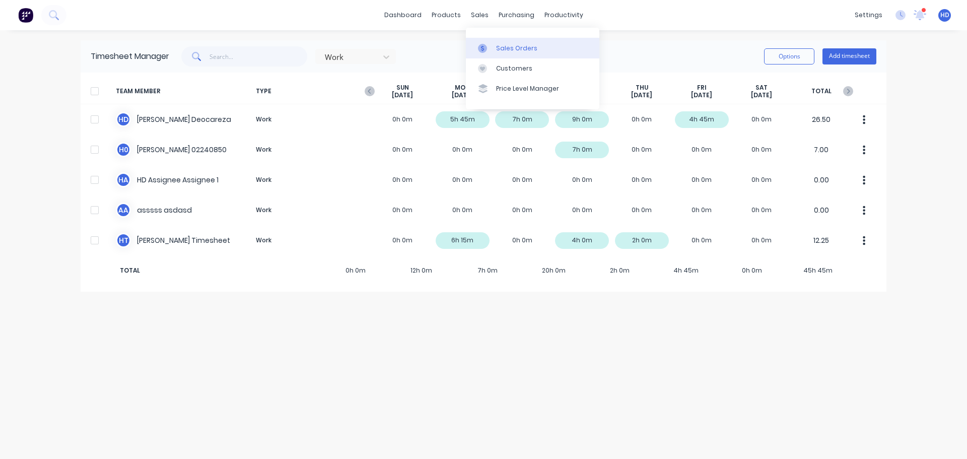
click at [508, 53] on link "Sales Orders" at bounding box center [532, 48] width 133 height 20
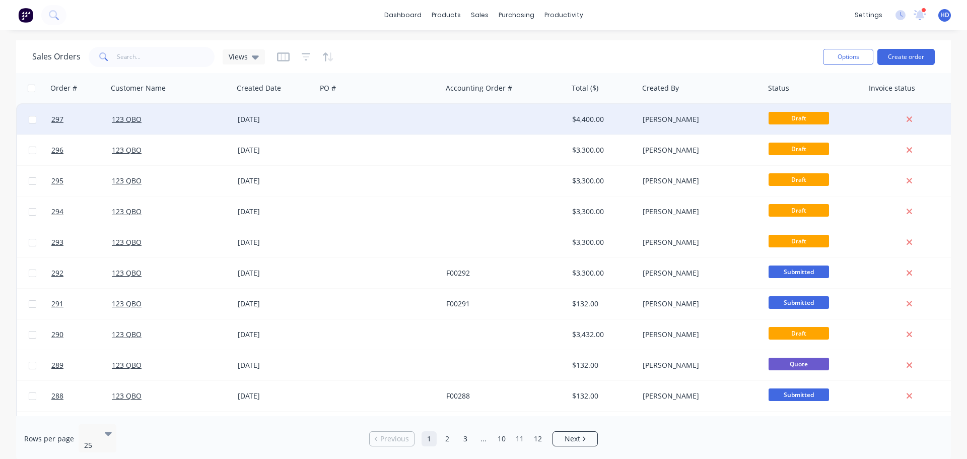
click at [451, 122] on div at bounding box center [505, 119] width 126 height 30
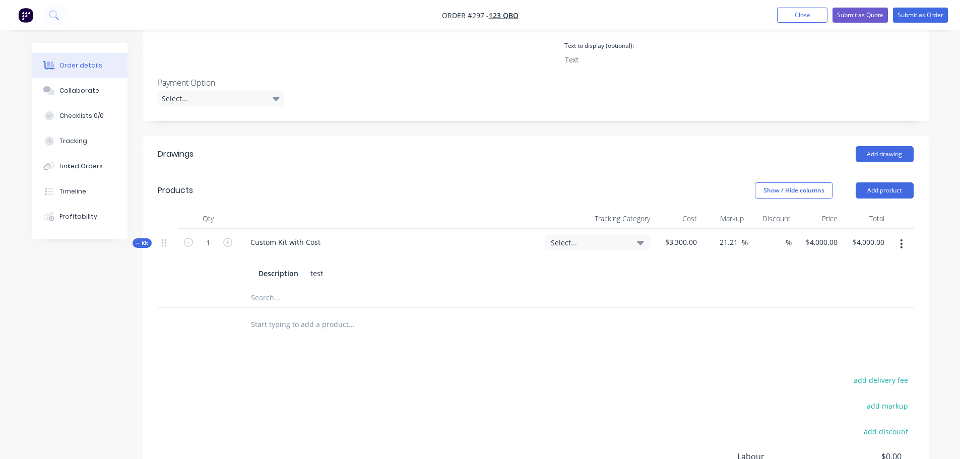
scroll to position [353, 0]
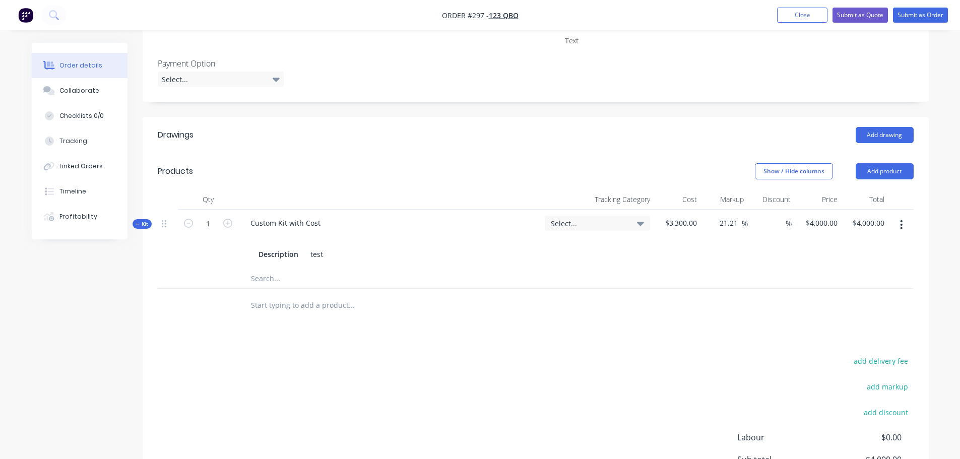
click at [640, 227] on icon at bounding box center [640, 223] width 7 height 11
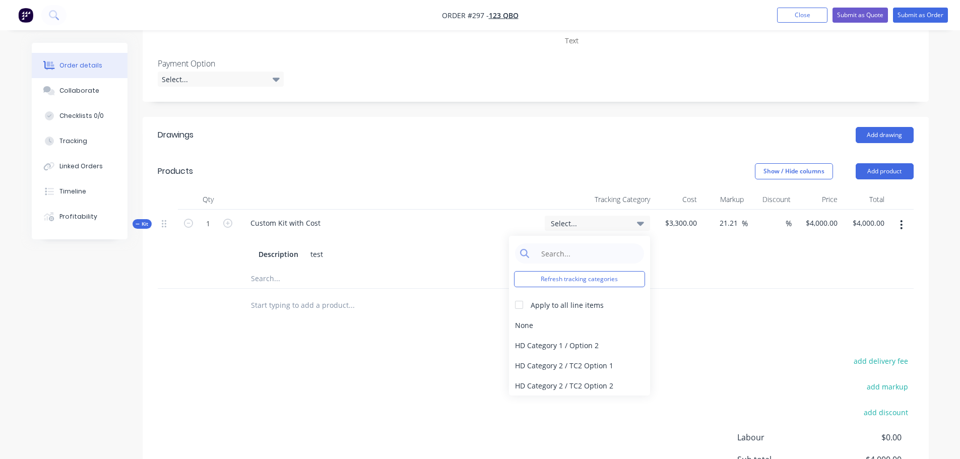
click at [756, 259] on div "%" at bounding box center [771, 239] width 47 height 58
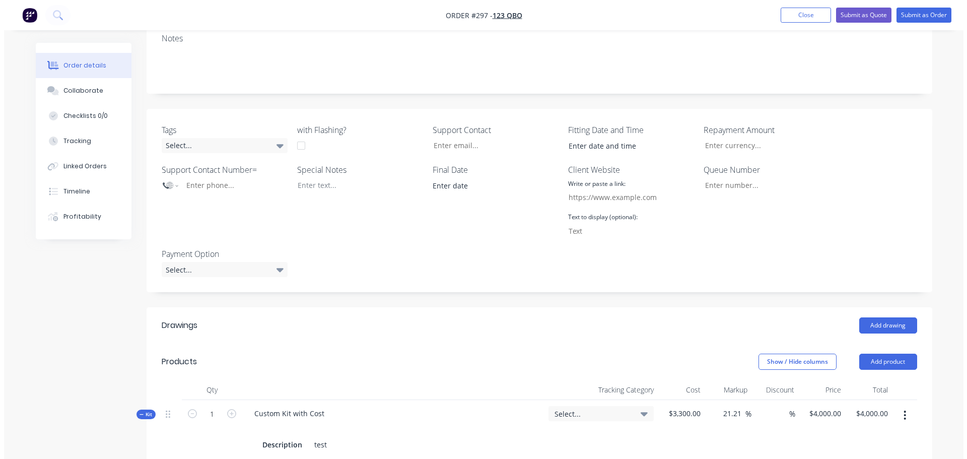
scroll to position [0, 0]
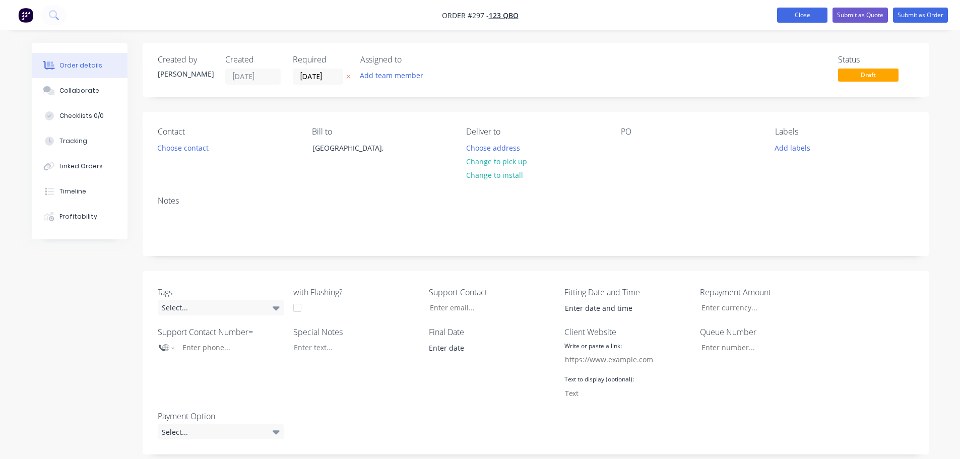
click at [794, 15] on button "Close" at bounding box center [802, 15] width 50 height 15
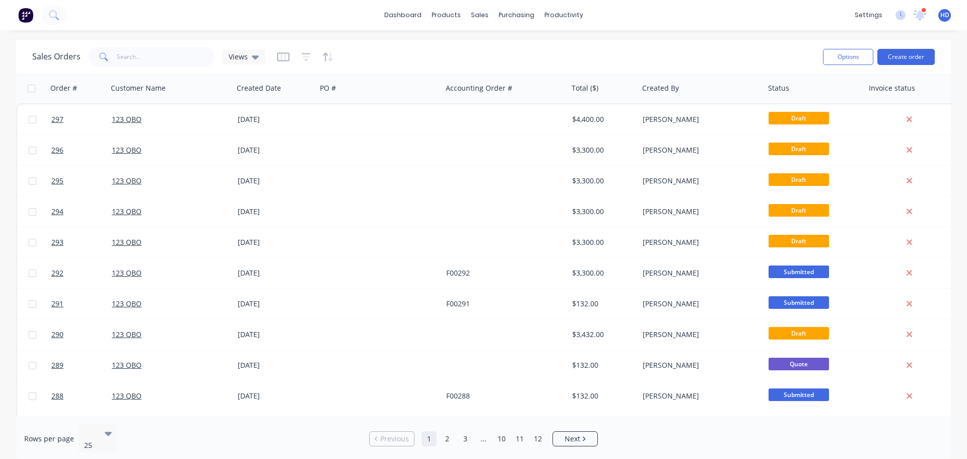
click at [708, 28] on div "dashboard products sales purchasing productivity dashboard products Product Cat…" at bounding box center [483, 15] width 967 height 30
click at [588, 106] on div "Timesheets" at bounding box center [585, 109] width 38 height 9
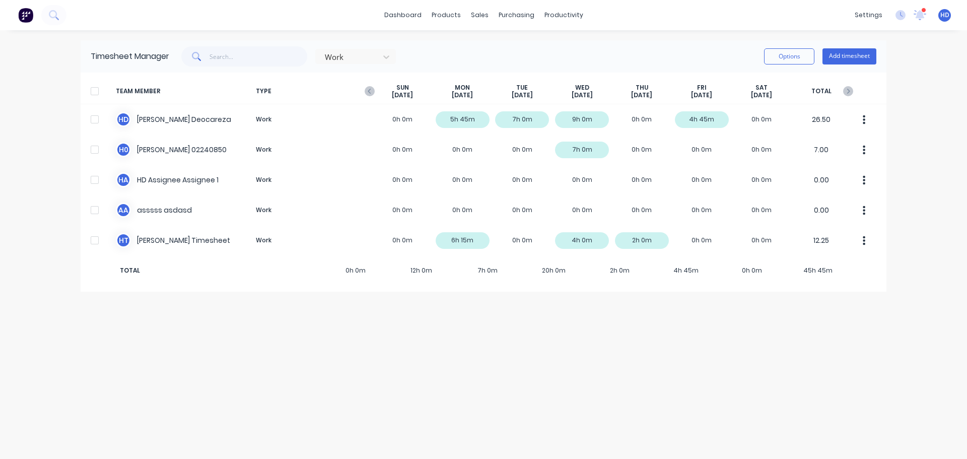
click at [622, 45] on div "Timesheet Manager Work Options Add timesheet" at bounding box center [484, 56] width 806 height 32
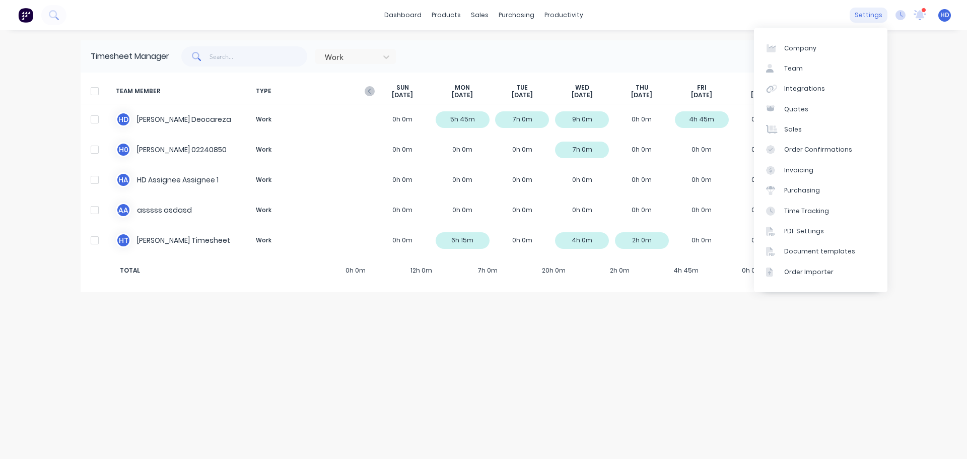
click at [863, 17] on div "settings" at bounding box center [869, 15] width 38 height 15
click at [803, 89] on div "Integrations" at bounding box center [804, 88] width 41 height 9
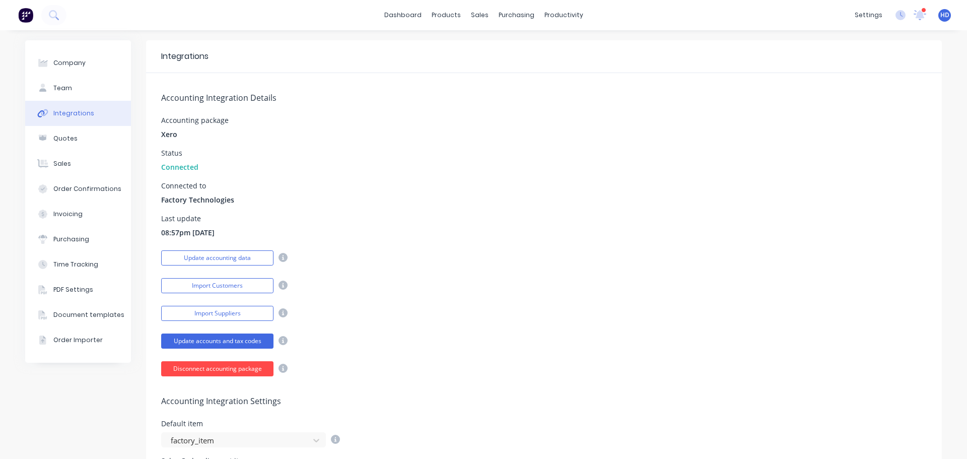
click at [212, 369] on button "Disconnect accounting package" at bounding box center [217, 368] width 112 height 15
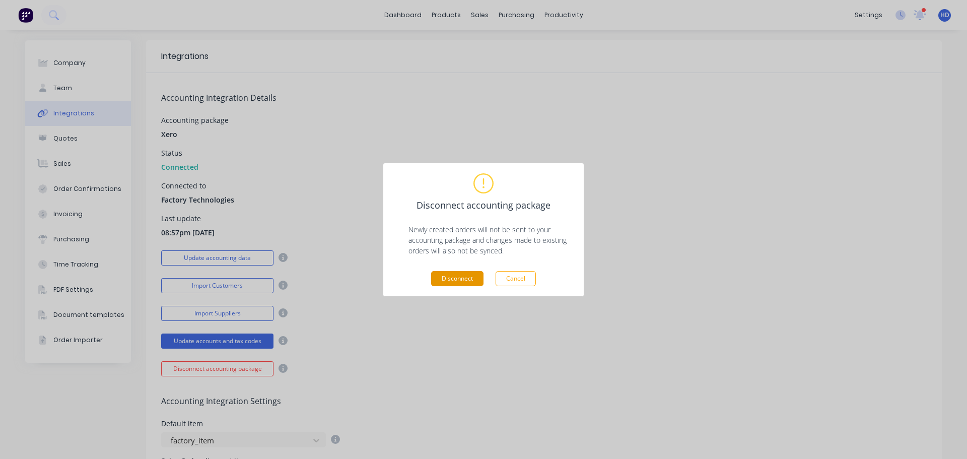
click at [460, 279] on button "Disconnect" at bounding box center [457, 278] width 52 height 15
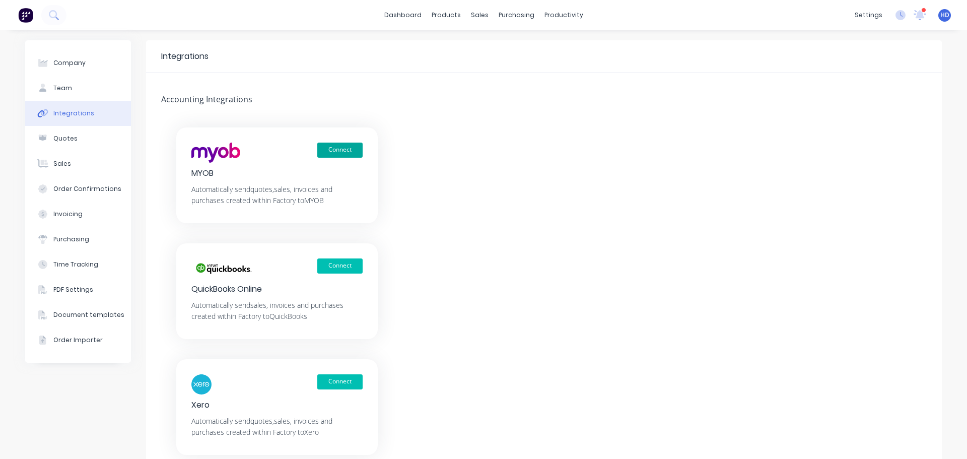
click at [335, 152] on button "Connect" at bounding box center [339, 150] width 45 height 15
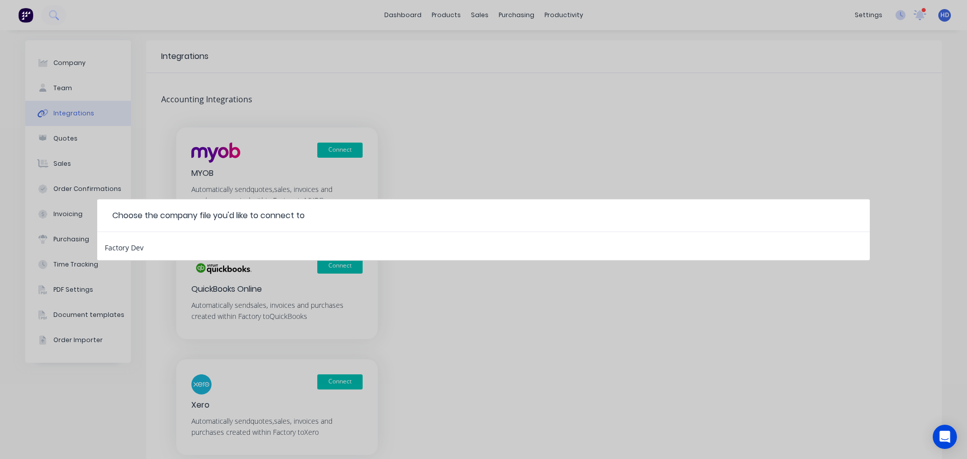
click at [132, 243] on div "Factory Dev" at bounding box center [124, 245] width 39 height 13
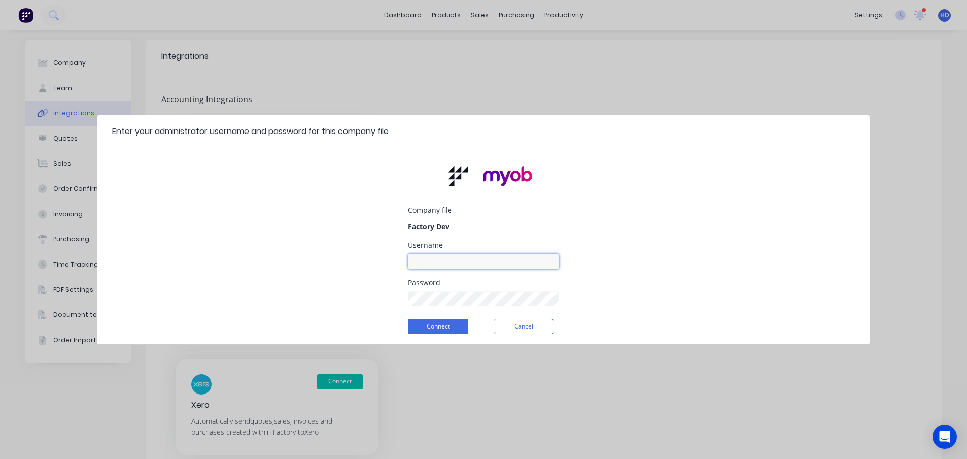
click at [437, 263] on input at bounding box center [483, 261] width 151 height 15
type input "myob_admin"
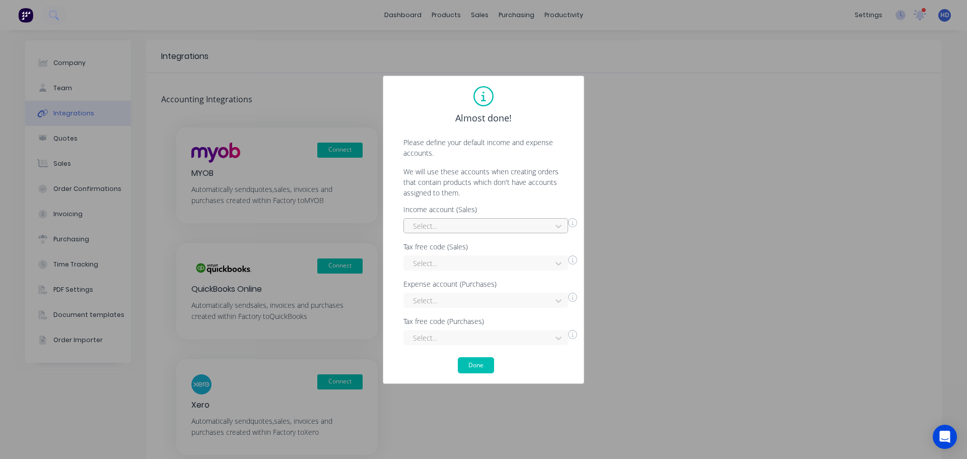
click at [442, 226] on div at bounding box center [479, 226] width 134 height 13
click at [436, 248] on div "Interest Income" at bounding box center [485, 248] width 165 height 19
click at [439, 263] on div at bounding box center [479, 263] width 134 height 13
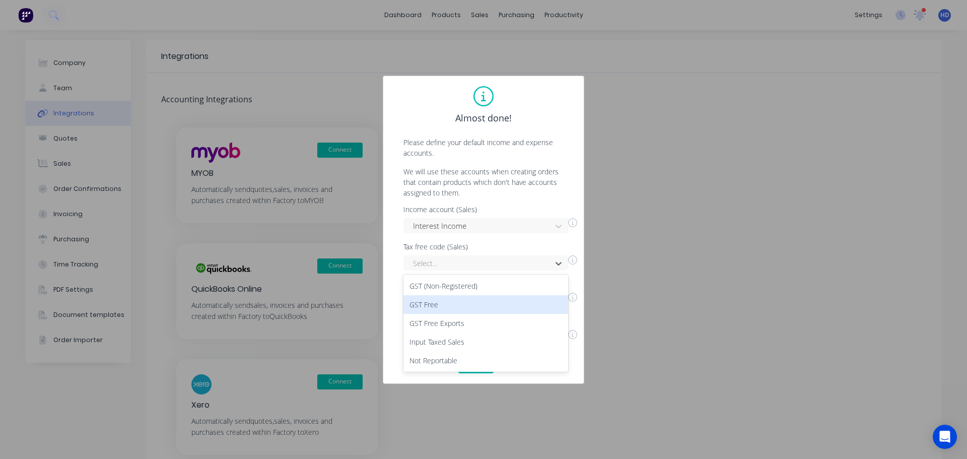
click at [436, 301] on div "GST Free" at bounding box center [485, 304] width 165 height 19
click at [453, 308] on div "Select..." at bounding box center [485, 300] width 165 height 15
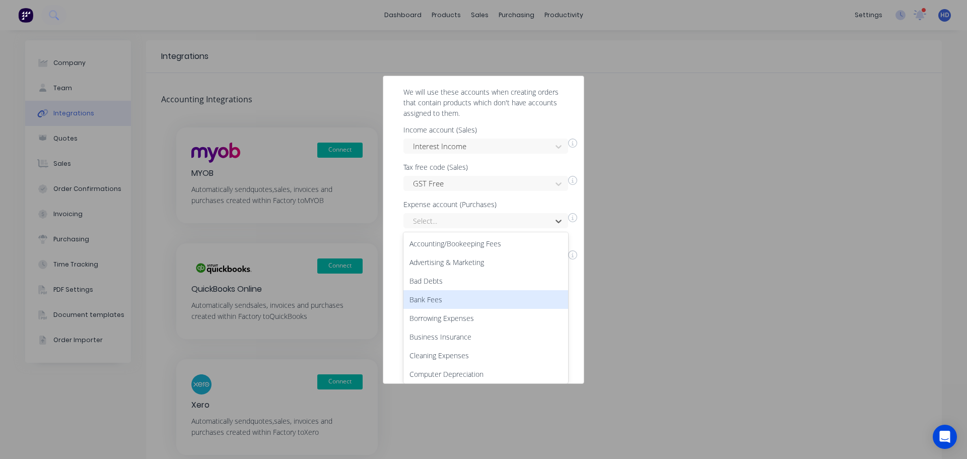
click at [458, 293] on div "Bank Fees" at bounding box center [485, 299] width 165 height 19
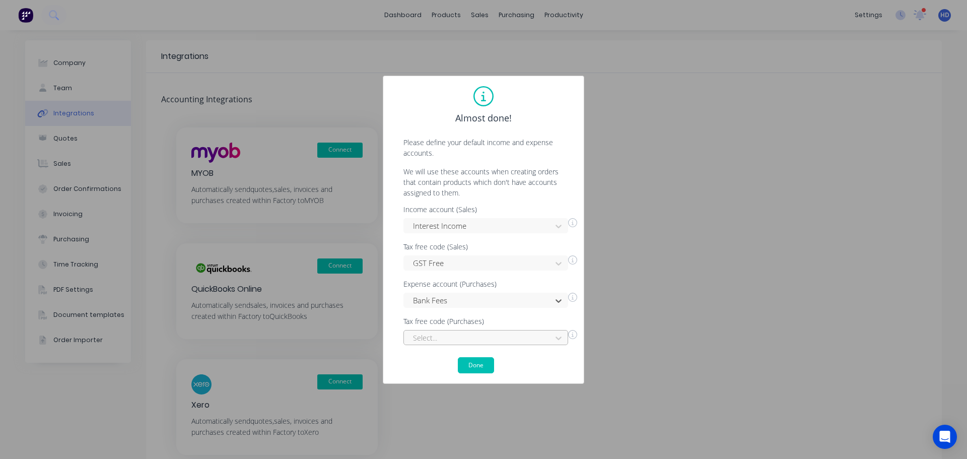
click at [463, 336] on div "Select..." at bounding box center [485, 337] width 165 height 15
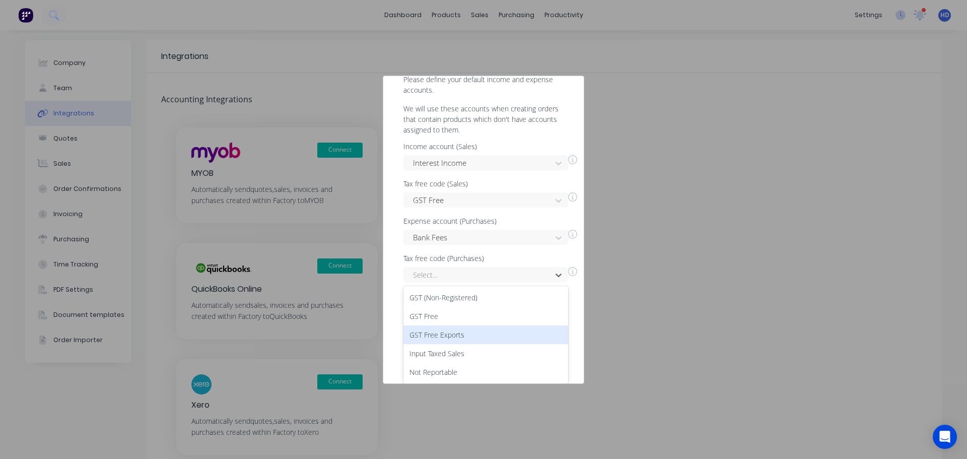
click at [474, 330] on div "GST Free Exports" at bounding box center [485, 334] width 165 height 19
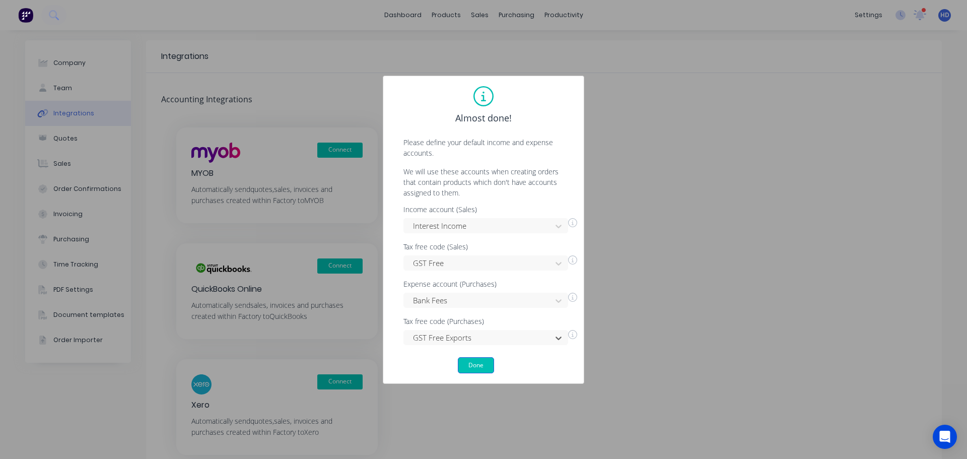
click at [468, 361] on button "Done" at bounding box center [476, 365] width 36 height 16
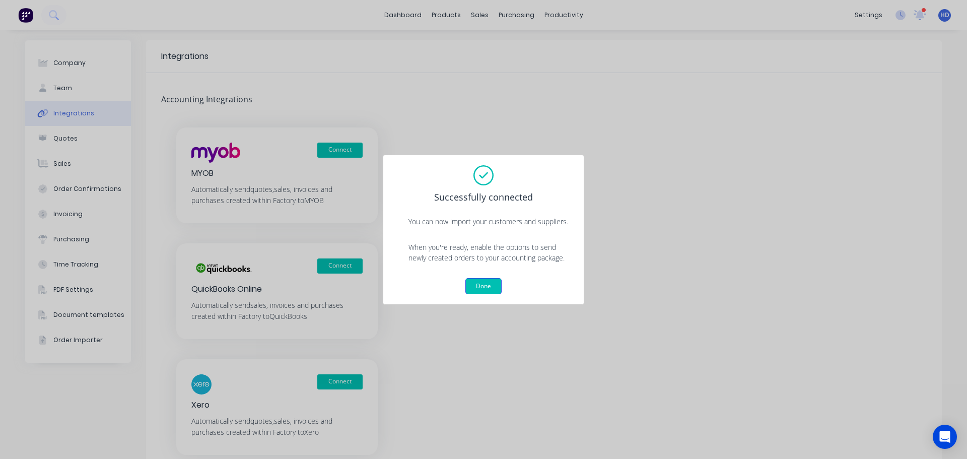
click at [497, 290] on button "Done" at bounding box center [483, 286] width 36 height 16
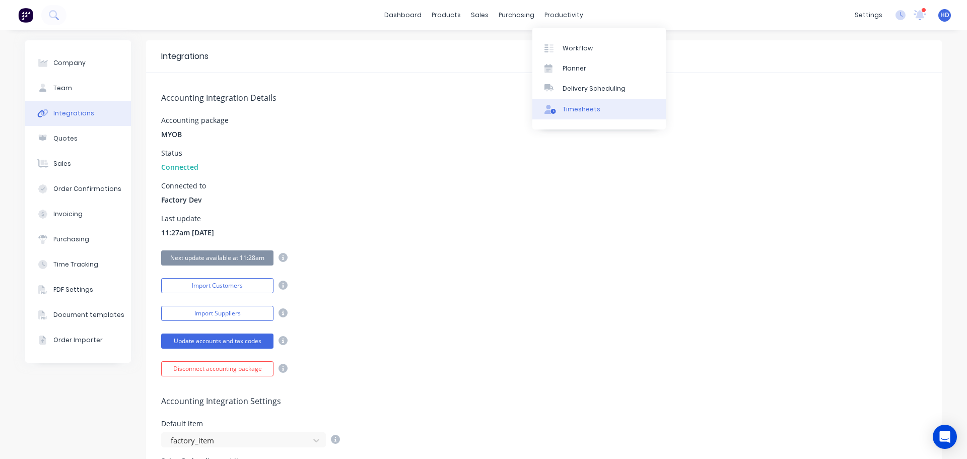
click at [603, 115] on link "Timesheets" at bounding box center [598, 109] width 133 height 20
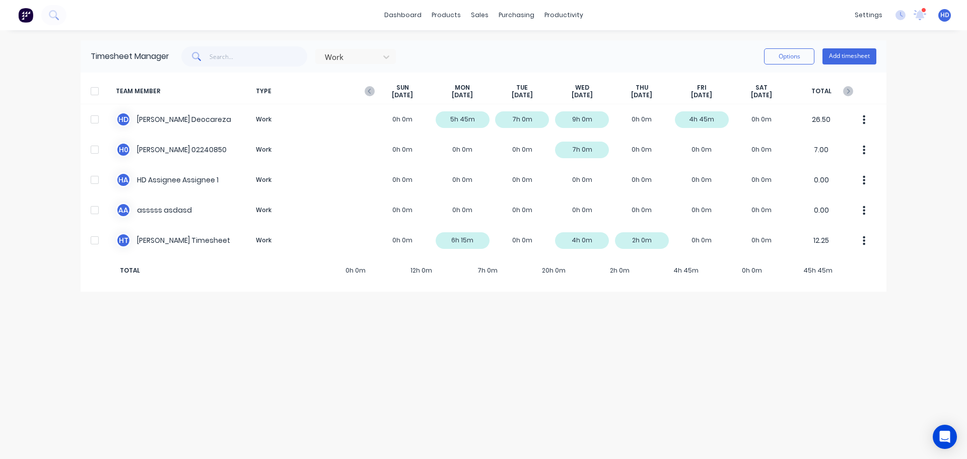
click at [485, 345] on div "Timesheet Manager Work Options Add timesheet TEAM MEMBER TYPE SUN Sep 7th MON S…" at bounding box center [484, 244] width 806 height 409
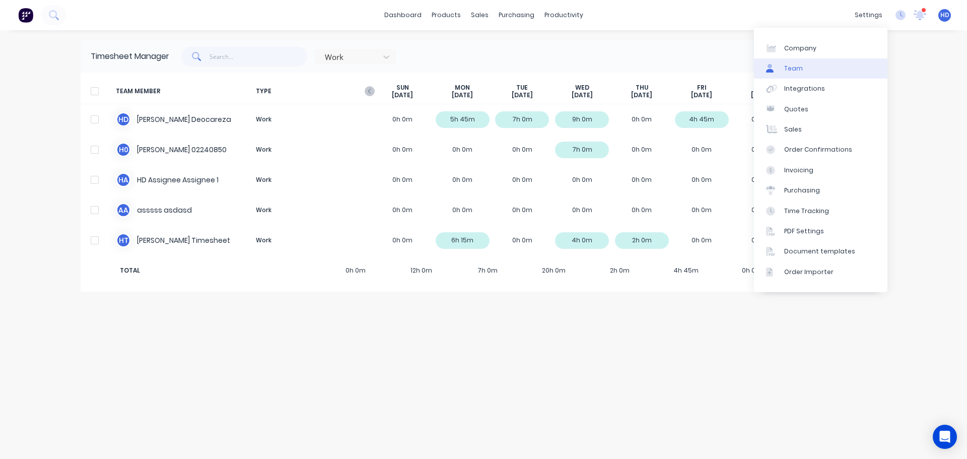
click at [807, 76] on link "Team" at bounding box center [820, 68] width 133 height 20
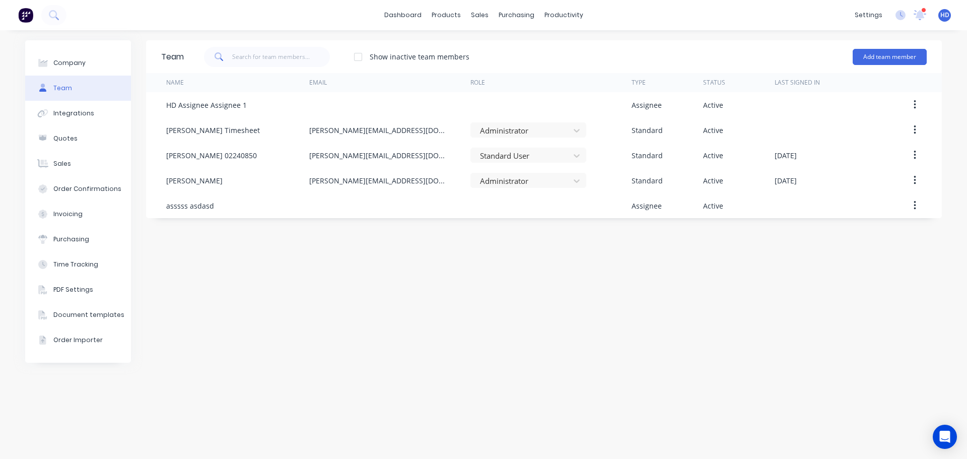
click at [111, 15] on div "dashboard products sales purchasing productivity dashboard products Product Cat…" at bounding box center [483, 15] width 967 height 30
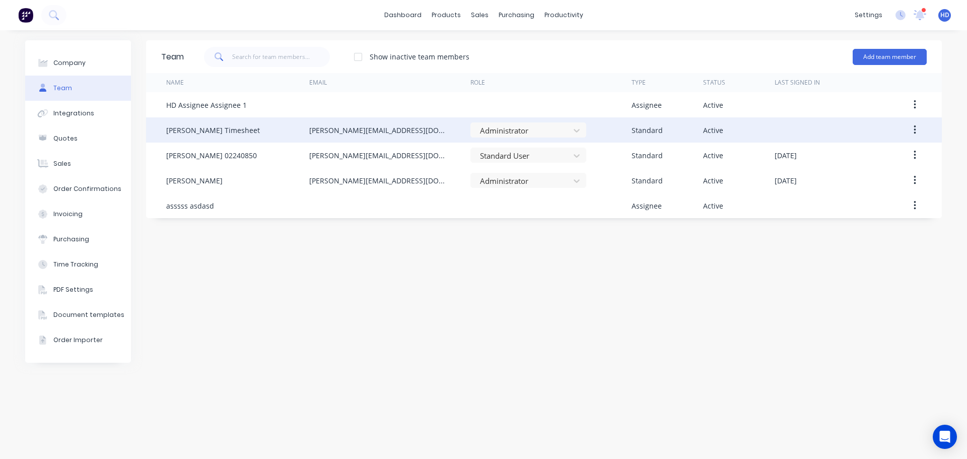
click at [918, 132] on button "button" at bounding box center [915, 130] width 24 height 18
click at [867, 155] on div "Edit" at bounding box center [879, 156] width 78 height 15
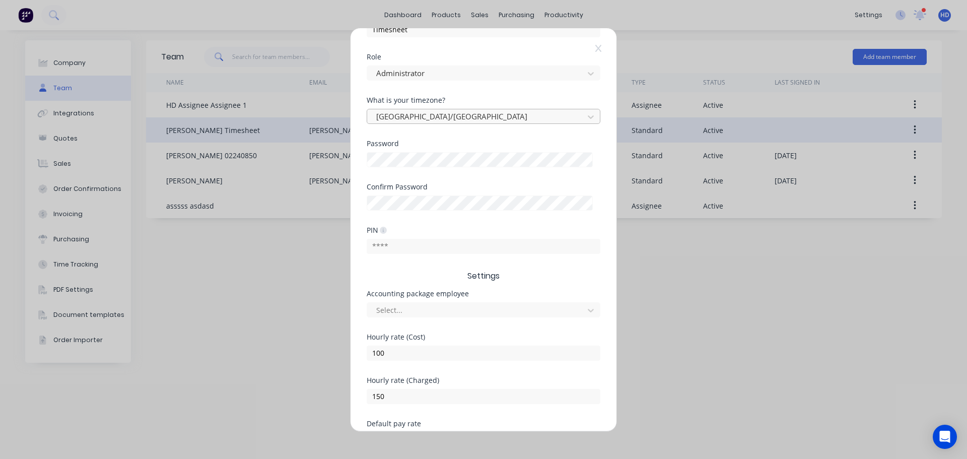
scroll to position [151, 0]
click at [430, 305] on div at bounding box center [477, 306] width 204 height 13
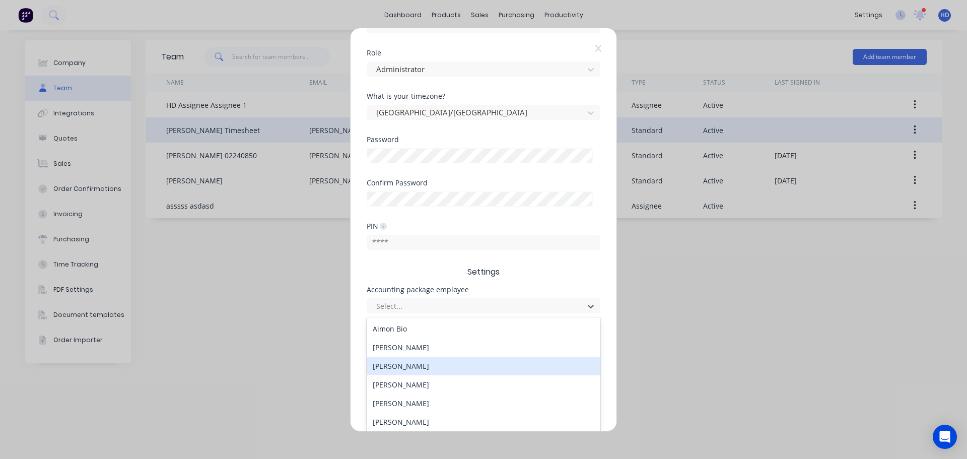
click at [450, 368] on div "[PERSON_NAME]" at bounding box center [484, 366] width 234 height 19
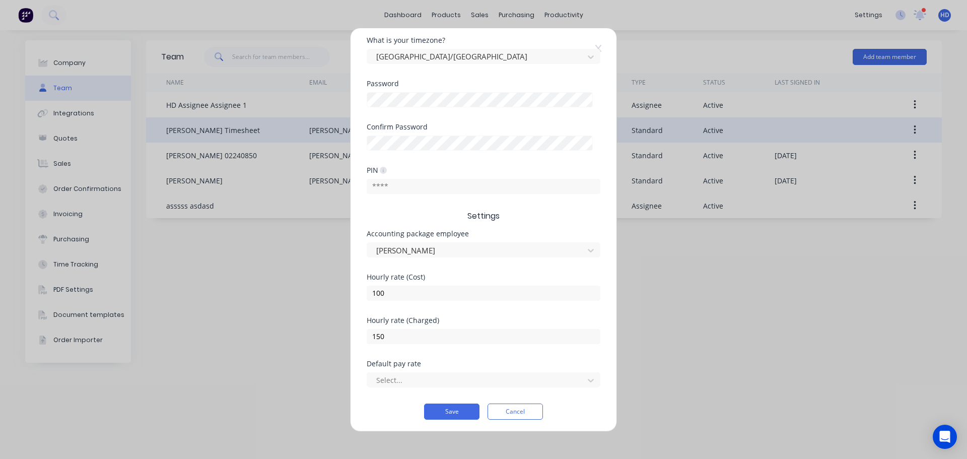
scroll to position [210, 0]
click at [400, 379] on div at bounding box center [477, 377] width 204 height 13
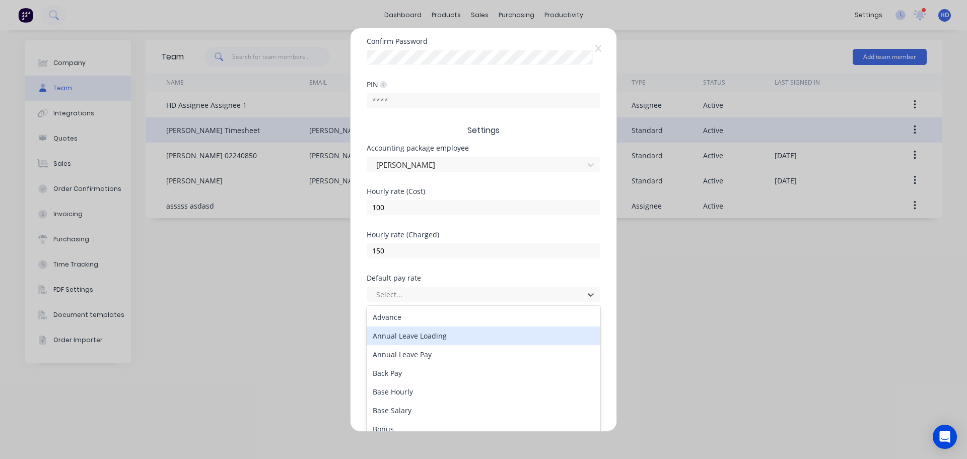
scroll to position [303, 0]
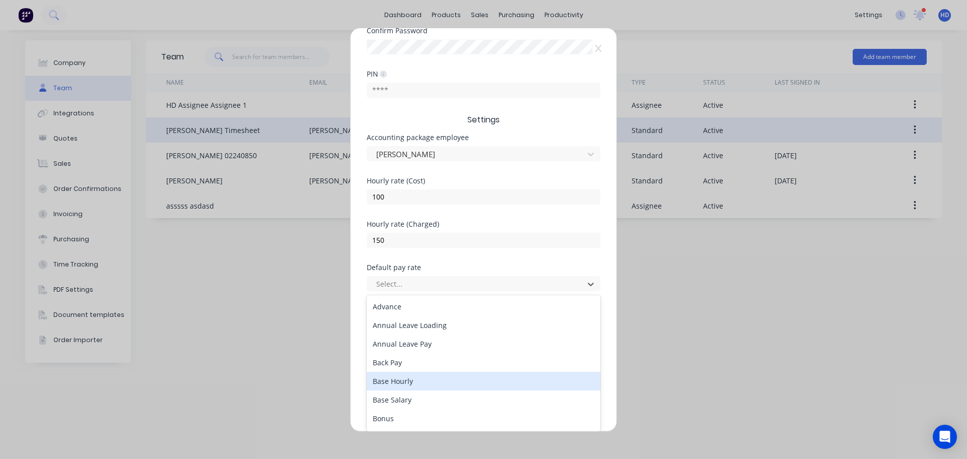
click at [410, 384] on div "Base Hourly" at bounding box center [484, 381] width 234 height 19
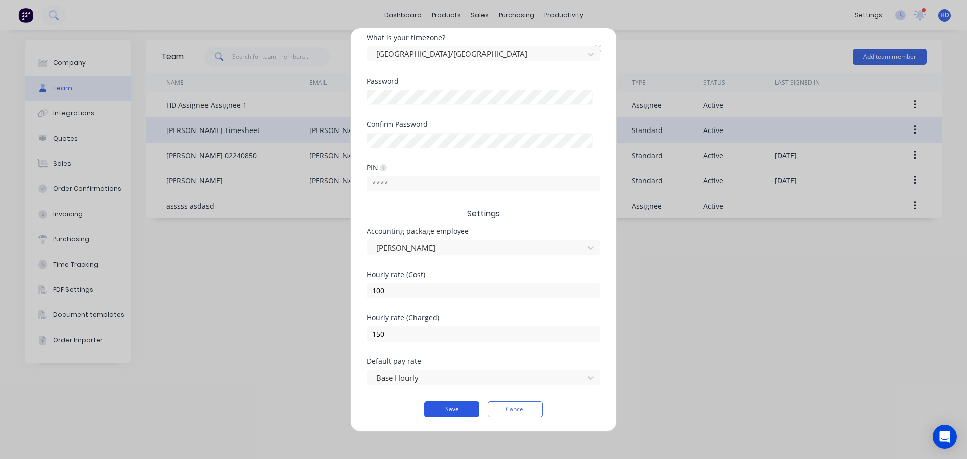
click at [460, 408] on button "Save" at bounding box center [451, 409] width 55 height 16
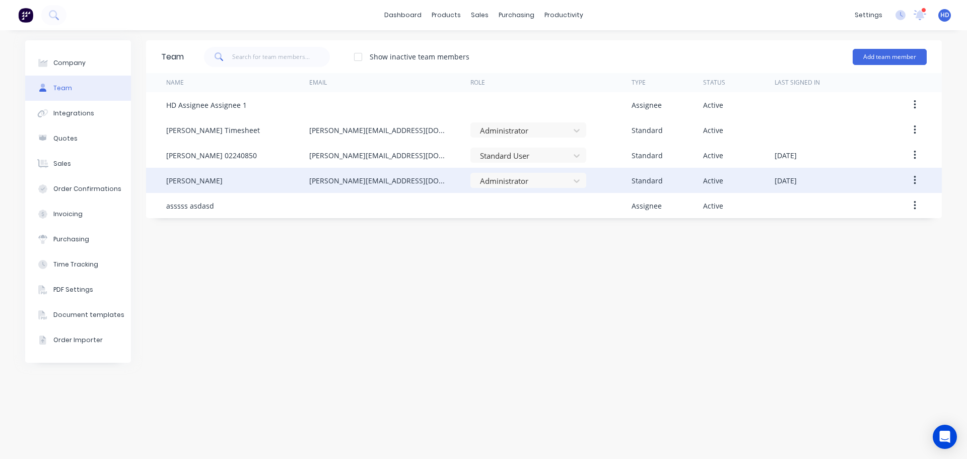
click at [918, 179] on button "button" at bounding box center [915, 180] width 24 height 18
click at [859, 211] on div "Edit" at bounding box center [879, 206] width 78 height 15
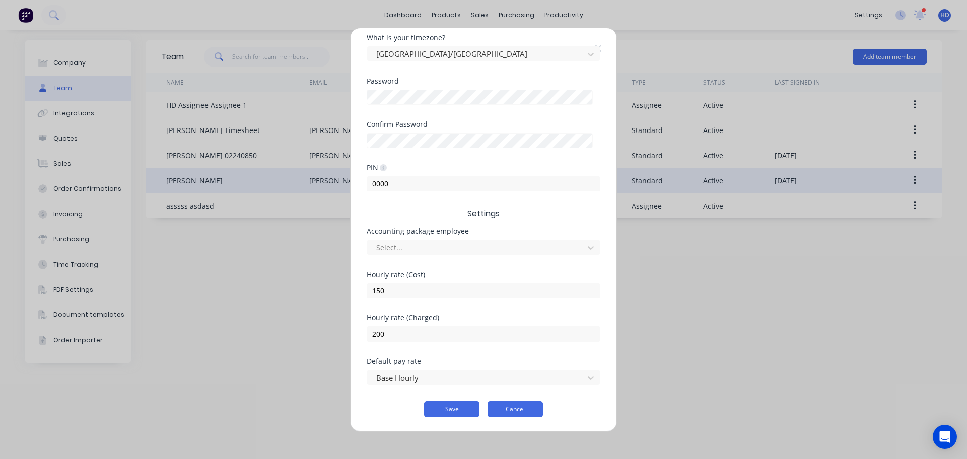
click at [508, 409] on button "Cancel" at bounding box center [515, 409] width 55 height 16
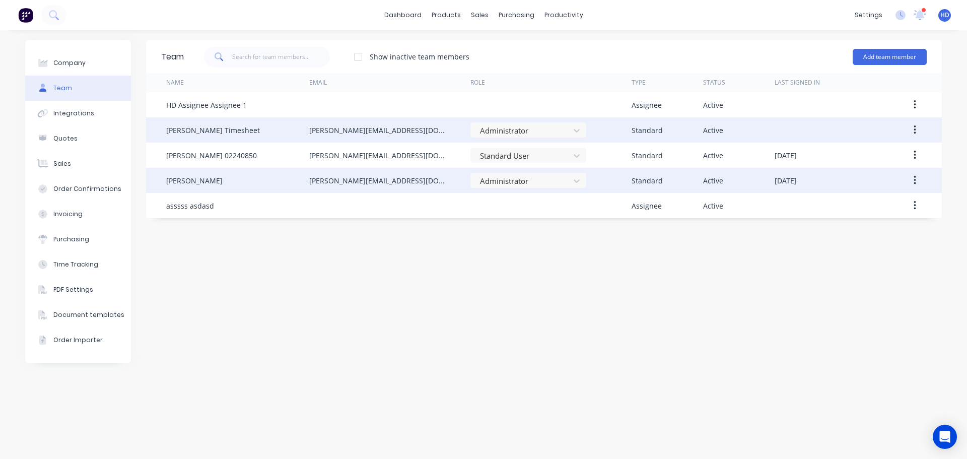
click at [914, 127] on icon "button" at bounding box center [915, 129] width 3 height 11
click at [852, 154] on div "Edit" at bounding box center [879, 156] width 78 height 15
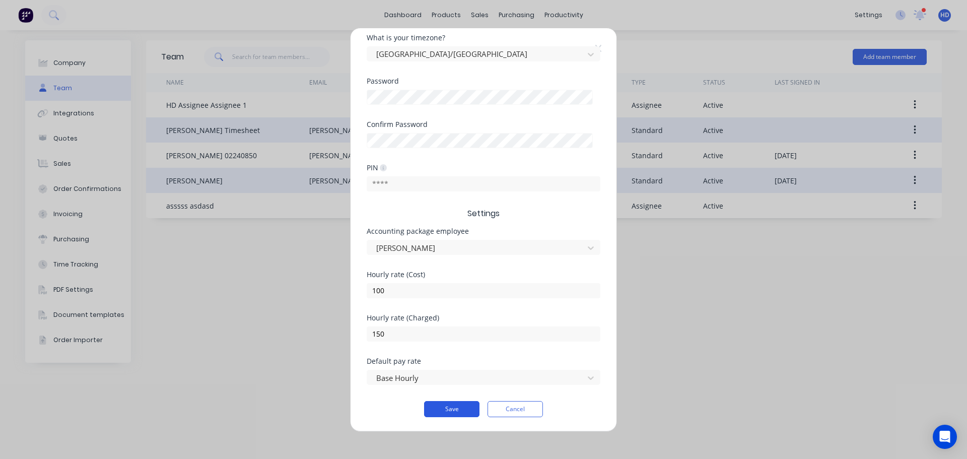
click at [446, 410] on button "Save" at bounding box center [451, 409] width 55 height 16
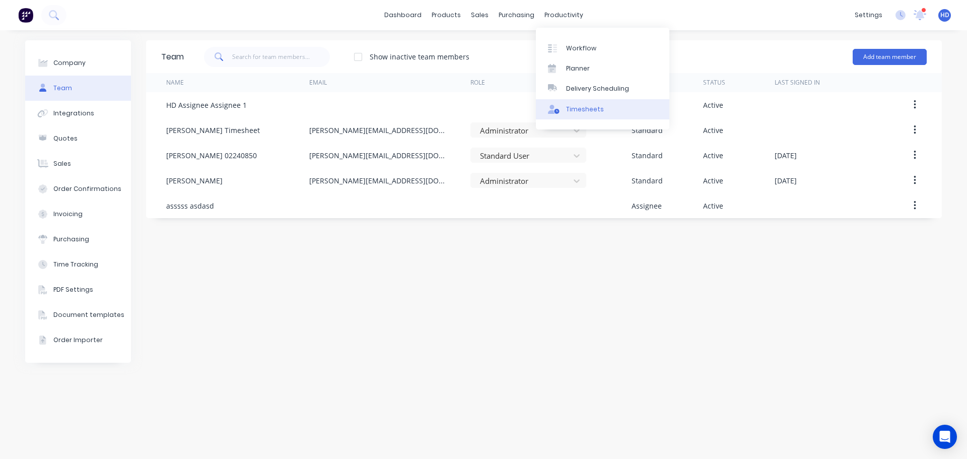
click at [570, 103] on link "Timesheets" at bounding box center [602, 109] width 133 height 20
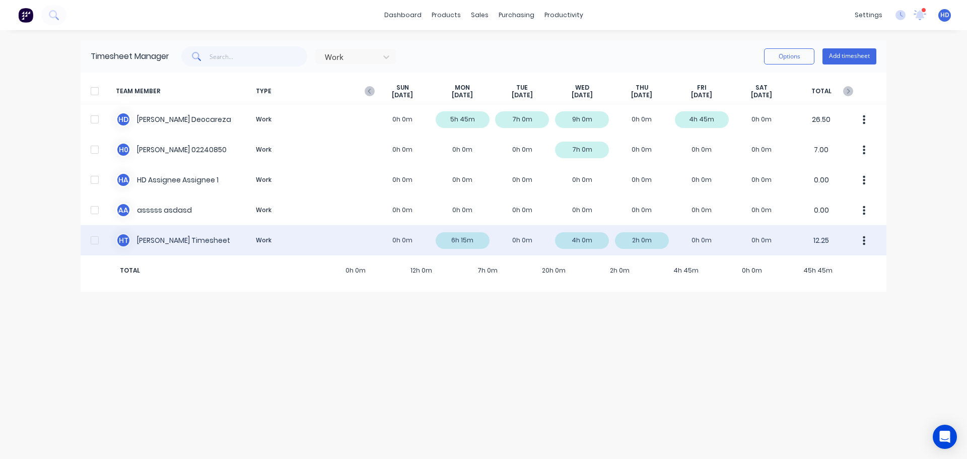
click at [523, 241] on div "H T Harold Timesheet Work 0h 0m 6h 15m 0h 0m 4h 0m 2h 0m 0h 0m 0h 0m 12.25" at bounding box center [484, 240] width 806 height 30
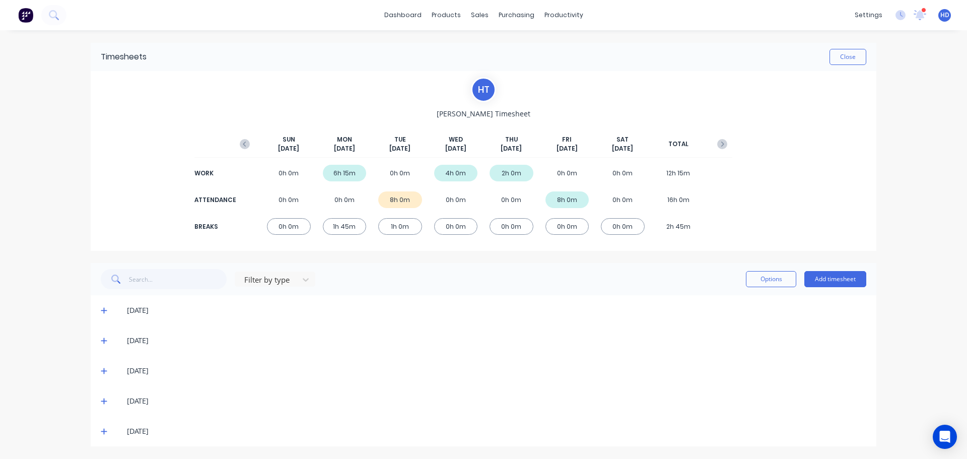
click at [103, 307] on icon at bounding box center [104, 310] width 7 height 7
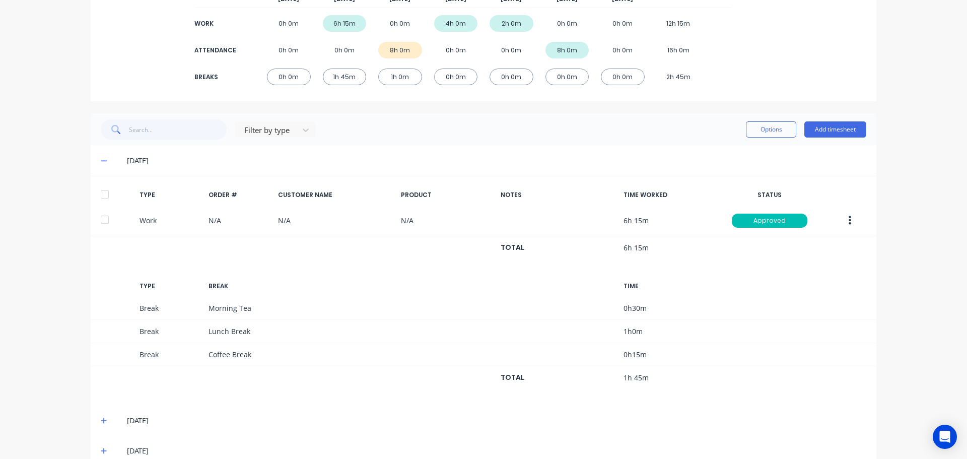
scroll to position [151, 0]
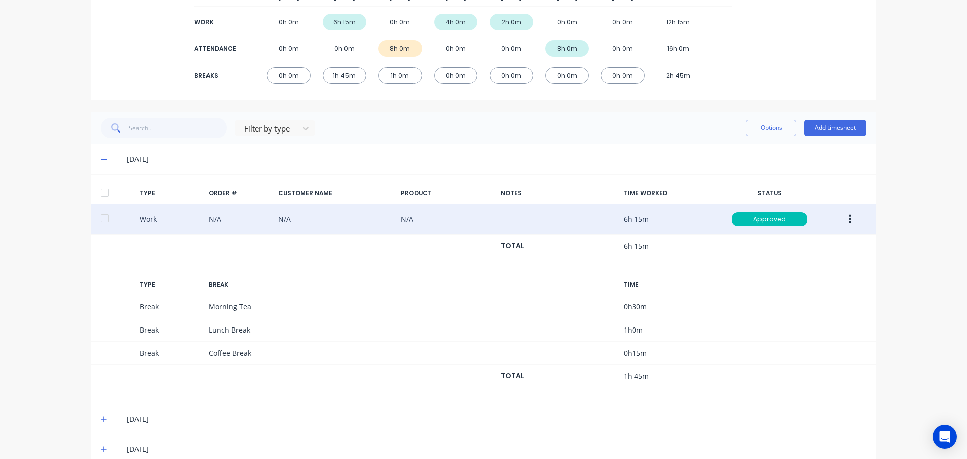
click at [849, 222] on icon "button" at bounding box center [850, 219] width 3 height 11
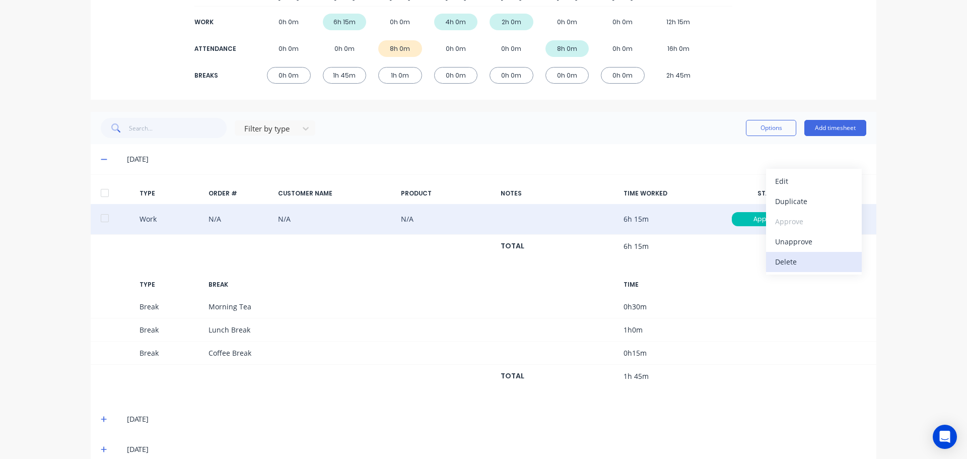
click at [784, 266] on div "Delete" at bounding box center [814, 261] width 78 height 15
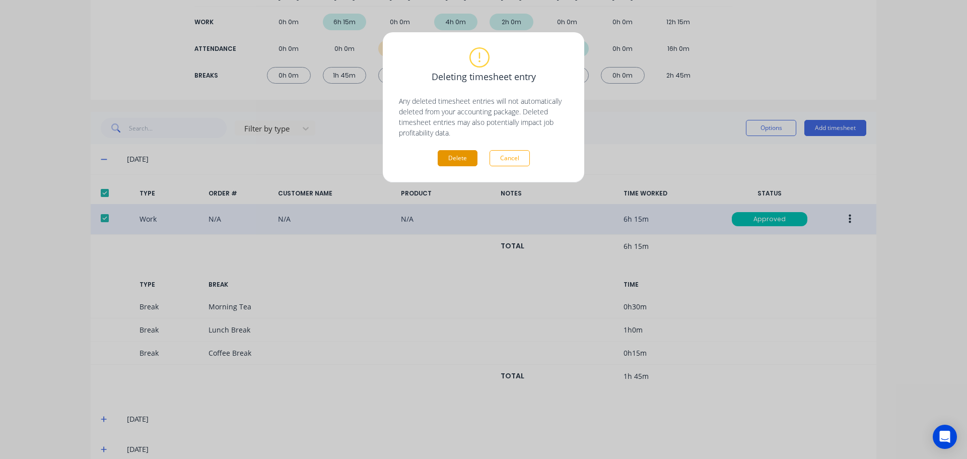
click at [458, 157] on button "Delete" at bounding box center [458, 158] width 40 height 16
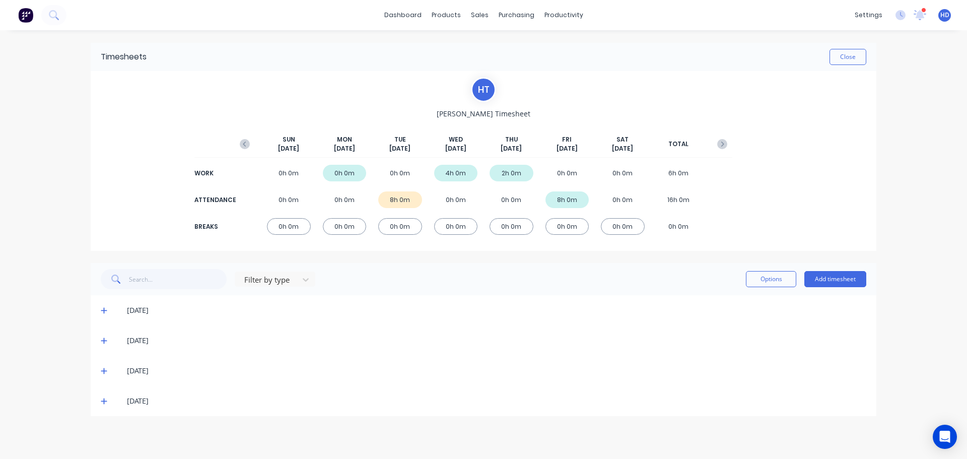
scroll to position [0, 0]
click at [840, 279] on button "Add timesheet" at bounding box center [835, 279] width 62 height 16
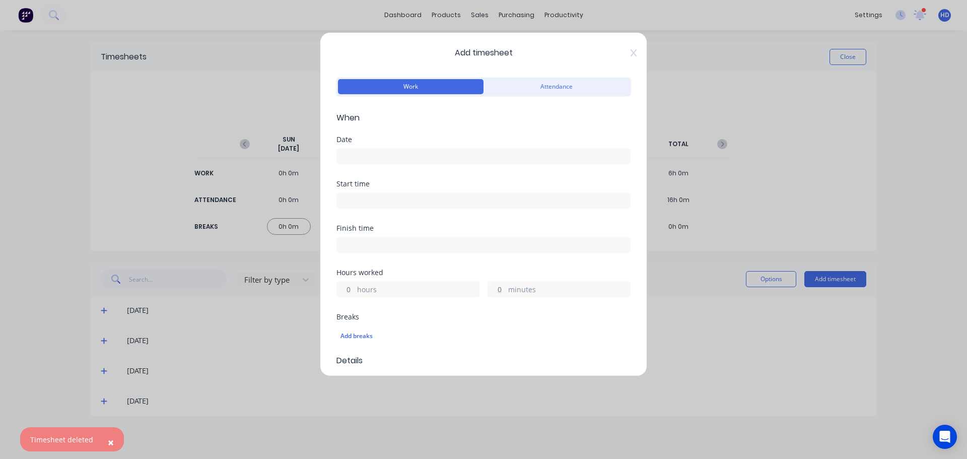
click at [424, 160] on input at bounding box center [483, 156] width 293 height 15
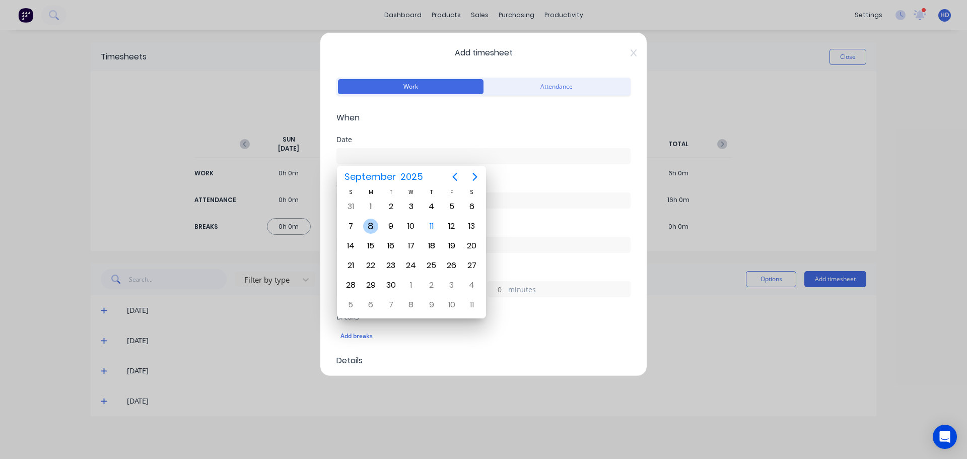
click at [375, 224] on div "8" at bounding box center [370, 226] width 15 height 15
type input "08/09/2025"
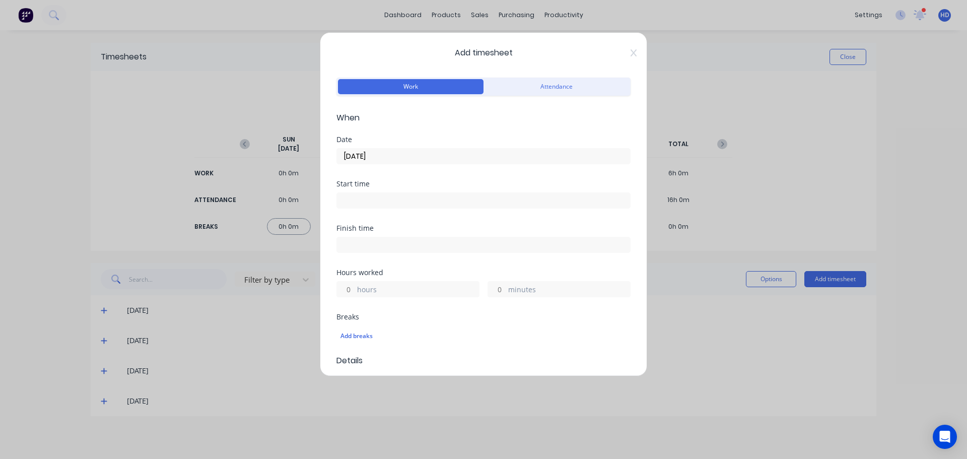
click at [384, 201] on input at bounding box center [483, 200] width 293 height 15
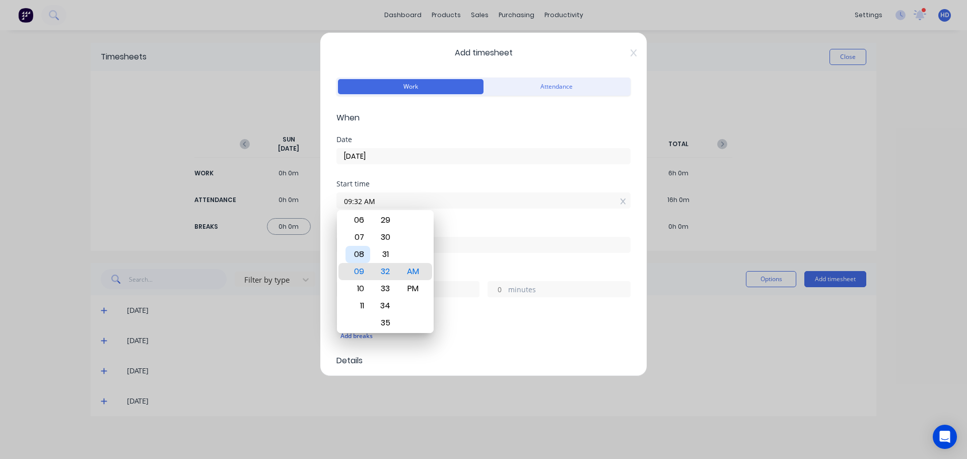
click at [361, 252] on div "08" at bounding box center [358, 254] width 25 height 17
type input "08:00 AM"
click at [385, 263] on div "00" at bounding box center [385, 271] width 25 height 17
click at [460, 227] on div "Finish time" at bounding box center [483, 228] width 294 height 7
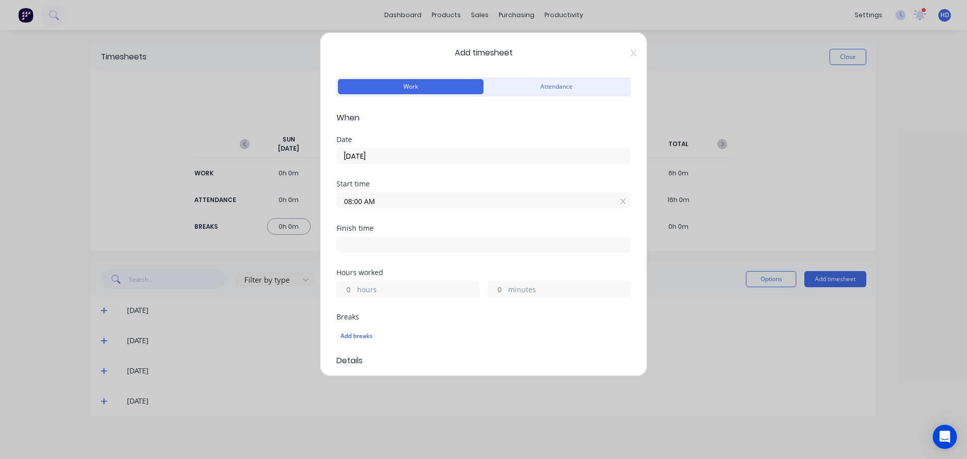
click at [350, 289] on input "hours" at bounding box center [346, 289] width 18 height 15
type input "8"
type input "04:00 PM"
click at [401, 263] on div "Finish time 04:00 PM" at bounding box center [483, 247] width 294 height 44
type input "0"
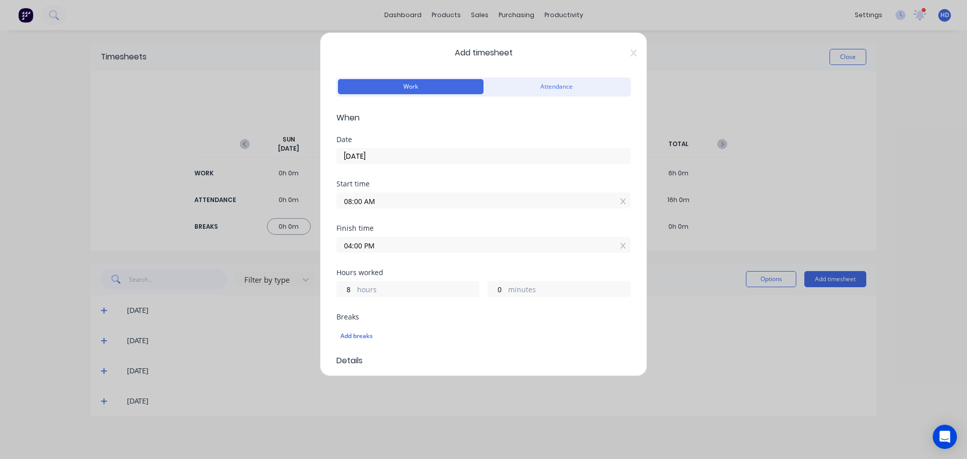
click at [467, 226] on div "Finish time" at bounding box center [483, 228] width 294 height 7
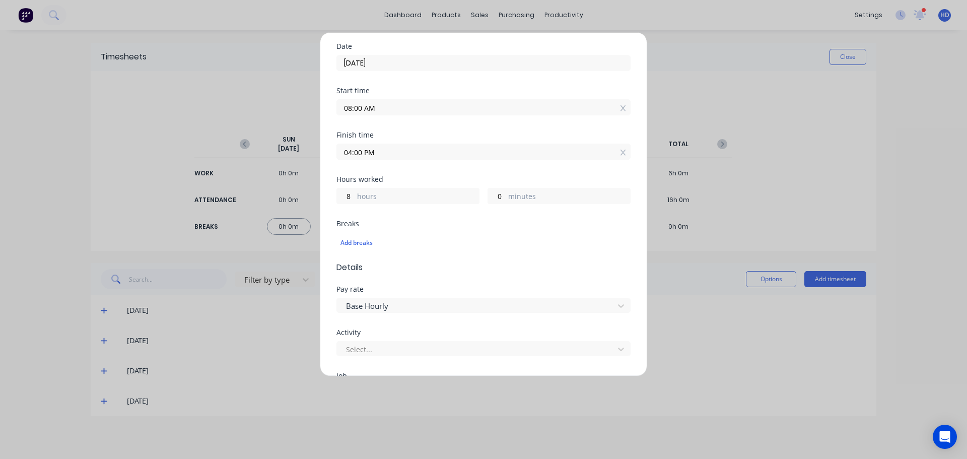
scroll to position [201, 0]
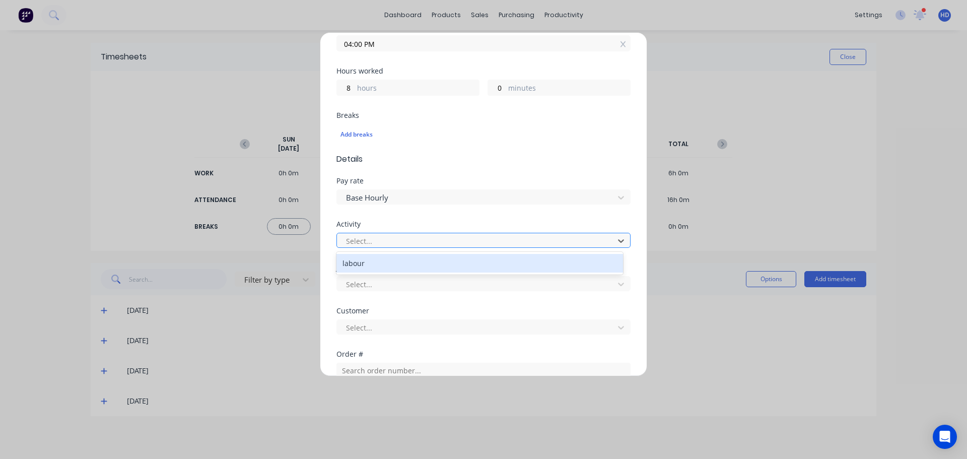
click at [395, 244] on div at bounding box center [477, 241] width 264 height 13
click at [408, 225] on div "Activity" at bounding box center [483, 224] width 294 height 7
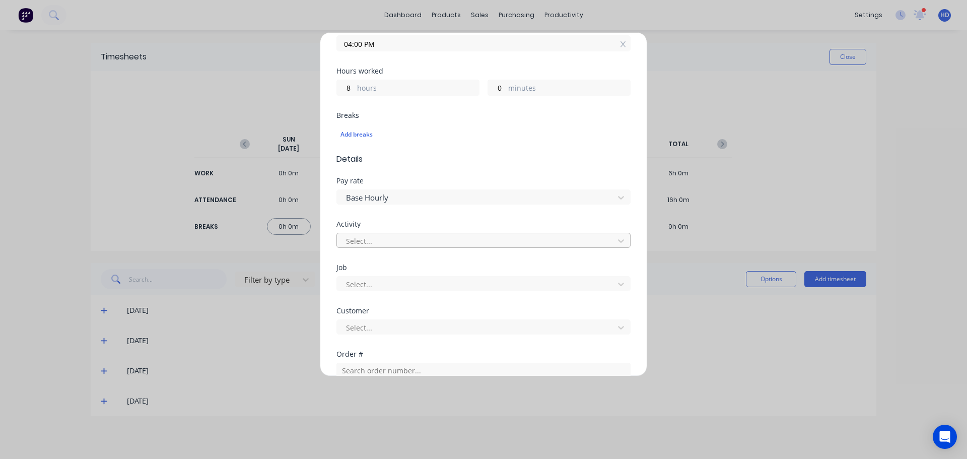
scroll to position [252, 0]
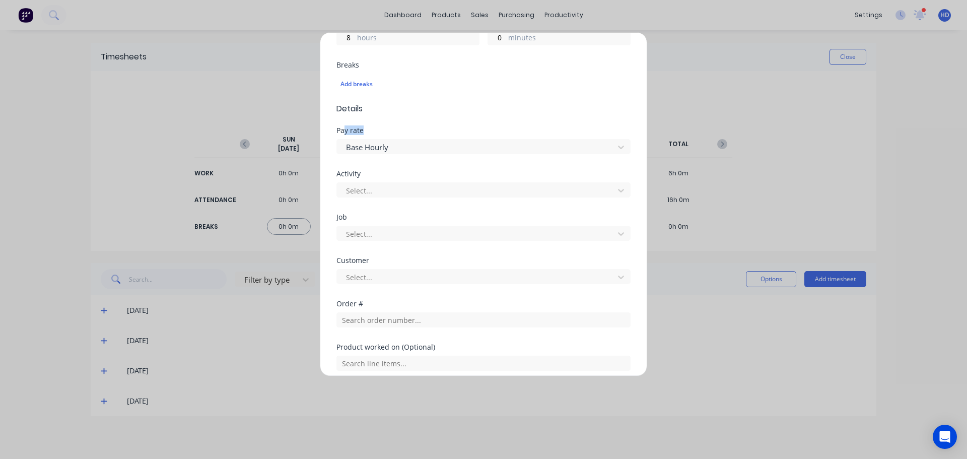
drag, startPoint x: 343, startPoint y: 130, endPoint x: 373, endPoint y: 130, distance: 30.2
click at [373, 130] on div "Pay rate" at bounding box center [483, 130] width 294 height 7
click at [387, 130] on div "Pay rate" at bounding box center [483, 130] width 294 height 7
click at [356, 177] on div "Activity" at bounding box center [483, 173] width 294 height 7
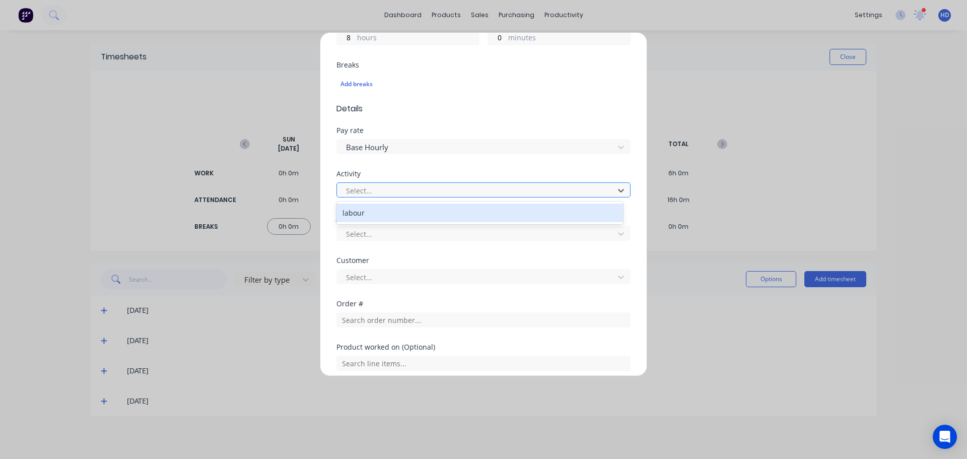
click at [373, 190] on div at bounding box center [477, 190] width 264 height 13
click at [436, 190] on div at bounding box center [477, 190] width 264 height 13
click at [372, 217] on div "labour" at bounding box center [479, 213] width 287 height 19
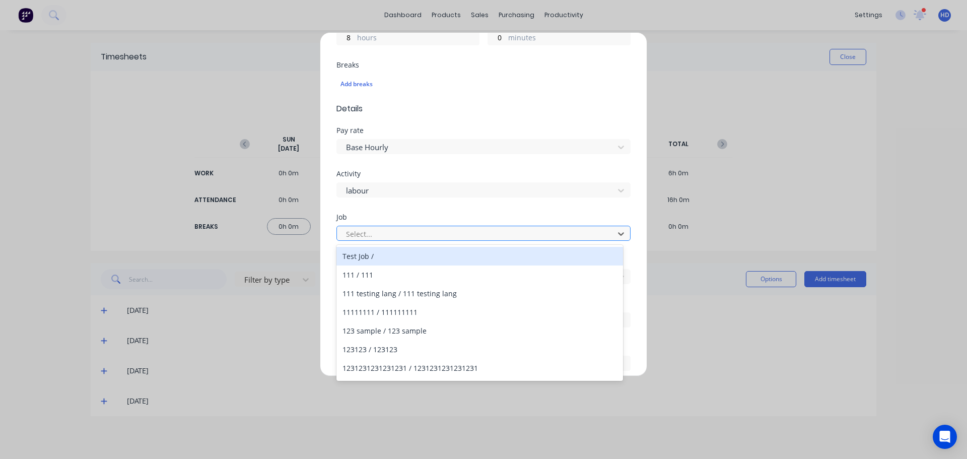
click at [374, 240] on div at bounding box center [477, 234] width 264 height 13
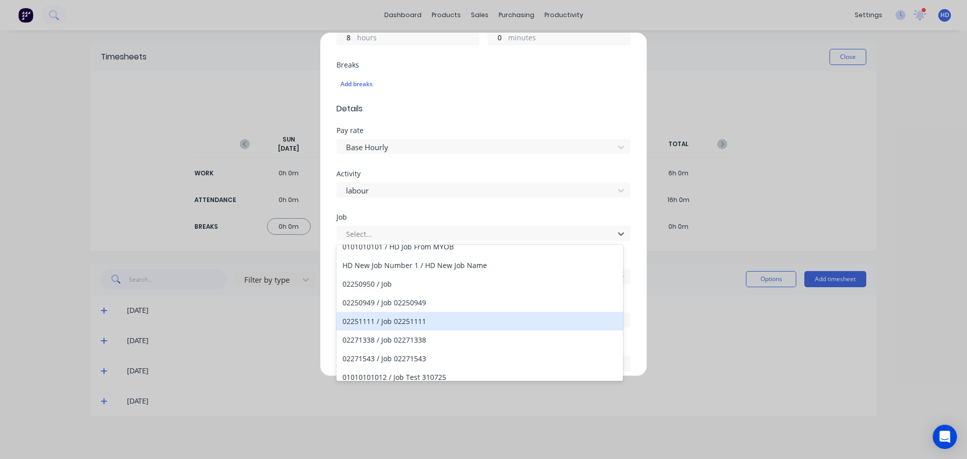
click at [427, 320] on div "02251111 / Job 02251111" at bounding box center [479, 321] width 287 height 19
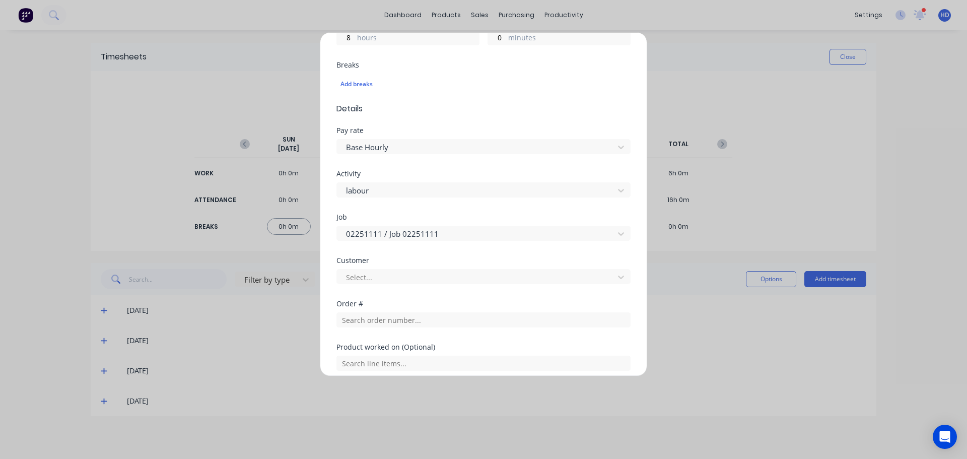
click at [395, 285] on div "Customer Select..." at bounding box center [483, 278] width 294 height 43
click at [399, 279] on div at bounding box center [477, 277] width 264 height 13
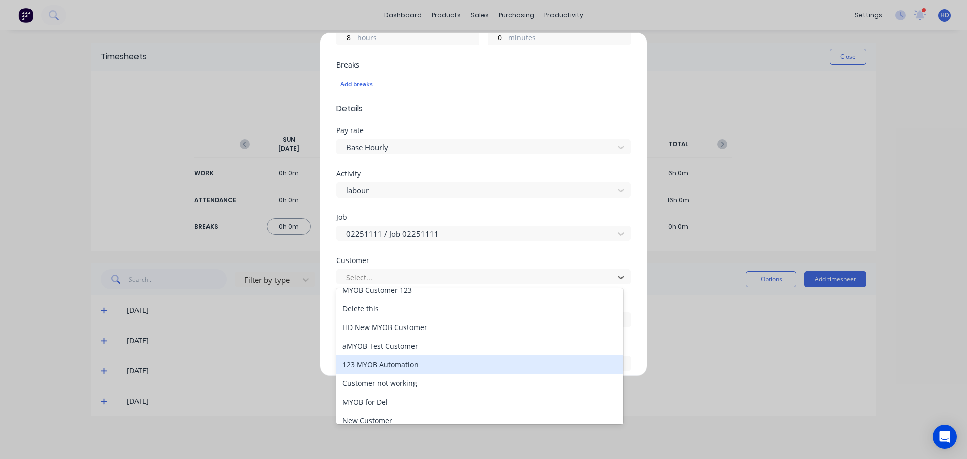
scroll to position [0, 0]
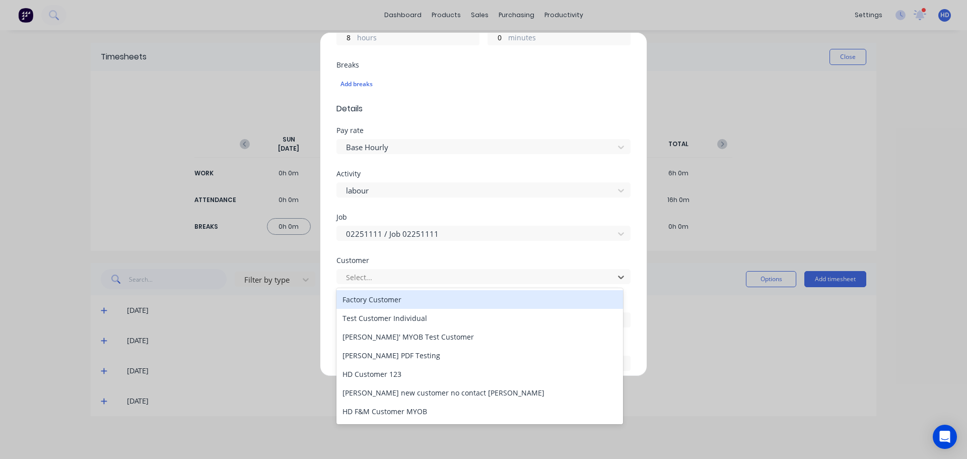
click at [454, 299] on div "Factory Customer" at bounding box center [479, 299] width 287 height 19
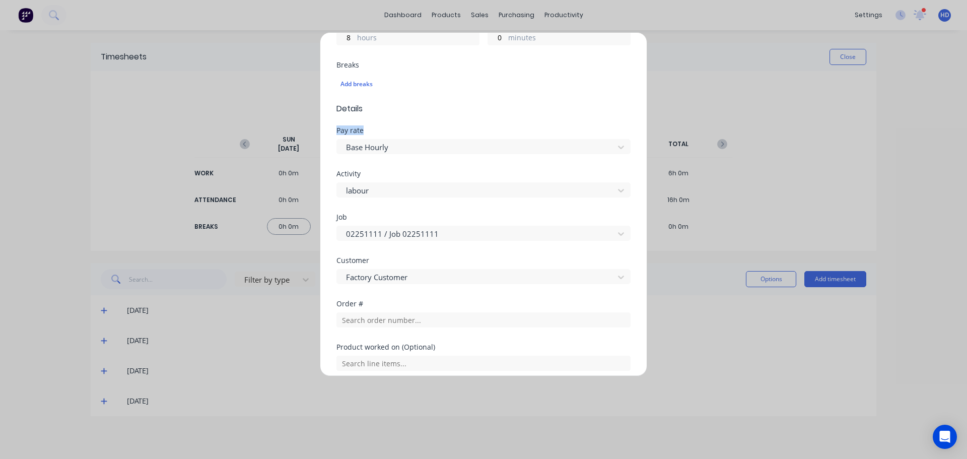
drag, startPoint x: 338, startPoint y: 127, endPoint x: 382, endPoint y: 134, distance: 44.9
click at [378, 128] on div "Pay rate" at bounding box center [483, 130] width 294 height 7
drag, startPoint x: 334, startPoint y: 172, endPoint x: 372, endPoint y: 172, distance: 37.3
click at [372, 172] on div "Add timesheet Work Attendance When Date 08/09/2025 Start time 08:00 AM Finish t…" at bounding box center [483, 204] width 327 height 344
click at [393, 172] on div "Activity" at bounding box center [483, 173] width 294 height 7
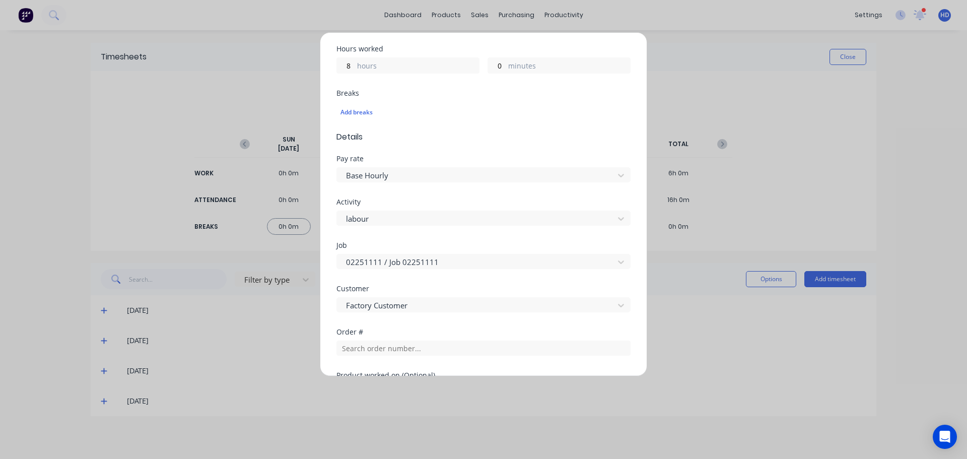
scroll to position [375, 0]
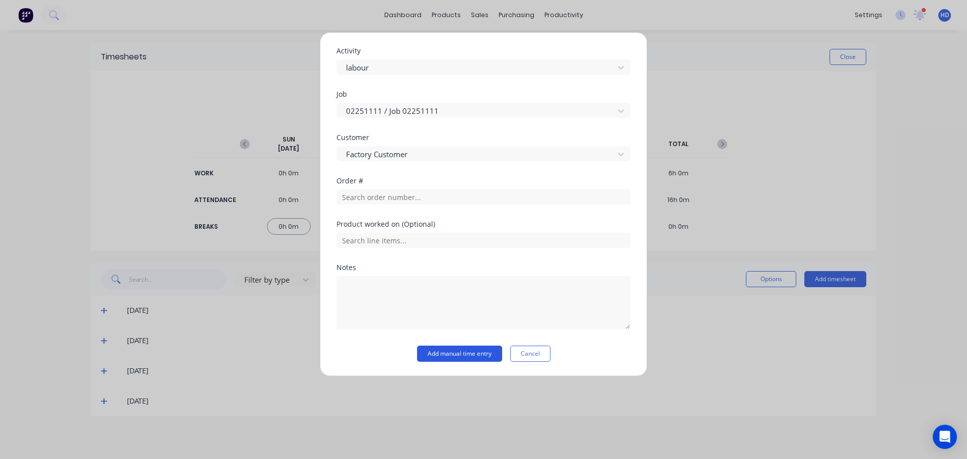
click at [460, 355] on button "Add manual time entry" at bounding box center [459, 354] width 85 height 16
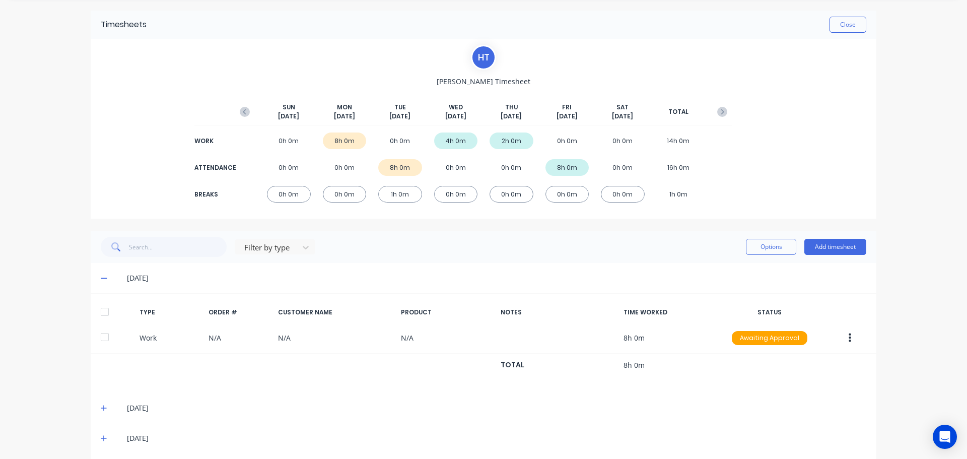
scroll to position [50, 0]
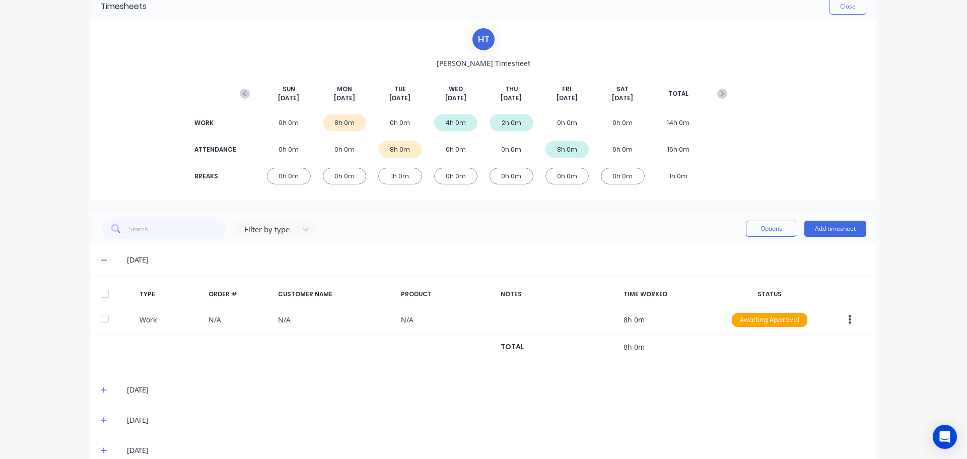
click at [101, 295] on div at bounding box center [105, 294] width 20 height 20
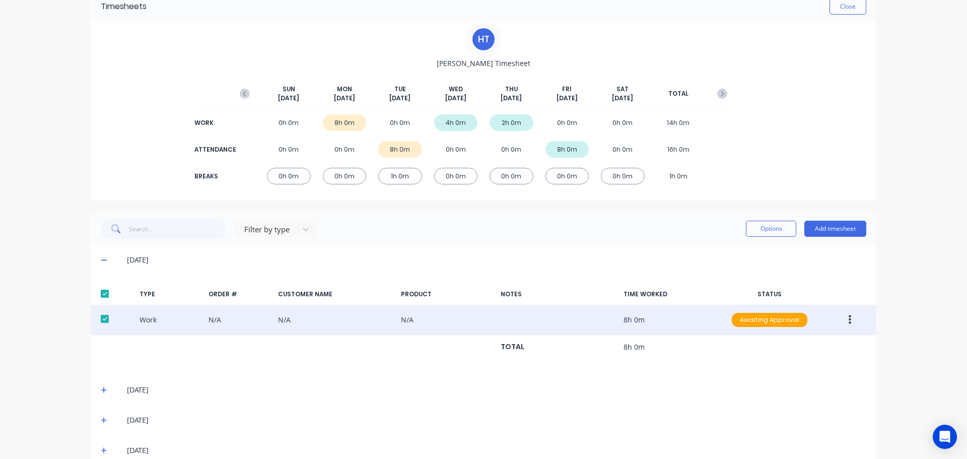
click at [848, 321] on button "button" at bounding box center [850, 320] width 24 height 18
click at [805, 316] on div "Approve" at bounding box center [814, 322] width 78 height 15
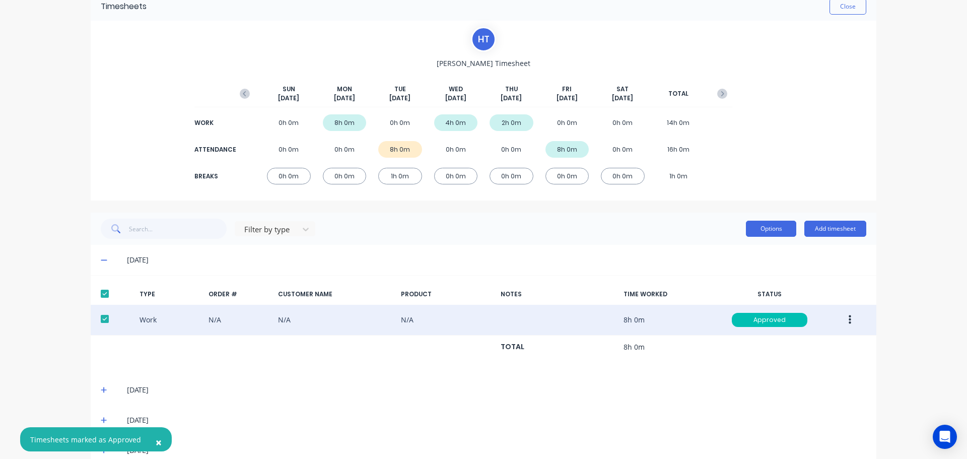
click at [767, 231] on button "Options" at bounding box center [771, 229] width 50 height 16
click at [719, 315] on div "Export" at bounding box center [749, 315] width 78 height 15
click at [546, 243] on div "Filter by type Options Approve Unapprove Delete Export Add timesheet" at bounding box center [484, 229] width 786 height 32
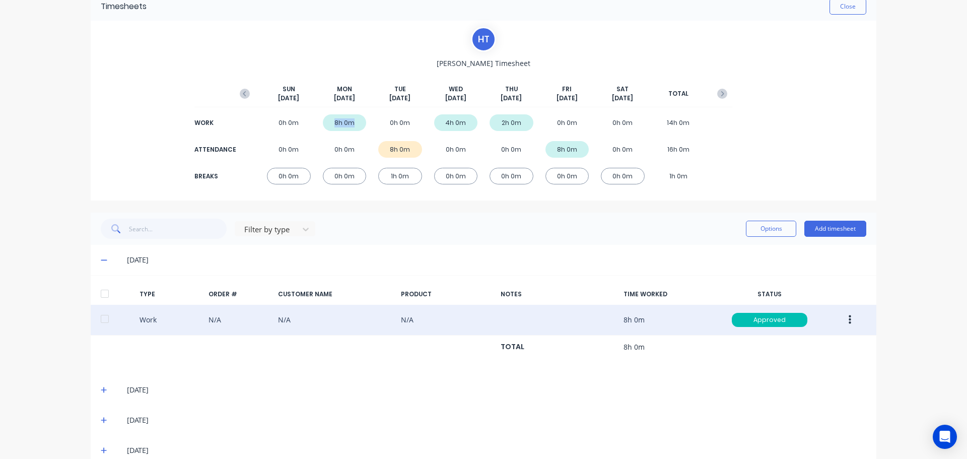
drag, startPoint x: 328, startPoint y: 123, endPoint x: 354, endPoint y: 121, distance: 25.7
click at [354, 121] on div "8h 0m" at bounding box center [345, 122] width 44 height 17
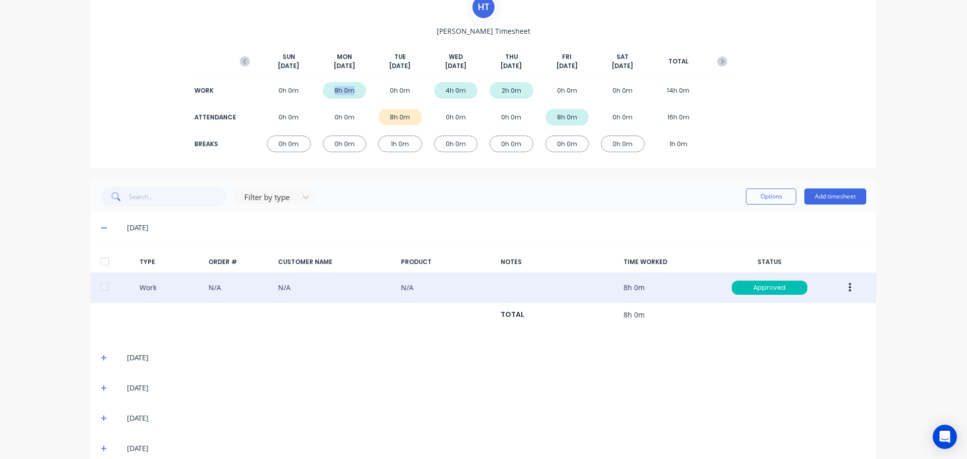
scroll to position [100, 0]
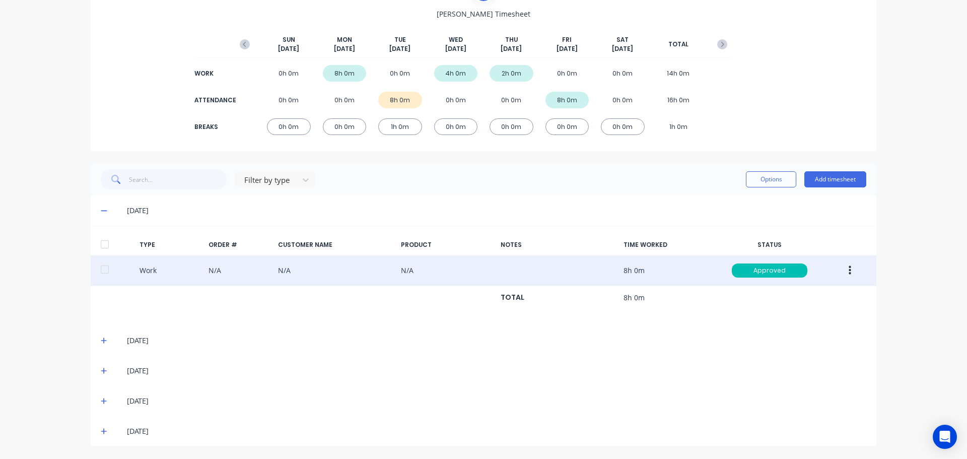
click at [54, 275] on div "dashboard products sales purchasing productivity dashboard products Product Cat…" at bounding box center [483, 229] width 967 height 459
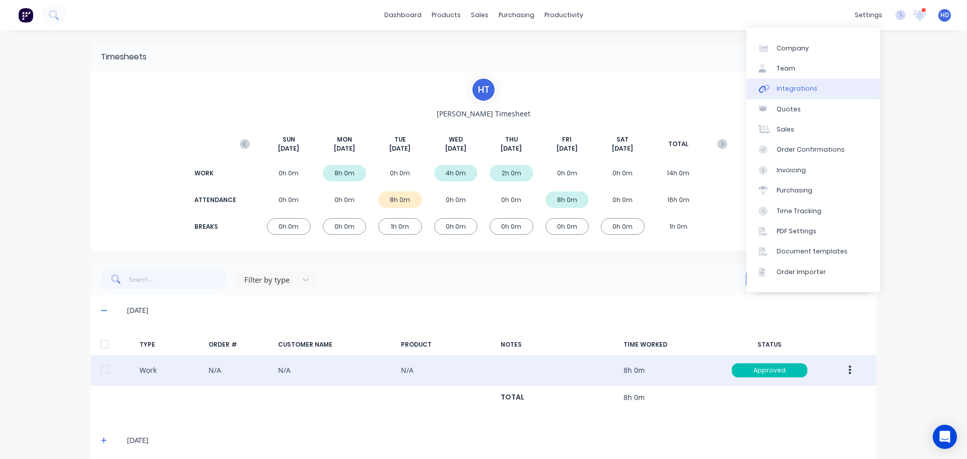
click at [829, 92] on link "Integrations" at bounding box center [813, 89] width 133 height 20
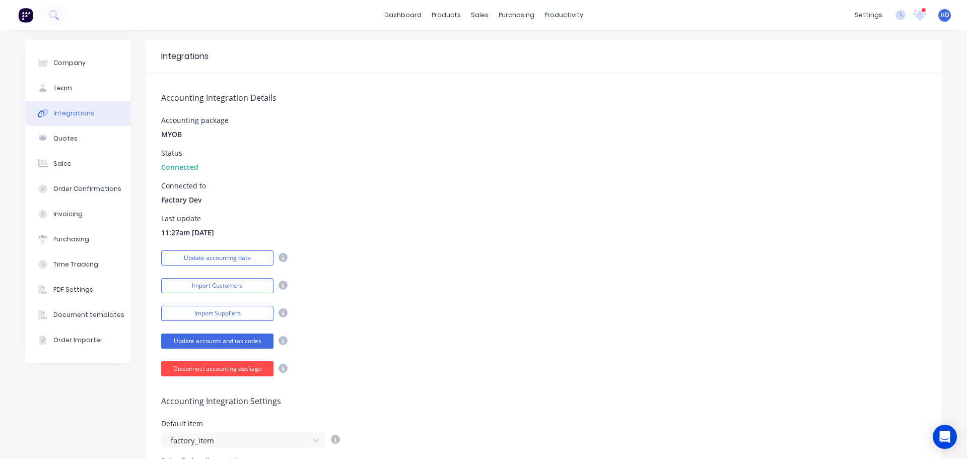
click at [206, 368] on button "Disconnect accounting package" at bounding box center [217, 368] width 112 height 15
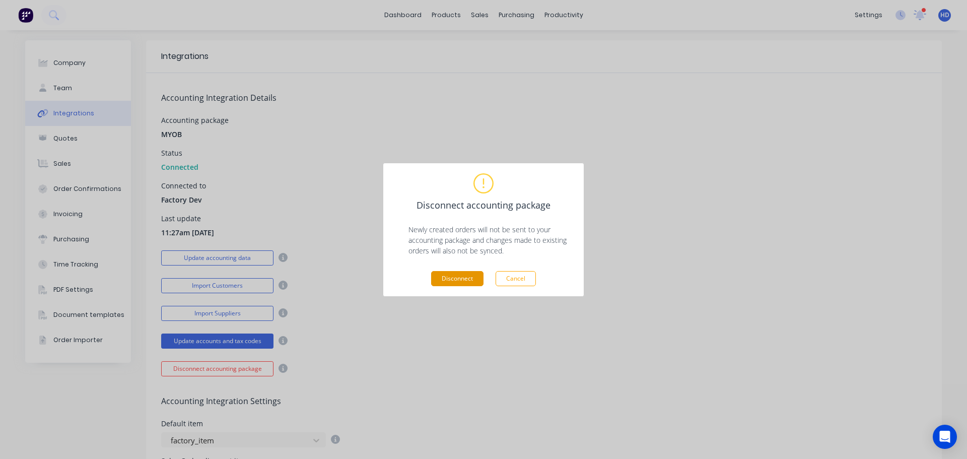
click at [454, 279] on button "Disconnect" at bounding box center [457, 278] width 52 height 15
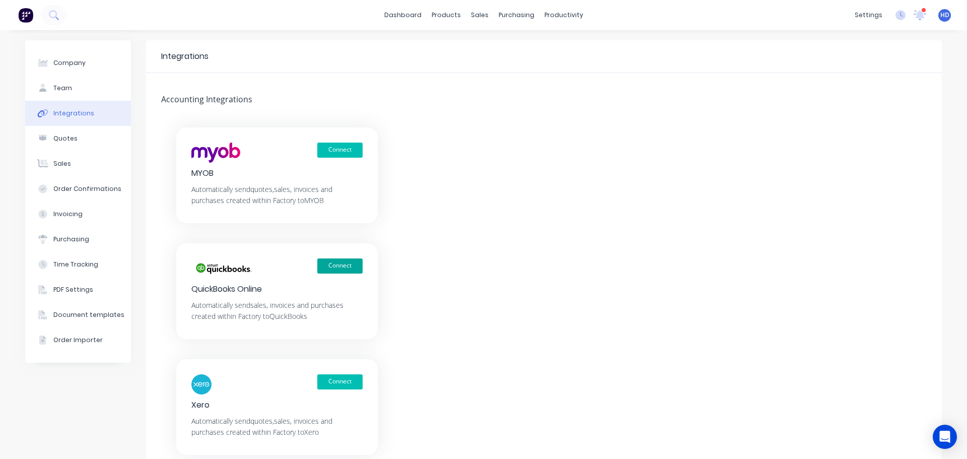
click at [342, 263] on button "Connect" at bounding box center [339, 265] width 45 height 15
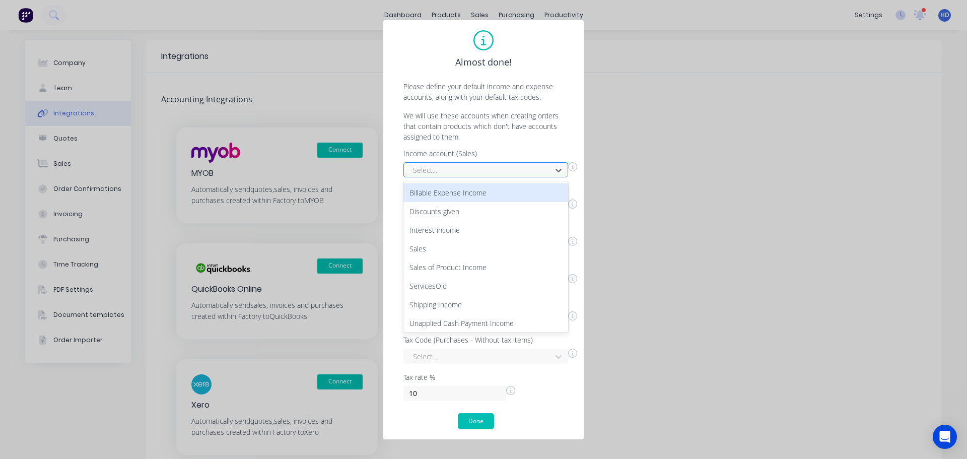
click at [529, 174] on div at bounding box center [479, 170] width 134 height 13
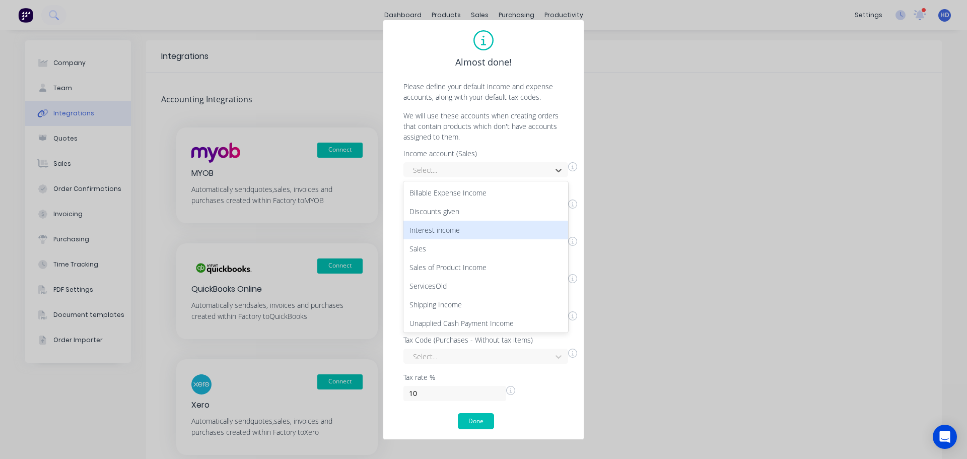
click at [464, 226] on div "Interest income" at bounding box center [485, 230] width 165 height 19
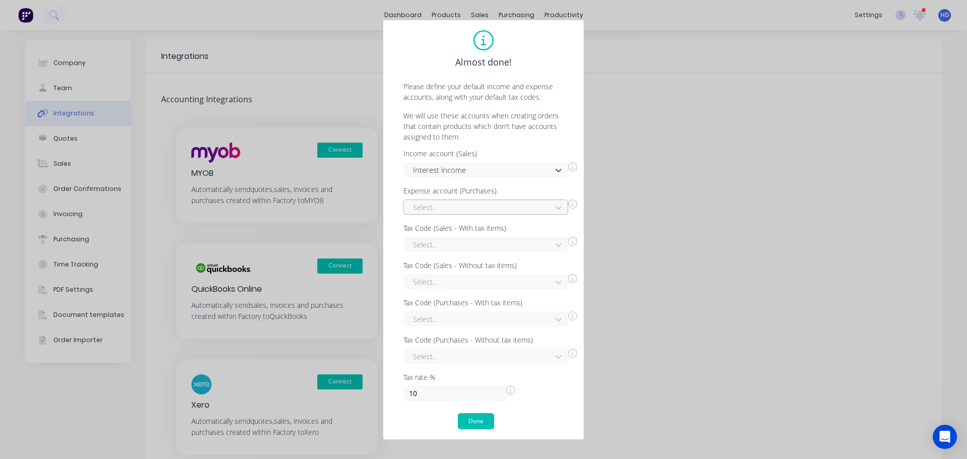
click at [460, 205] on div at bounding box center [479, 207] width 134 height 13
click at [443, 249] on div "Advertising and marketing" at bounding box center [485, 248] width 165 height 19
click at [450, 242] on div at bounding box center [479, 244] width 134 height 13
click at [446, 350] on div "GST free" at bounding box center [485, 341] width 165 height 19
click at [471, 283] on div at bounding box center [479, 282] width 134 height 13
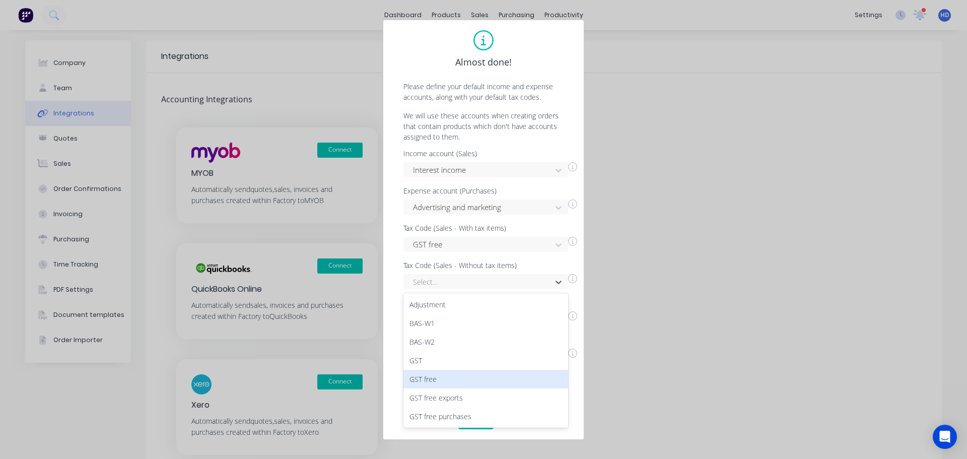
click at [455, 374] on div "GST free" at bounding box center [485, 379] width 165 height 19
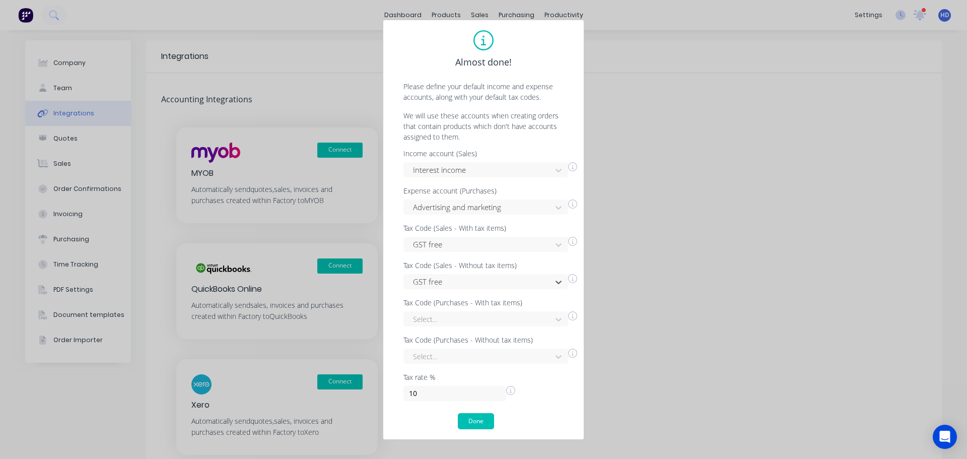
click at [470, 347] on div "Select..." at bounding box center [490, 355] width 174 height 18
click at [484, 309] on div "Select..." at bounding box center [490, 318] width 174 height 18
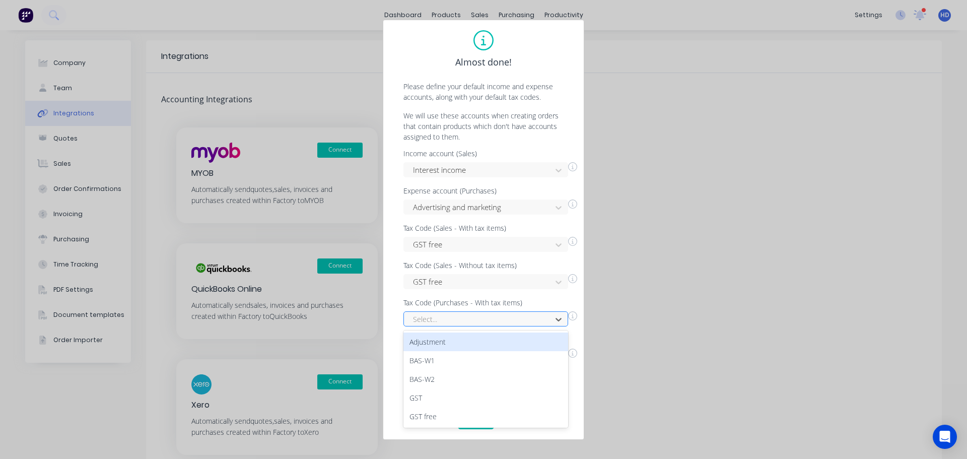
click at [471, 324] on div at bounding box center [479, 319] width 134 height 13
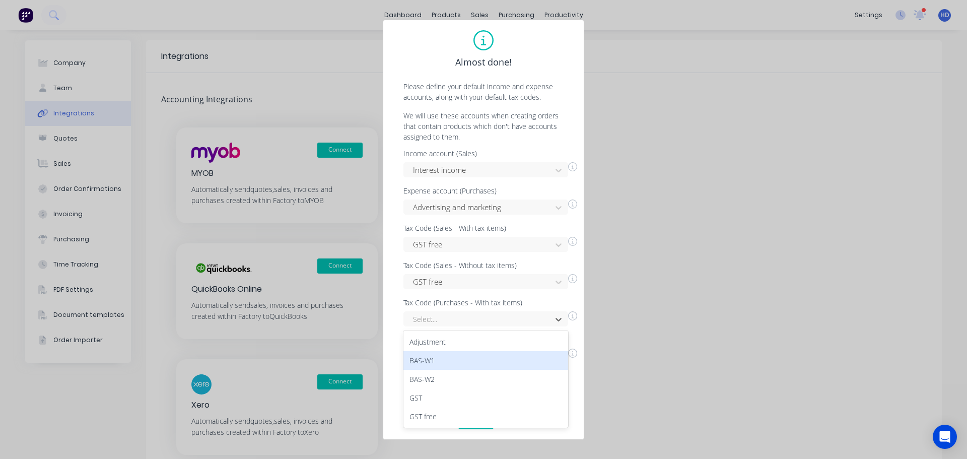
click at [427, 372] on div "BAS-W2" at bounding box center [485, 379] width 165 height 19
click at [466, 362] on div "15 results available. Use Up and Down to choose options, press Enter to select …" at bounding box center [485, 356] width 165 height 15
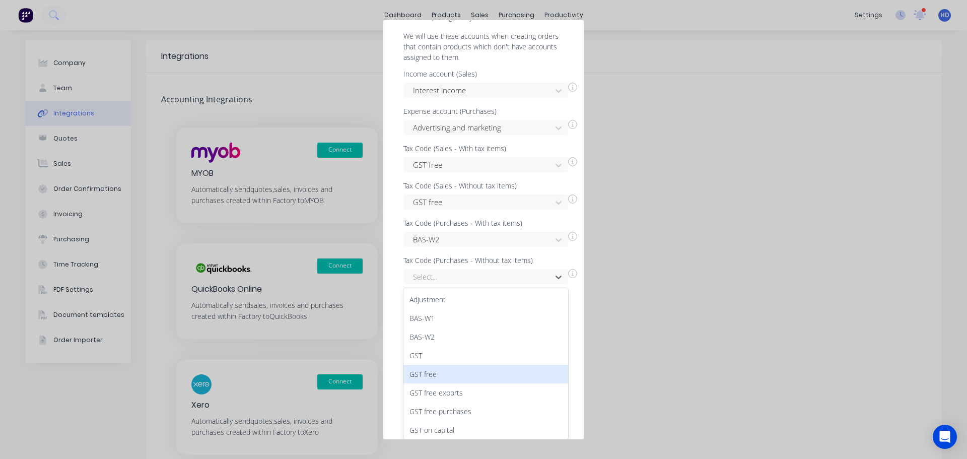
click at [462, 370] on div "GST free" at bounding box center [485, 374] width 165 height 19
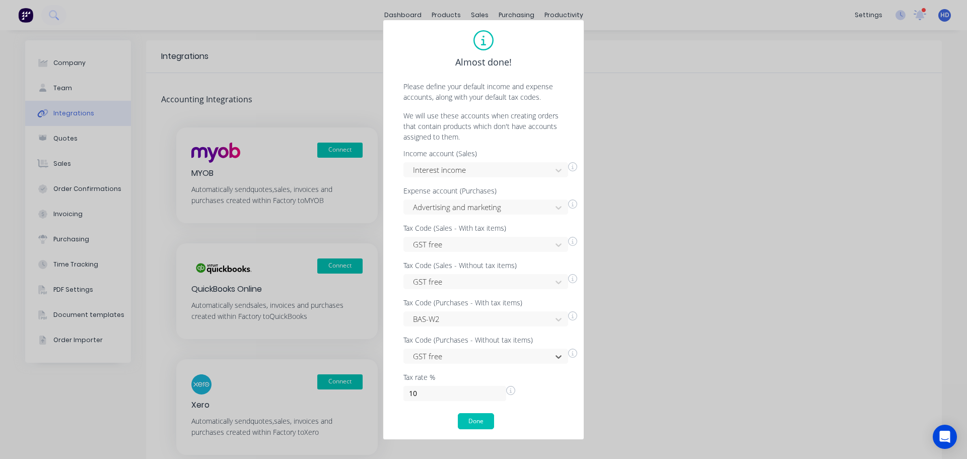
scroll to position [0, 0]
click at [474, 422] on button "Done" at bounding box center [476, 421] width 36 height 16
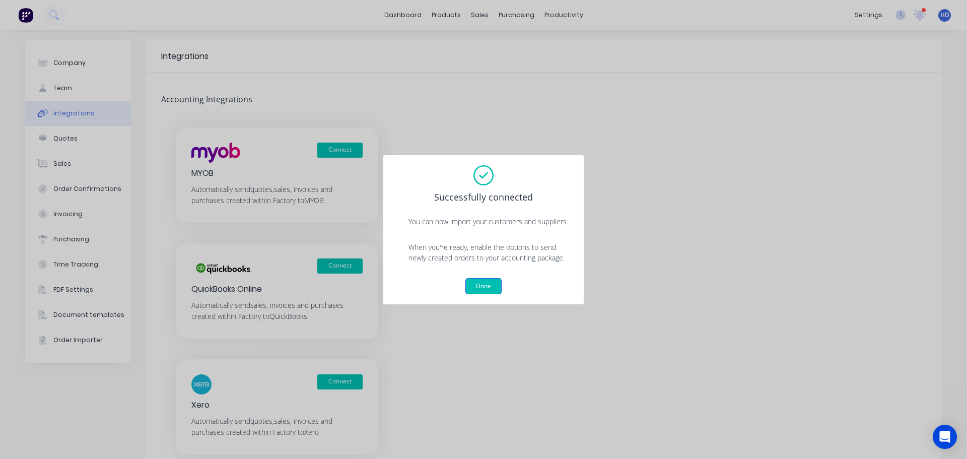
click at [495, 288] on button "Done" at bounding box center [483, 286] width 36 height 16
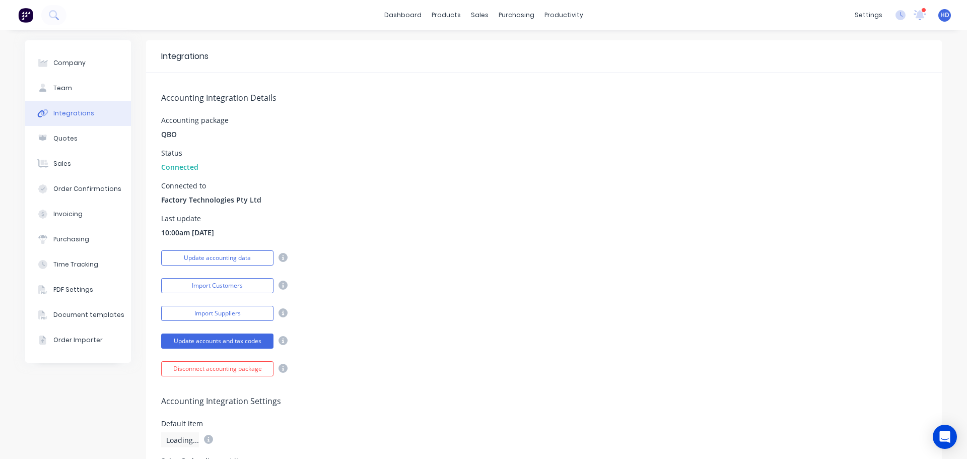
drag, startPoint x: 230, startPoint y: 231, endPoint x: 149, endPoint y: 235, distance: 81.2
click at [149, 235] on div "Accounting Integration Details Accounting package QBO Status Connected Connecte…" at bounding box center [544, 224] width 796 height 303
click at [175, 231] on span "10:00am [DATE]" at bounding box center [187, 232] width 53 height 11
drag, startPoint x: 238, startPoint y: 233, endPoint x: 147, endPoint y: 231, distance: 91.7
click at [147, 231] on div "Accounting Integration Details Accounting package QBO Status Connected Connecte…" at bounding box center [544, 224] width 796 height 303
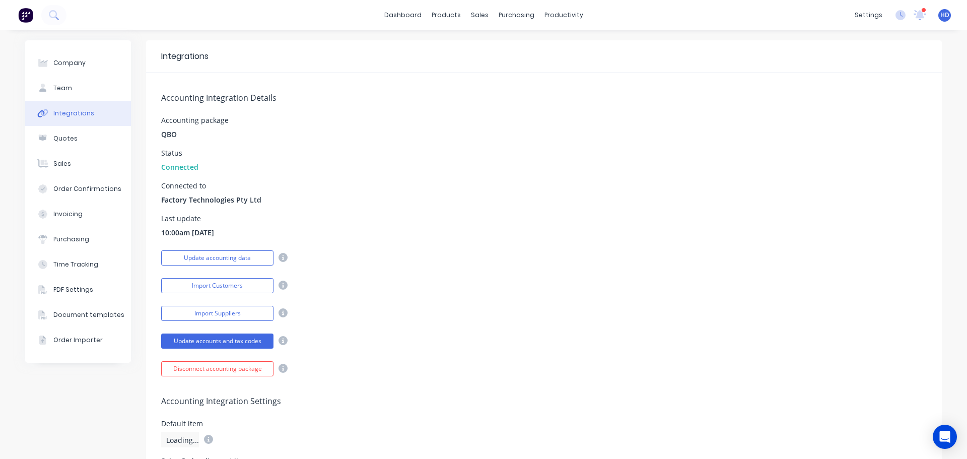
click at [425, 230] on div "Last update 10:00am [DATE]" at bounding box center [544, 226] width 766 height 23
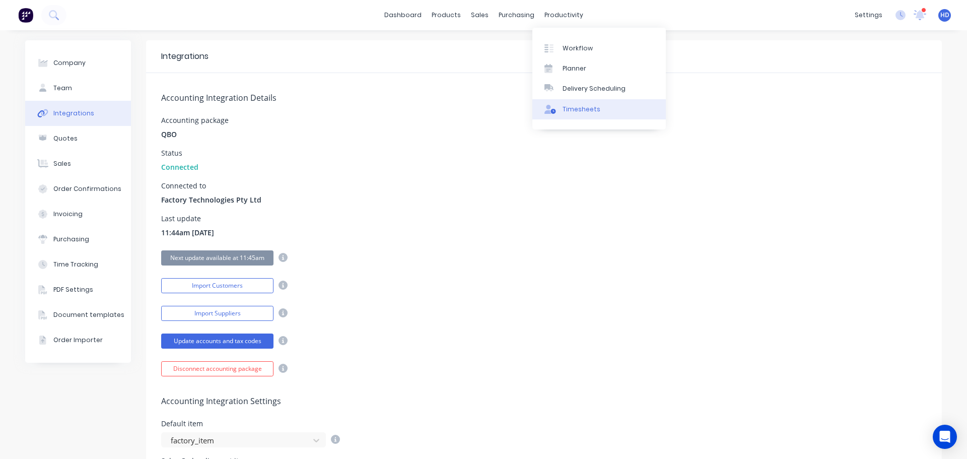
click at [570, 105] on div "Timesheets" at bounding box center [582, 109] width 38 height 9
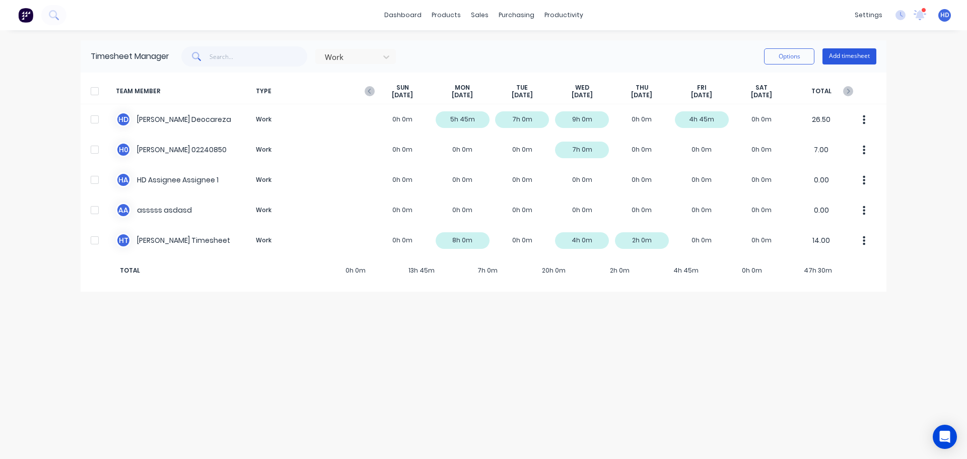
click at [866, 59] on button "Add timesheet" at bounding box center [850, 56] width 54 height 16
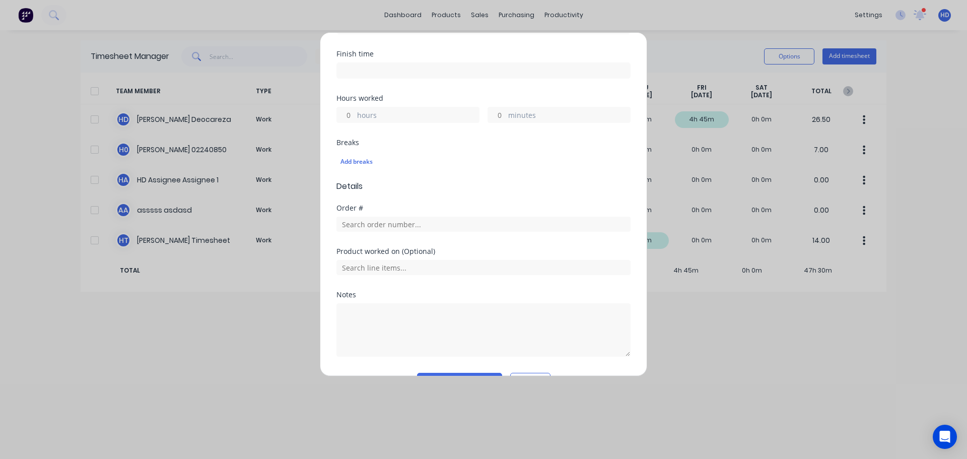
scroll to position [194, 0]
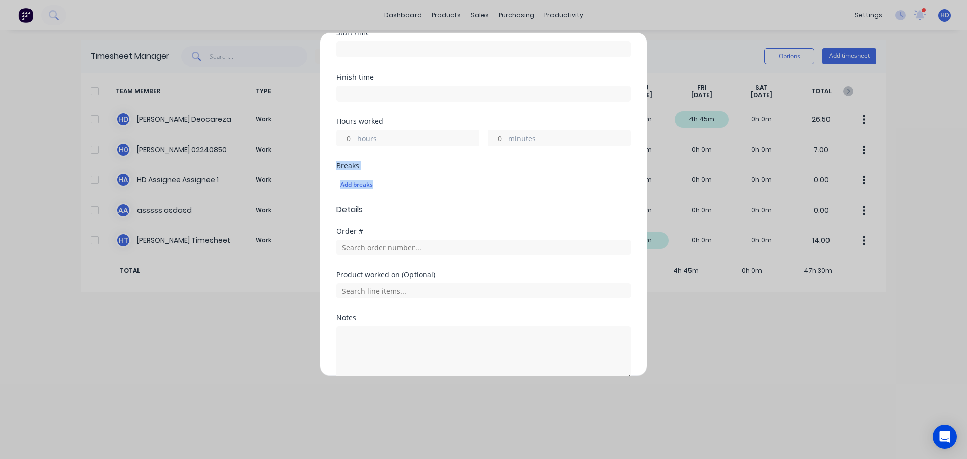
drag, startPoint x: 346, startPoint y: 164, endPoint x: 380, endPoint y: 173, distance: 35.3
click at [375, 173] on div "Breaks Add breaks" at bounding box center [483, 178] width 294 height 33
click at [518, 190] on div "Add breaks" at bounding box center [484, 184] width 286 height 13
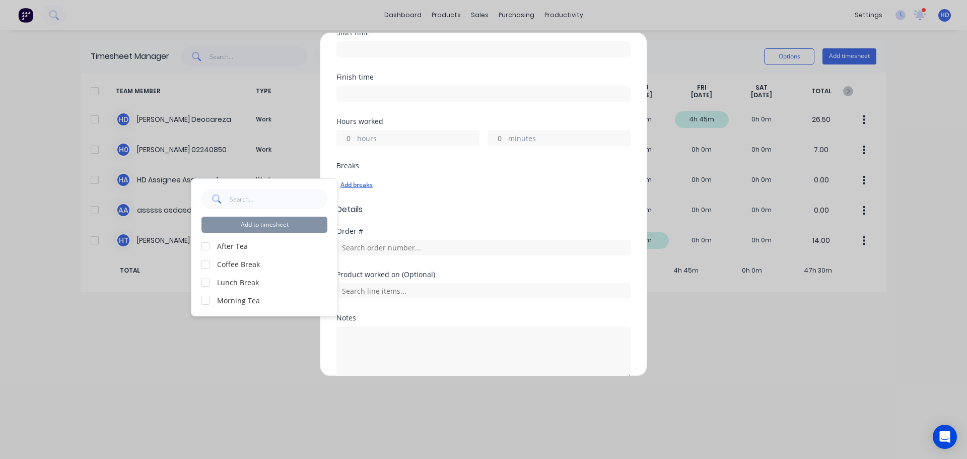
click at [578, 187] on div "Add breaks" at bounding box center [484, 184] width 286 height 13
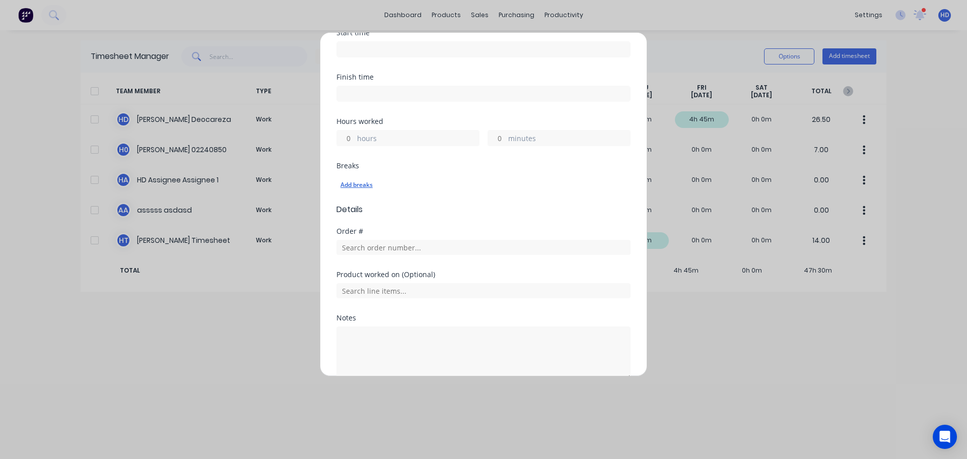
scroll to position [0, 0]
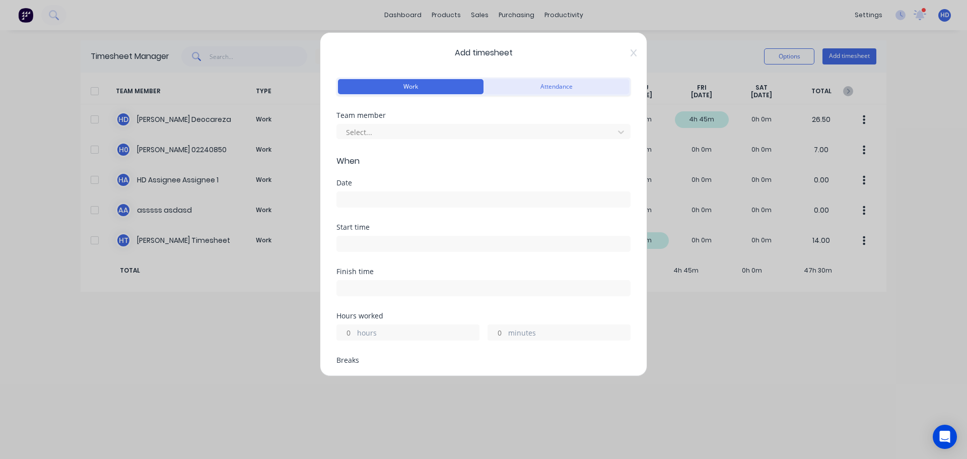
click at [566, 91] on button "Attendance" at bounding box center [557, 86] width 146 height 15
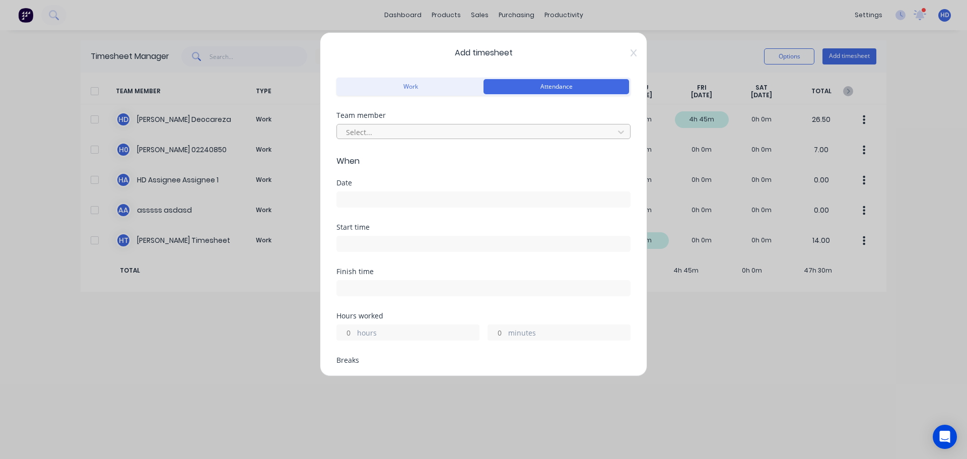
click at [376, 131] on div at bounding box center [477, 132] width 264 height 13
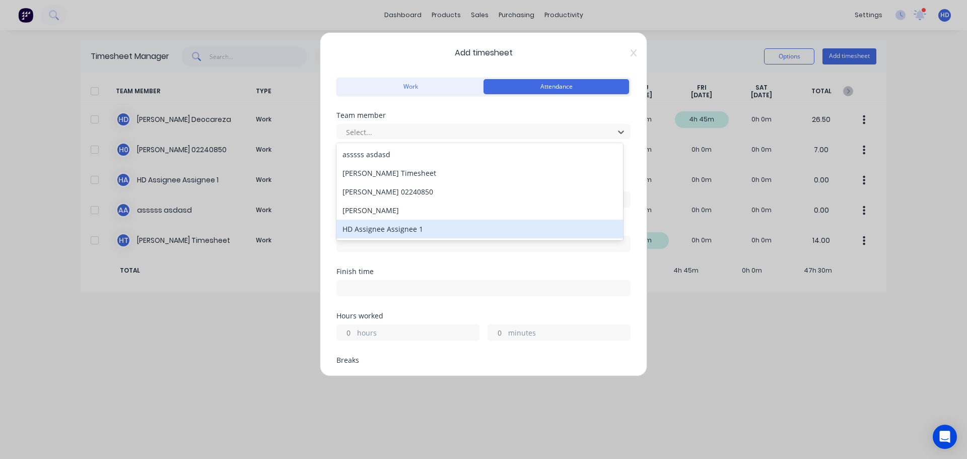
click at [378, 227] on div "HD Assignee Assignee 1" at bounding box center [479, 229] width 287 height 19
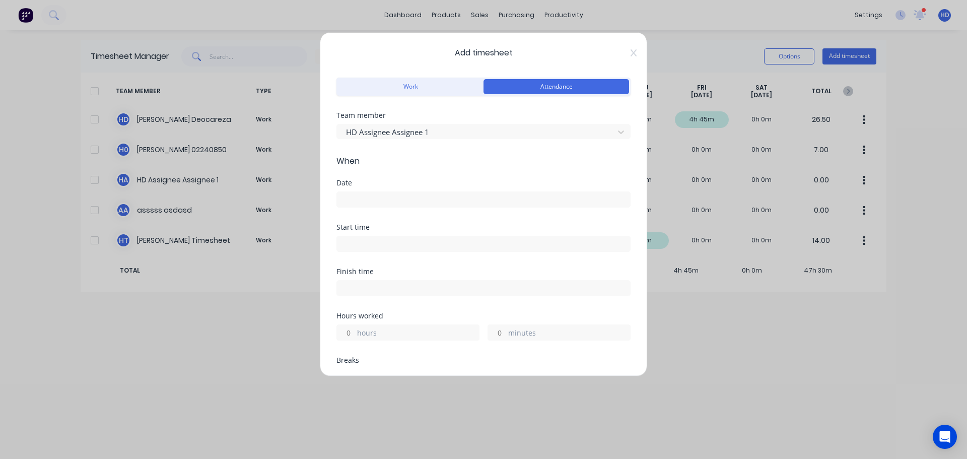
click at [363, 190] on div at bounding box center [483, 198] width 294 height 19
click at [366, 199] on input at bounding box center [483, 199] width 293 height 15
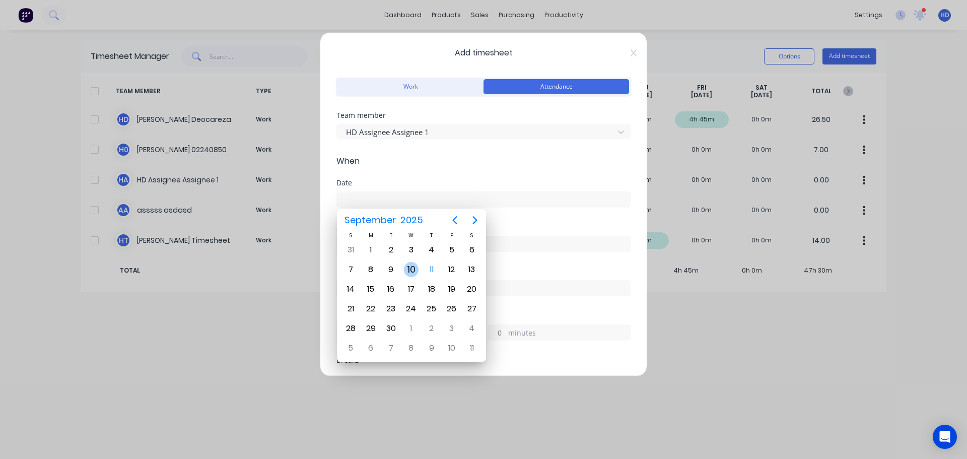
click at [409, 265] on div "10" at bounding box center [411, 269] width 15 height 15
type input "[DATE]"
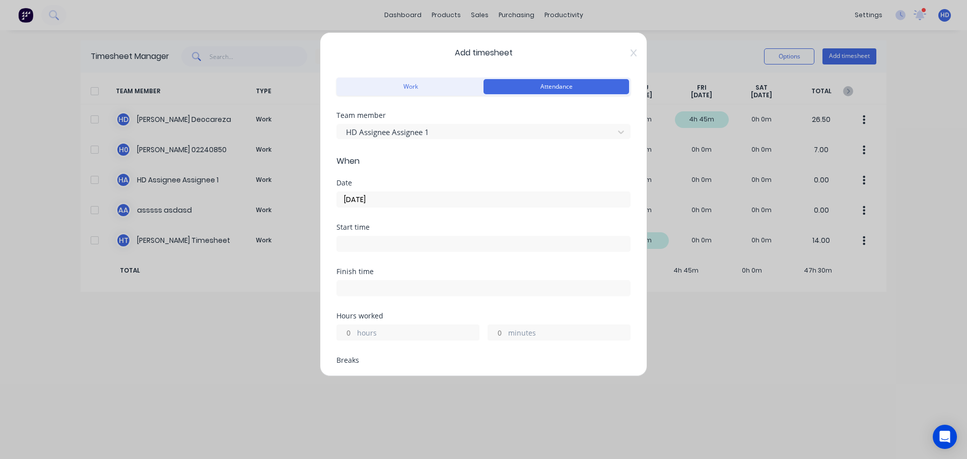
click at [370, 245] on input at bounding box center [483, 243] width 293 height 15
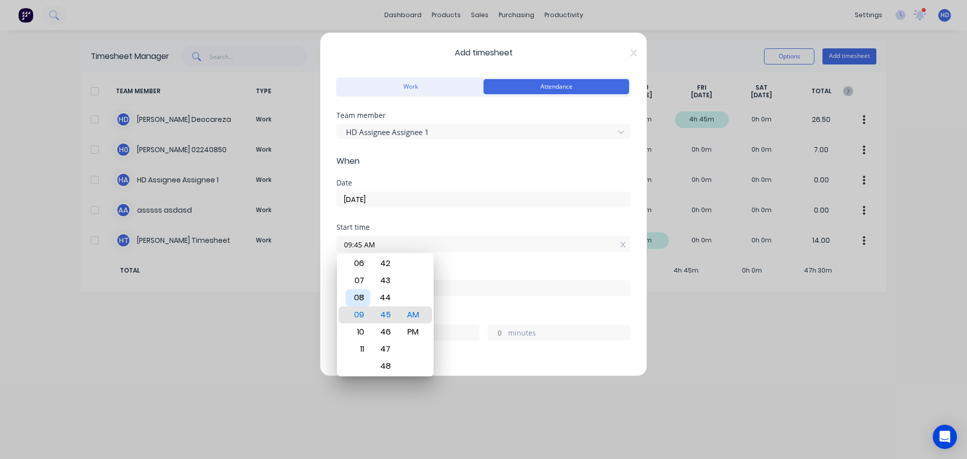
click at [357, 303] on div "08" at bounding box center [358, 297] width 25 height 17
type input "08:00 AM"
click at [387, 319] on div "00" at bounding box center [385, 314] width 25 height 17
click at [467, 266] on div "Start time 08:00 AM" at bounding box center [483, 246] width 294 height 44
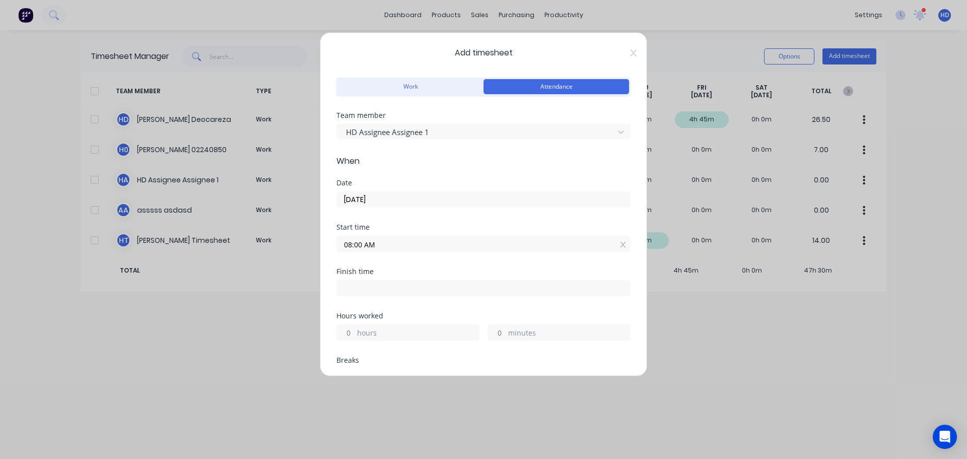
click at [350, 336] on input "hours" at bounding box center [346, 332] width 18 height 15
type input "9"
type input "05:00 PM"
click at [428, 306] on div "Finish time 05:00 PM" at bounding box center [483, 290] width 294 height 44
type input "0"
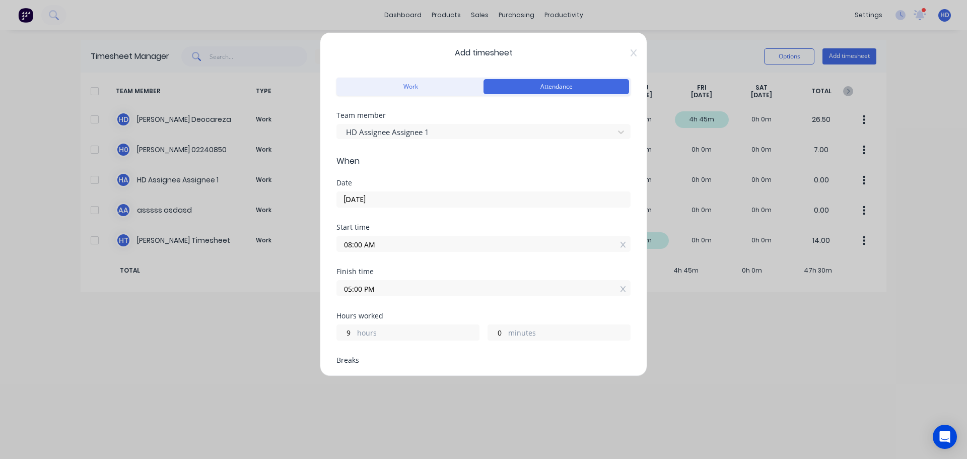
scroll to position [151, 0]
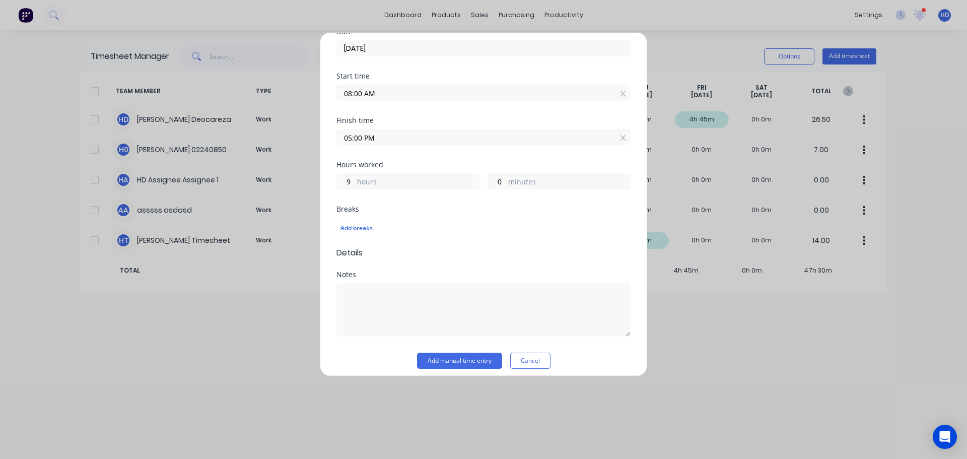
click at [363, 225] on div "Add breaks" at bounding box center [484, 228] width 286 height 13
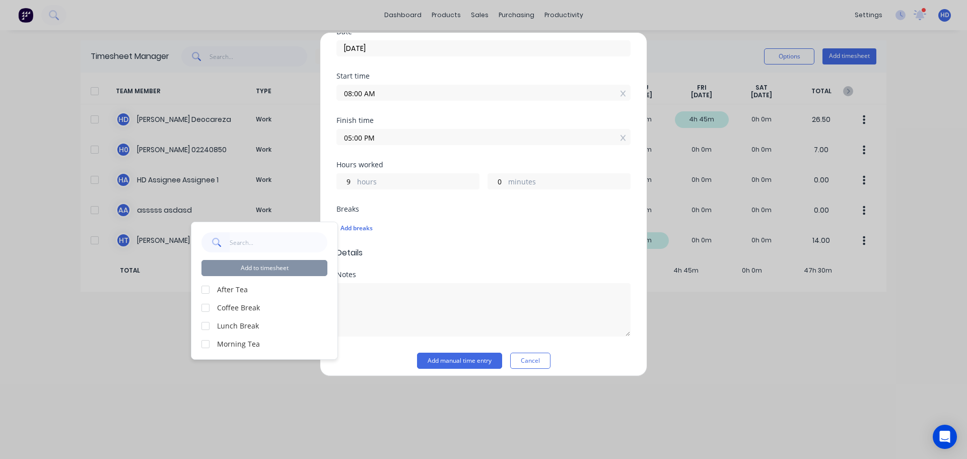
click at [202, 324] on div at bounding box center [205, 326] width 20 height 20
click at [205, 308] on div at bounding box center [205, 308] width 20 height 20
click at [205, 345] on div at bounding box center [205, 344] width 20 height 20
click at [307, 268] on button "Add to timesheet" at bounding box center [264, 268] width 126 height 16
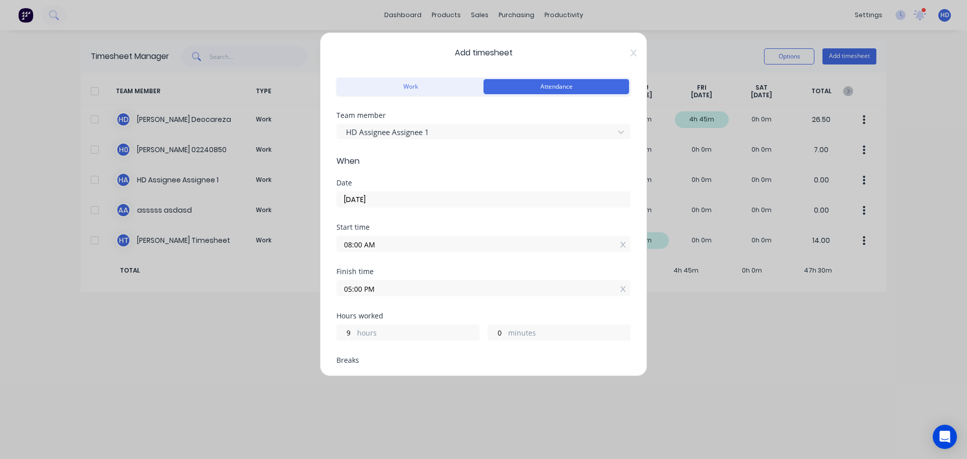
scroll to position [212, 0]
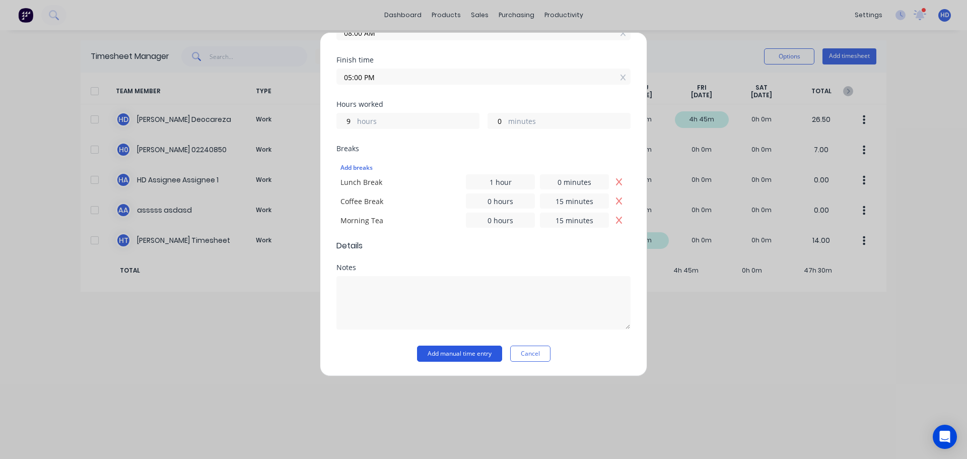
click at [457, 354] on button "Add manual time entry" at bounding box center [459, 354] width 85 height 16
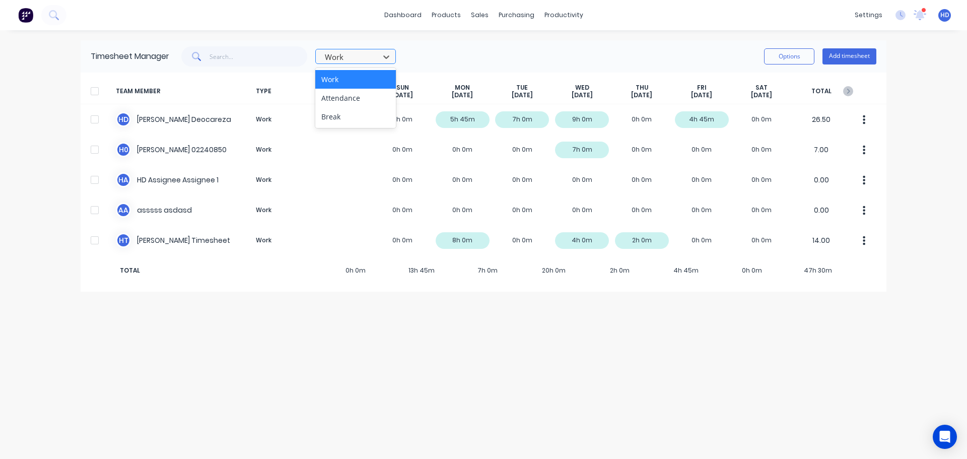
click at [349, 54] on div at bounding box center [349, 57] width 50 height 13
click at [455, 52] on div "3 results available. Use Up and Down to choose options, press Enter to select t…" at bounding box center [522, 56] width 707 height 20
click at [353, 61] on div at bounding box center [349, 57] width 50 height 13
click at [342, 99] on div "Attendance" at bounding box center [355, 98] width 81 height 19
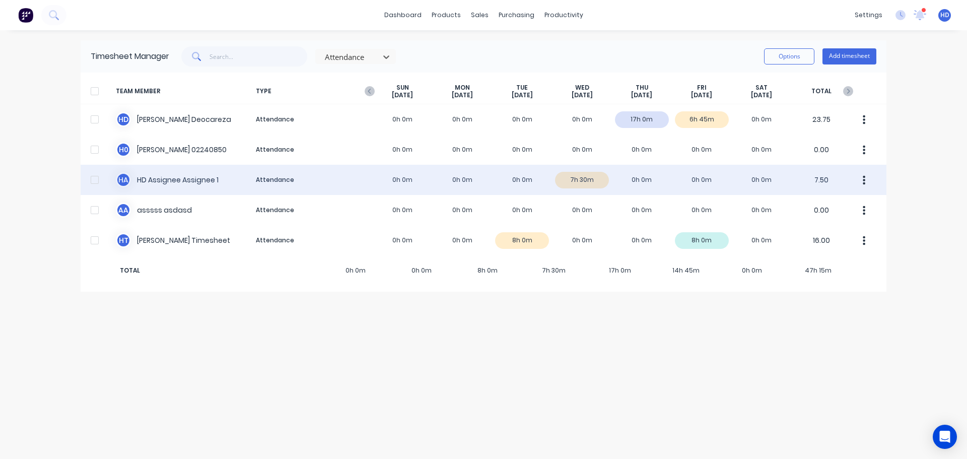
click at [172, 179] on div "H A HD Assignee Assignee 1 Attendance 0h 0m 0h 0m 0h 0m 7h 30m 0h 0m 0h 0m 0h 0…" at bounding box center [484, 180] width 806 height 30
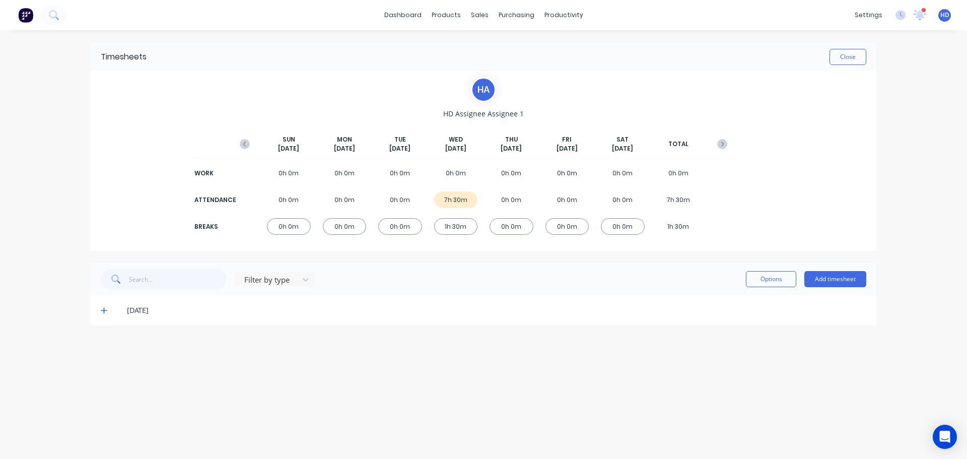
click at [104, 312] on icon at bounding box center [104, 311] width 6 height 6
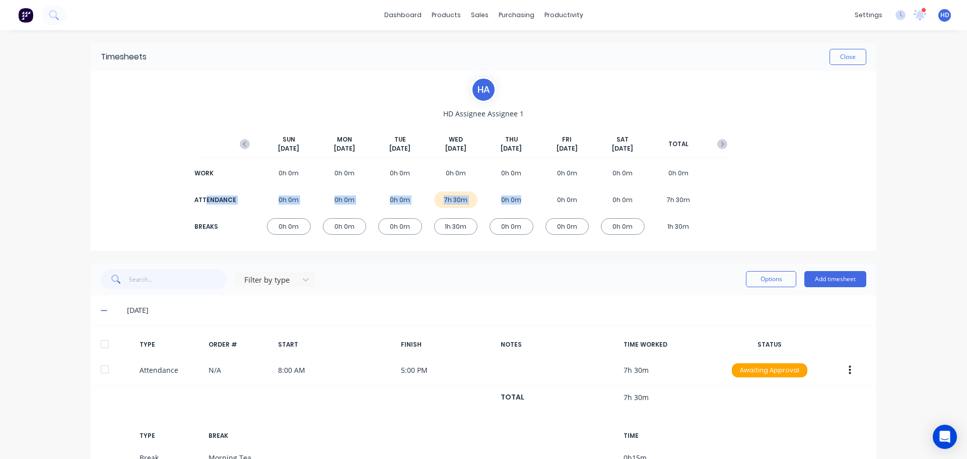
drag, startPoint x: 201, startPoint y: 196, endPoint x: 535, endPoint y: 199, distance: 334.0
click at [533, 198] on div "ATTENDANCE 0h 0m 0h 0m 0h 0m 7h 30m 0h 0m 0h 0m 0h 0m 7h 30m" at bounding box center [484, 199] width 498 height 23
click at [800, 165] on div "H A HD Assignee Assignee 1 SUN Sep 7th MON Sep 8th TUE Sep 9th WED Sep 10th THU…" at bounding box center [484, 161] width 786 height 180
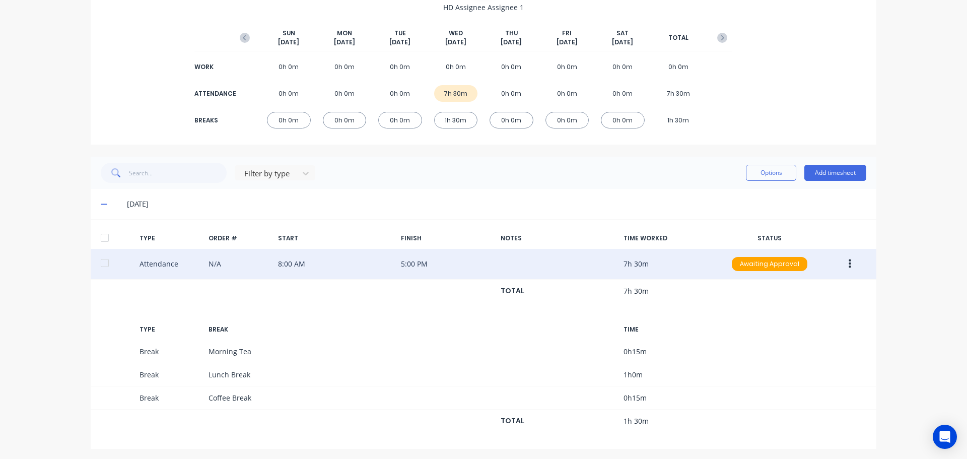
scroll to position [109, 0]
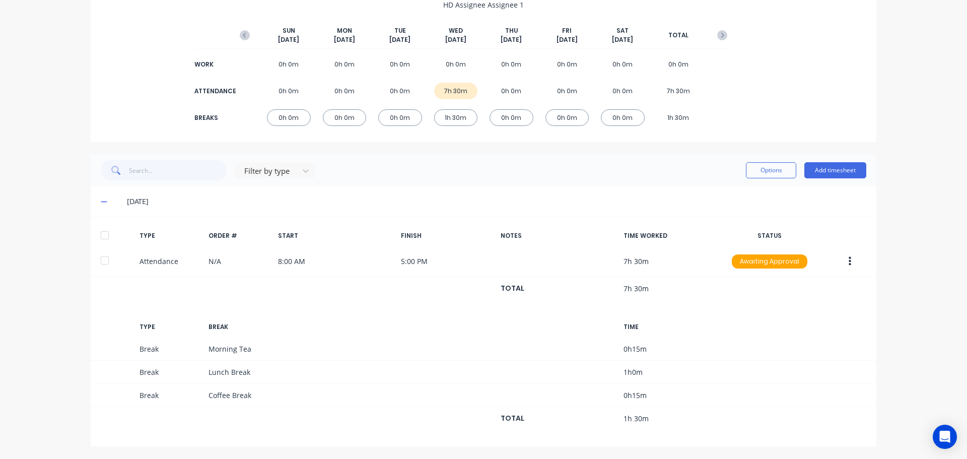
click at [103, 231] on div at bounding box center [105, 235] width 20 height 20
click at [767, 171] on button "Options" at bounding box center [771, 170] width 50 height 16
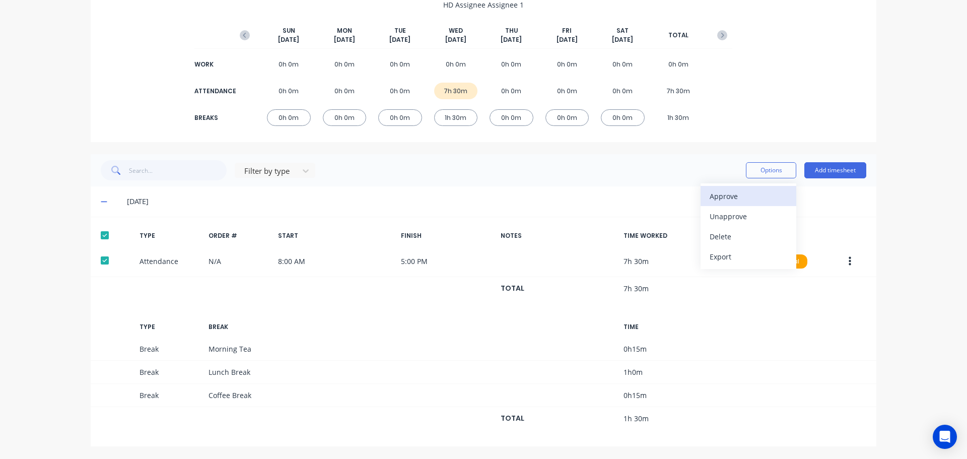
click at [737, 205] on button "Approve" at bounding box center [749, 196] width 96 height 20
click at [886, 204] on div "dashboard products sales purchasing productivity dashboard products Product Cat…" at bounding box center [483, 229] width 967 height 459
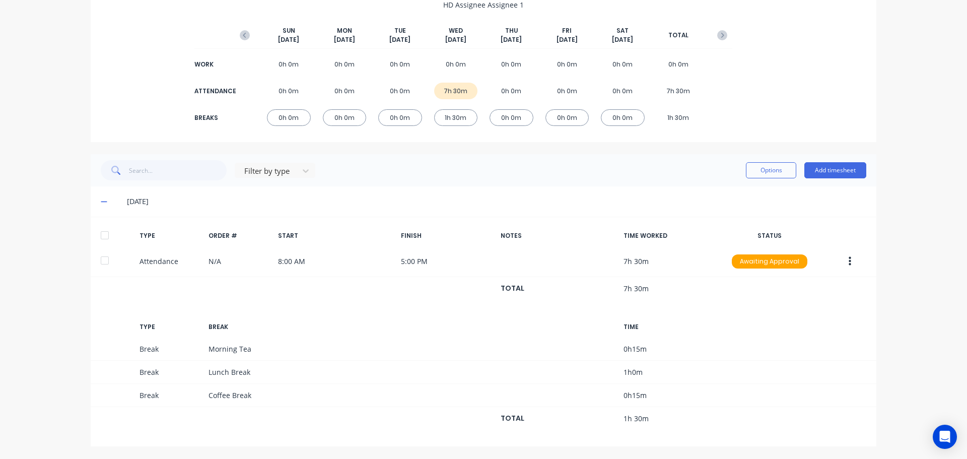
click at [103, 238] on div at bounding box center [105, 235] width 20 height 20
click at [775, 169] on button "Options" at bounding box center [771, 170] width 50 height 16
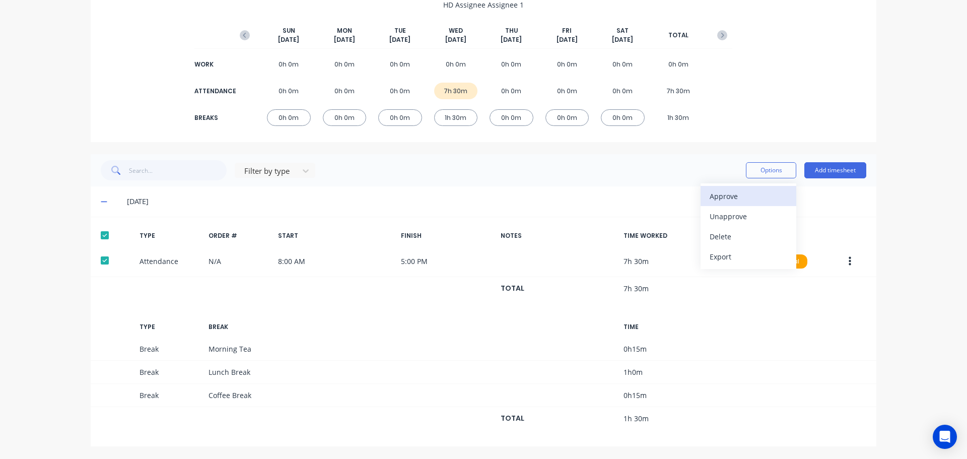
click at [744, 197] on div "Approve" at bounding box center [749, 196] width 78 height 15
click at [806, 120] on div "H A HD Assignee Assignee 1 SUN Sep 7th MON Sep 8th TUE Sep 9th WED Sep 10th THU…" at bounding box center [484, 52] width 786 height 180
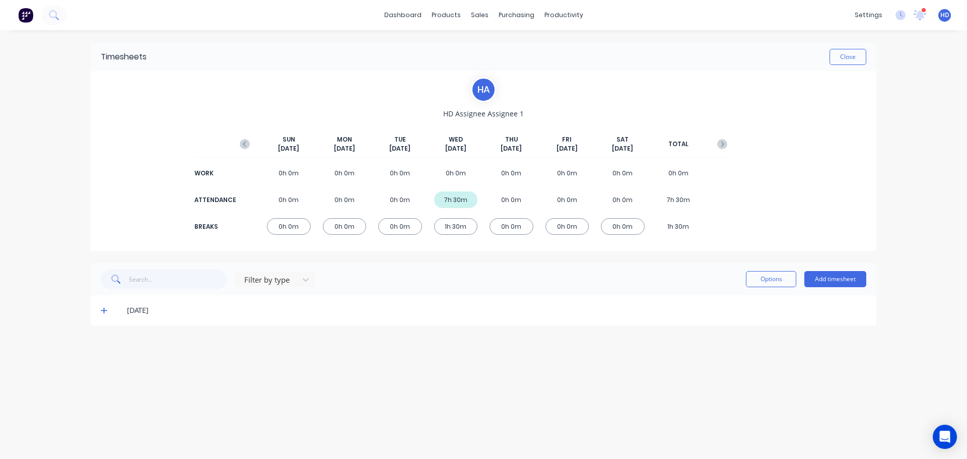
click at [101, 310] on icon at bounding box center [104, 310] width 7 height 7
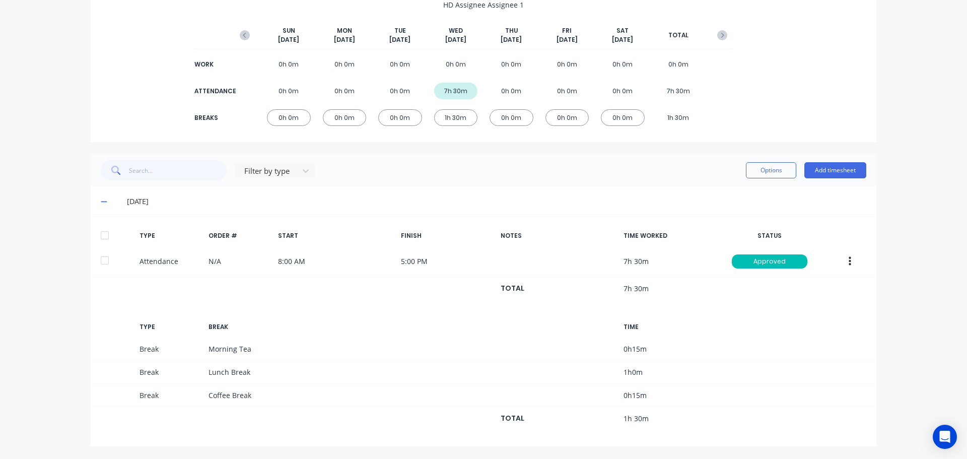
click at [43, 224] on div "dashboard products sales purchasing productivity dashboard products Product Cat…" at bounding box center [483, 229] width 967 height 459
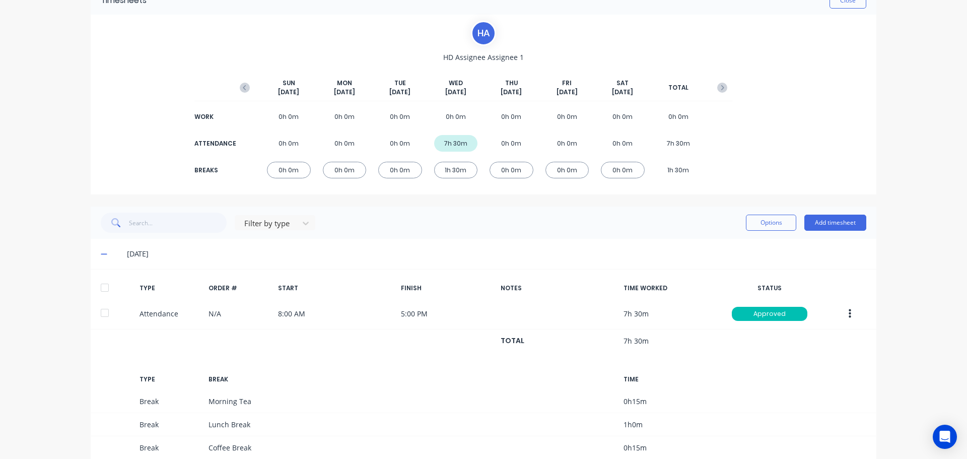
scroll to position [0, 0]
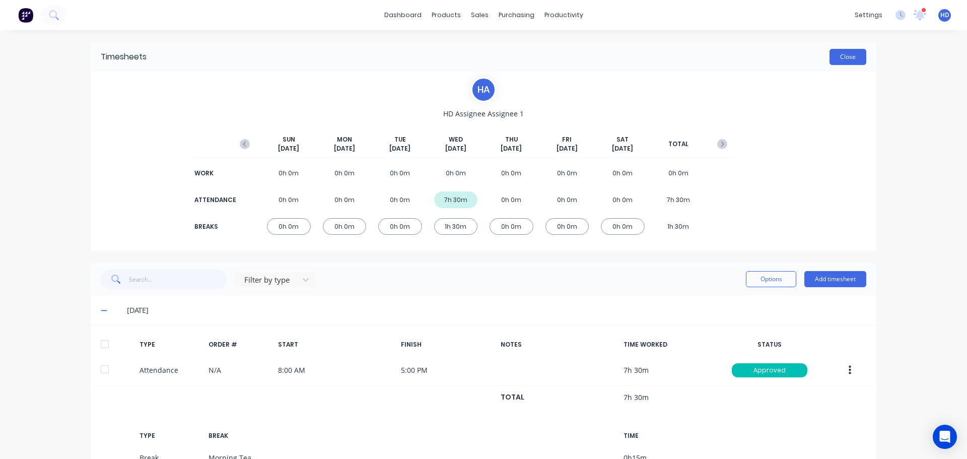
click at [854, 61] on button "Close" at bounding box center [848, 57] width 37 height 16
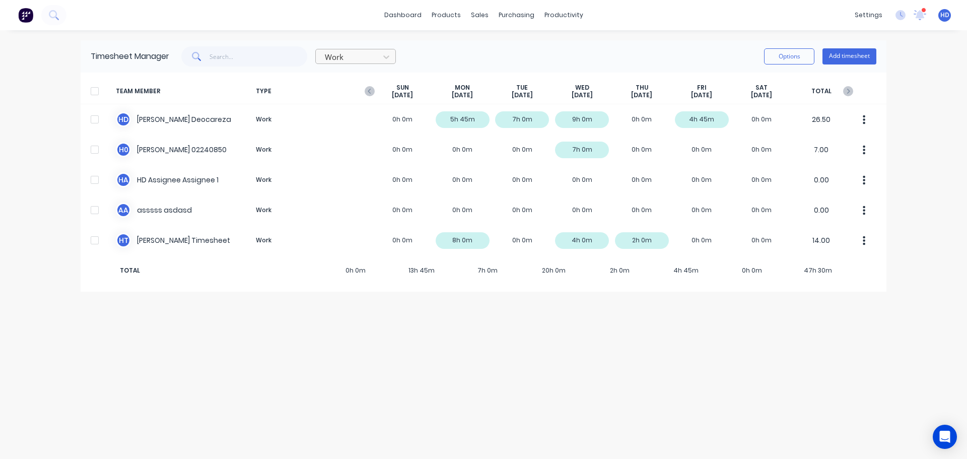
click at [358, 61] on div at bounding box center [349, 57] width 50 height 13
click at [353, 99] on div "Attendance" at bounding box center [355, 98] width 81 height 19
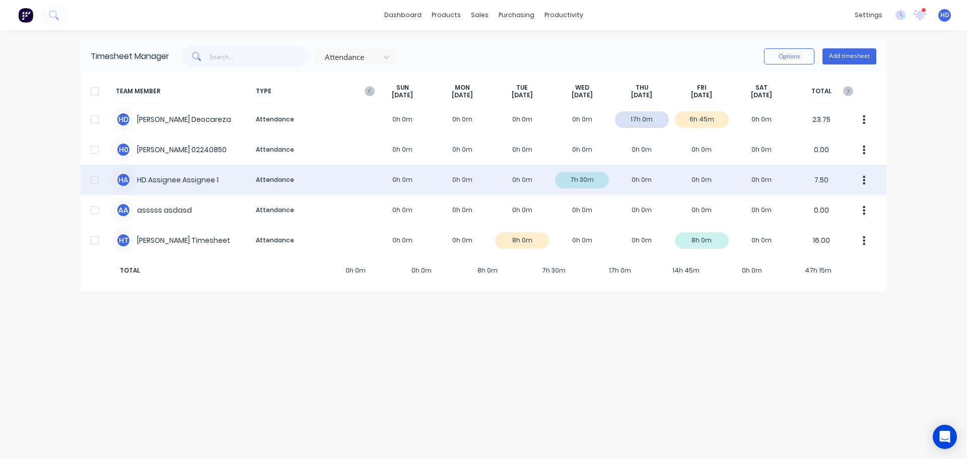
click at [175, 182] on div "H A HD Assignee Assignee 1 Attendance 0h 0m 0h 0m 0h 0m 7h 30m 0h 0m 0h 0m 0h 0…" at bounding box center [484, 180] width 806 height 30
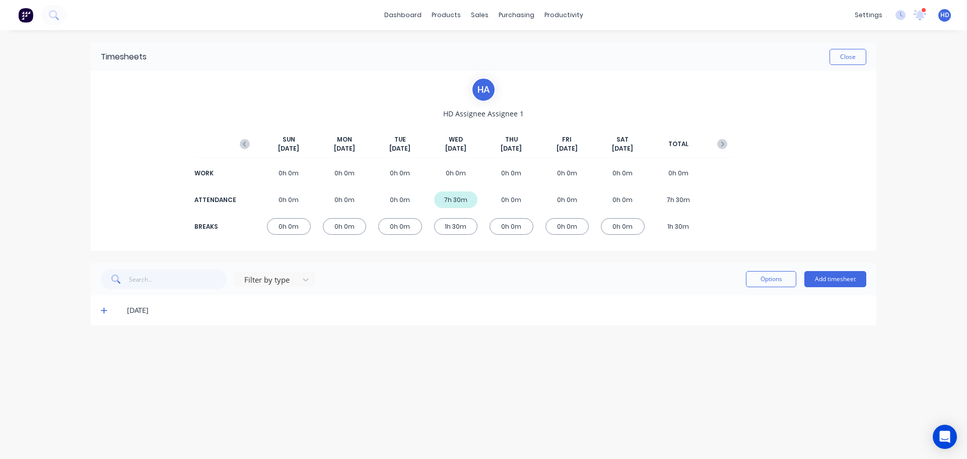
click at [103, 308] on icon at bounding box center [104, 310] width 7 height 7
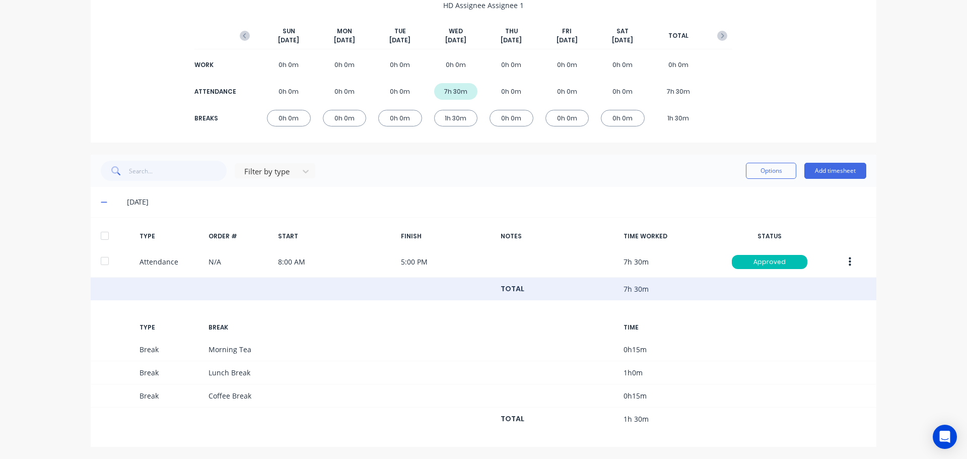
scroll to position [109, 0]
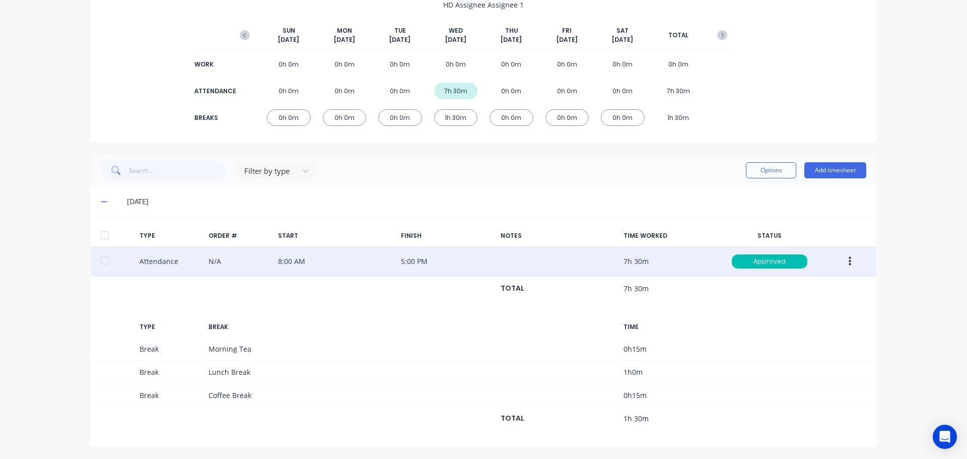
click at [849, 261] on icon "button" at bounding box center [850, 261] width 3 height 9
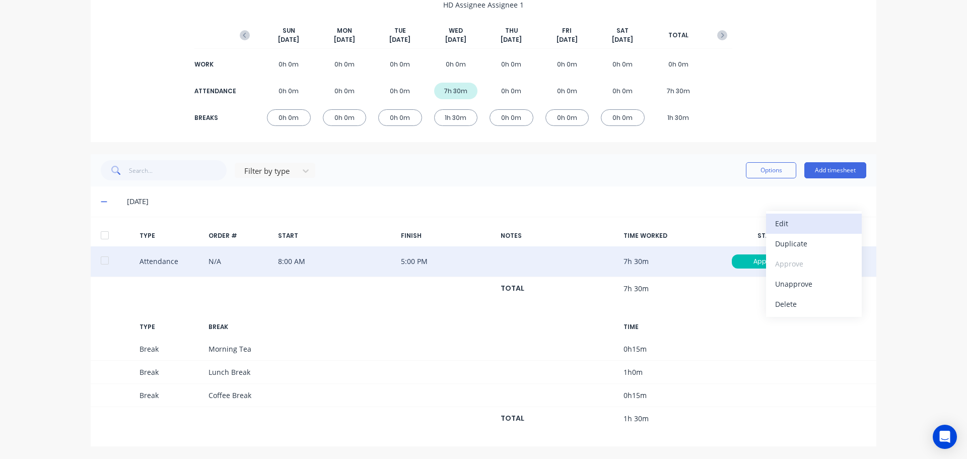
click at [771, 221] on button "Edit" at bounding box center [814, 224] width 96 height 20
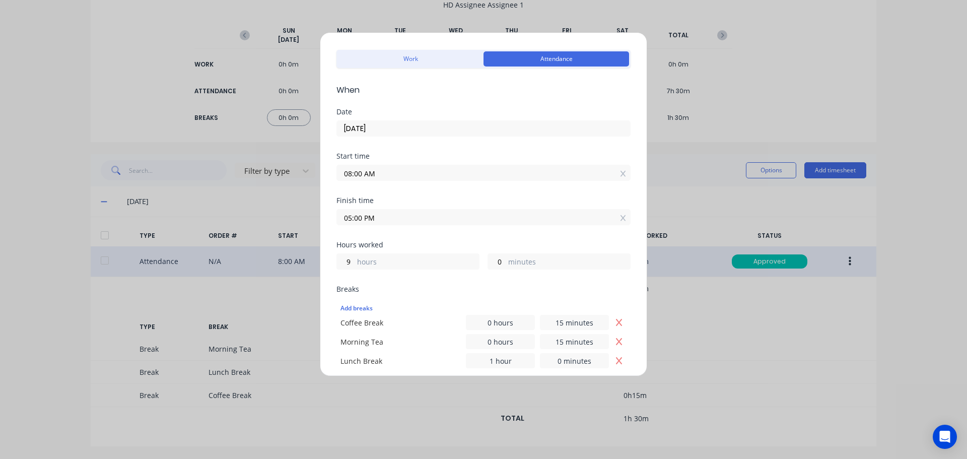
scroll to position [17, 0]
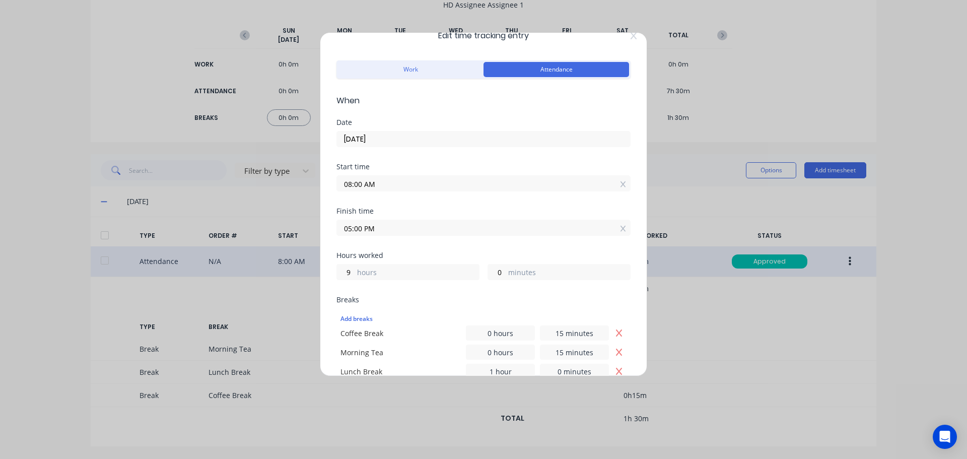
click at [598, 100] on span "When" at bounding box center [483, 101] width 294 height 12
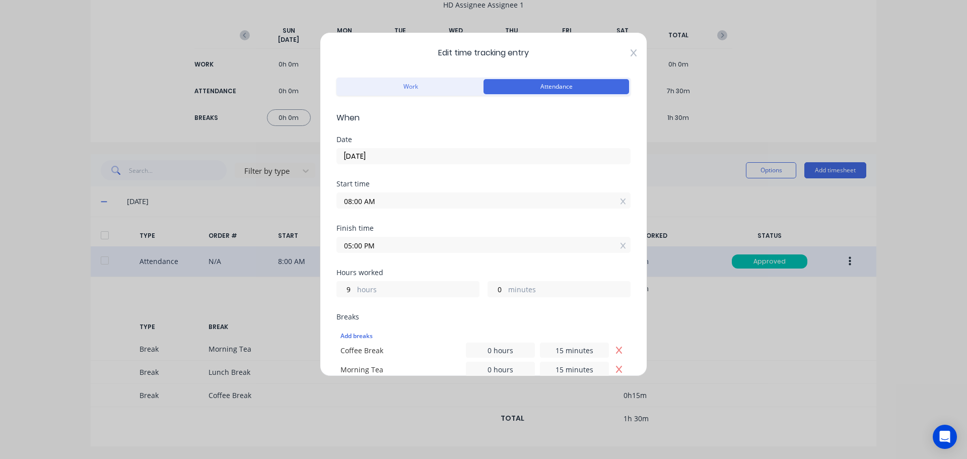
click at [631, 52] on icon at bounding box center [634, 53] width 6 height 8
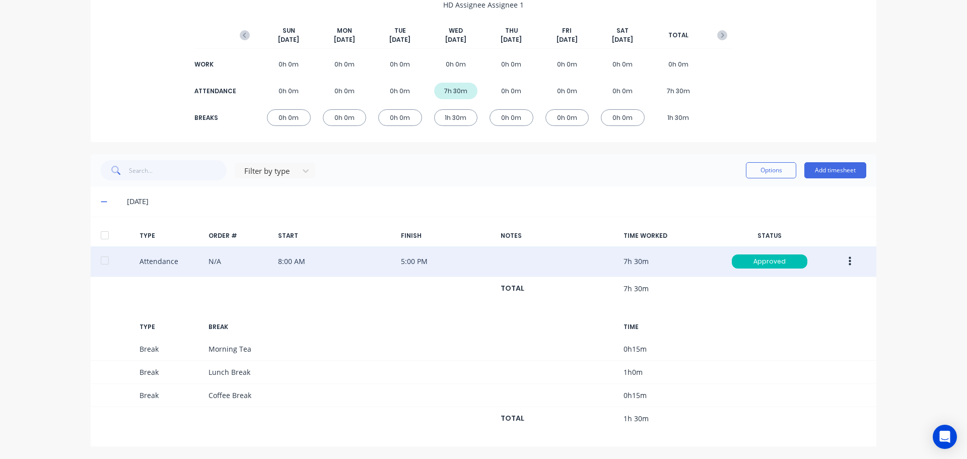
click at [95, 235] on div at bounding box center [105, 235] width 20 height 20
click at [939, 102] on div "dashboard products sales purchasing productivity dashboard products Product Cat…" at bounding box center [483, 229] width 967 height 459
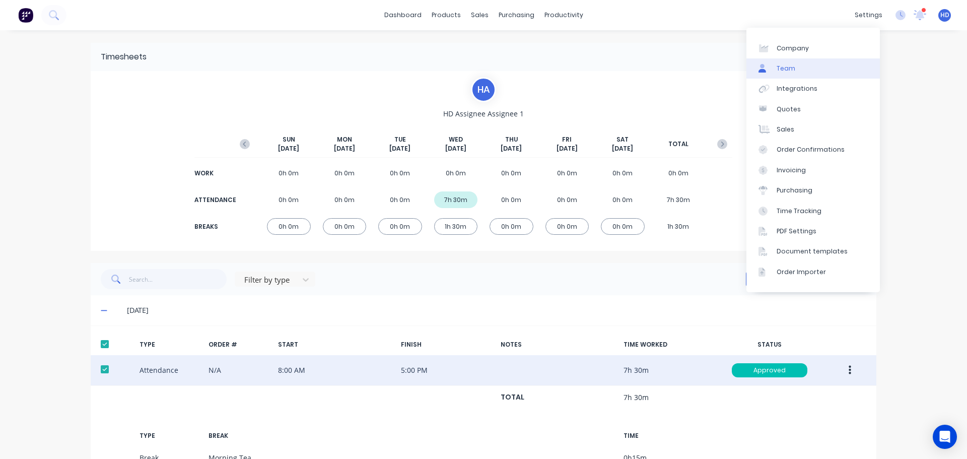
click at [805, 71] on link "Team" at bounding box center [813, 68] width 133 height 20
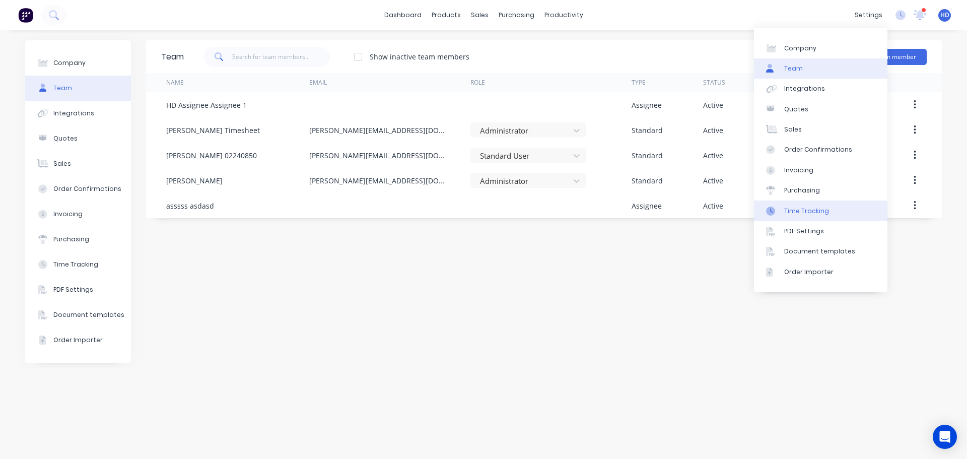
click at [825, 213] on div "Time Tracking" at bounding box center [806, 211] width 45 height 9
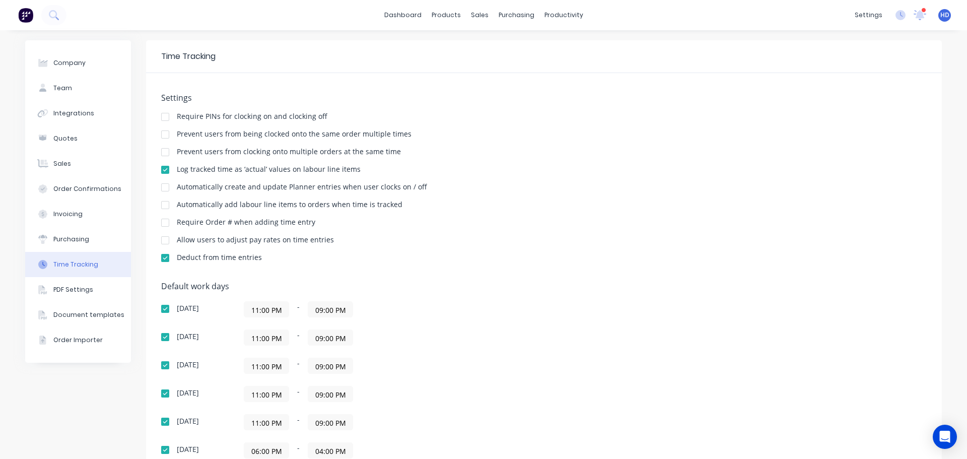
click at [536, 241] on div "Allow users to adjust pay rates on time entries" at bounding box center [544, 241] width 766 height 10
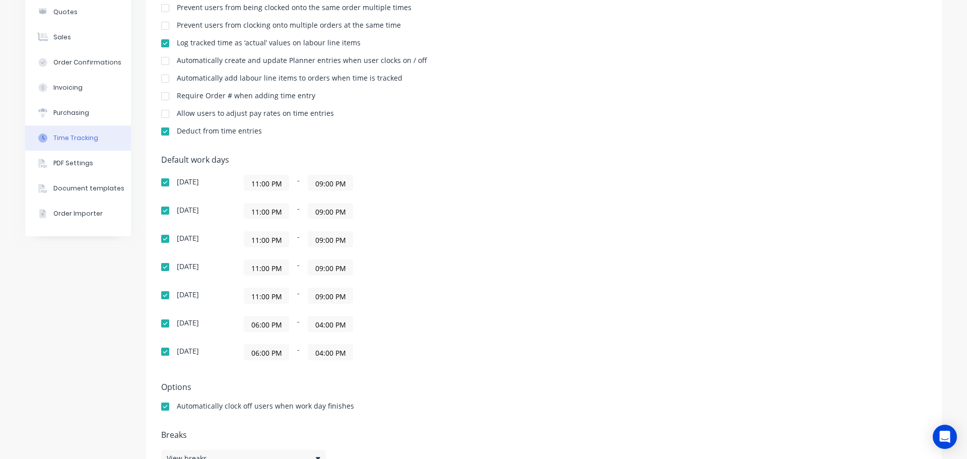
scroll to position [109, 0]
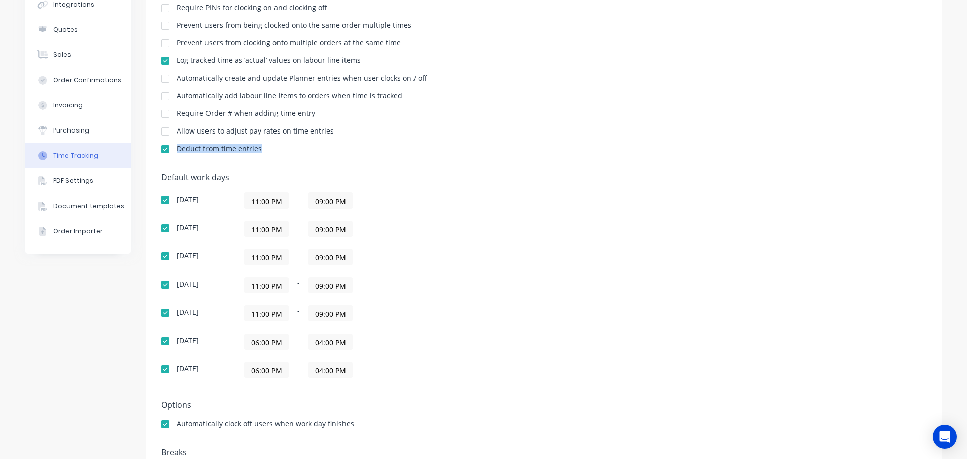
drag, startPoint x: 266, startPoint y: 148, endPoint x: 169, endPoint y: 141, distance: 97.5
click at [169, 145] on div "Deduct from time entries" at bounding box center [544, 150] width 766 height 10
click at [654, 123] on div "Settings Require PINs for clocking on and clocking off Prevent users from being…" at bounding box center [544, 73] width 766 height 178
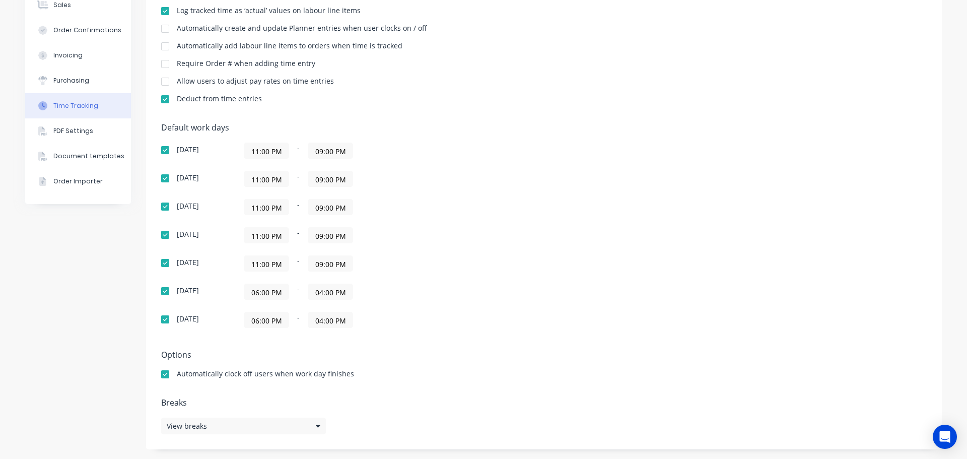
scroll to position [159, 0]
click at [316, 429] on icon at bounding box center [318, 425] width 5 height 7
click at [674, 228] on div "Default work days [DATE] 11:00 PM - 09:00 PM [DATE] 11:00 PM - 09:00 PM [DATE] …" at bounding box center [544, 230] width 766 height 217
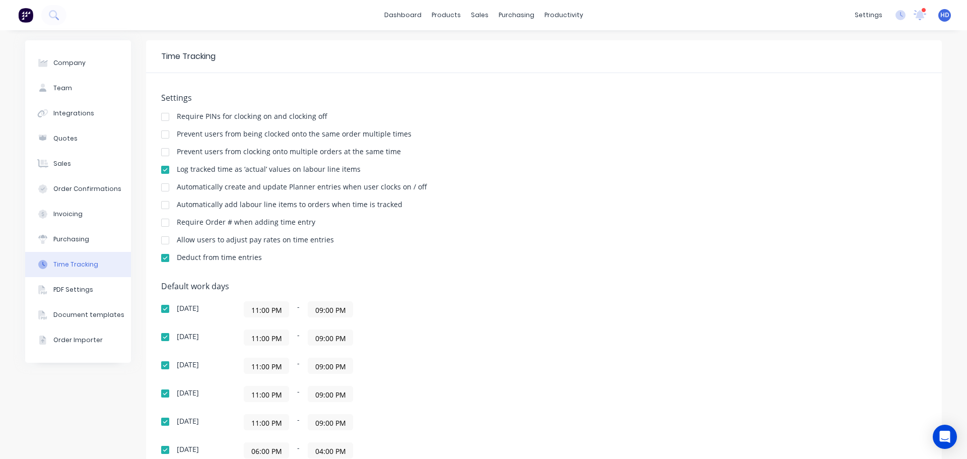
click at [204, 58] on div "Time Tracking" at bounding box center [188, 56] width 54 height 12
click at [420, 11] on link "dashboard" at bounding box center [402, 15] width 47 height 15
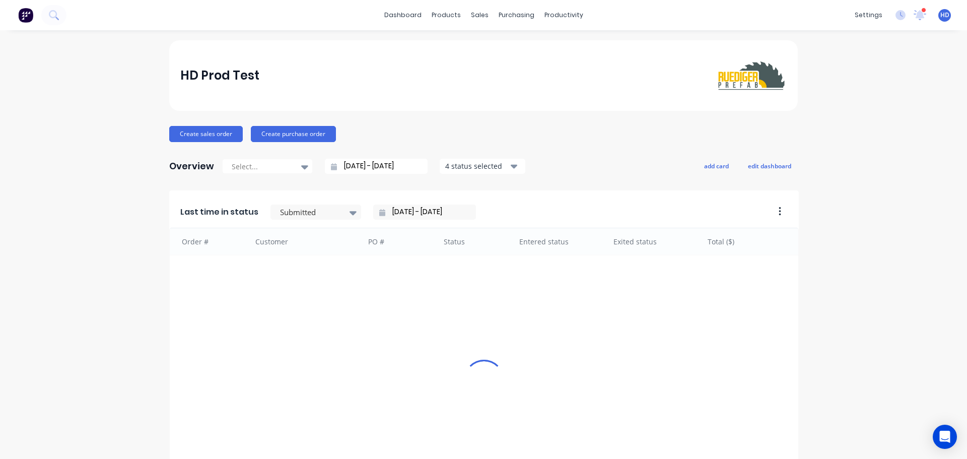
click at [277, 30] on div "dashboard products sales purchasing productivity dashboard products Product Cat…" at bounding box center [483, 229] width 967 height 459
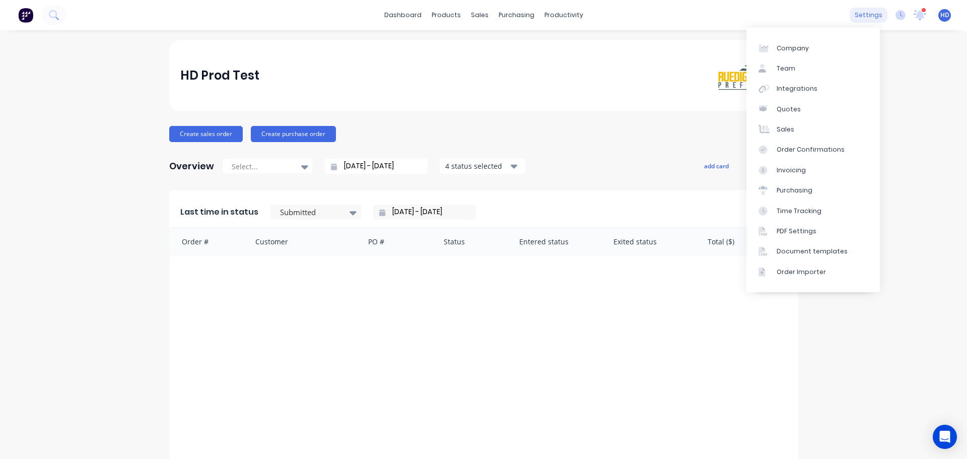
click at [859, 14] on div "settings" at bounding box center [869, 15] width 38 height 15
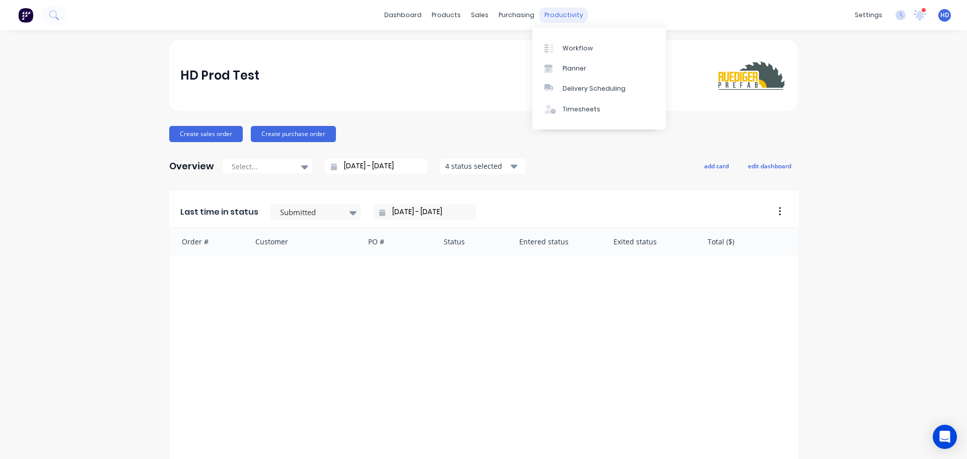
drag, startPoint x: 552, startPoint y: 11, endPoint x: 551, endPoint y: 21, distance: 10.2
click at [552, 11] on div "productivity" at bounding box center [563, 15] width 49 height 15
click at [577, 108] on div "Timesheets" at bounding box center [582, 109] width 38 height 9
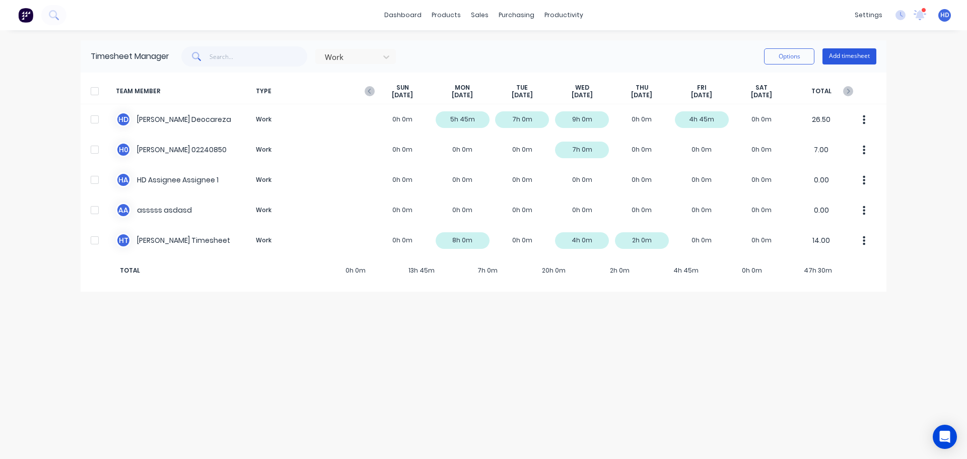
click at [835, 51] on button "Add timesheet" at bounding box center [850, 56] width 54 height 16
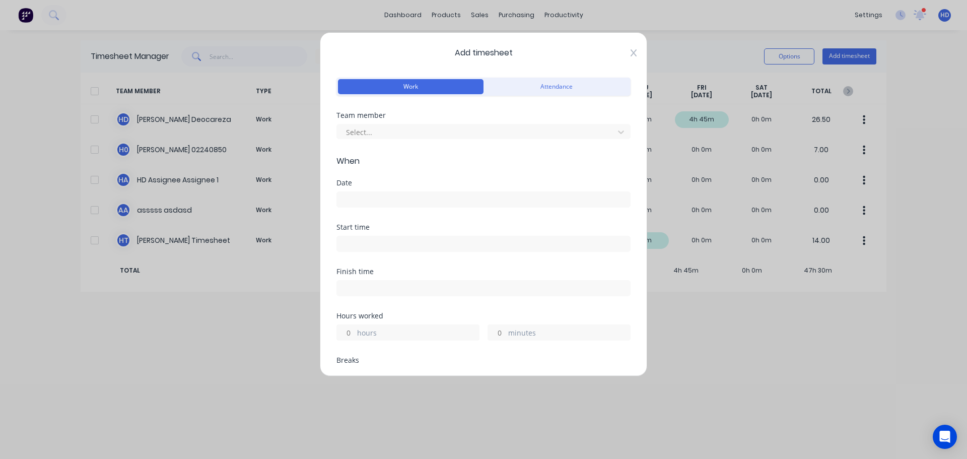
click at [631, 56] on icon at bounding box center [634, 53] width 6 height 8
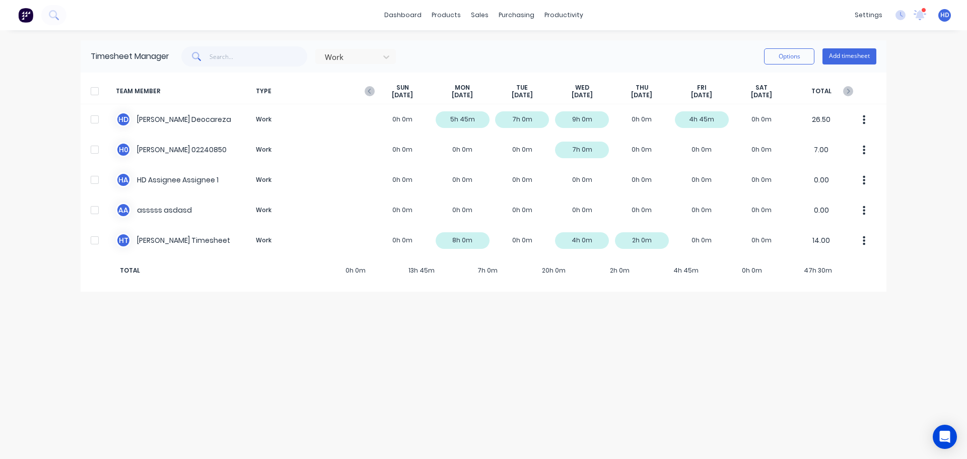
click at [944, 19] on span "HD" at bounding box center [944, 15] width 9 height 9
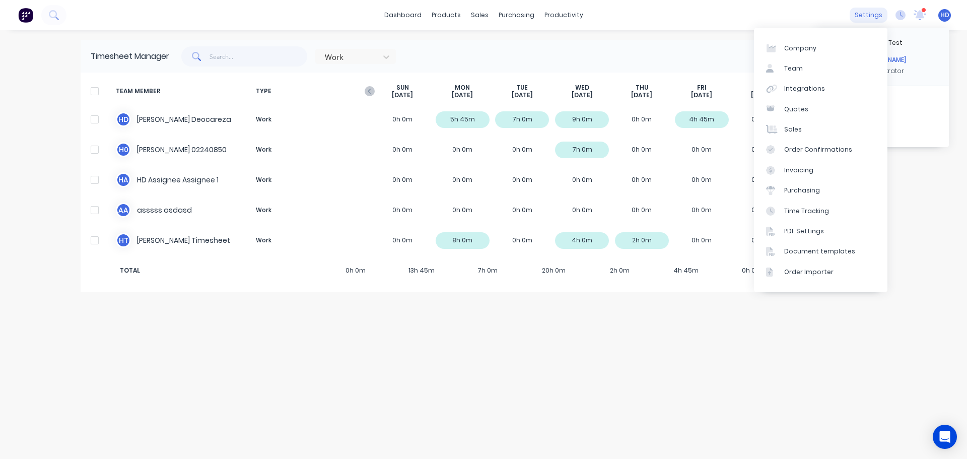
click at [872, 16] on div "settings" at bounding box center [869, 15] width 38 height 15
click at [800, 90] on div "Integrations" at bounding box center [804, 88] width 41 height 9
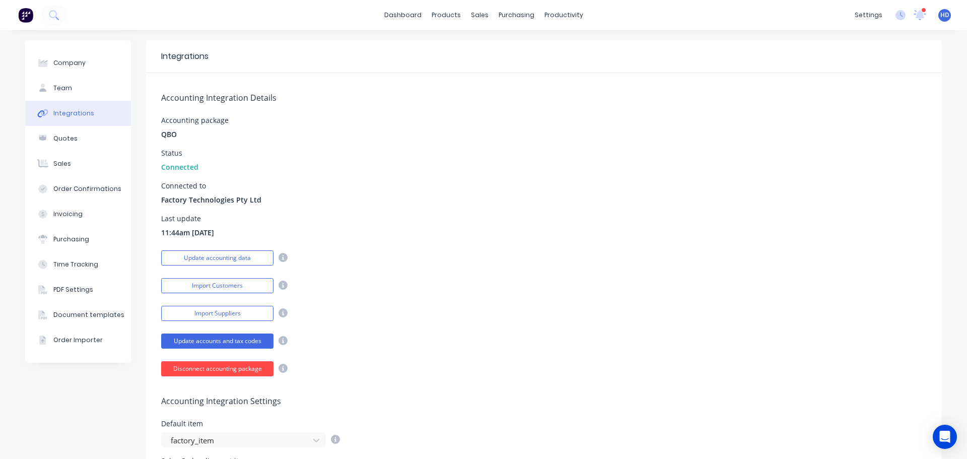
click at [230, 366] on button "Disconnect accounting package" at bounding box center [217, 368] width 112 height 15
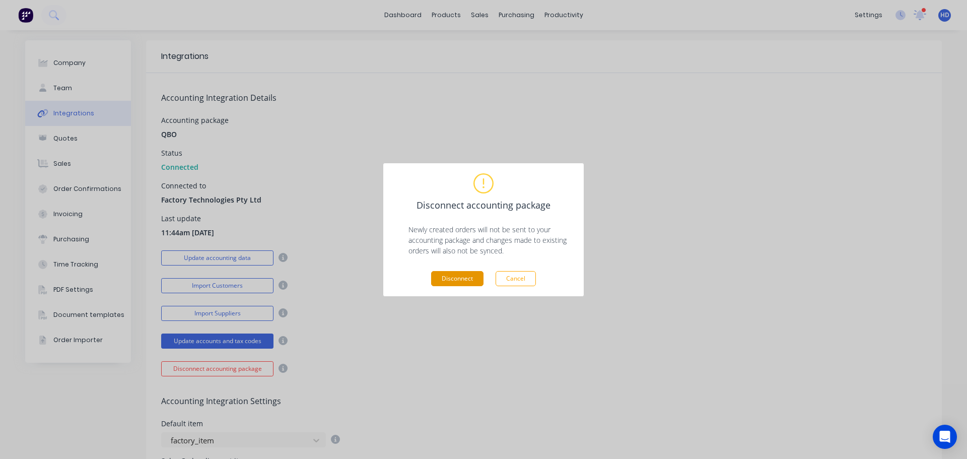
click at [446, 277] on button "Disconnect" at bounding box center [457, 278] width 52 height 15
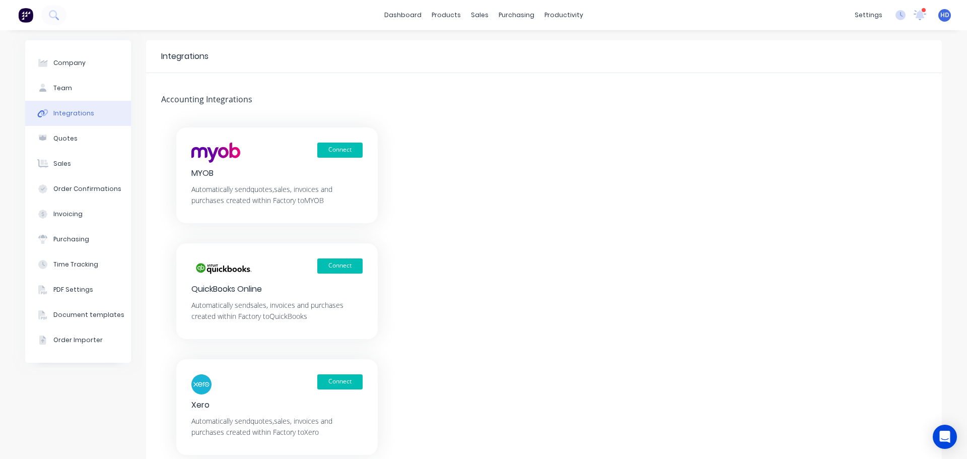
click at [632, 231] on div "Connect MYOB Automatically send quotes, sales, invoices and purchases created w…" at bounding box center [544, 290] width 796 height 327
click at [334, 379] on button "Connect" at bounding box center [339, 381] width 45 height 15
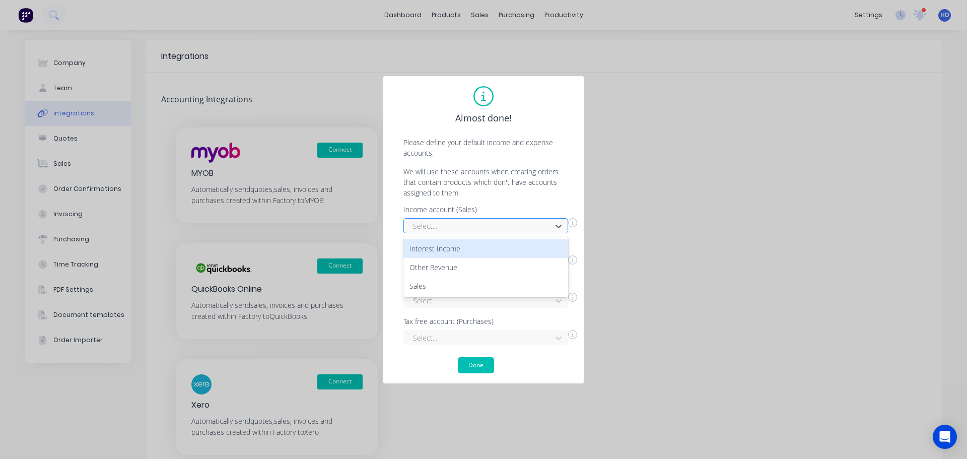
click at [432, 233] on div "Select..." at bounding box center [479, 226] width 141 height 15
click at [436, 250] on div "Interest Income" at bounding box center [485, 248] width 165 height 19
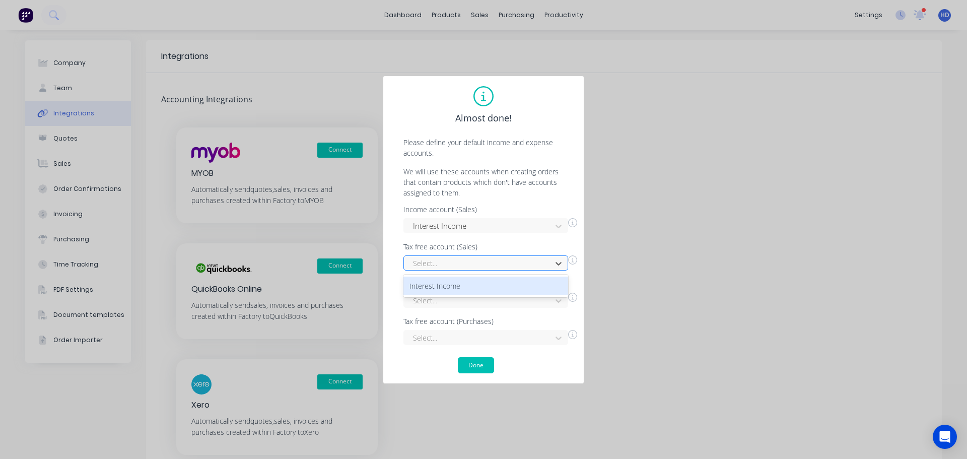
click at [439, 267] on div at bounding box center [479, 263] width 134 height 13
click at [441, 290] on div "Interest Income" at bounding box center [485, 286] width 165 height 19
click at [441, 296] on div "Select..." at bounding box center [485, 300] width 165 height 15
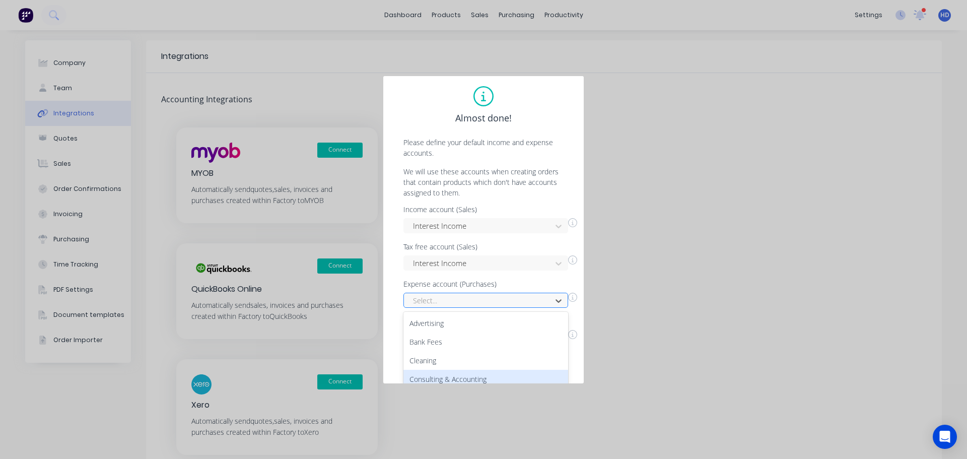
scroll to position [80, 0]
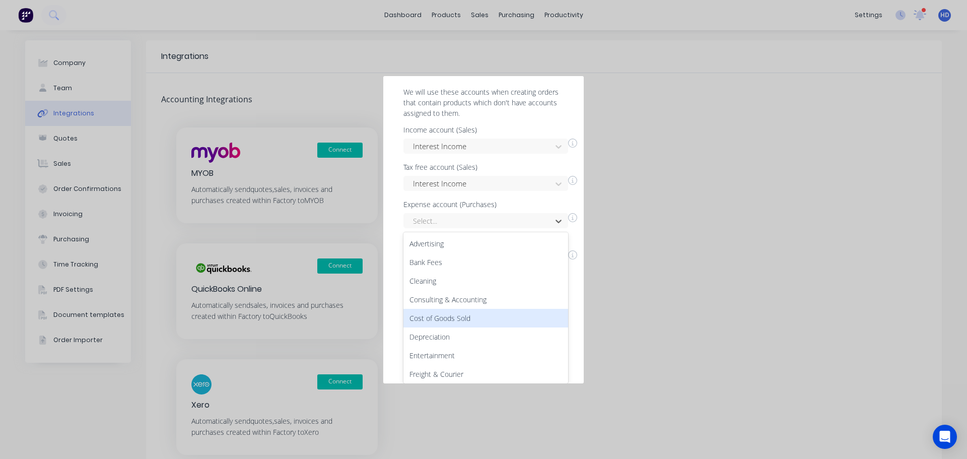
click at [464, 314] on div "Cost of Goods Sold" at bounding box center [485, 318] width 165 height 19
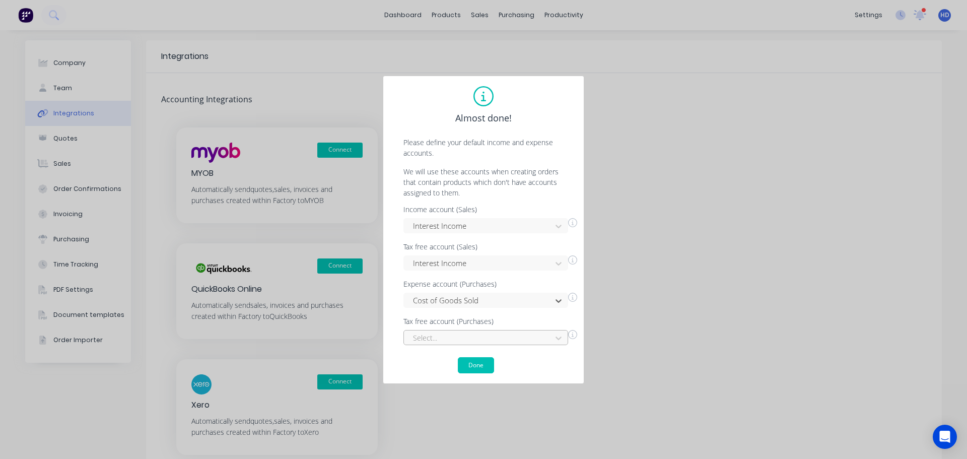
click at [463, 334] on div "Select..." at bounding box center [485, 337] width 165 height 15
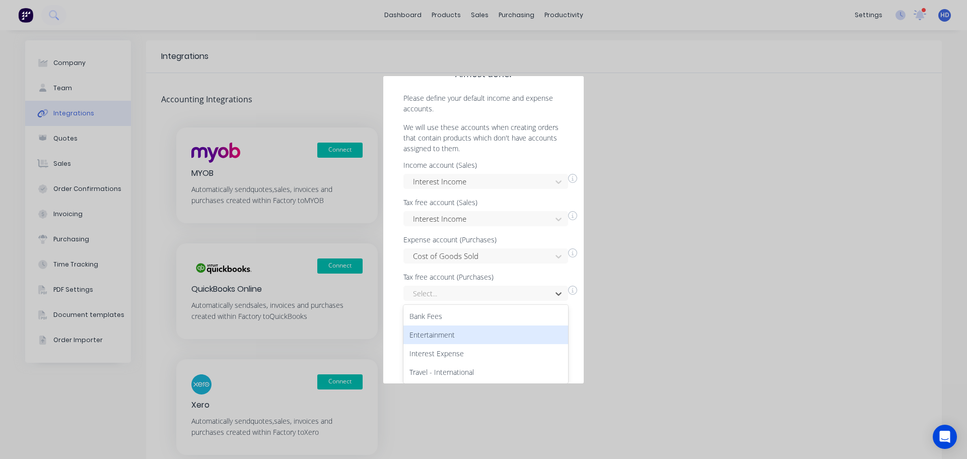
click at [468, 339] on div "Entertainment" at bounding box center [485, 334] width 165 height 19
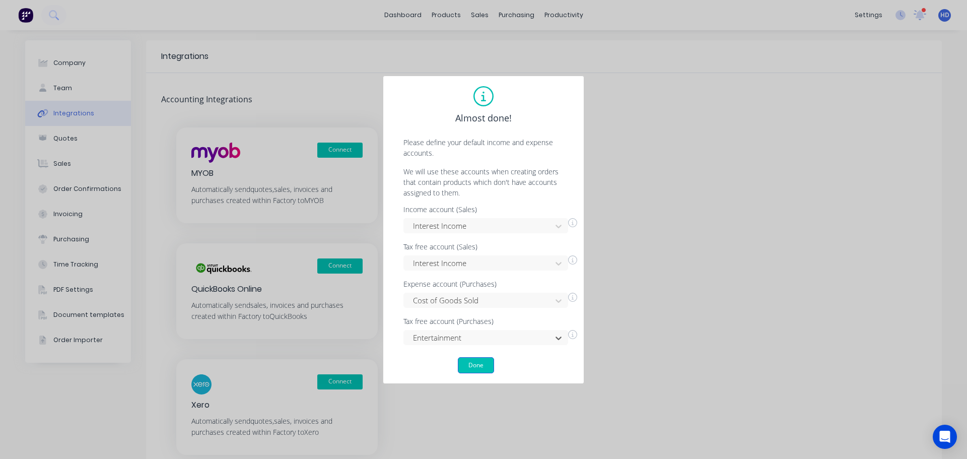
scroll to position [0, 0]
click at [475, 365] on button "Done" at bounding box center [476, 365] width 36 height 16
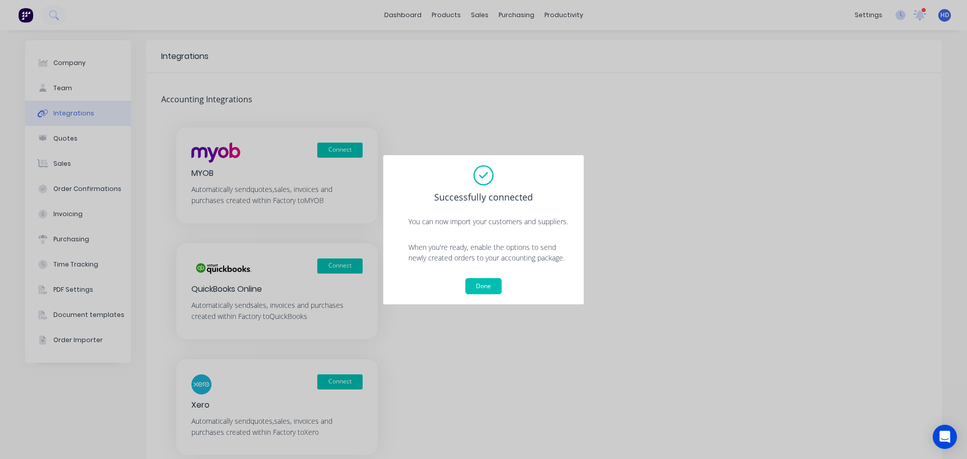
click at [478, 288] on button "Done" at bounding box center [483, 286] width 36 height 16
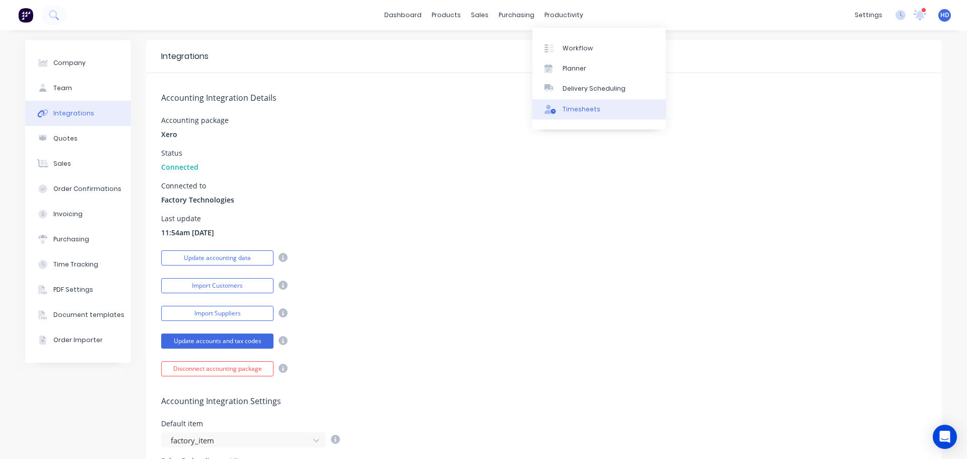
click at [580, 110] on div "Timesheets" at bounding box center [582, 109] width 38 height 9
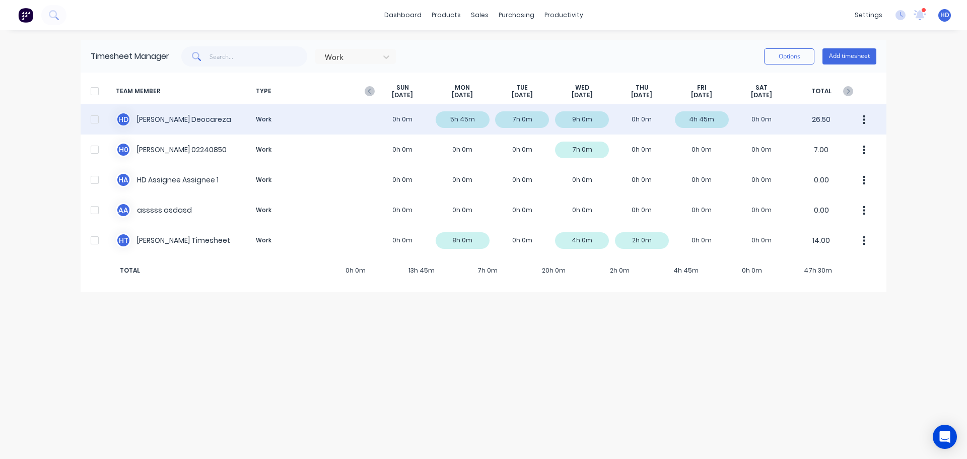
click at [868, 117] on button "button" at bounding box center [864, 119] width 21 height 20
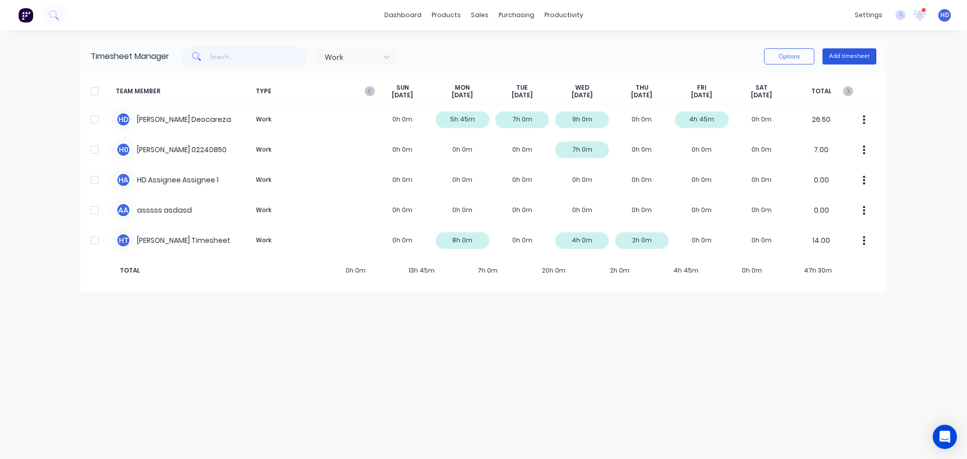
click at [862, 52] on button "Add timesheet" at bounding box center [850, 56] width 54 height 16
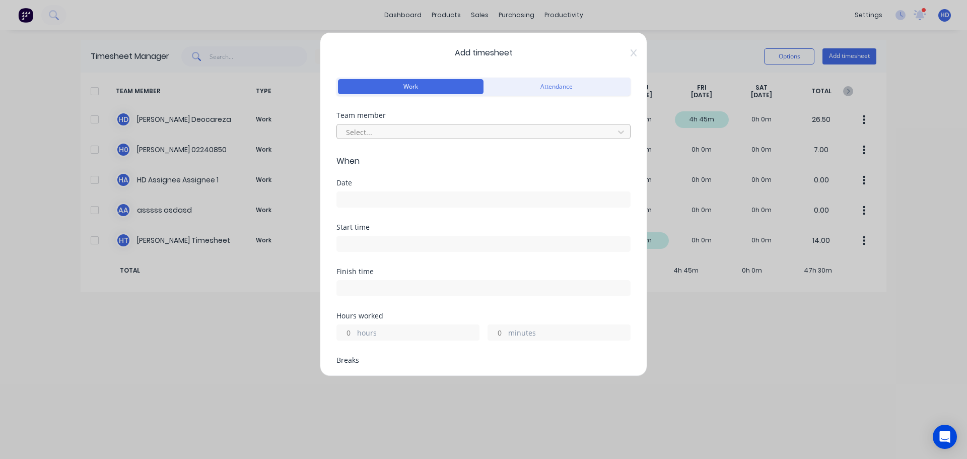
click at [410, 134] on div at bounding box center [477, 132] width 264 height 13
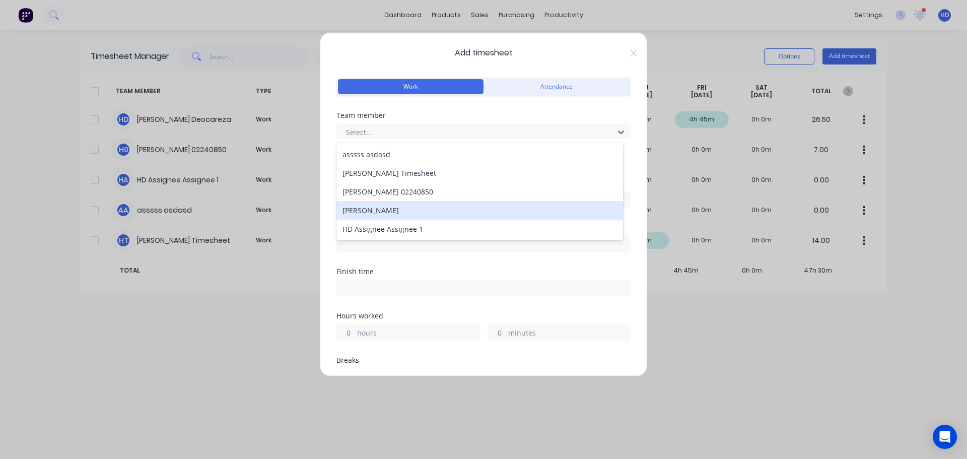
click at [393, 215] on div "[PERSON_NAME]" at bounding box center [479, 210] width 287 height 19
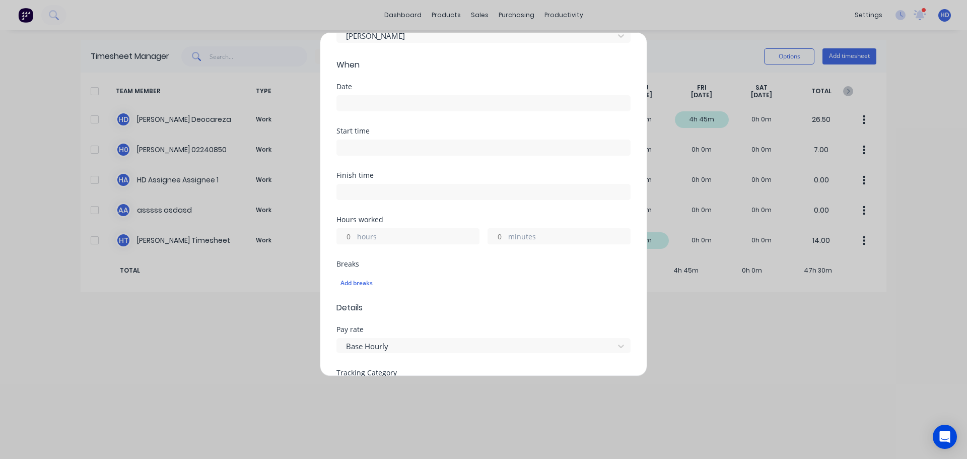
scroll to position [101, 0]
click at [413, 96] on input at bounding box center [483, 98] width 293 height 15
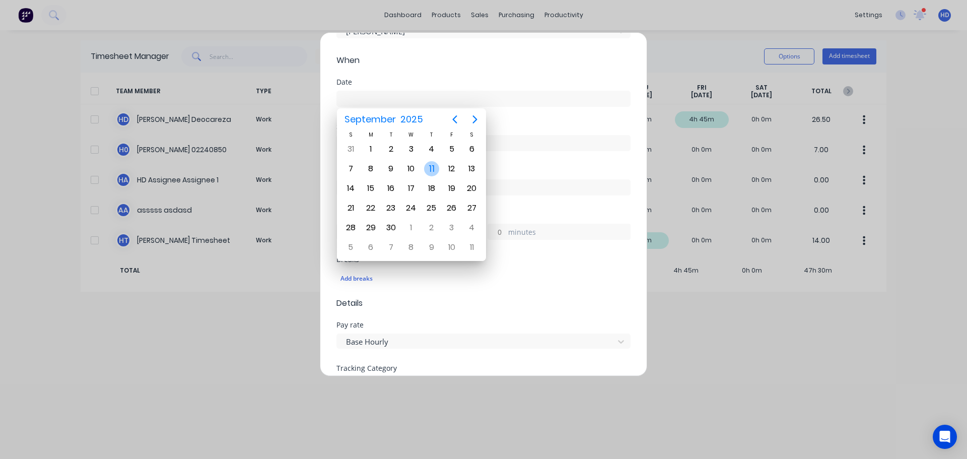
click at [434, 170] on div "11" at bounding box center [431, 168] width 15 height 15
type input "[DATE]"
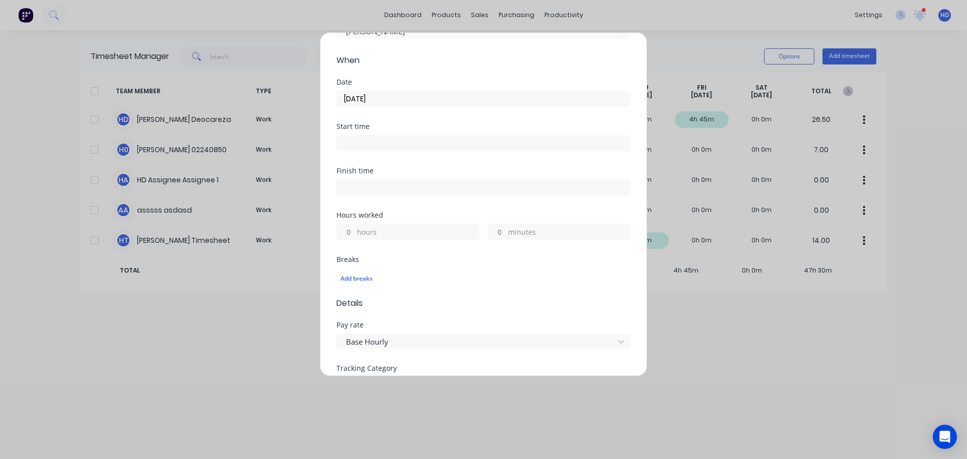
click at [356, 229] on div "hours" at bounding box center [407, 232] width 143 height 16
click at [354, 231] on input "hours" at bounding box center [346, 231] width 18 height 15
type input "8"
click at [424, 213] on div "Hours worked" at bounding box center [483, 215] width 294 height 7
click at [391, 142] on input at bounding box center [483, 143] width 293 height 15
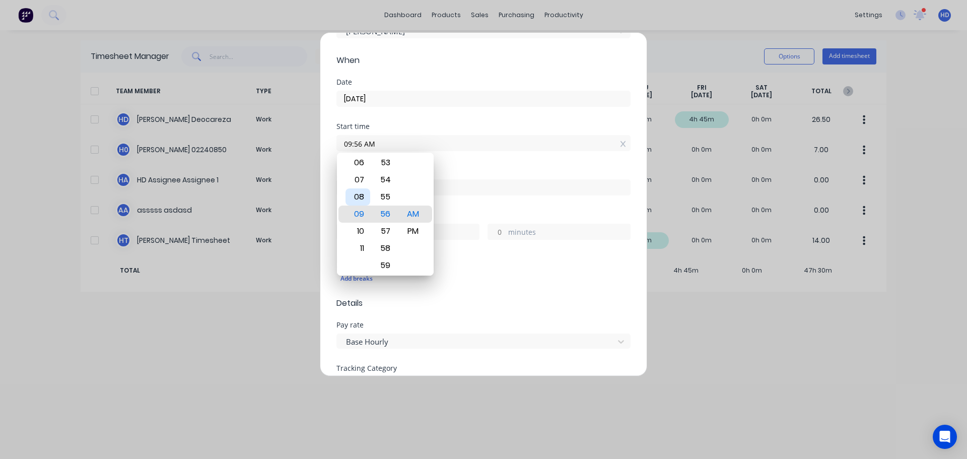
click at [365, 197] on div "08" at bounding box center [358, 196] width 25 height 17
type input "08:56 AM"
click at [502, 164] on div "Start time 08:56 AM" at bounding box center [483, 145] width 294 height 44
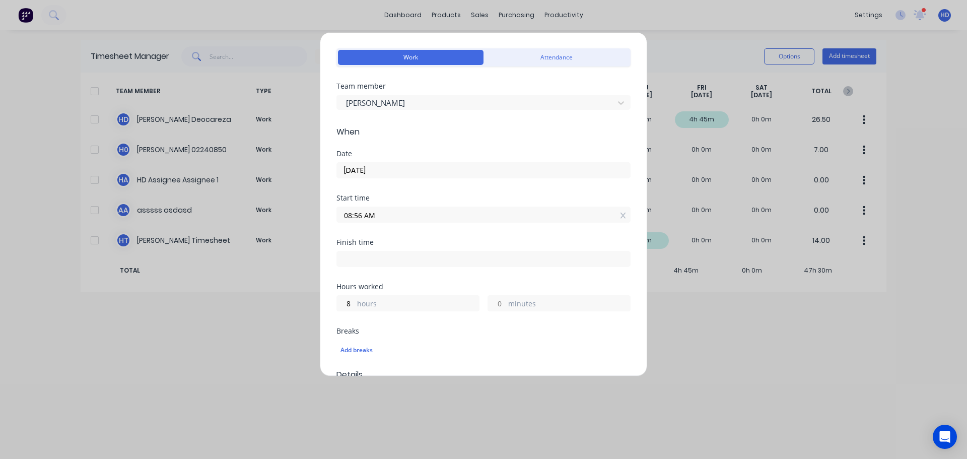
scroll to position [180, 0]
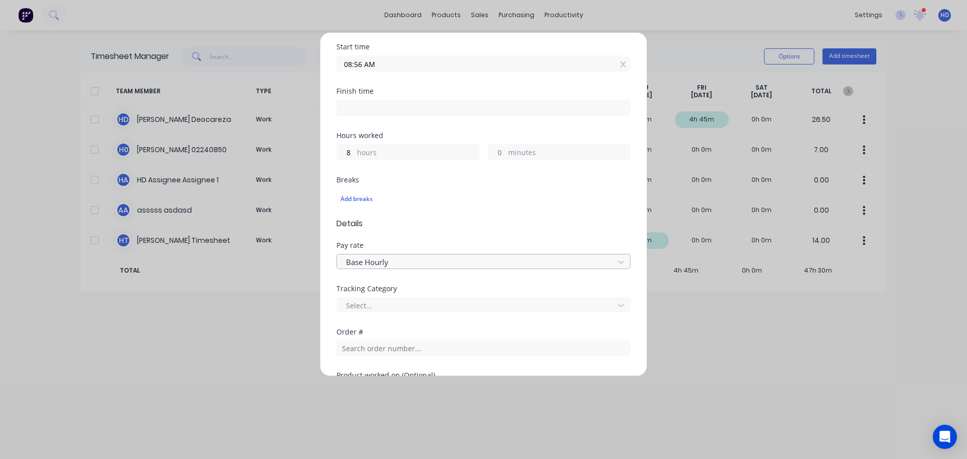
click at [411, 263] on div at bounding box center [477, 262] width 264 height 13
click at [429, 227] on span "Details" at bounding box center [483, 224] width 294 height 12
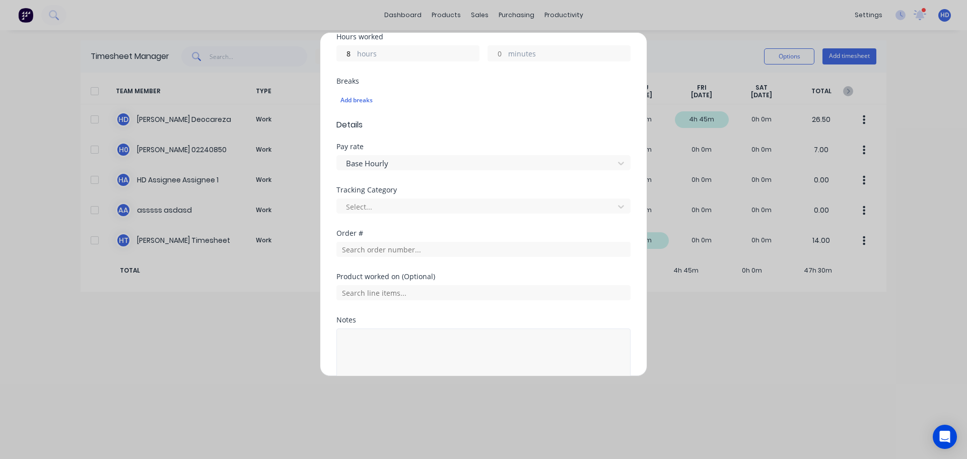
scroll to position [331, 0]
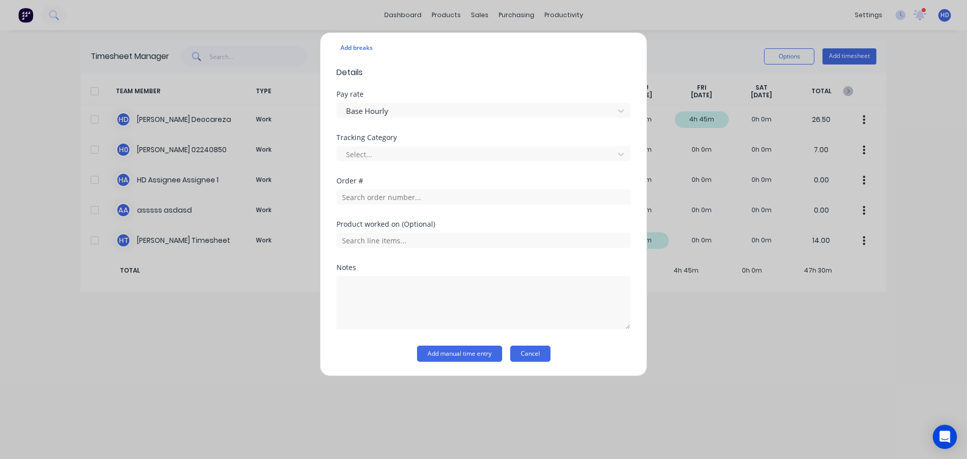
click at [531, 353] on button "Cancel" at bounding box center [530, 354] width 40 height 16
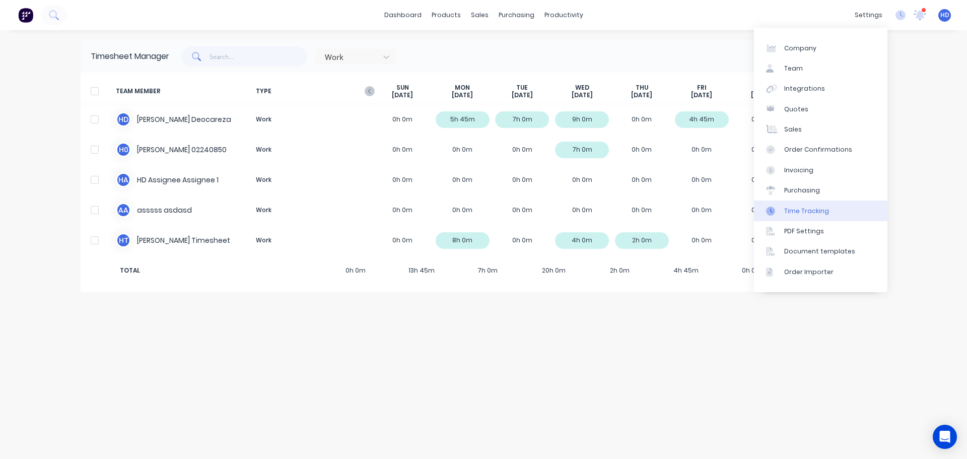
click at [825, 213] on div "Time Tracking" at bounding box center [806, 211] width 45 height 9
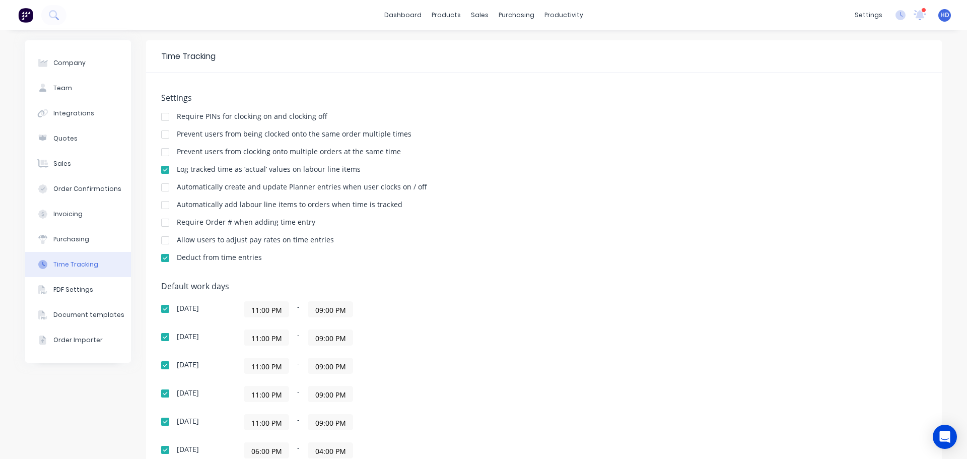
click at [164, 242] on div at bounding box center [165, 240] width 20 height 20
click at [587, 109] on div "Timesheets" at bounding box center [582, 109] width 38 height 9
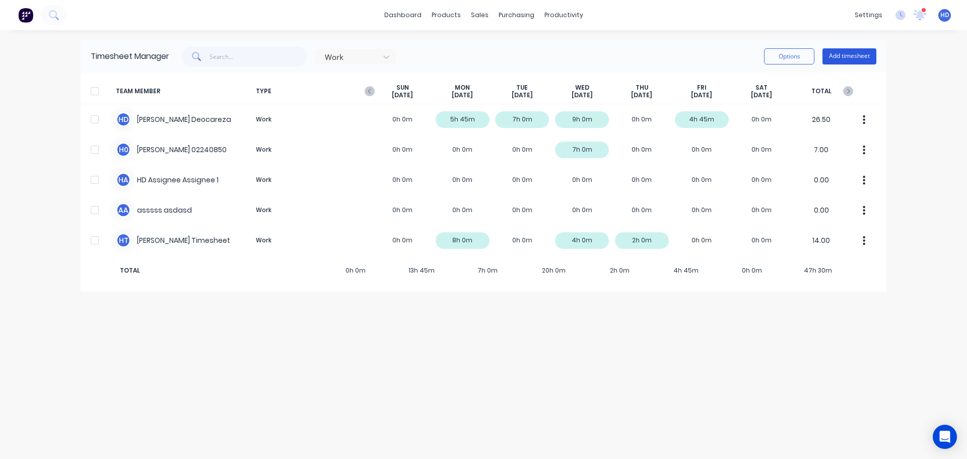
click at [857, 55] on button "Add timesheet" at bounding box center [850, 56] width 54 height 16
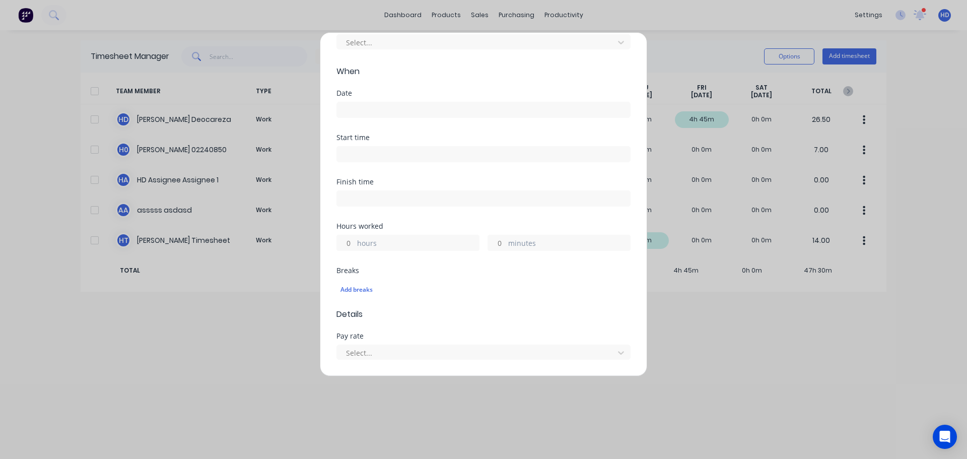
scroll to position [201, 0]
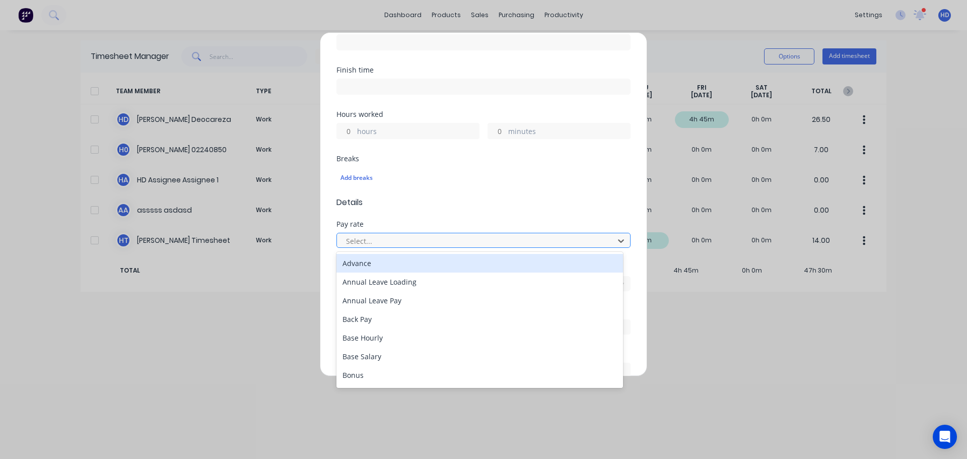
click at [392, 241] on div at bounding box center [477, 241] width 264 height 13
click at [435, 214] on form "Work Attendance Team member Select... When Date Start time Finish time Hours wo…" at bounding box center [483, 183] width 294 height 618
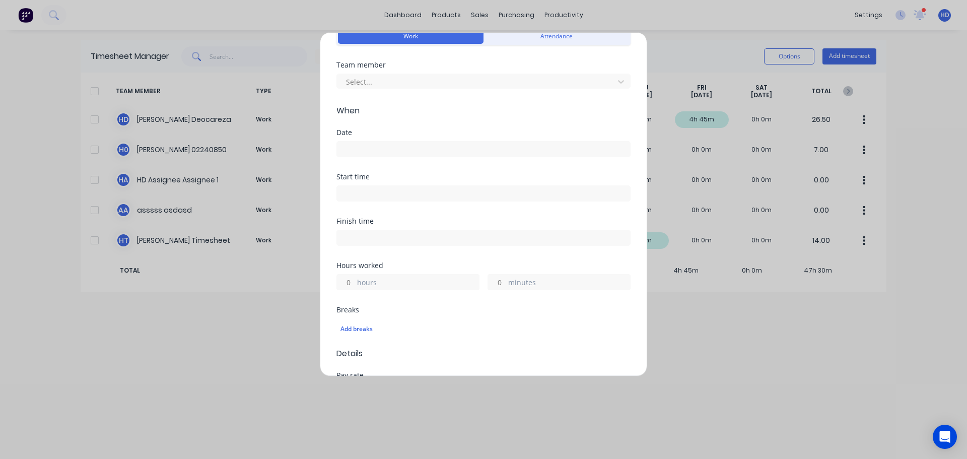
scroll to position [0, 0]
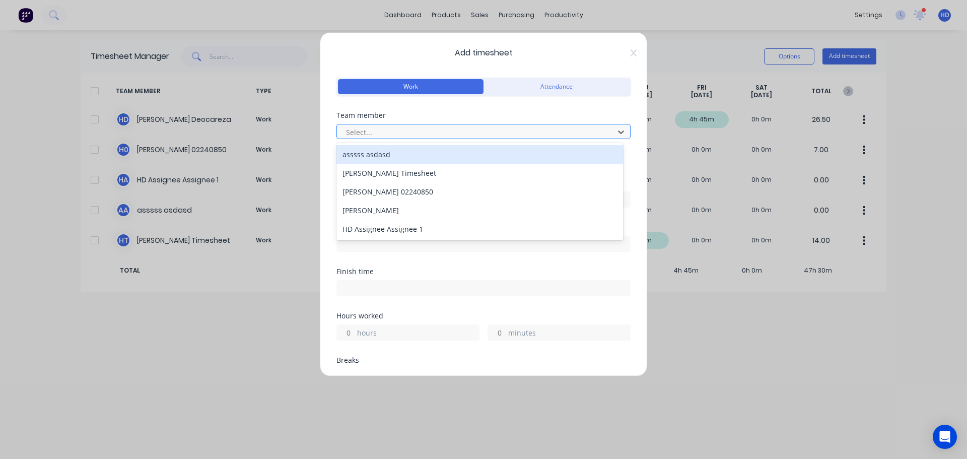
click at [420, 133] on div at bounding box center [477, 132] width 264 height 13
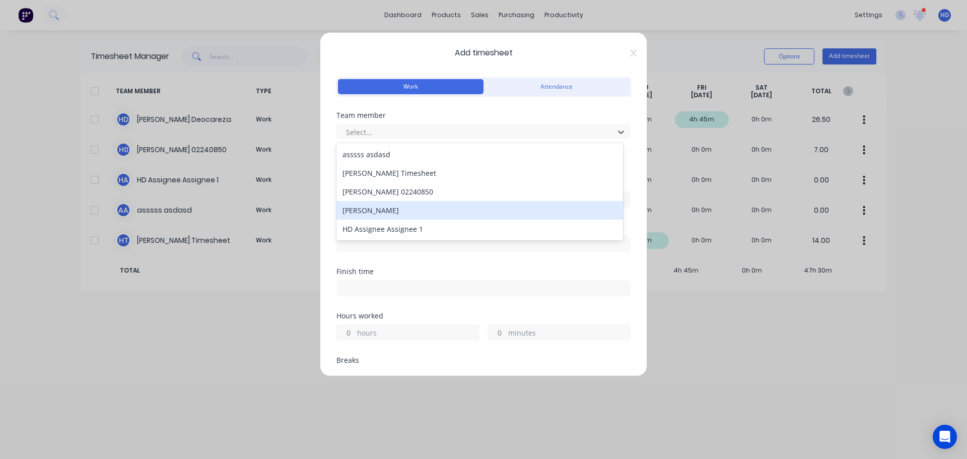
click at [410, 211] on div "[PERSON_NAME]" at bounding box center [479, 210] width 287 height 19
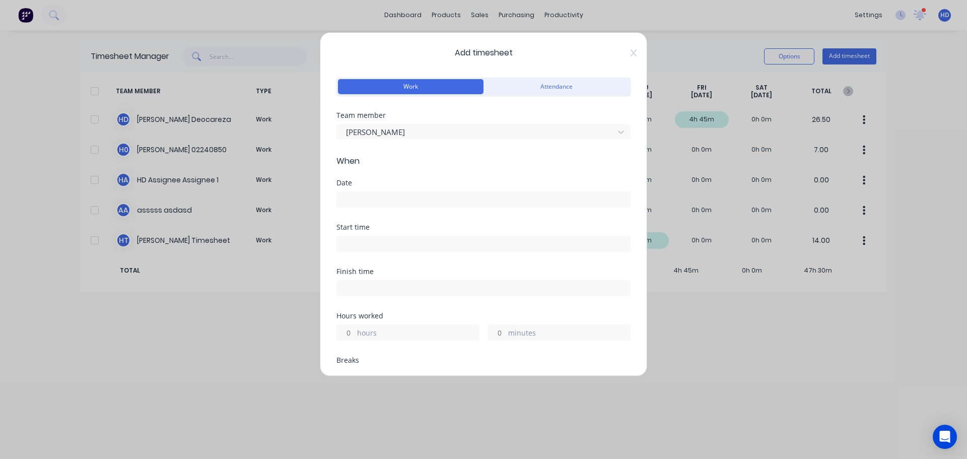
click at [376, 200] on input at bounding box center [483, 199] width 293 height 15
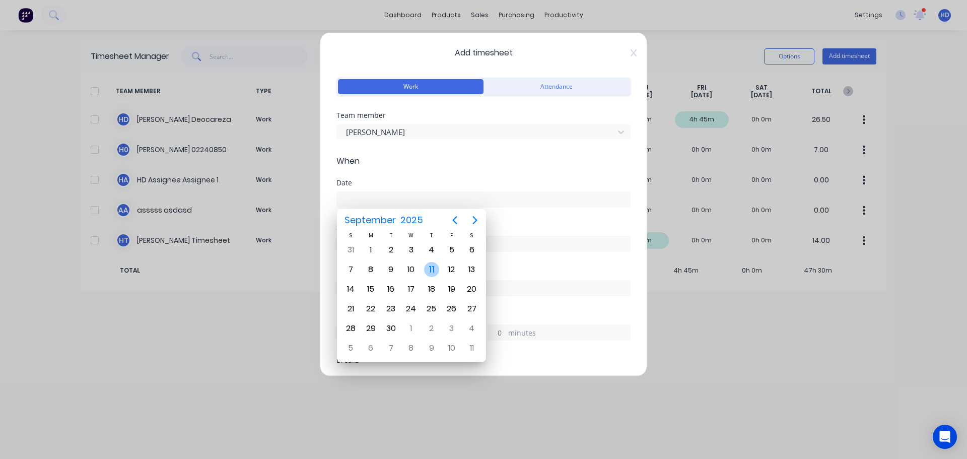
click at [431, 272] on div "11" at bounding box center [431, 269] width 15 height 15
type input "[DATE]"
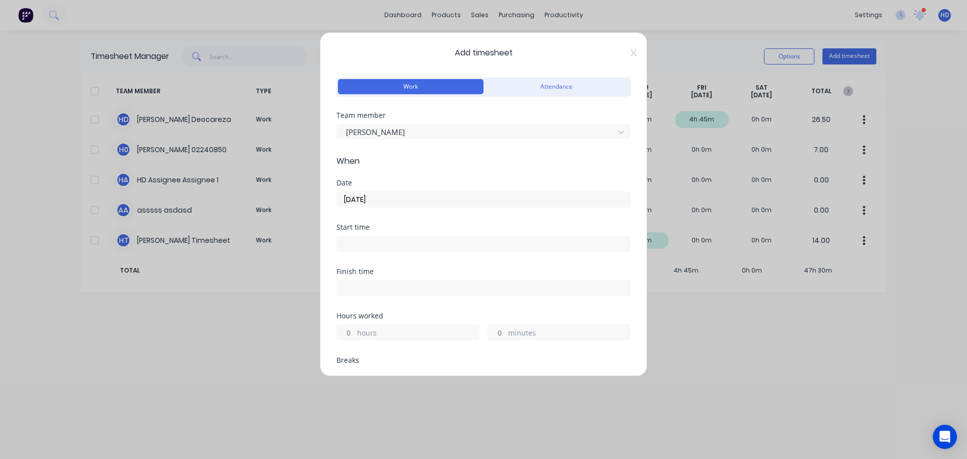
click at [468, 170] on form "Work Attendance Team member [PERSON_NAME] When Date [DATE] Start time Finish ti…" at bounding box center [483, 384] width 294 height 618
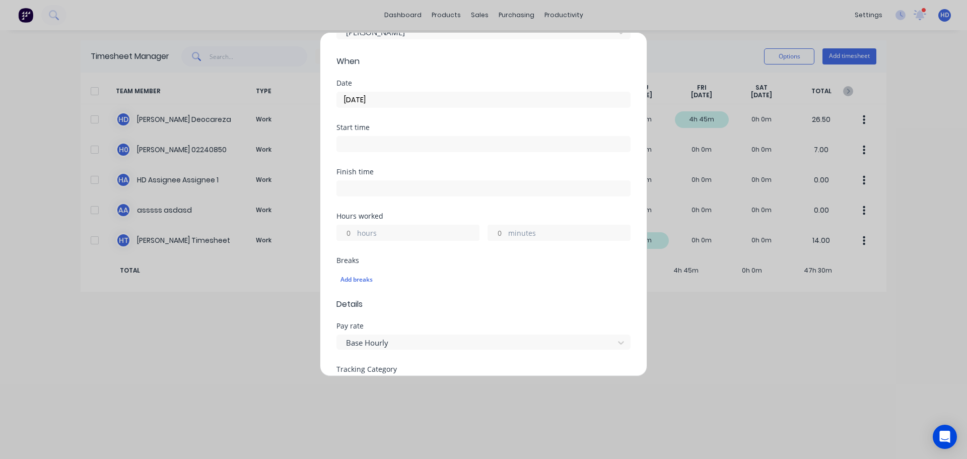
scroll to position [101, 0]
click at [420, 141] on input at bounding box center [483, 143] width 293 height 15
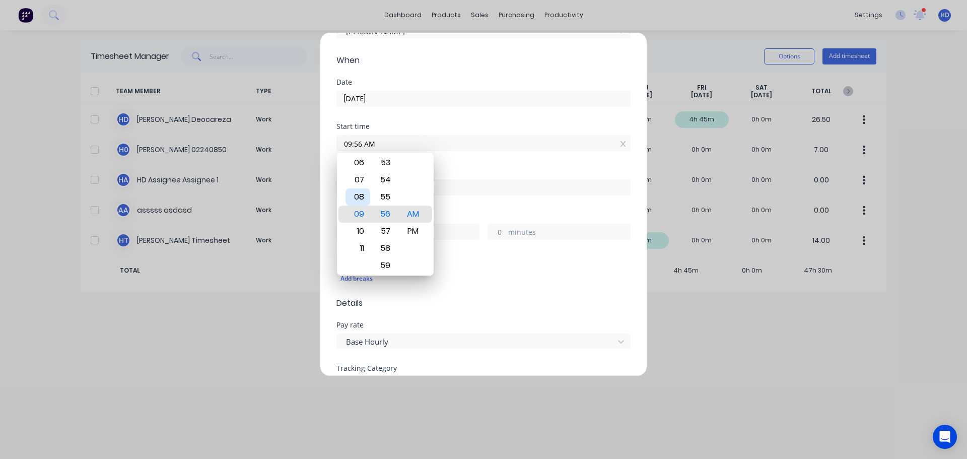
click at [364, 195] on div "08" at bounding box center [358, 196] width 25 height 17
type input "08:56 AM"
click at [466, 159] on div "Start time 08:56 AM" at bounding box center [483, 145] width 294 height 44
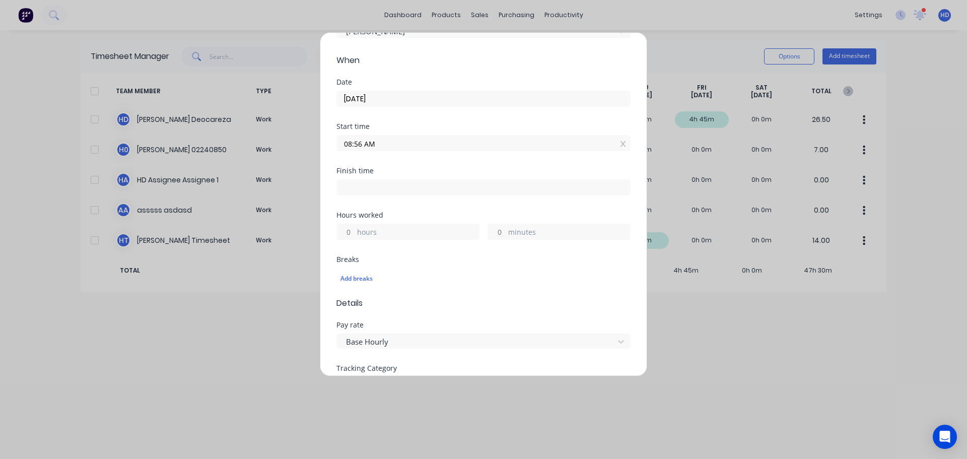
click at [353, 229] on input "hours" at bounding box center [346, 231] width 18 height 15
type input "8"
type input "04:56 PM"
click at [409, 258] on div "Breaks" at bounding box center [483, 259] width 294 height 7
type input "0"
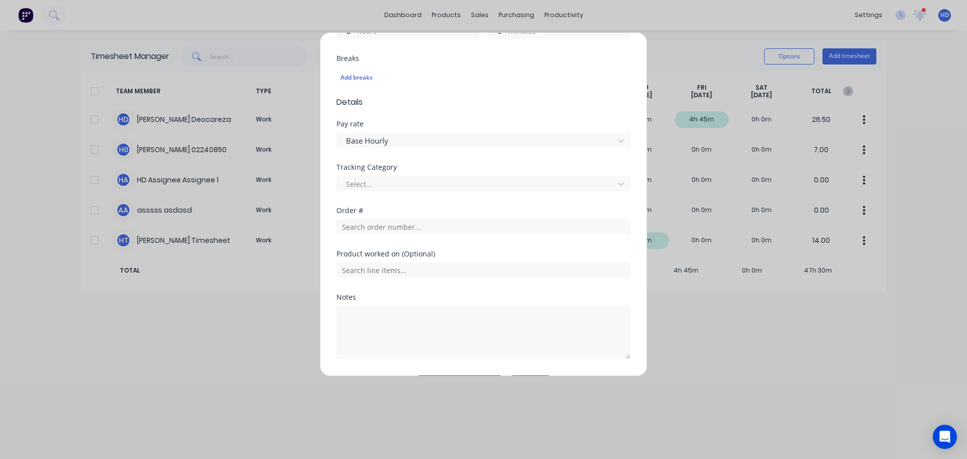
scroll to position [302, 0]
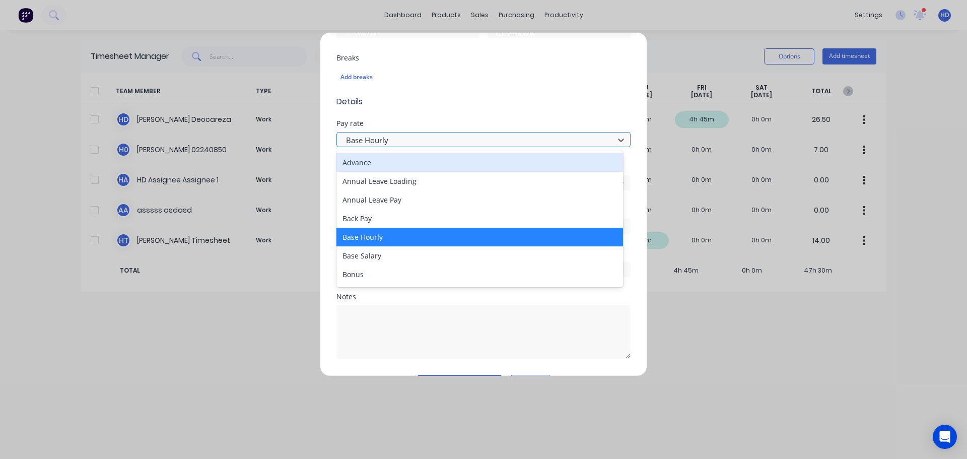
click at [461, 134] on div at bounding box center [477, 140] width 264 height 13
click at [483, 109] on form "Work Attendance Team member [PERSON_NAME] When Date [DATE] Start time 08:56 AM …" at bounding box center [483, 82] width 294 height 618
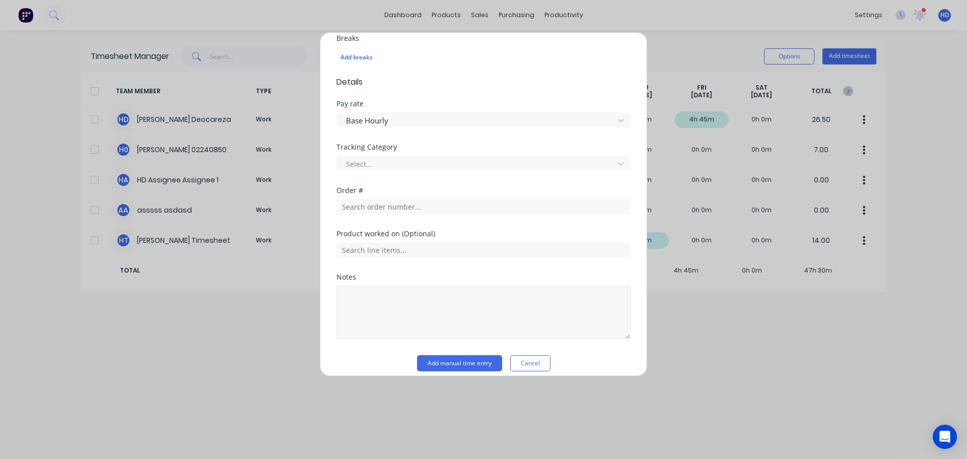
scroll to position [331, 0]
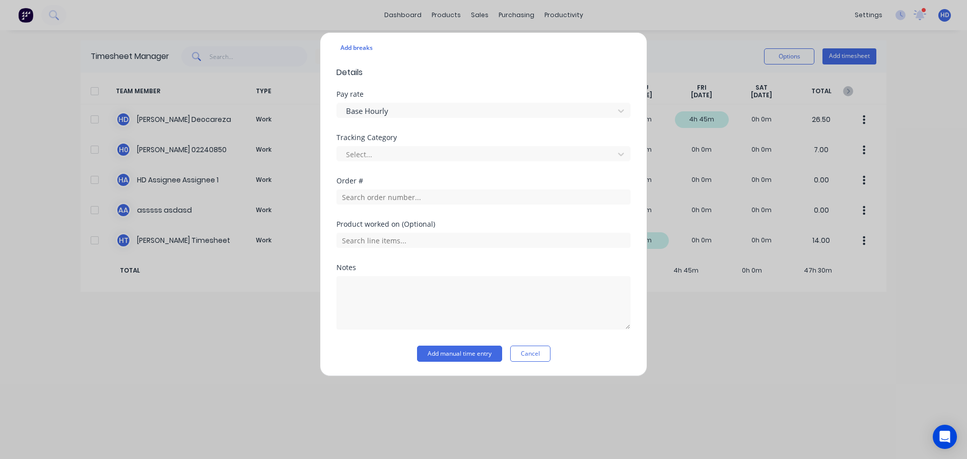
click at [531, 353] on button "Cancel" at bounding box center [530, 354] width 40 height 16
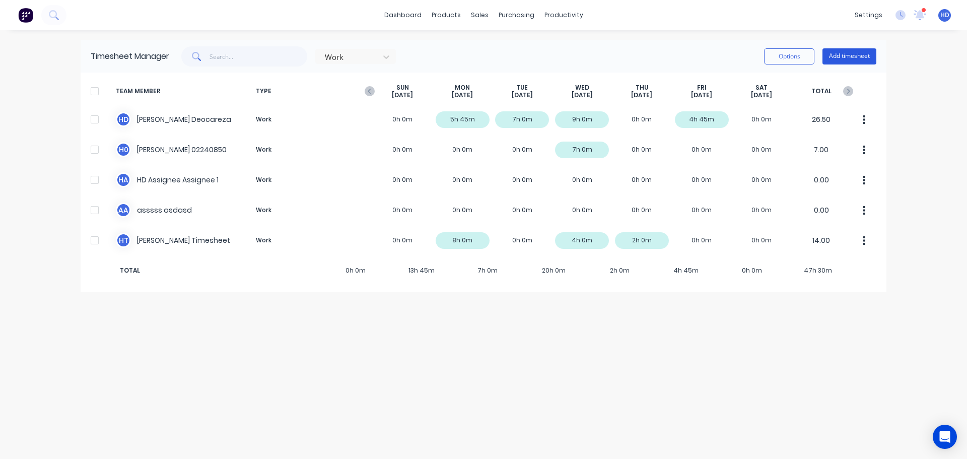
click at [856, 58] on button "Add timesheet" at bounding box center [850, 56] width 54 height 16
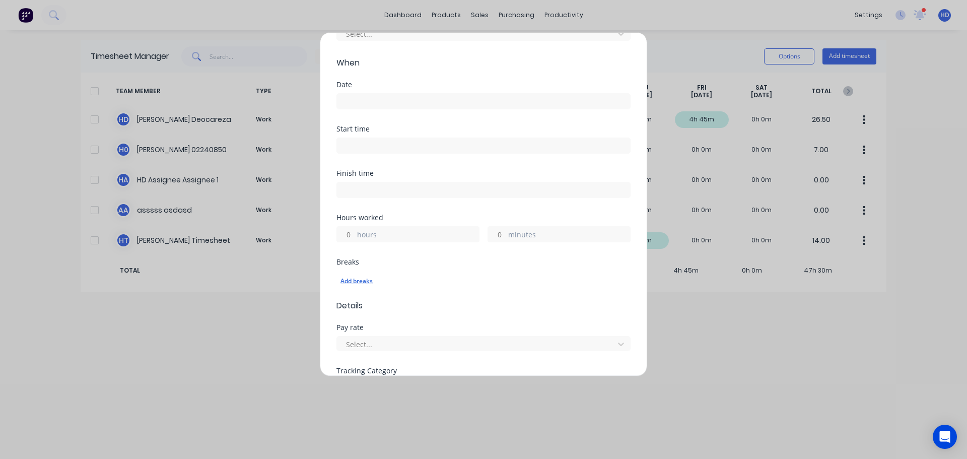
scroll to position [0, 0]
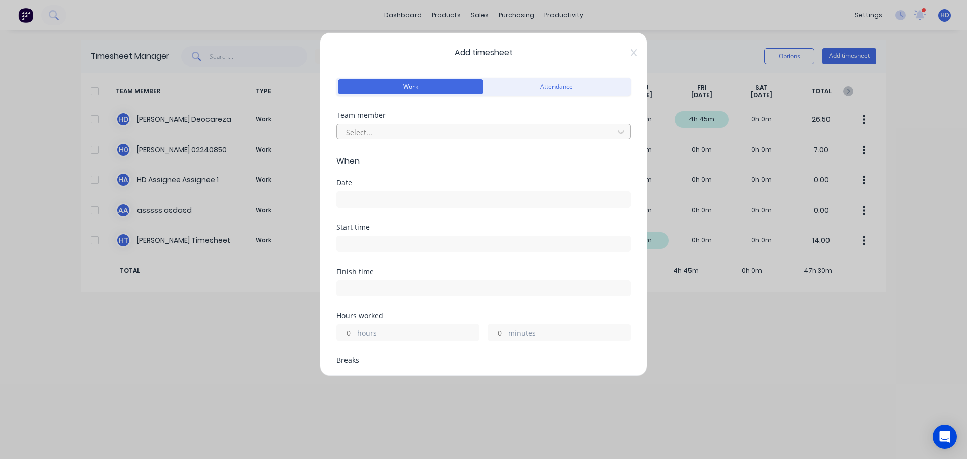
click at [402, 132] on div at bounding box center [477, 132] width 264 height 13
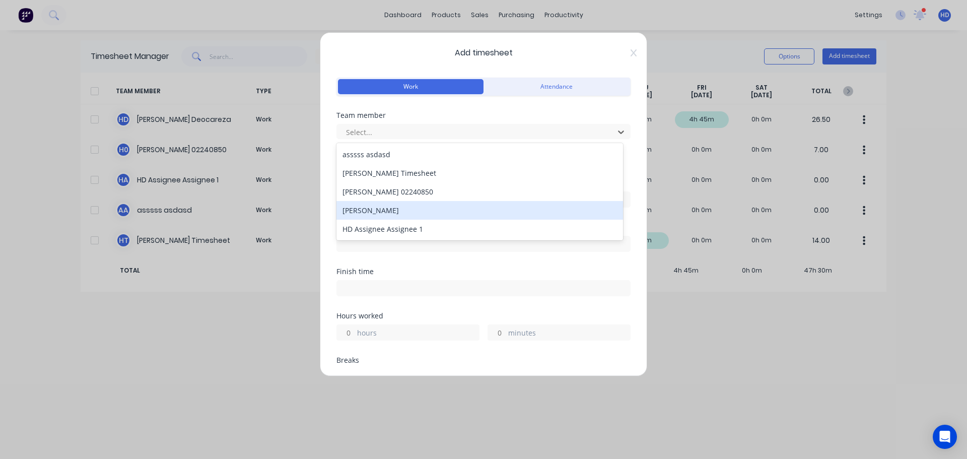
click at [396, 213] on div "[PERSON_NAME]" at bounding box center [479, 210] width 287 height 19
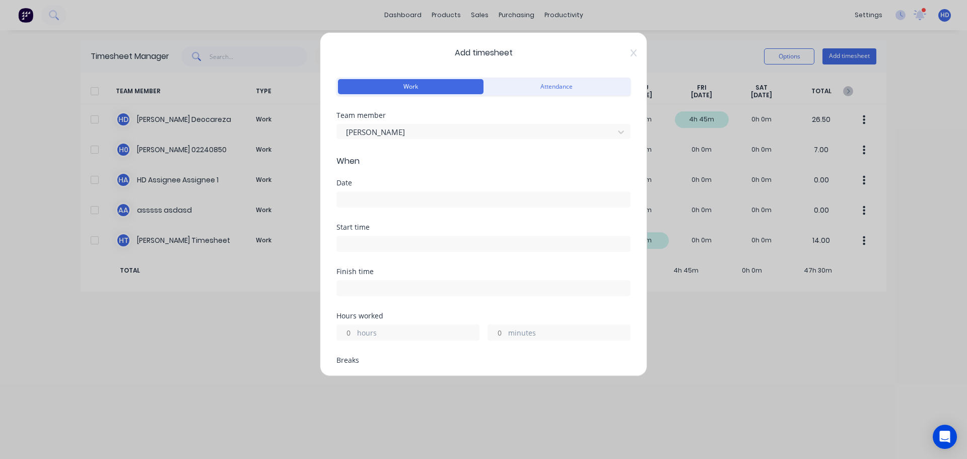
click at [386, 201] on input at bounding box center [483, 199] width 293 height 15
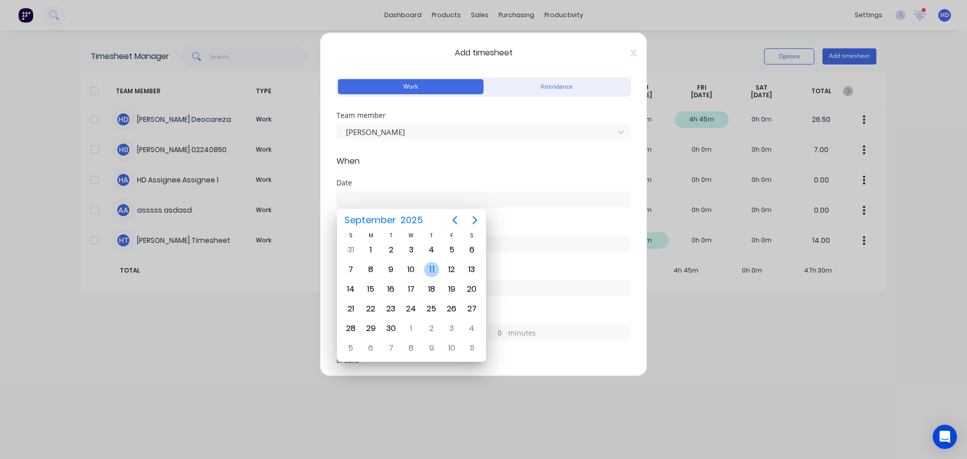
click at [424, 271] on div "11" at bounding box center [431, 269] width 15 height 15
type input "[DATE]"
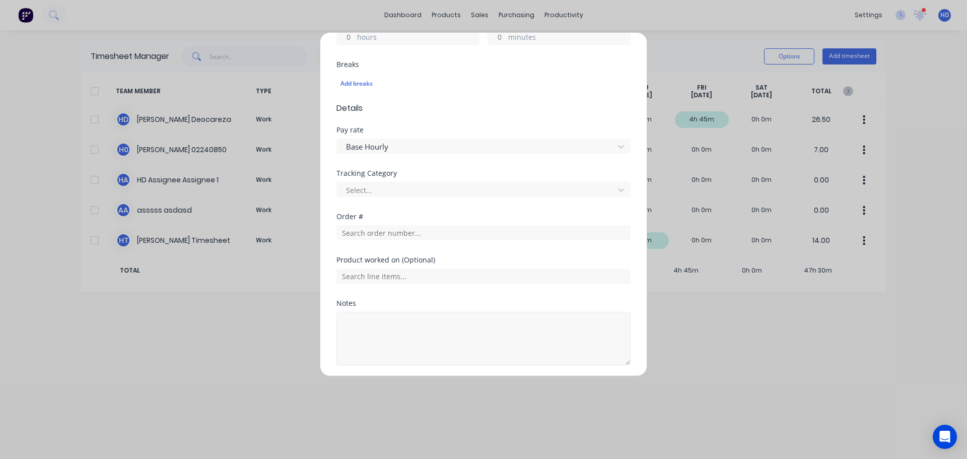
scroll to position [331, 0]
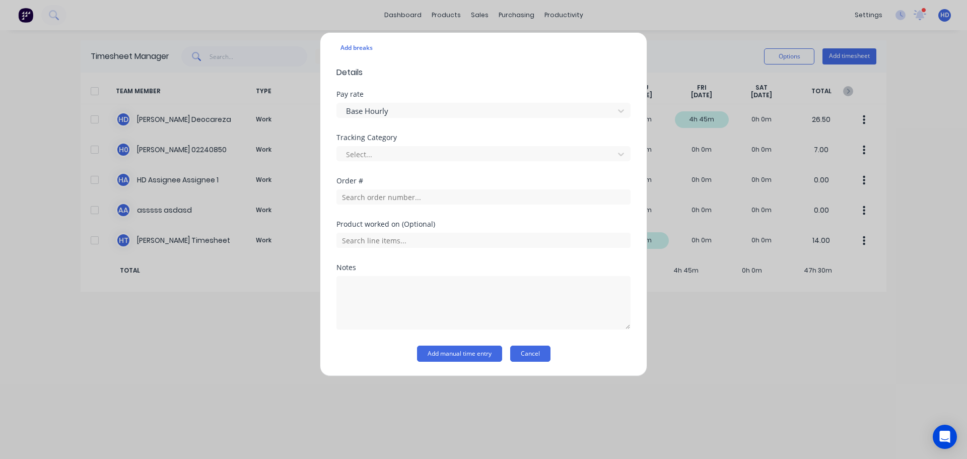
click at [533, 355] on button "Cancel" at bounding box center [530, 354] width 40 height 16
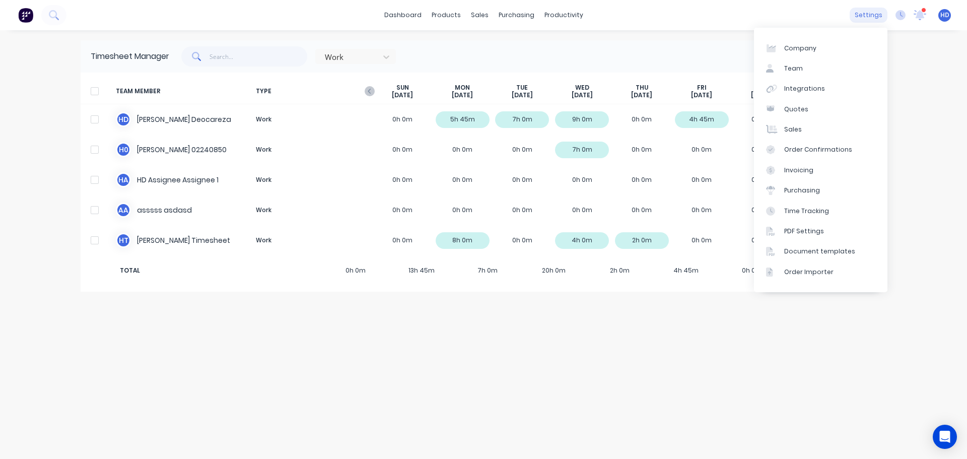
click at [869, 13] on div "settings" at bounding box center [869, 15] width 38 height 15
click at [812, 65] on link "Team" at bounding box center [820, 68] width 133 height 20
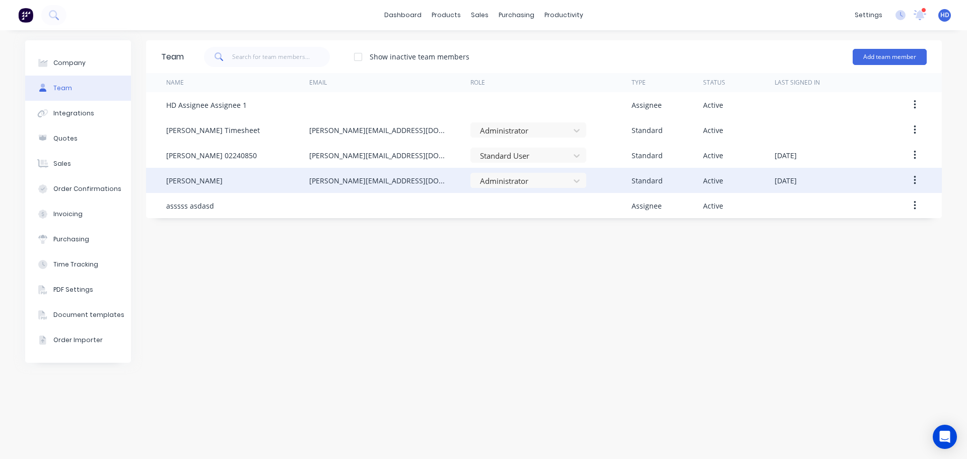
click at [917, 178] on button "button" at bounding box center [915, 180] width 24 height 18
click at [847, 204] on div "Edit" at bounding box center [879, 206] width 78 height 15
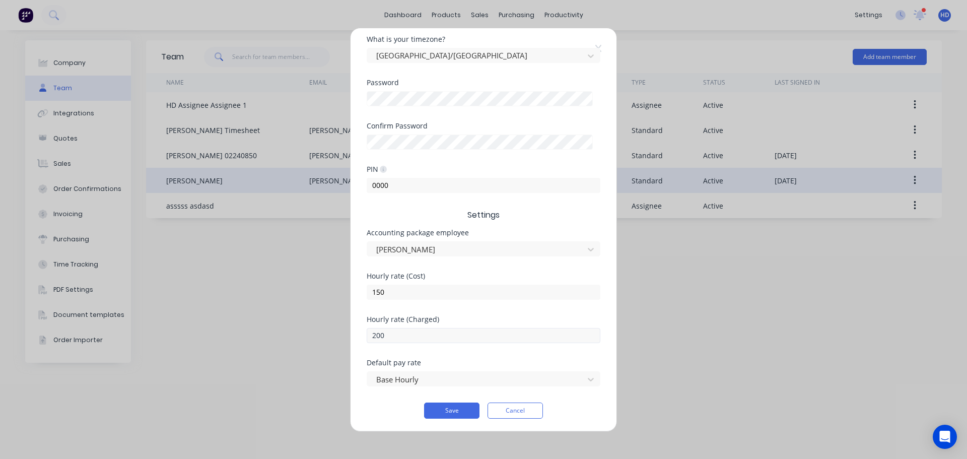
scroll to position [210, 0]
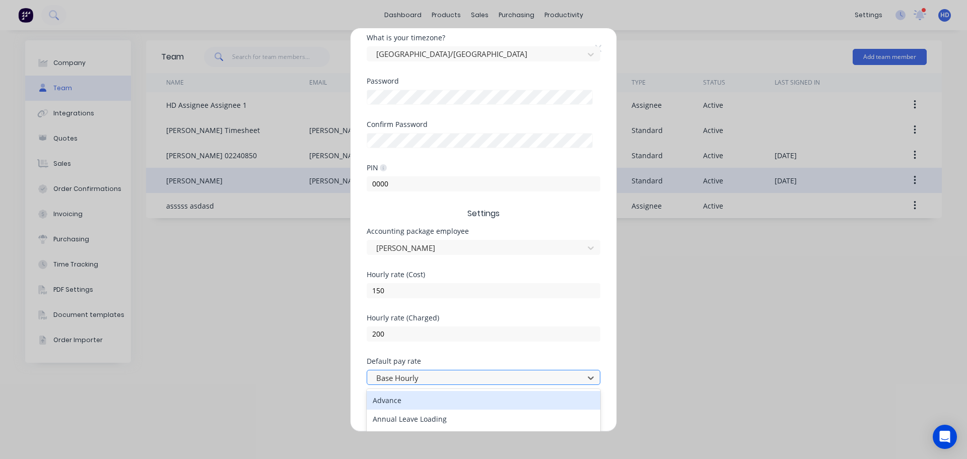
click at [452, 378] on div at bounding box center [477, 377] width 204 height 13
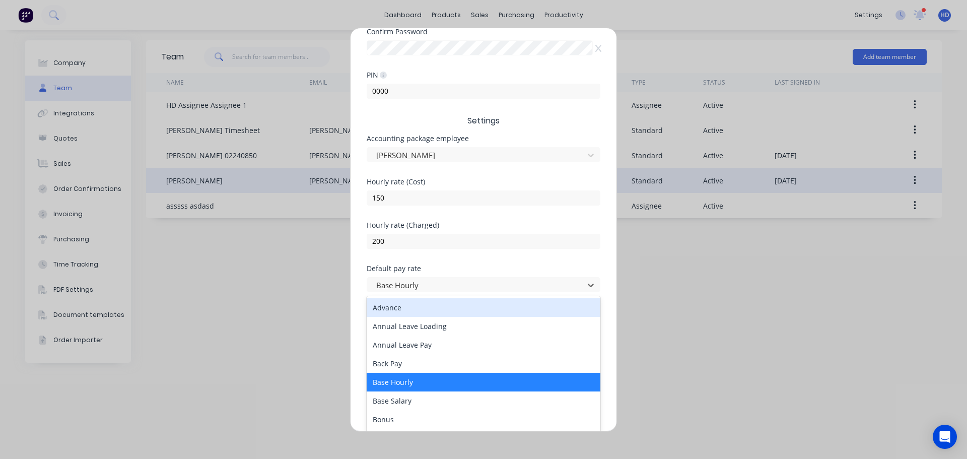
scroll to position [303, 0]
click at [481, 149] on form "Username [PERSON_NAME]+prodtest @ [DOMAIN_NAME] First name [PERSON_NAME] Last n…" at bounding box center [484, 45] width 234 height 556
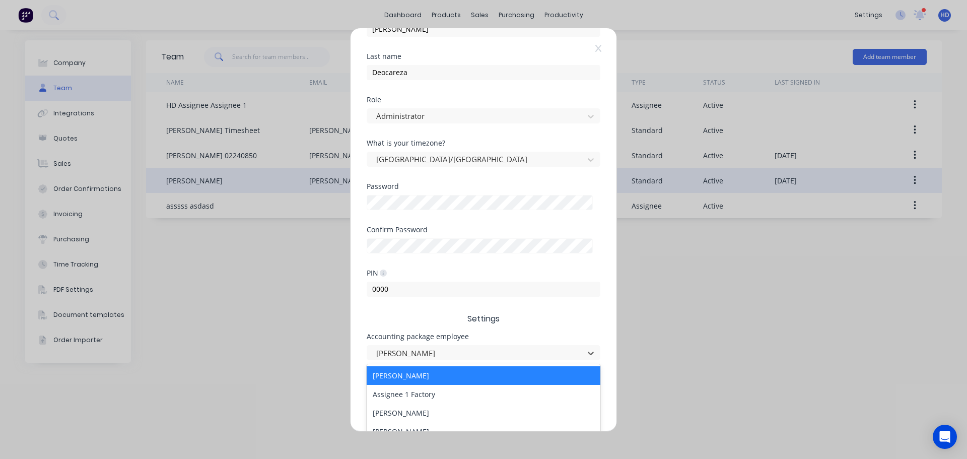
scroll to position [201, 0]
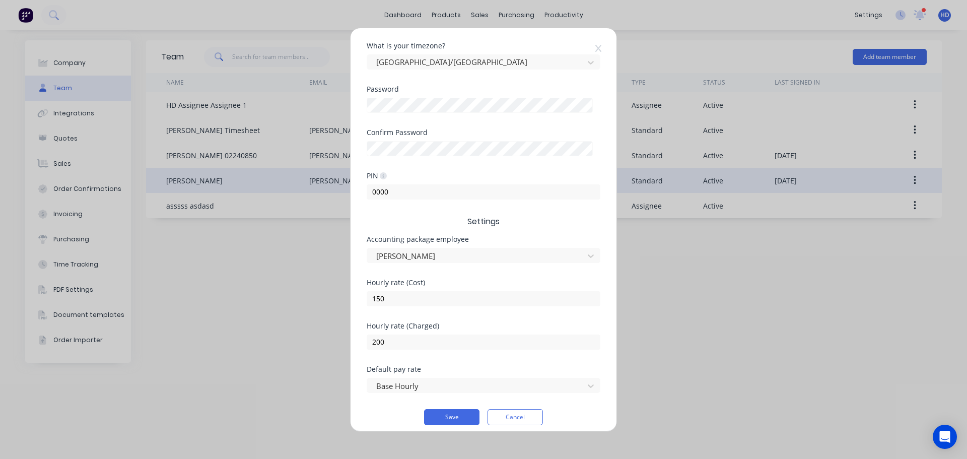
click at [460, 209] on div "PIN 0000" at bounding box center [484, 193] width 234 height 43
click at [525, 418] on button "Cancel" at bounding box center [515, 417] width 55 height 16
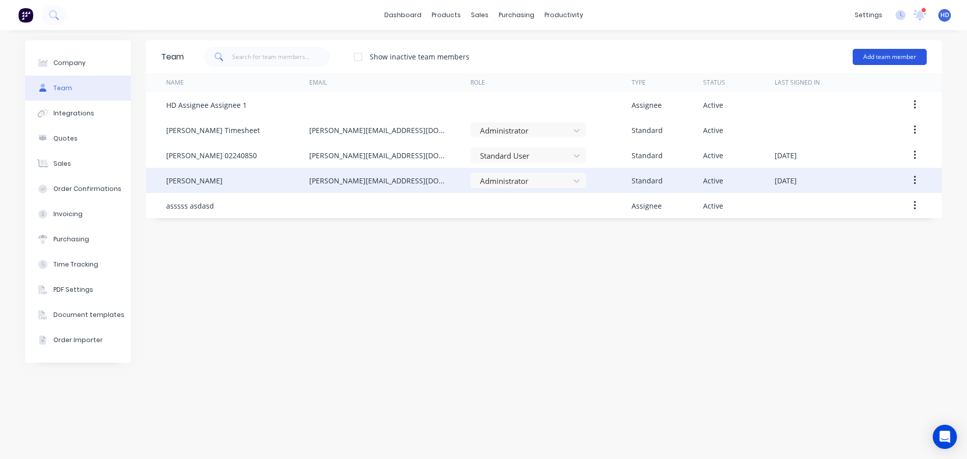
click at [879, 59] on button "Add team member" at bounding box center [890, 57] width 74 height 16
click at [628, 301] on div "Team Show inactive team members Add team member Name Email Role Type Status Las…" at bounding box center [544, 244] width 796 height 409
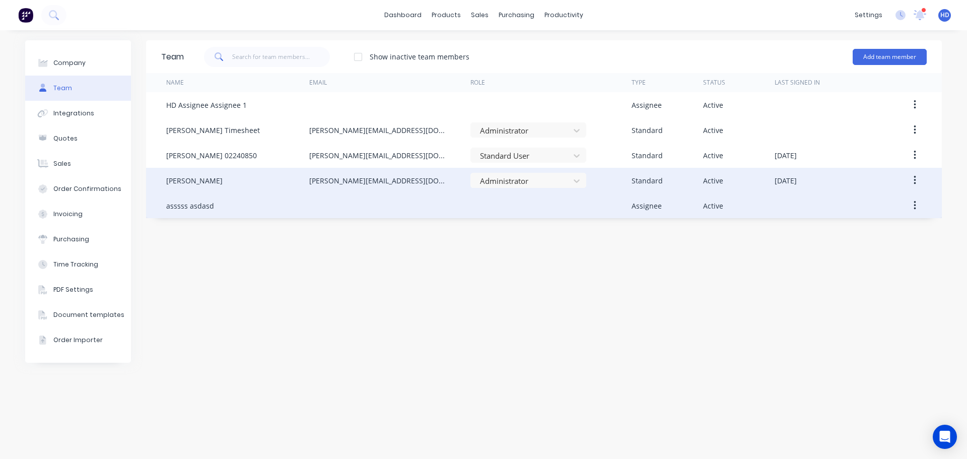
click at [917, 205] on button "button" at bounding box center [915, 205] width 24 height 18
click at [871, 229] on div "Edit" at bounding box center [879, 232] width 78 height 15
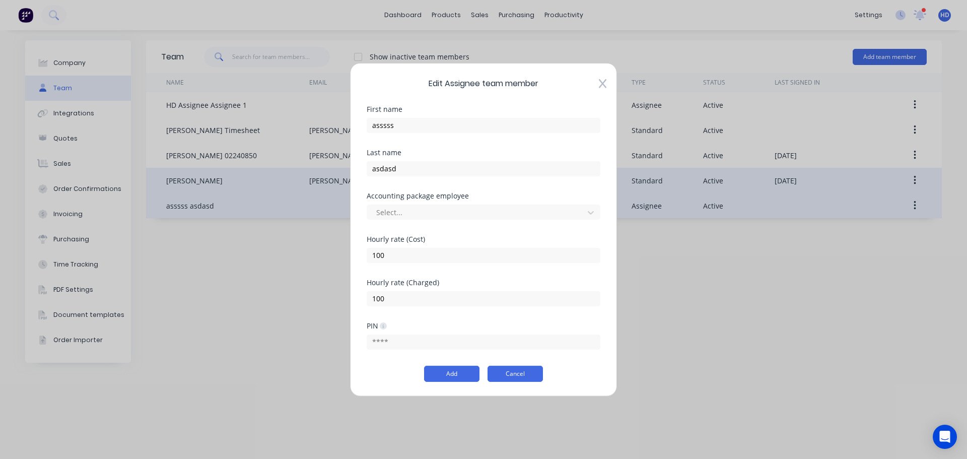
click at [511, 374] on button "Cancel" at bounding box center [515, 374] width 55 height 16
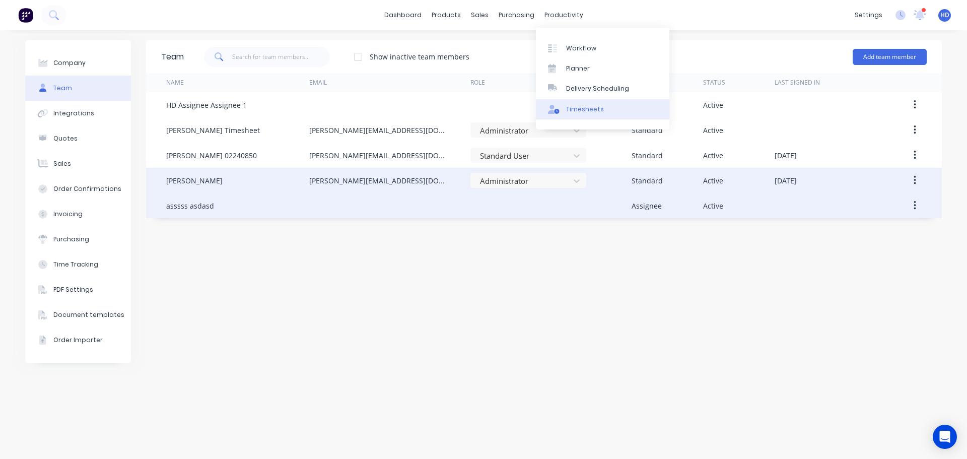
click at [565, 108] on link "Timesheets" at bounding box center [602, 109] width 133 height 20
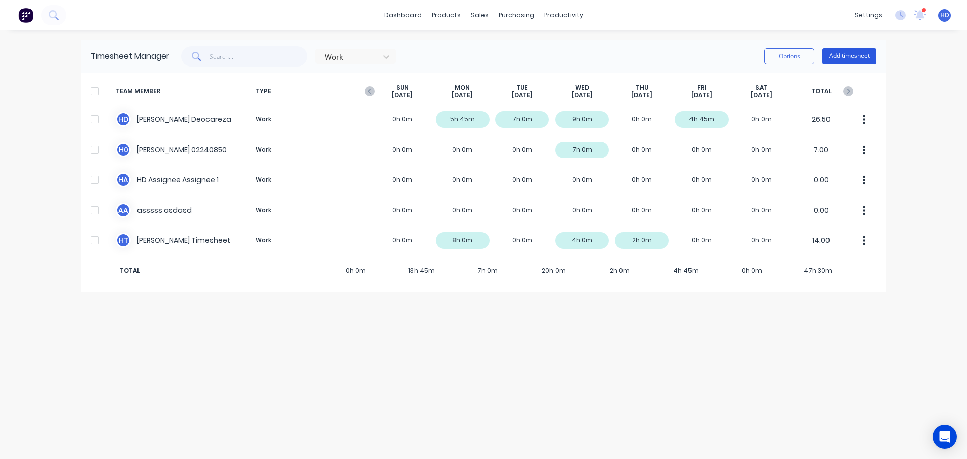
click at [850, 52] on button "Add timesheet" at bounding box center [850, 56] width 54 height 16
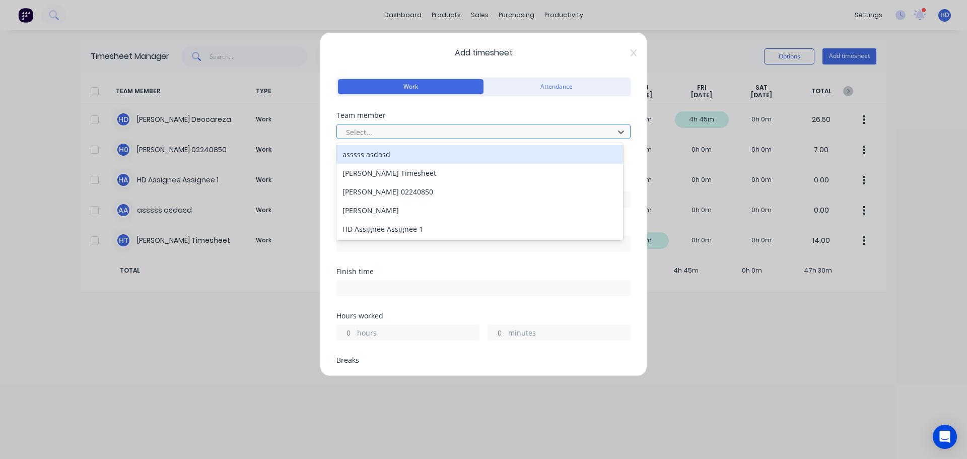
click at [490, 129] on div at bounding box center [477, 132] width 264 height 13
click at [461, 158] on div "asssss asdasd" at bounding box center [479, 154] width 287 height 19
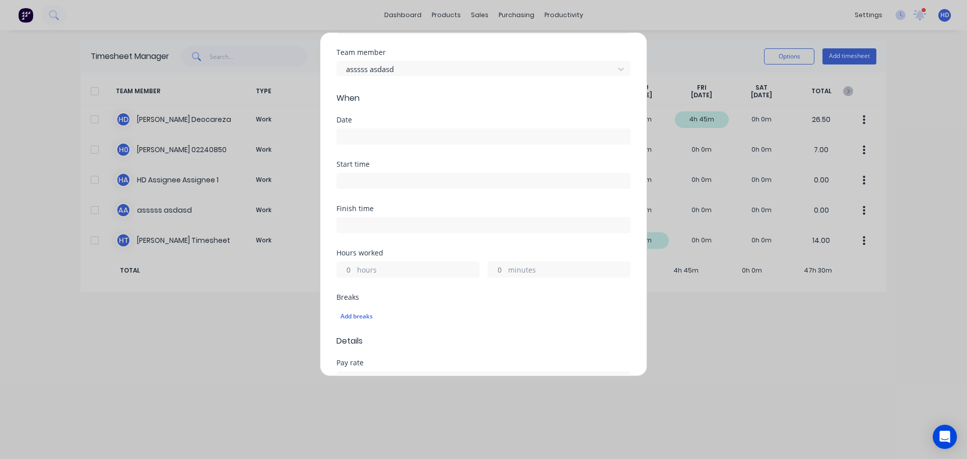
scroll to position [50, 0]
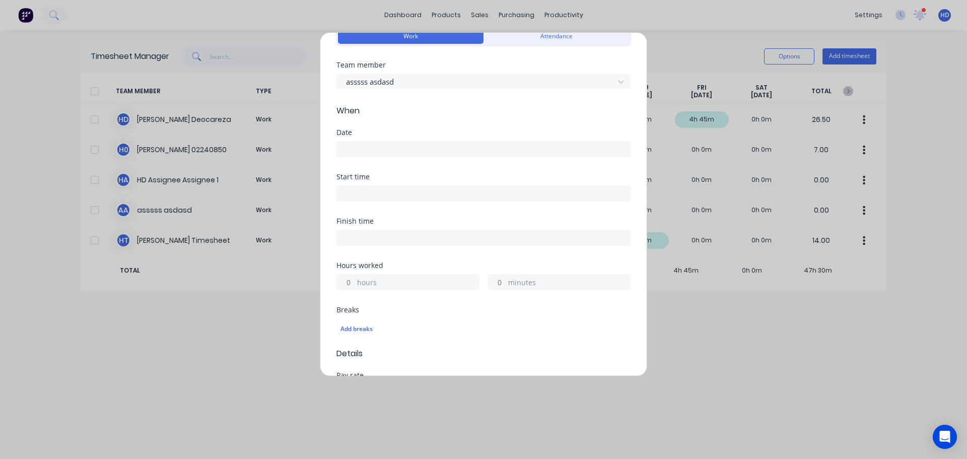
click at [392, 153] on input at bounding box center [483, 149] width 293 height 15
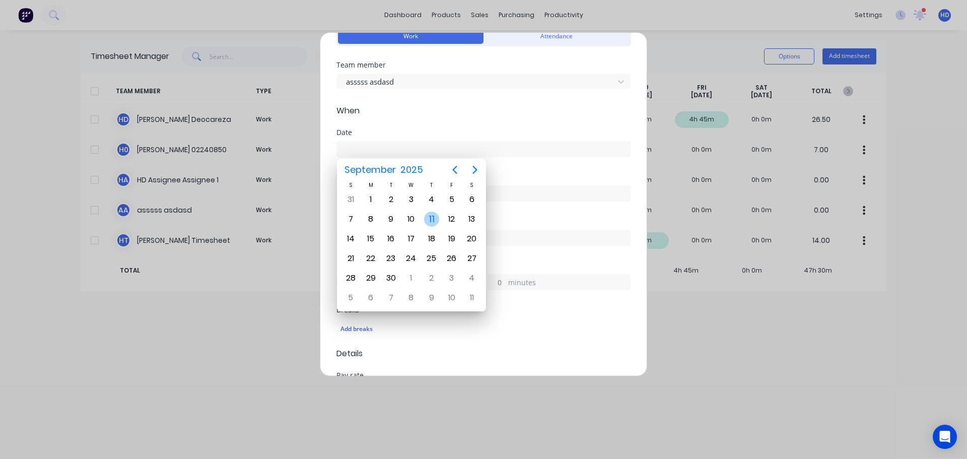
click at [437, 217] on div "11" at bounding box center [431, 219] width 15 height 15
type input "[DATE]"
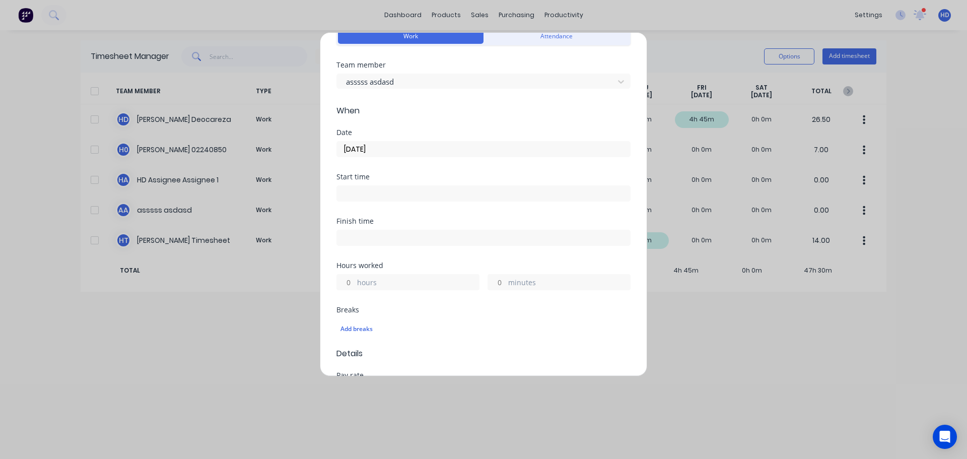
click at [376, 189] on input at bounding box center [483, 193] width 293 height 15
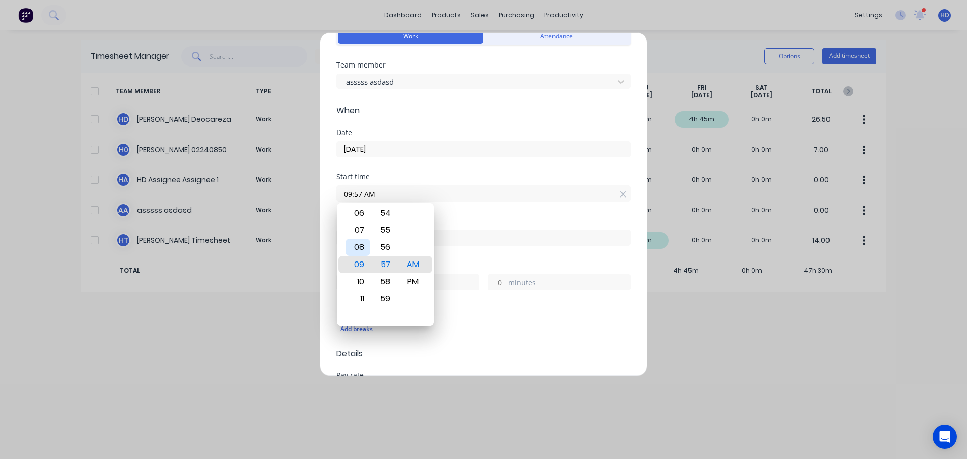
click at [361, 249] on div "08" at bounding box center [358, 247] width 25 height 17
type input "08:57 AM"
click at [466, 220] on div "Finish time" at bounding box center [483, 221] width 294 height 7
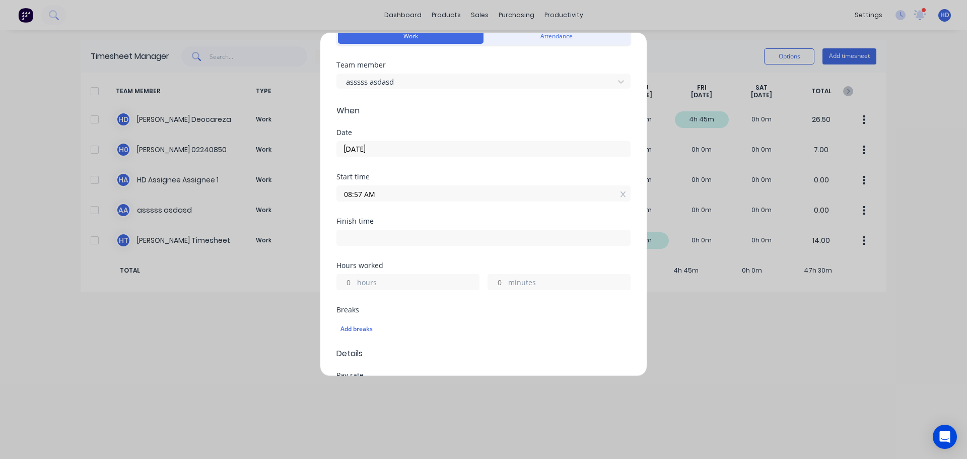
click at [342, 285] on input "hours" at bounding box center [346, 282] width 18 height 15
type input "8"
type input "04:57 PM"
type input "0"
click at [451, 253] on div "Finish time 04:57 PM" at bounding box center [483, 240] width 294 height 44
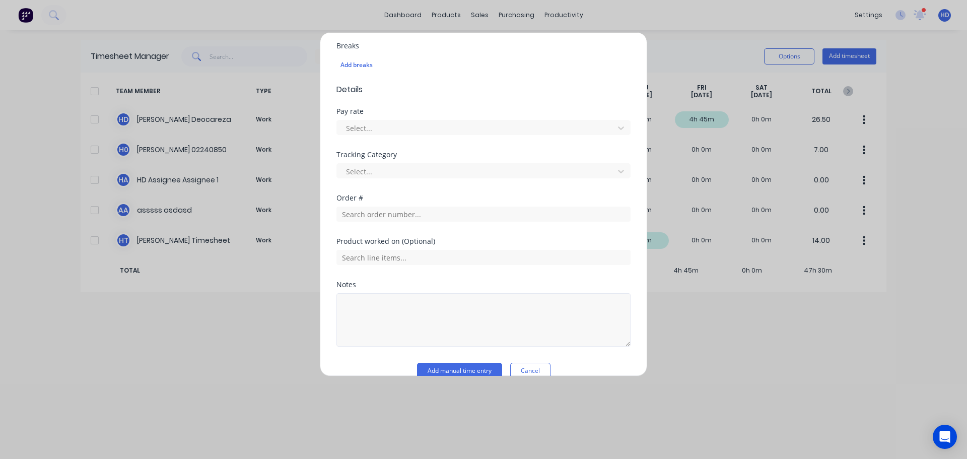
scroll to position [331, 0]
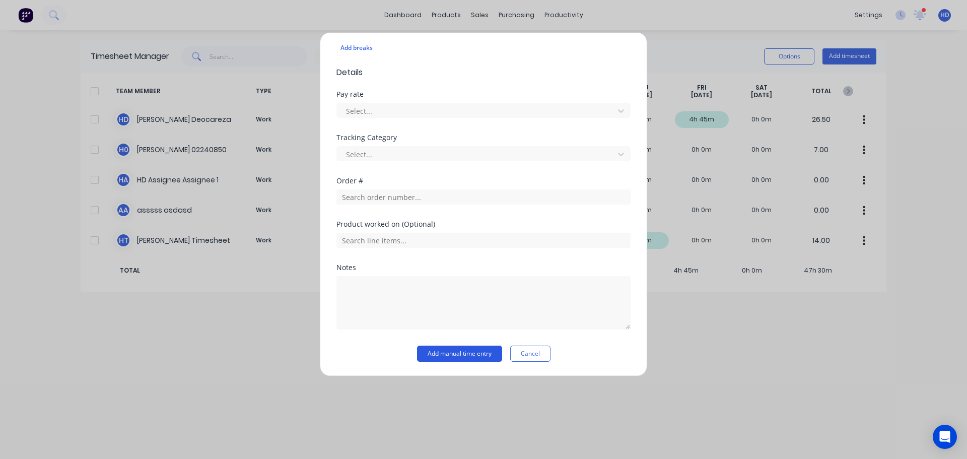
click at [452, 349] on button "Add manual time entry" at bounding box center [459, 354] width 85 height 16
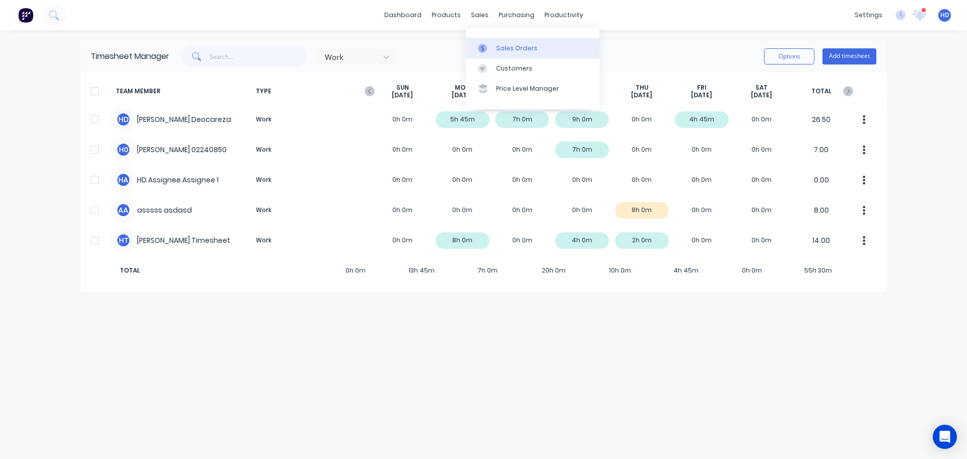
click at [502, 51] on div "Sales Orders" at bounding box center [516, 48] width 41 height 9
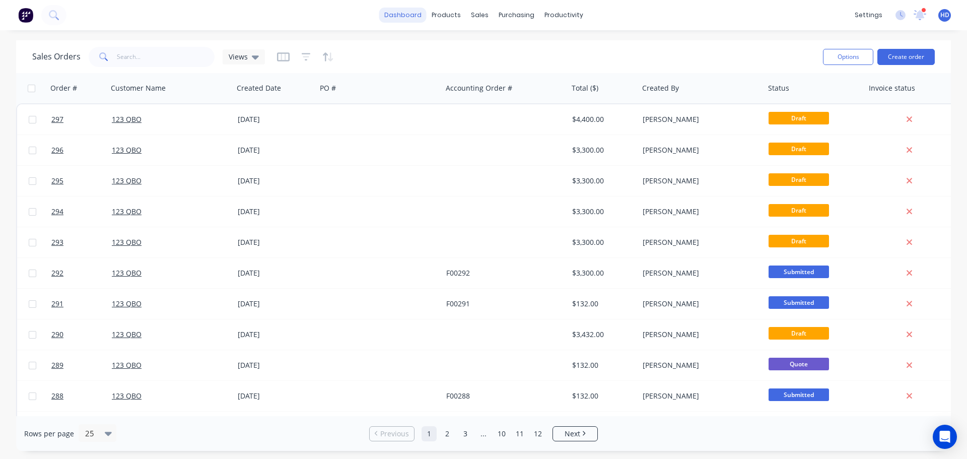
click at [404, 17] on link "dashboard" at bounding box center [402, 15] width 47 height 15
